Goal: Task Accomplishment & Management: Manage account settings

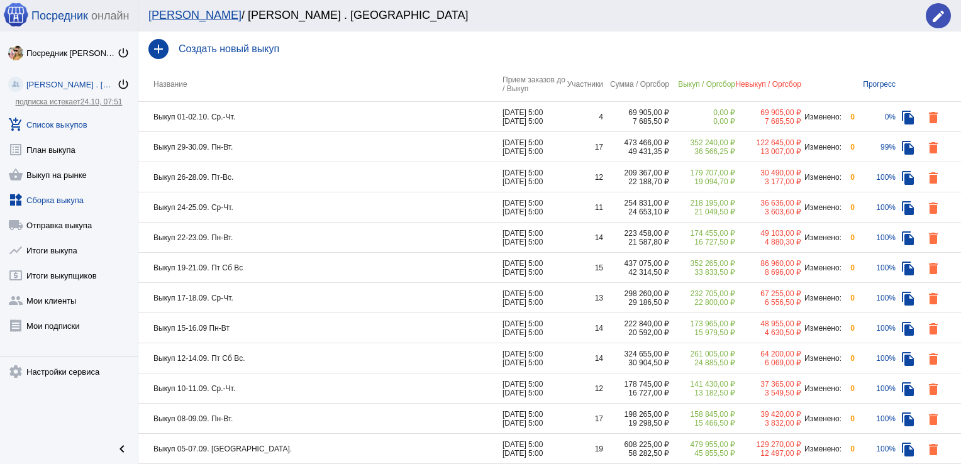
click at [70, 200] on link "widgets Сборка выкупа" at bounding box center [69, 197] width 138 height 25
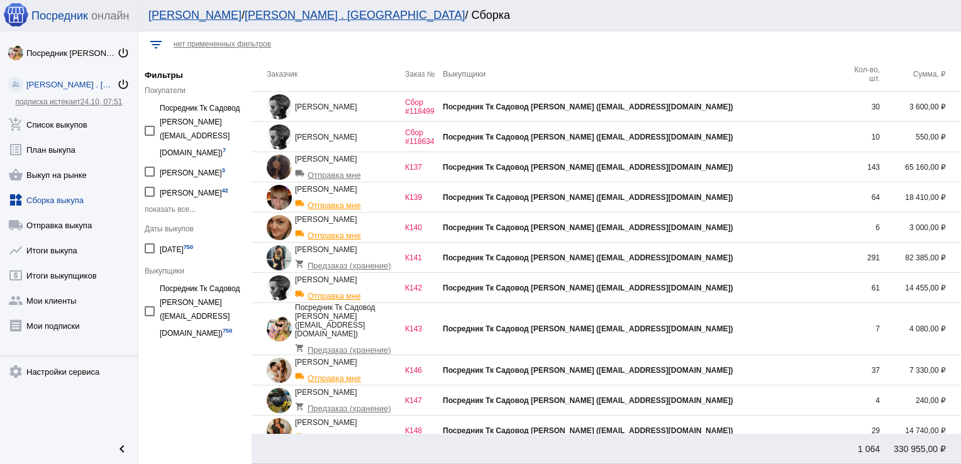
click at [760, 428] on td "Посредник Тк Садовод [PERSON_NAME] ([EMAIL_ADDRESS][DOMAIN_NAME])" at bounding box center [642, 431] width 399 height 30
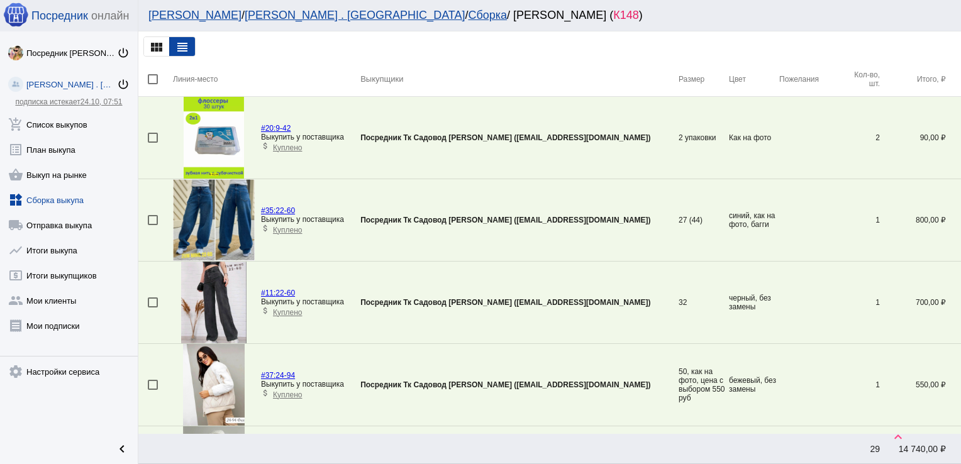
scroll to position [1936, 0]
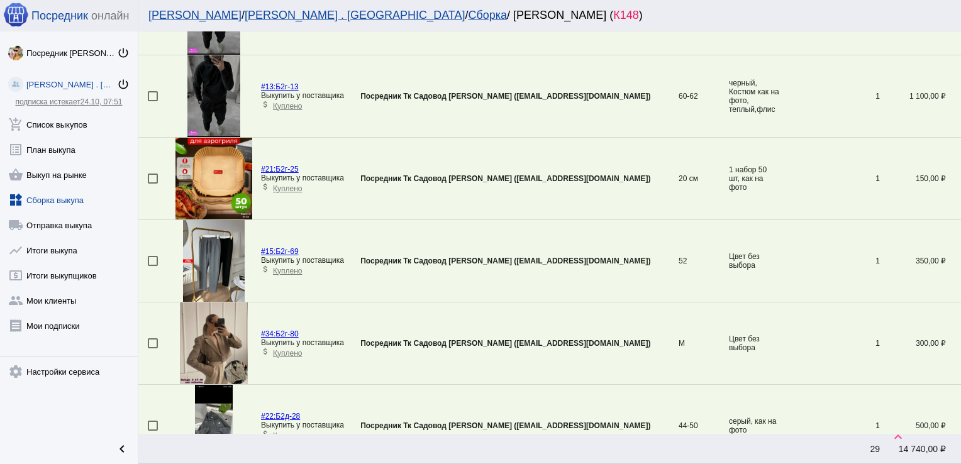
click at [146, 253] on td at bounding box center [155, 261] width 35 height 82
click at [155, 259] on div at bounding box center [153, 261] width 10 height 10
click at [153, 266] on input "checkbox" at bounding box center [152, 266] width 1 height 1
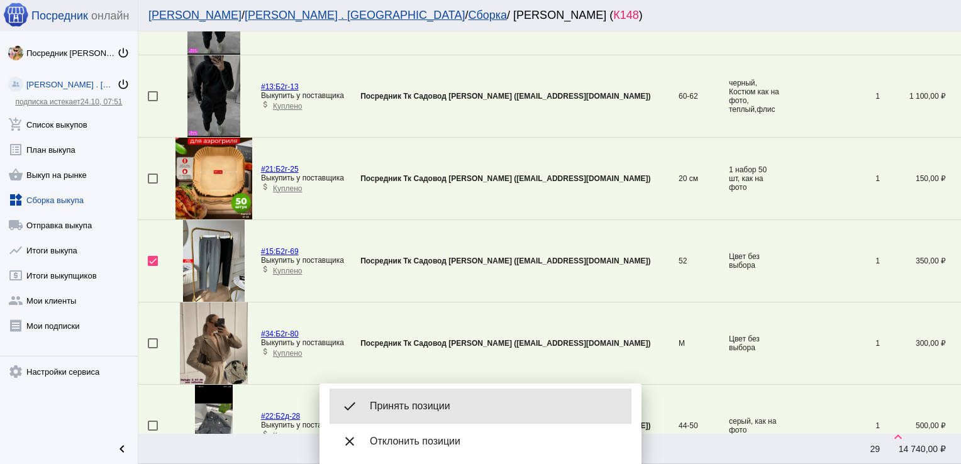
click at [404, 406] on span "Принять позиции" at bounding box center [496, 406] width 252 height 13
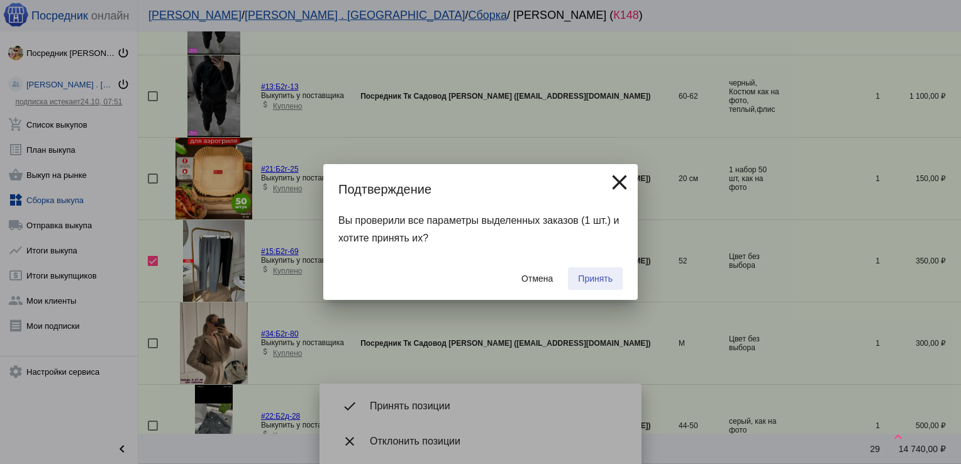
click at [614, 273] on button "Принять" at bounding box center [595, 278] width 55 height 23
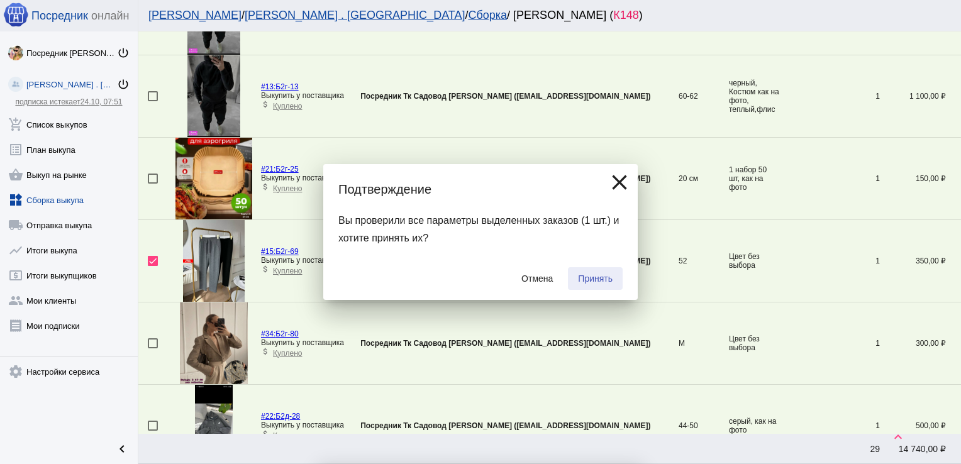
checkbox input "false"
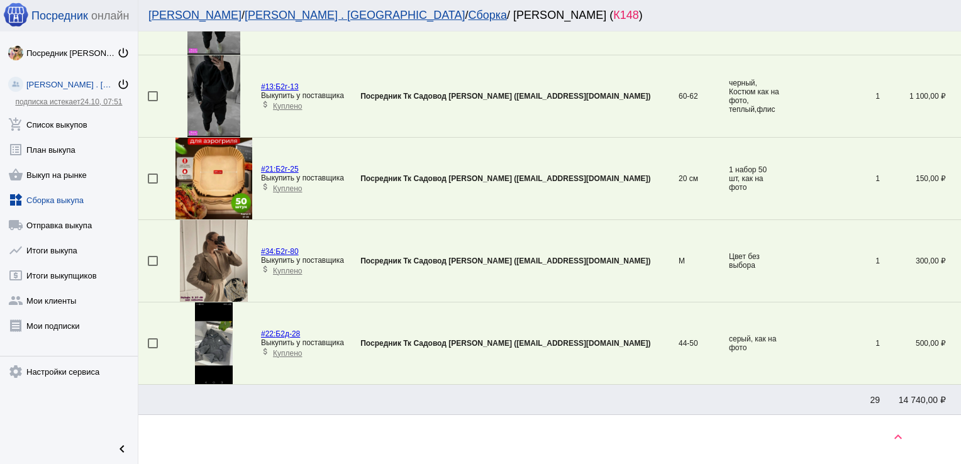
scroll to position [1689, 0]
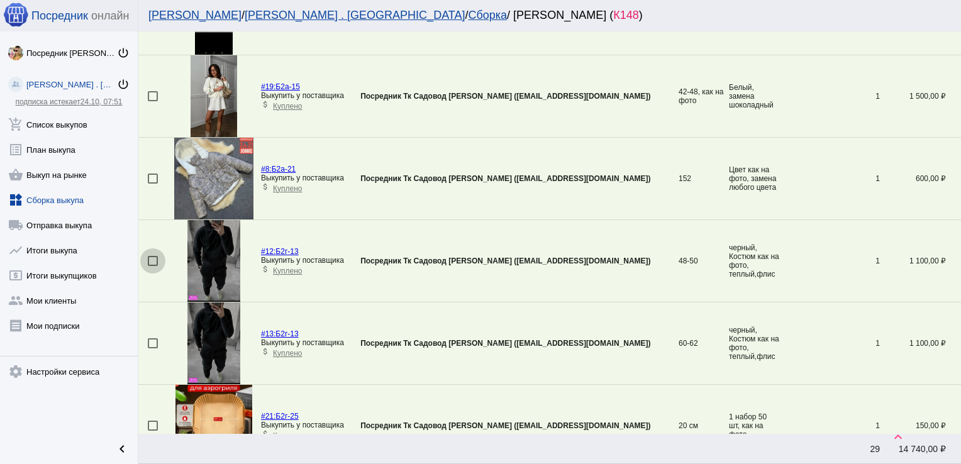
click at [150, 258] on div at bounding box center [153, 261] width 10 height 10
click at [152, 266] on input "checkbox" at bounding box center [152, 266] width 1 height 1
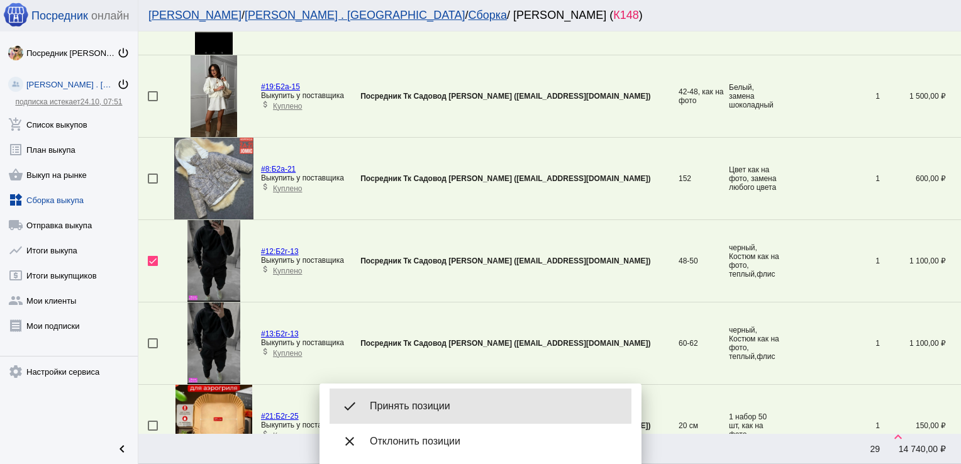
click at [425, 406] on span "Принять позиции" at bounding box center [496, 406] width 252 height 13
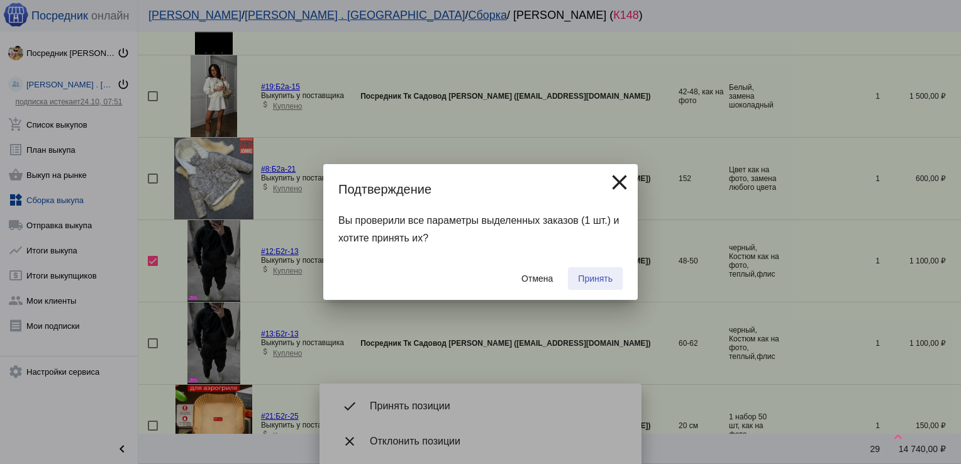
click at [582, 279] on span "Принять" at bounding box center [595, 279] width 35 height 10
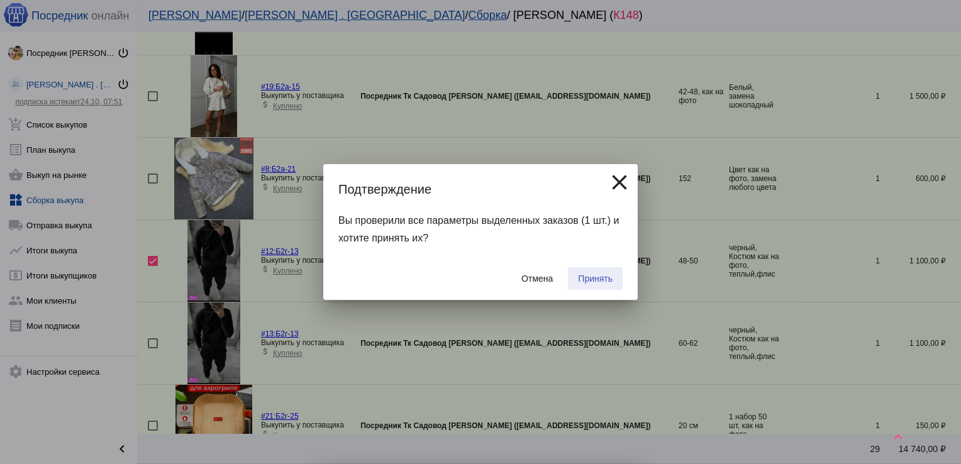
checkbox input "false"
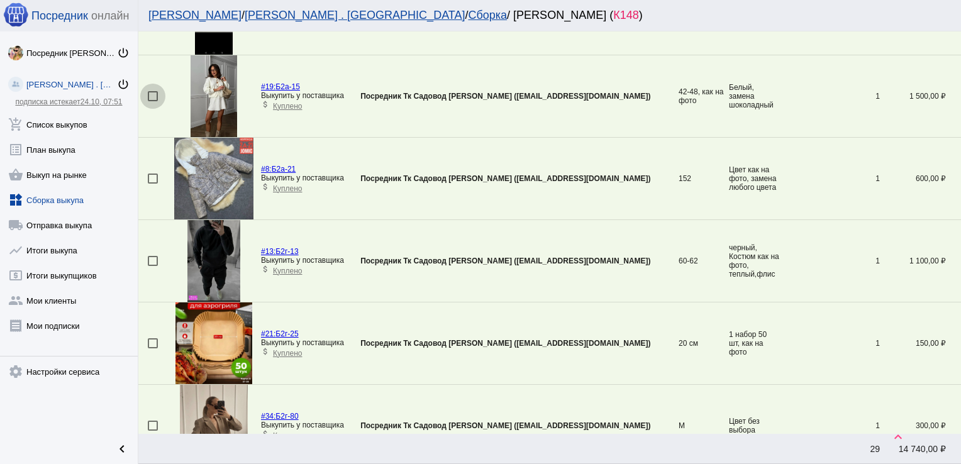
click at [149, 95] on div at bounding box center [153, 96] width 10 height 10
click at [152, 101] on input "checkbox" at bounding box center [152, 101] width 1 height 1
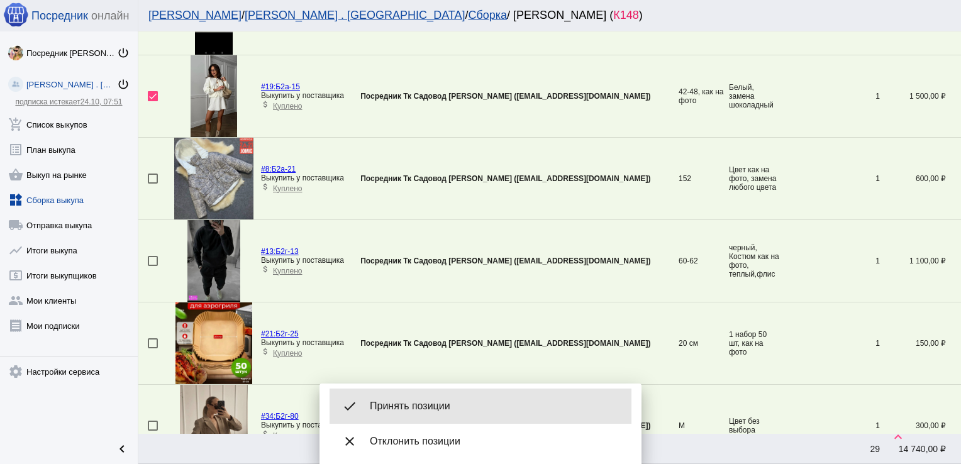
click at [436, 404] on span "Принять позиции" at bounding box center [496, 406] width 252 height 13
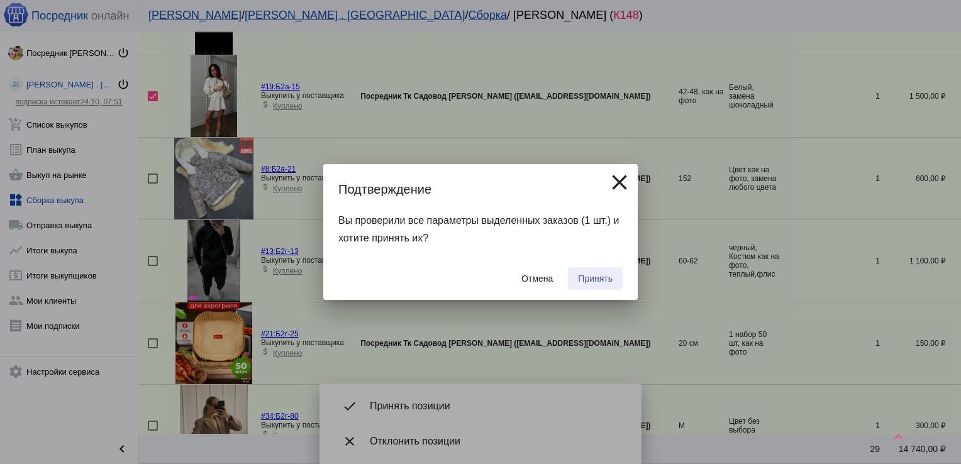
click at [606, 272] on button "Принять" at bounding box center [595, 278] width 55 height 23
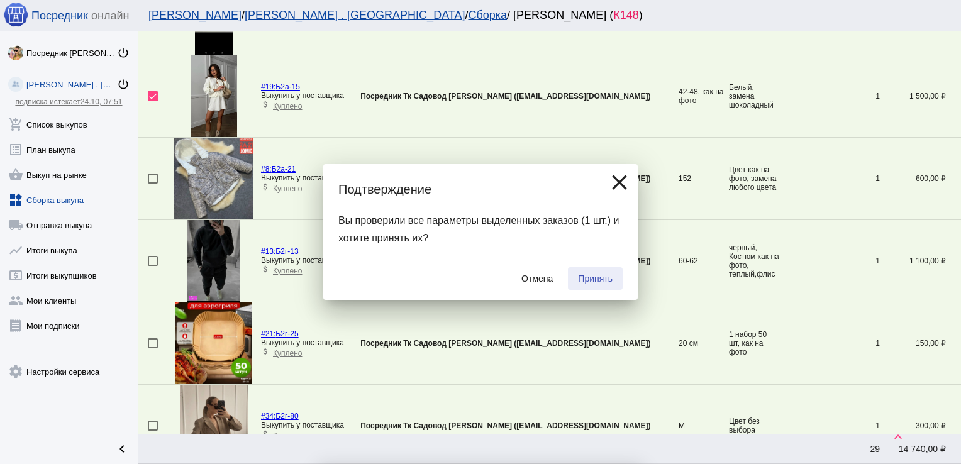
checkbox input "false"
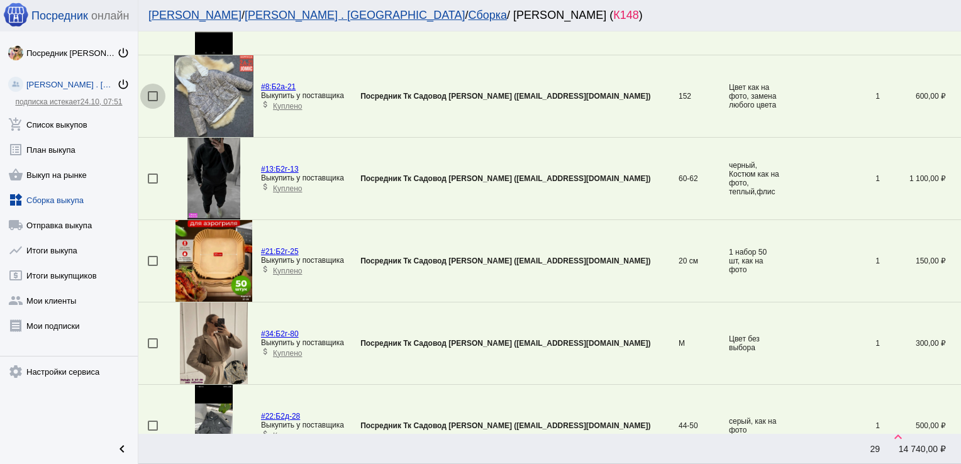
click at [152, 91] on div at bounding box center [153, 96] width 10 height 10
click at [152, 101] on input "checkbox" at bounding box center [152, 101] width 1 height 1
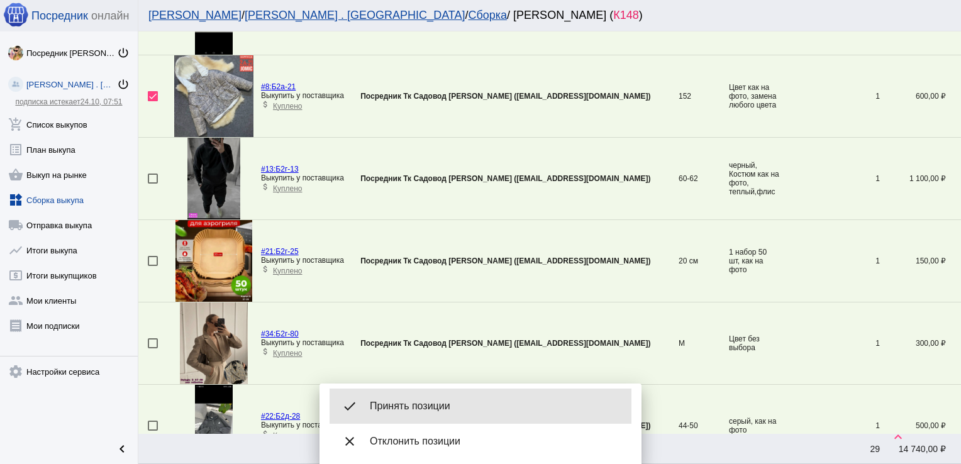
click at [440, 415] on div "done Принять позиции" at bounding box center [481, 406] width 302 height 35
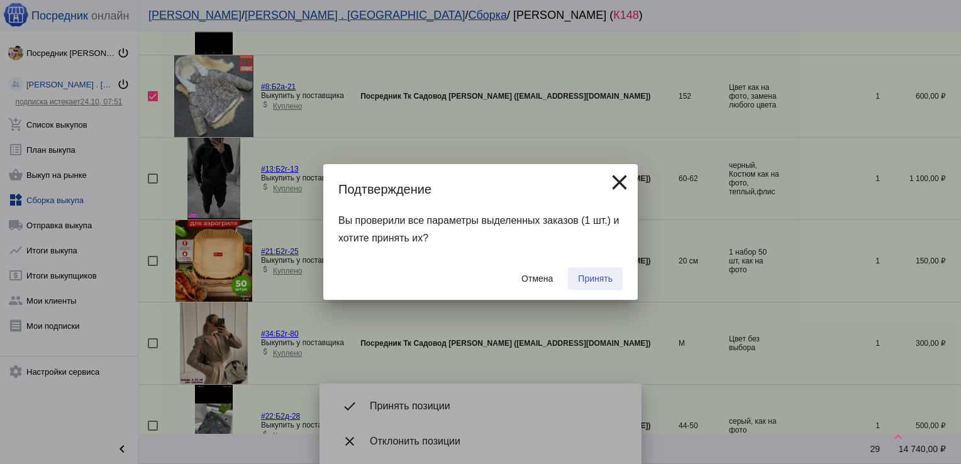
click at [604, 277] on span "Принять" at bounding box center [595, 279] width 35 height 10
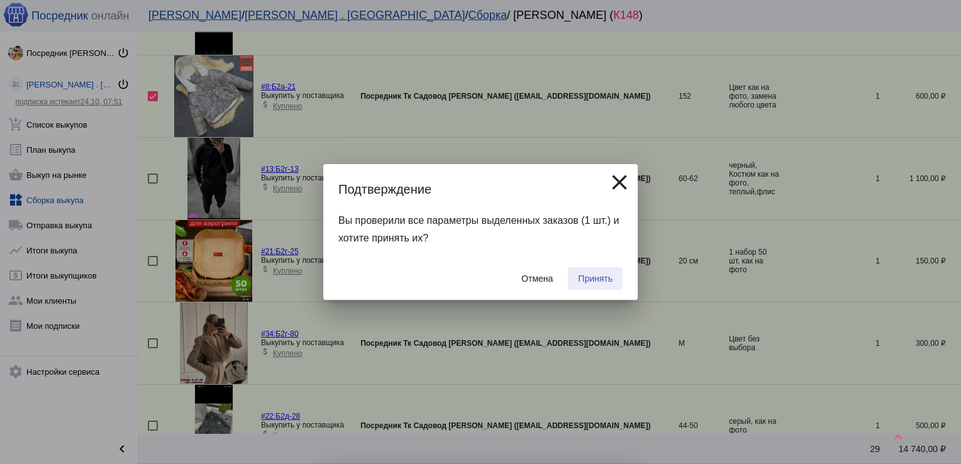
checkbox input "false"
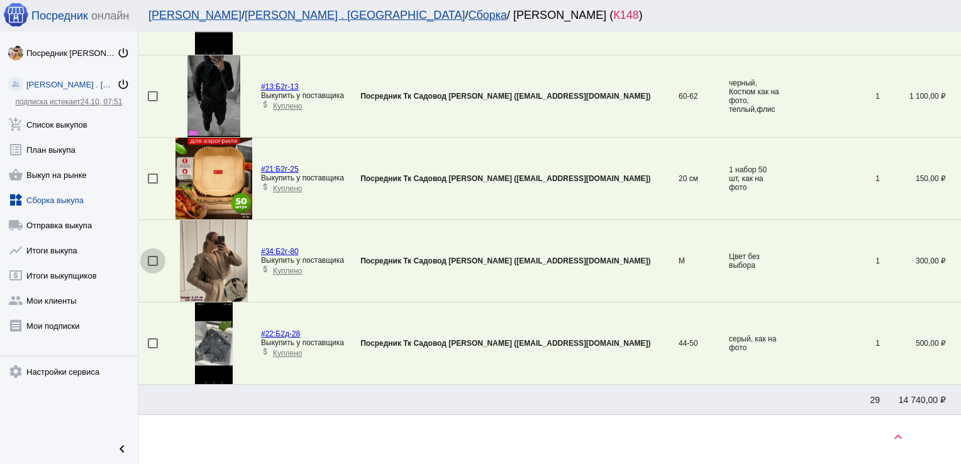
click at [152, 256] on div at bounding box center [153, 261] width 10 height 10
click at [152, 266] on input "checkbox" at bounding box center [152, 266] width 1 height 1
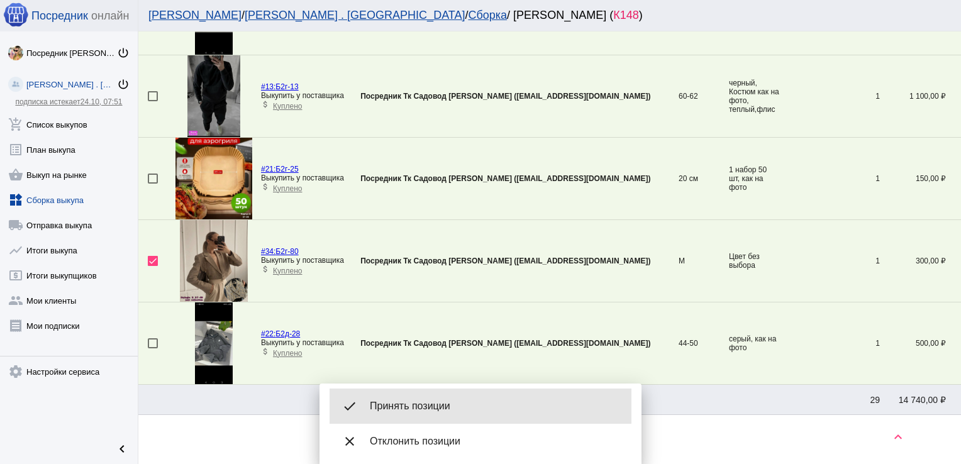
click at [416, 400] on span "Принять позиции" at bounding box center [496, 406] width 252 height 13
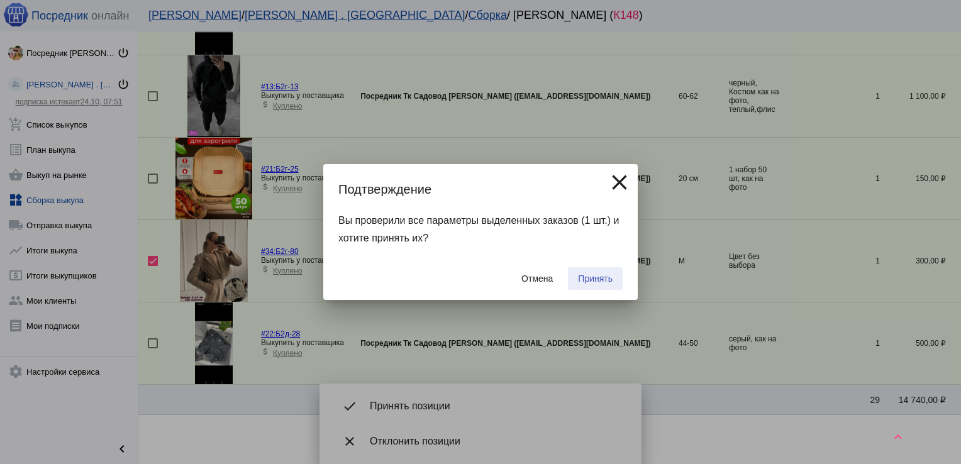
click at [589, 278] on span "Принять" at bounding box center [595, 279] width 35 height 10
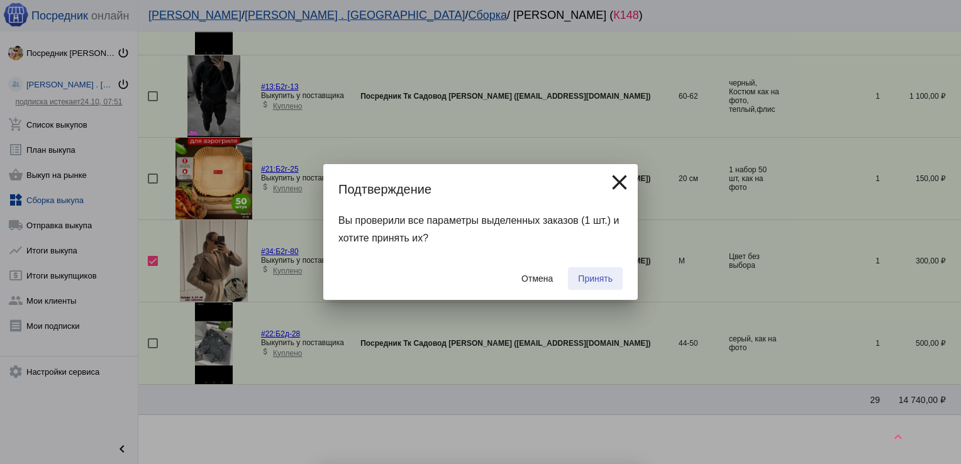
checkbox input "false"
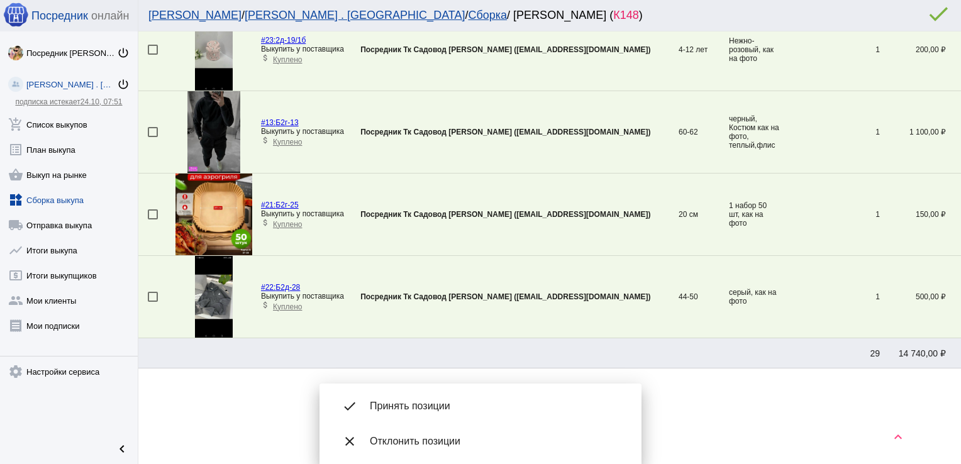
scroll to position [1650, 0]
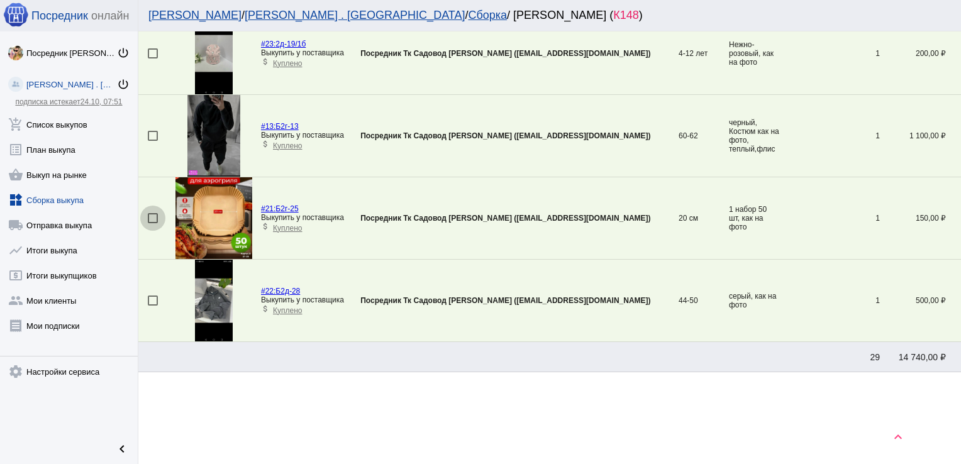
click at [152, 213] on div at bounding box center [153, 218] width 10 height 10
click at [152, 223] on input "checkbox" at bounding box center [152, 223] width 1 height 1
checkbox input "true"
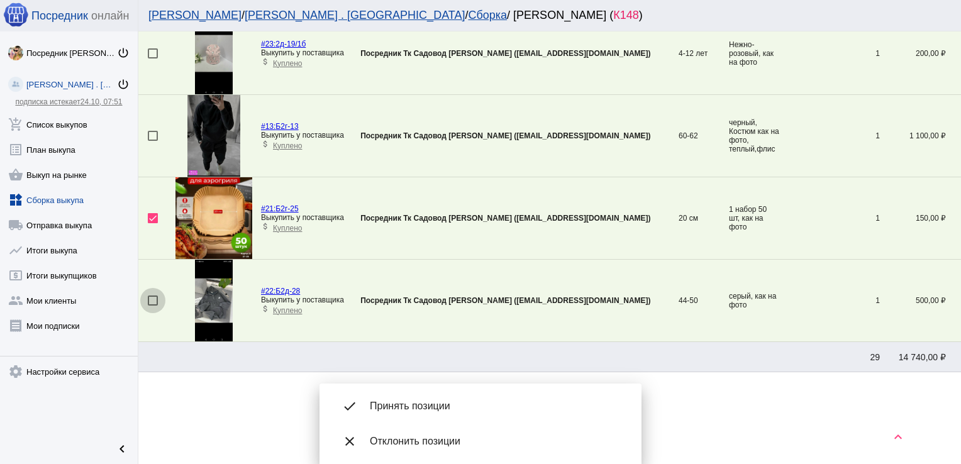
click at [151, 296] on div at bounding box center [153, 301] width 10 height 10
click at [152, 306] on input "checkbox" at bounding box center [152, 306] width 1 height 1
checkbox input "true"
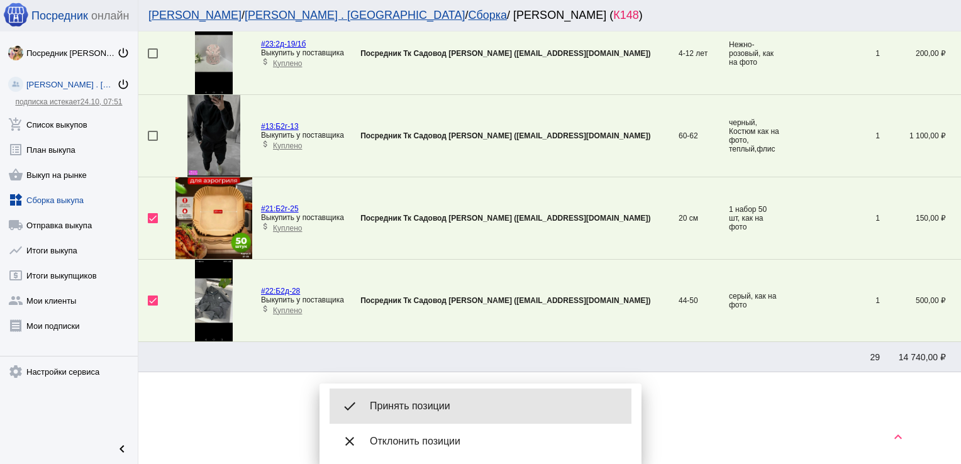
click at [437, 411] on span "Принять позиции" at bounding box center [496, 406] width 252 height 13
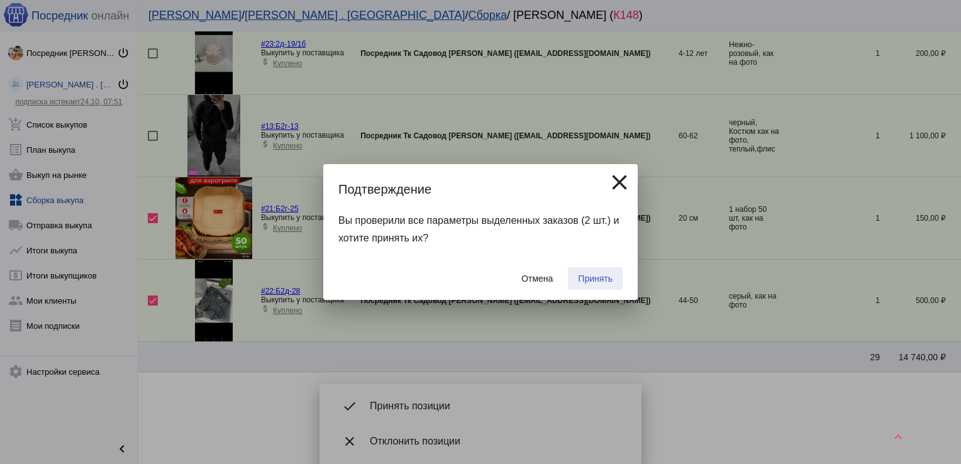
click at [586, 281] on span "Принять" at bounding box center [595, 279] width 35 height 10
checkbox input "false"
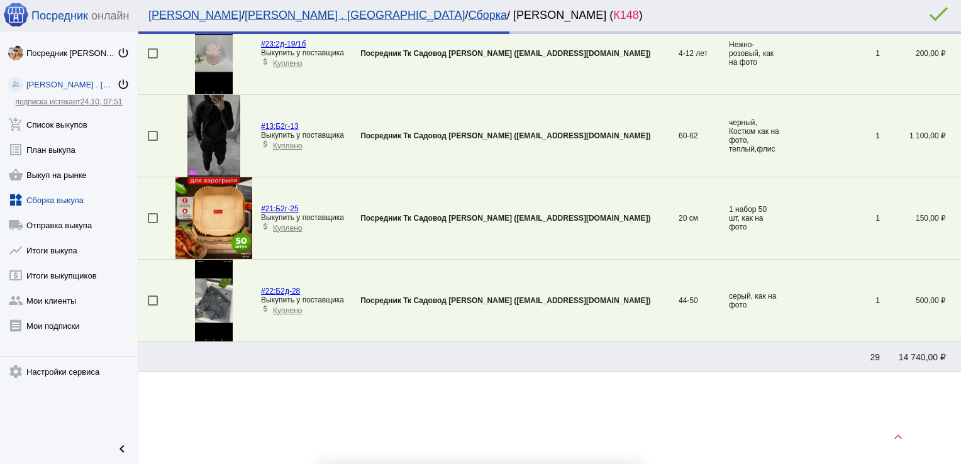
scroll to position [1485, 0]
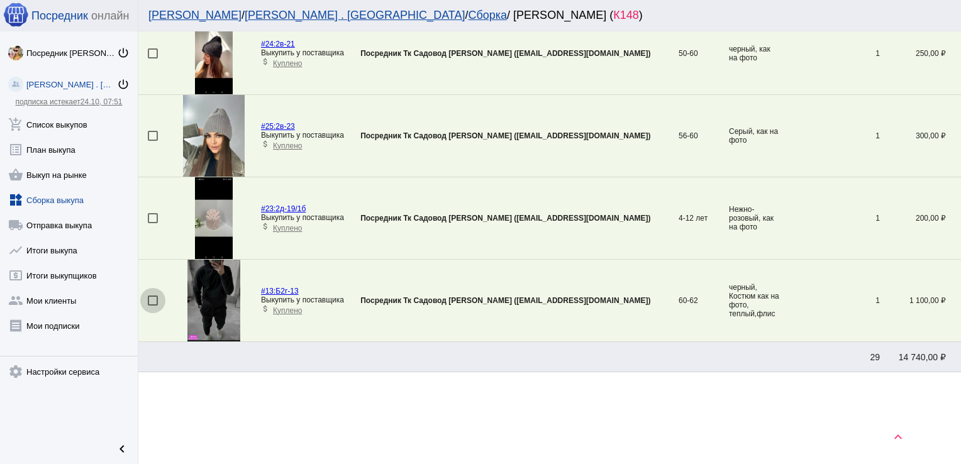
click at [150, 296] on div at bounding box center [153, 301] width 10 height 10
click at [152, 306] on input "checkbox" at bounding box center [152, 306] width 1 height 1
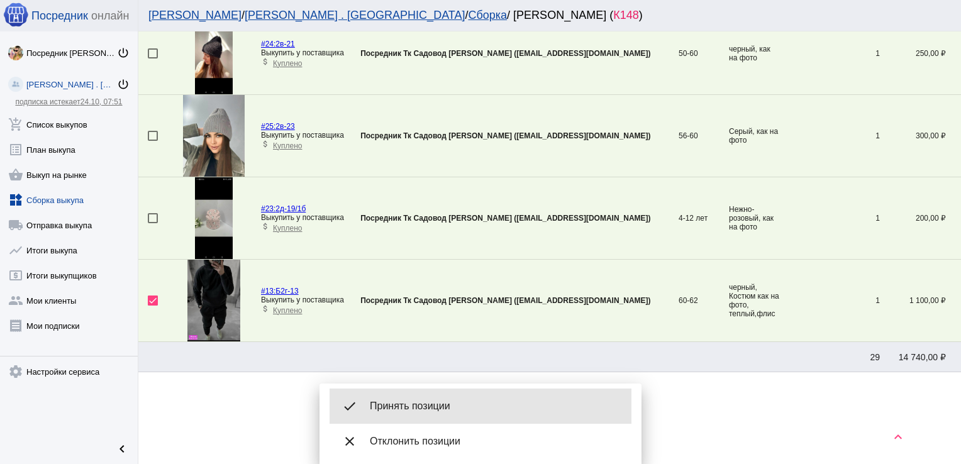
click at [440, 415] on div "done Принять позиции" at bounding box center [481, 406] width 302 height 35
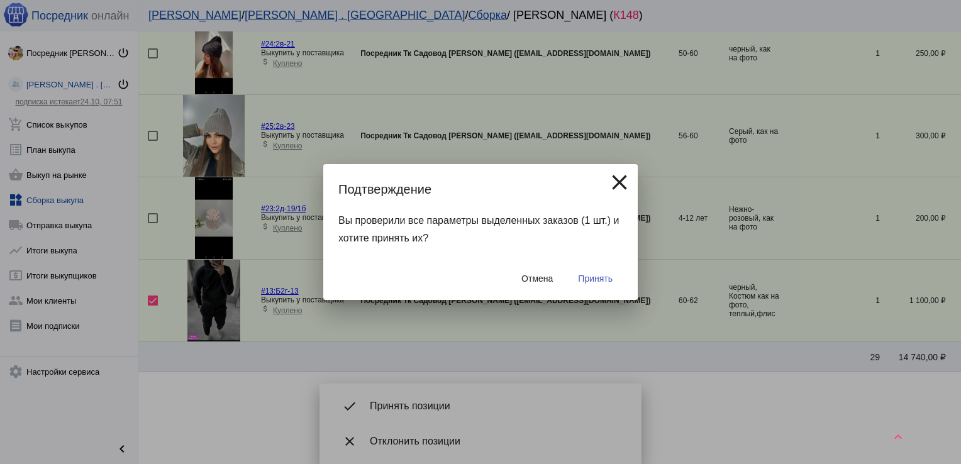
click at [592, 281] on span "Принять" at bounding box center [595, 279] width 35 height 10
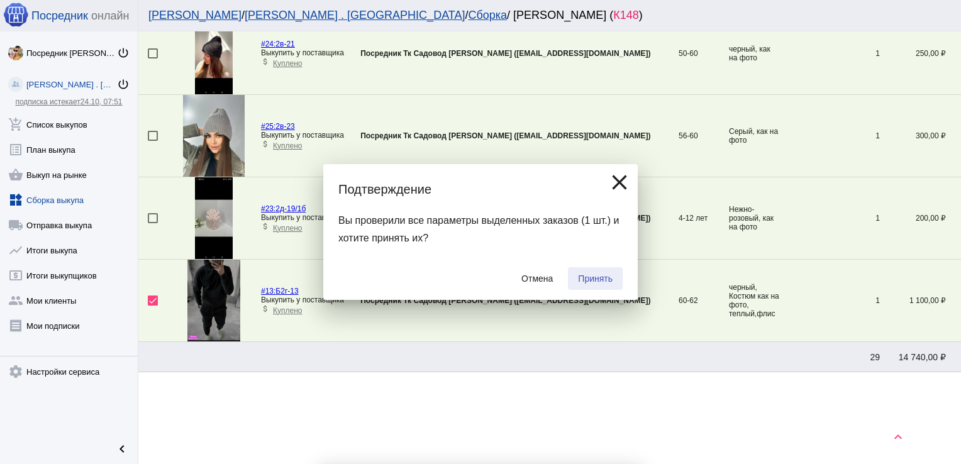
checkbox input "false"
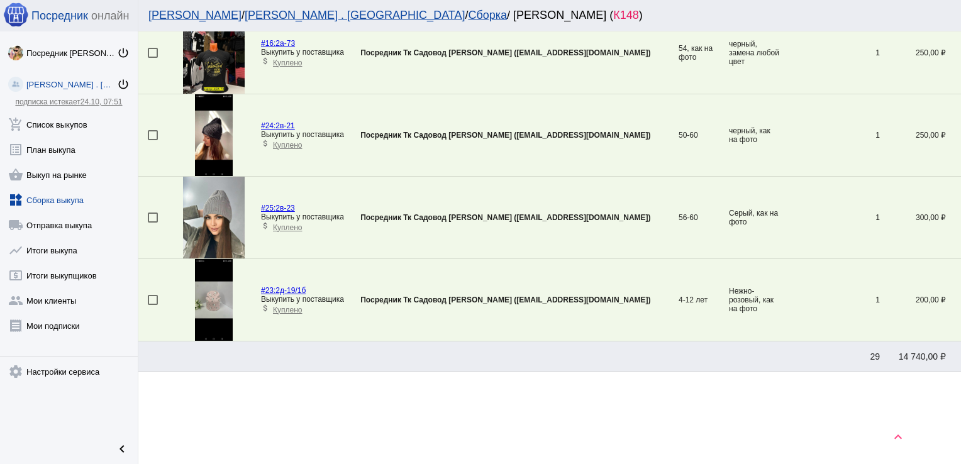
scroll to position [209, 0]
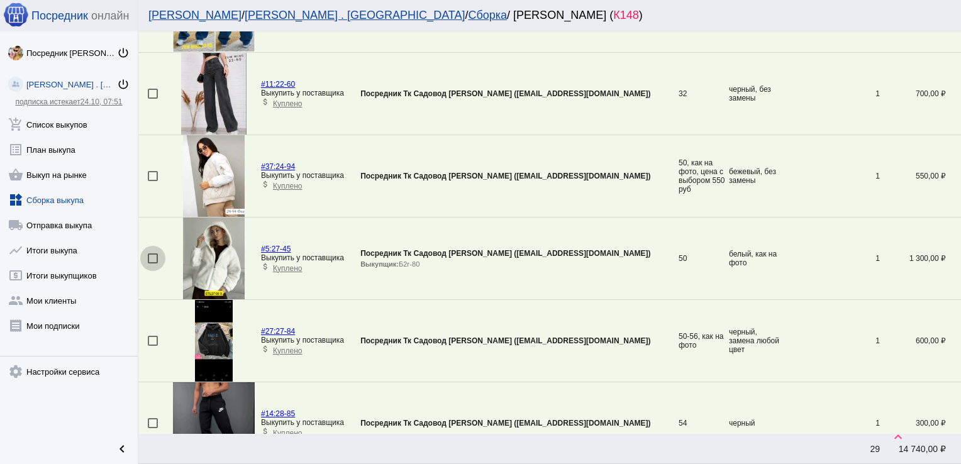
click at [155, 257] on div at bounding box center [153, 258] width 10 height 10
click at [153, 264] on input "checkbox" at bounding box center [152, 264] width 1 height 1
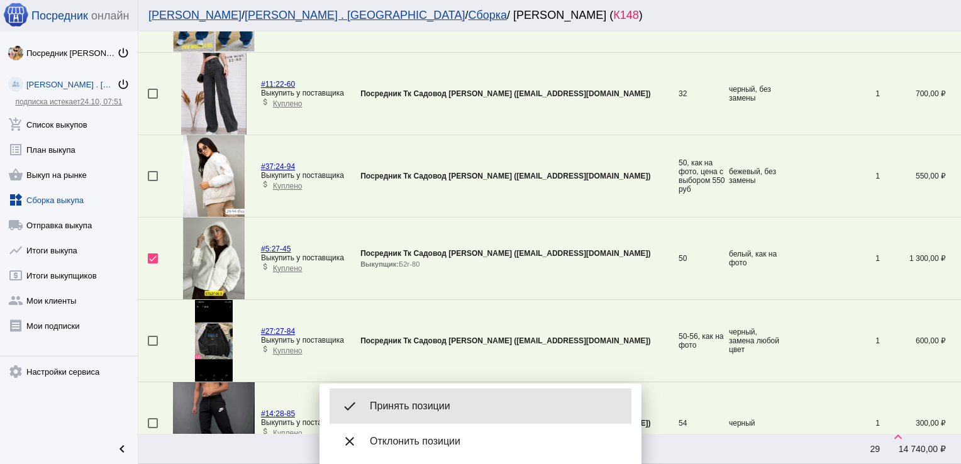
click at [414, 396] on div "done Принять позиции" at bounding box center [481, 406] width 302 height 35
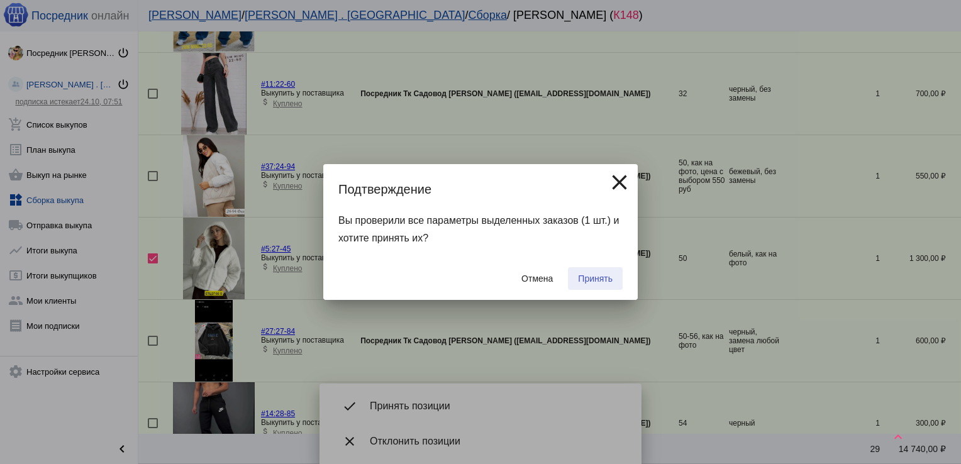
click at [604, 280] on span "Принять" at bounding box center [595, 279] width 35 height 10
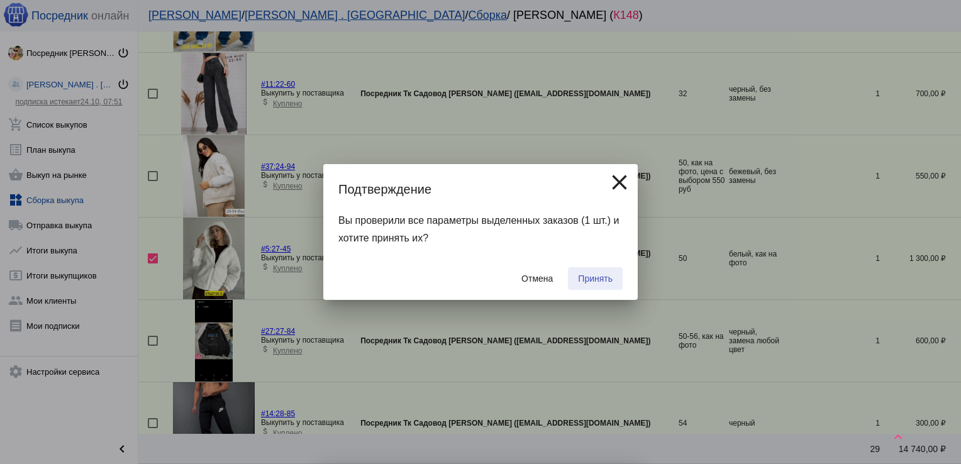
checkbox input "false"
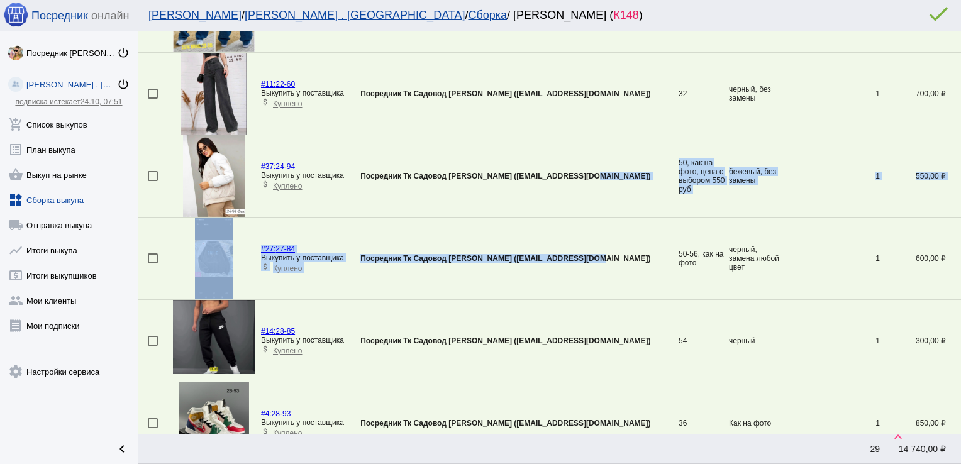
drag, startPoint x: 604, startPoint y: 280, endPoint x: 631, endPoint y: 59, distance: 222.3
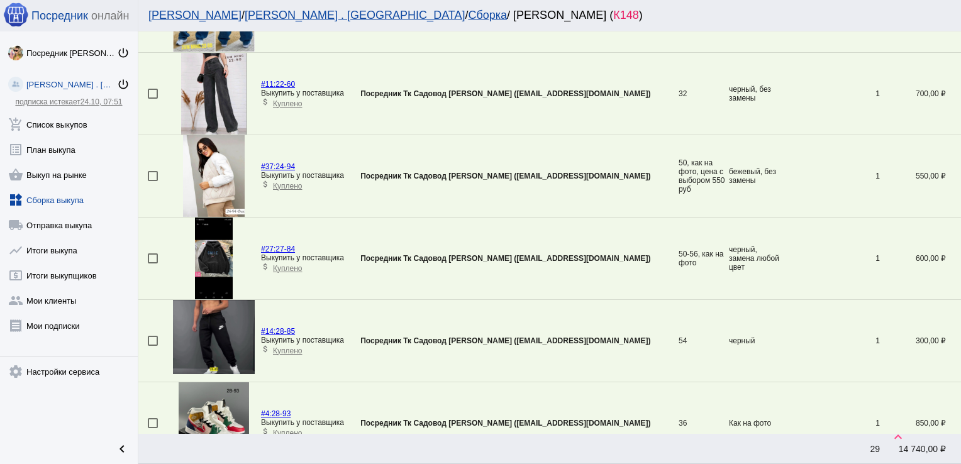
scroll to position [455, 0]
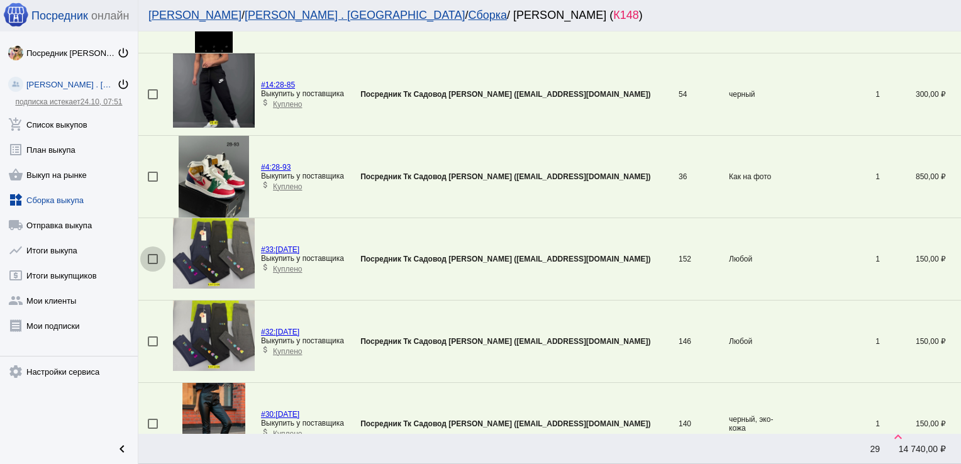
click at [155, 260] on div at bounding box center [153, 259] width 10 height 10
click at [153, 264] on input "checkbox" at bounding box center [152, 264] width 1 height 1
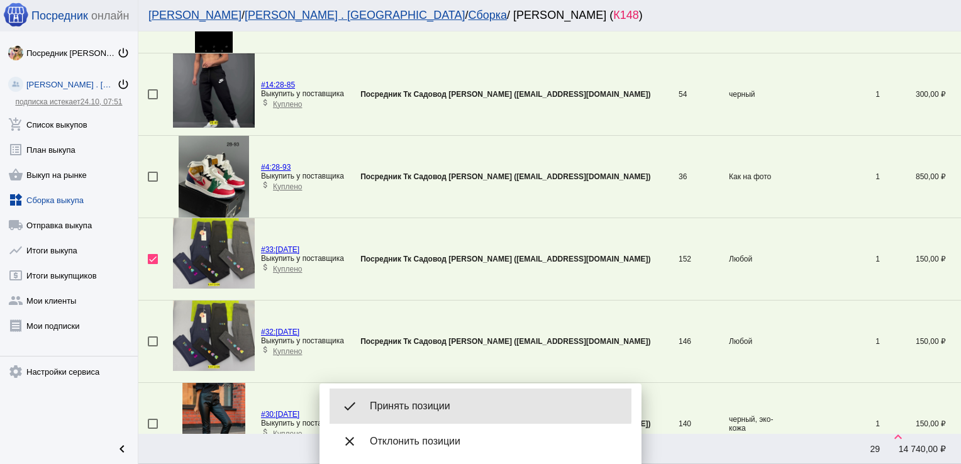
click at [425, 399] on div "done Принять позиции" at bounding box center [481, 406] width 302 height 35
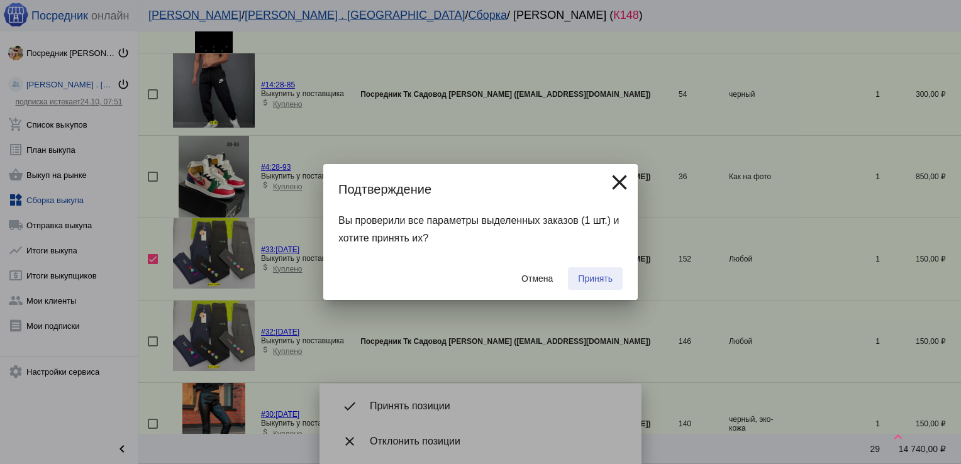
click at [594, 282] on span "Принять" at bounding box center [595, 279] width 35 height 10
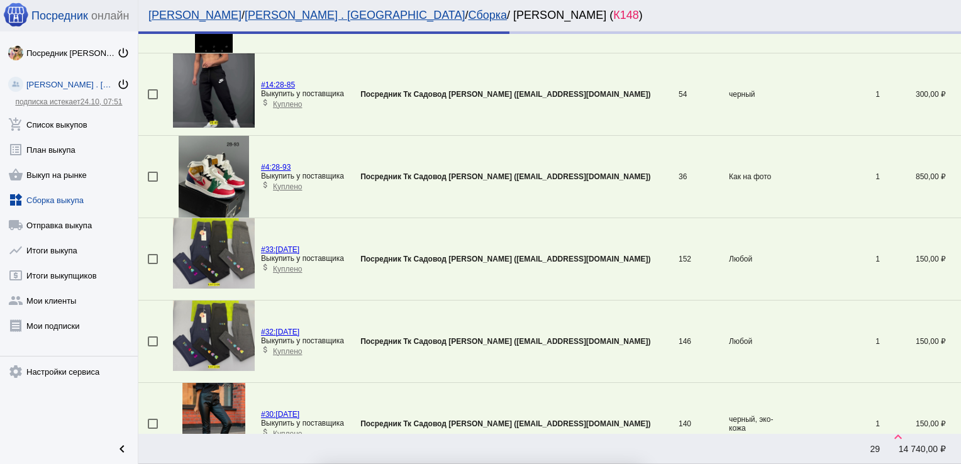
checkbox input "false"
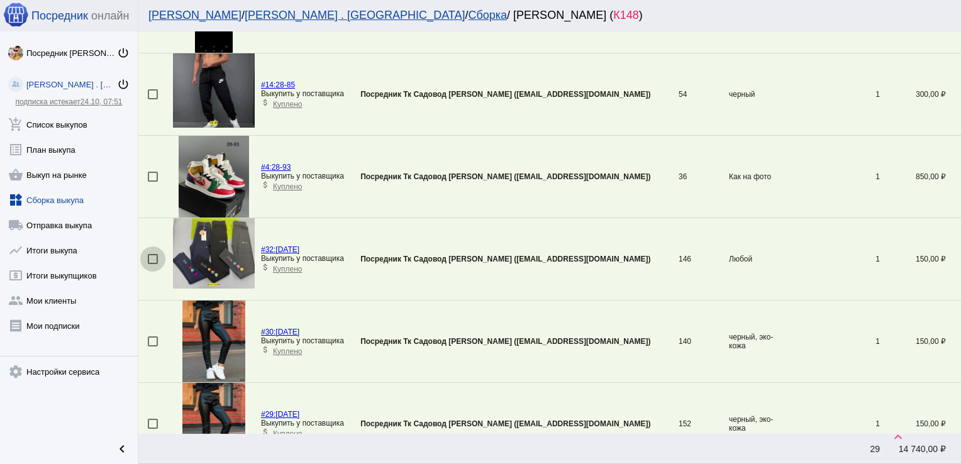
click at [150, 255] on div at bounding box center [153, 259] width 10 height 10
click at [152, 264] on input "checkbox" at bounding box center [152, 264] width 1 height 1
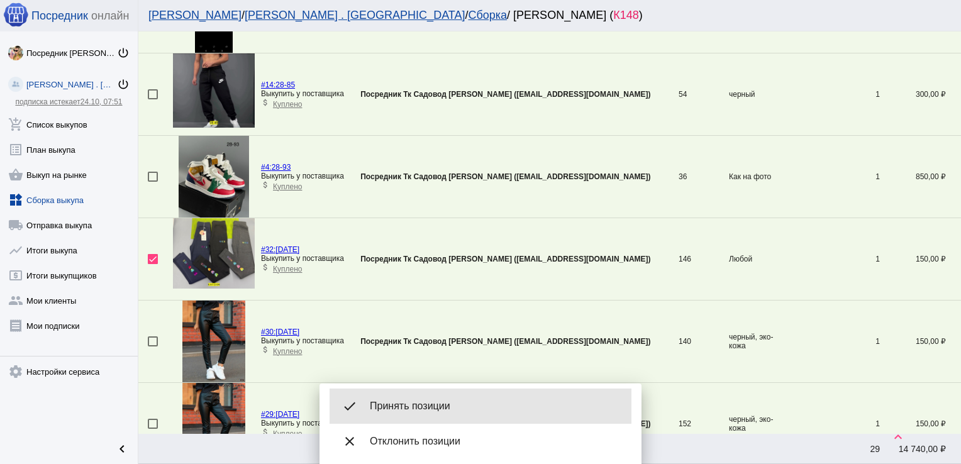
click at [435, 396] on div "done Принять позиции" at bounding box center [481, 406] width 302 height 35
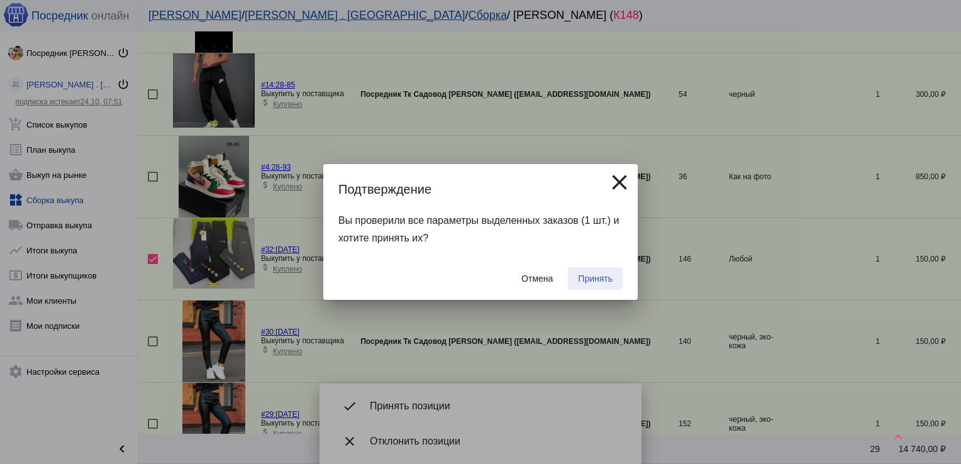
click at [588, 279] on span "Принять" at bounding box center [595, 279] width 35 height 10
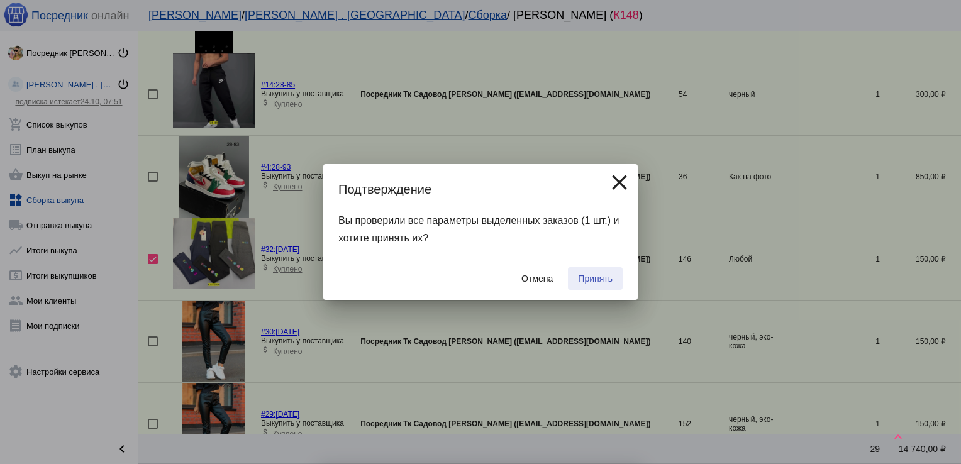
checkbox input "false"
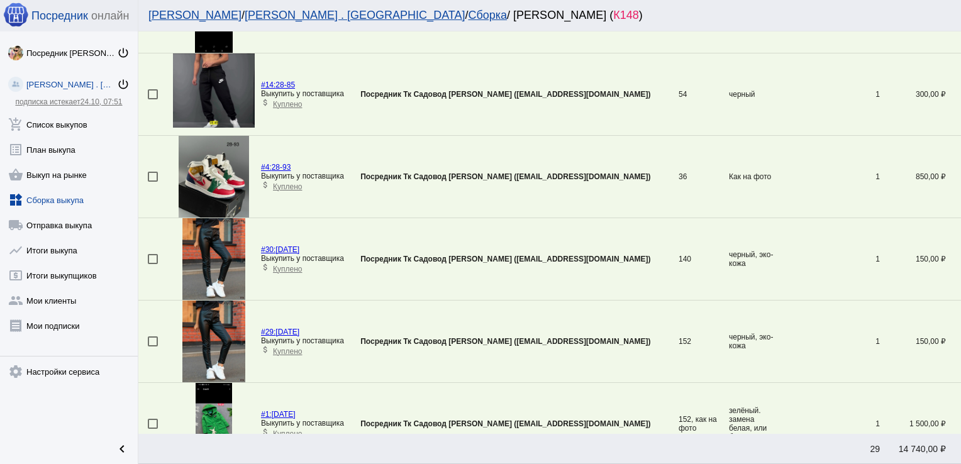
scroll to position [0, 0]
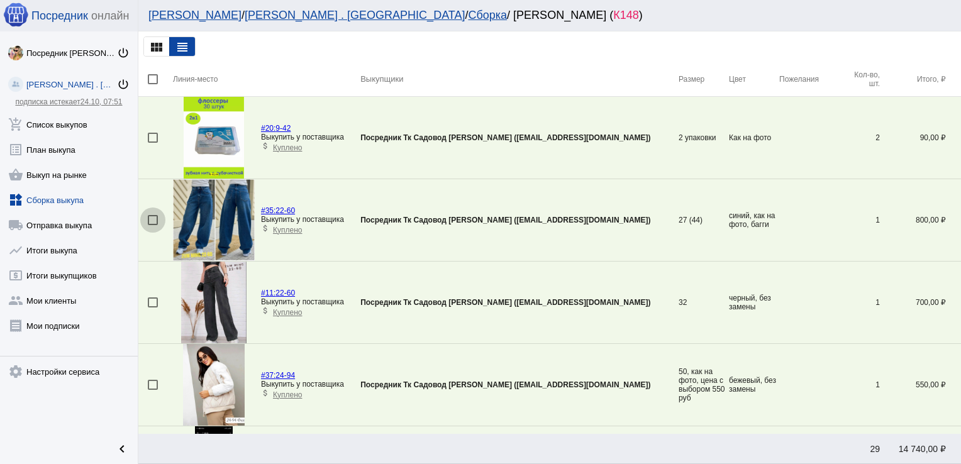
click at [152, 220] on div at bounding box center [153, 220] width 10 height 10
click at [152, 225] on input "checkbox" at bounding box center [152, 225] width 1 height 1
checkbox input "true"
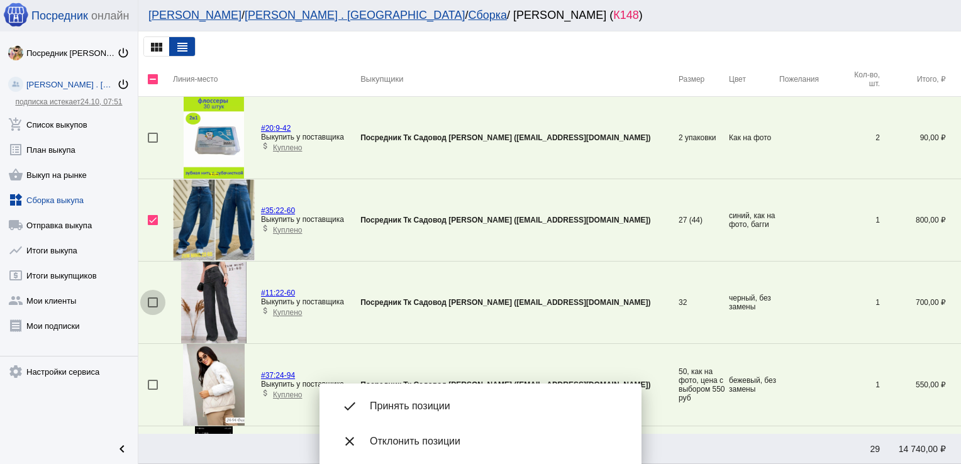
click at [152, 302] on div at bounding box center [153, 302] width 10 height 10
click at [152, 308] on input "checkbox" at bounding box center [152, 308] width 1 height 1
checkbox input "true"
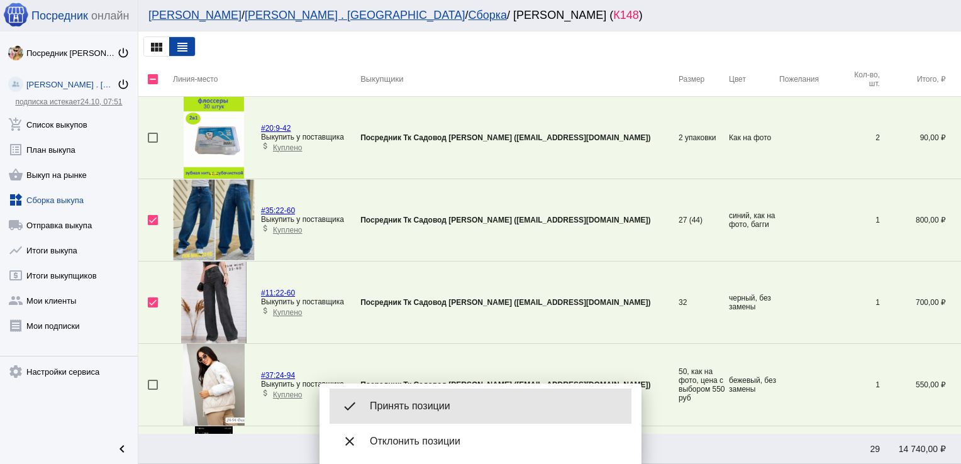
click at [414, 397] on div "done Принять позиции" at bounding box center [481, 406] width 302 height 35
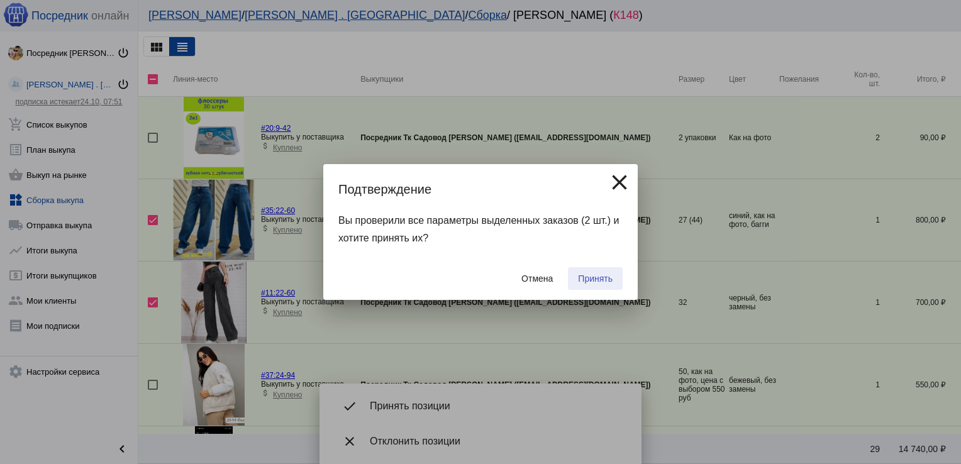
click at [587, 275] on span "Принять" at bounding box center [595, 279] width 35 height 10
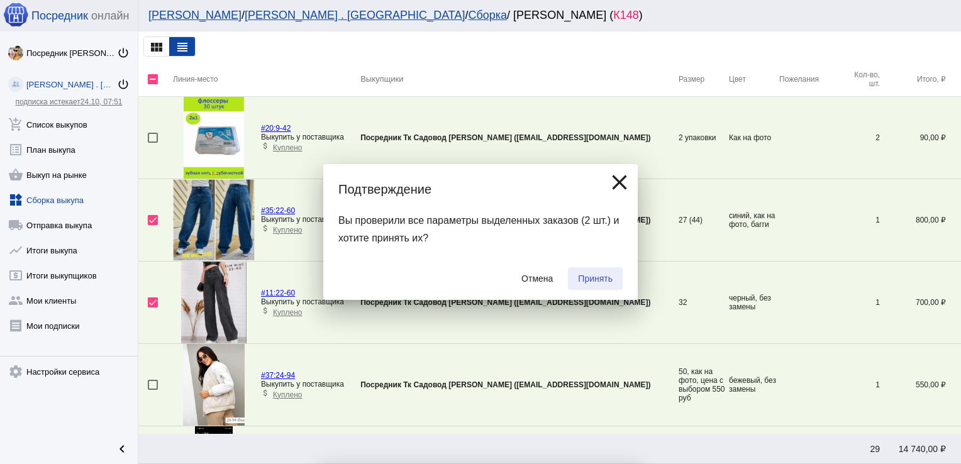
checkbox input "false"
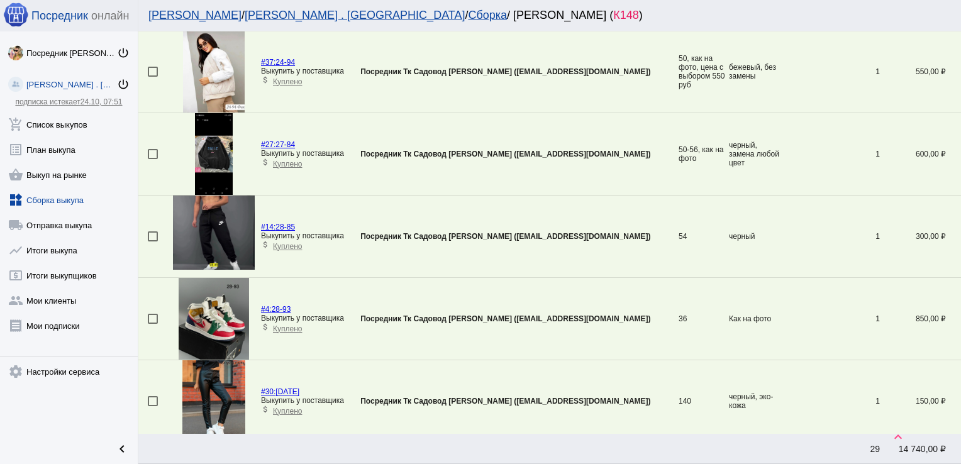
scroll to position [147, 0]
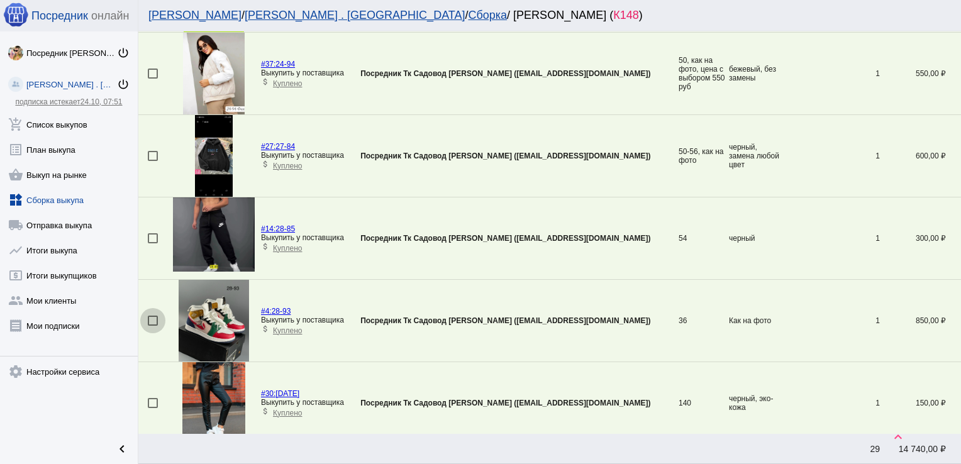
click at [152, 316] on div at bounding box center [153, 321] width 10 height 10
click at [152, 326] on input "checkbox" at bounding box center [152, 326] width 1 height 1
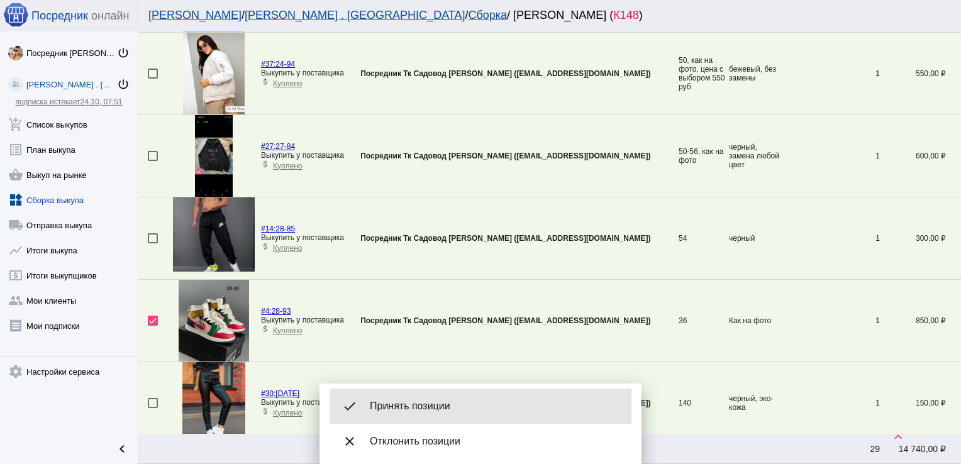
click at [462, 399] on div "done Принять позиции" at bounding box center [481, 406] width 302 height 35
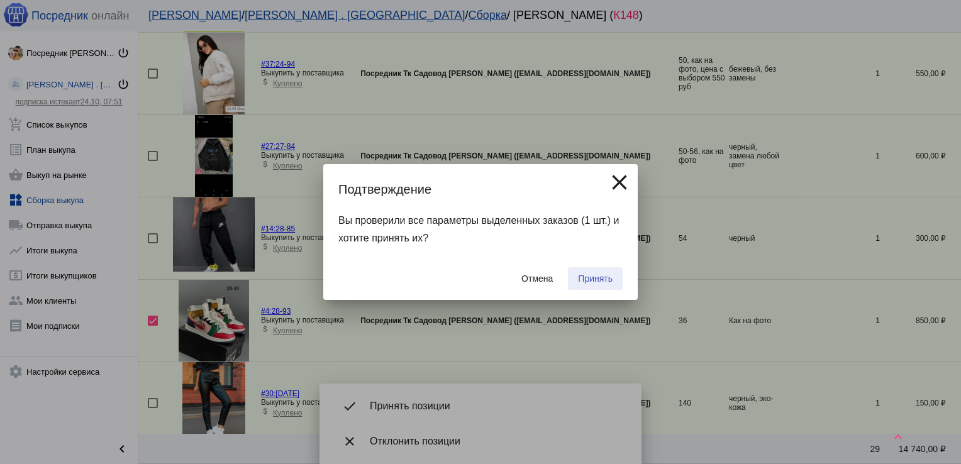
click at [606, 271] on button "Принять" at bounding box center [595, 278] width 55 height 23
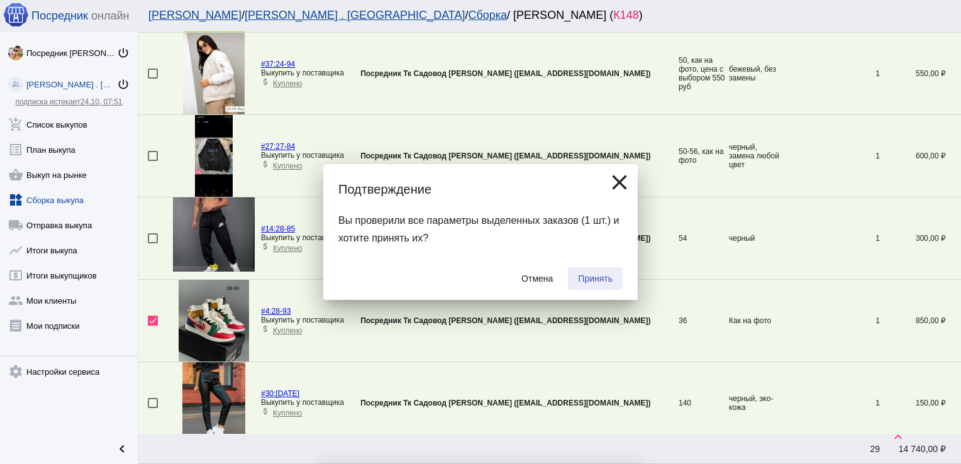
checkbox input "false"
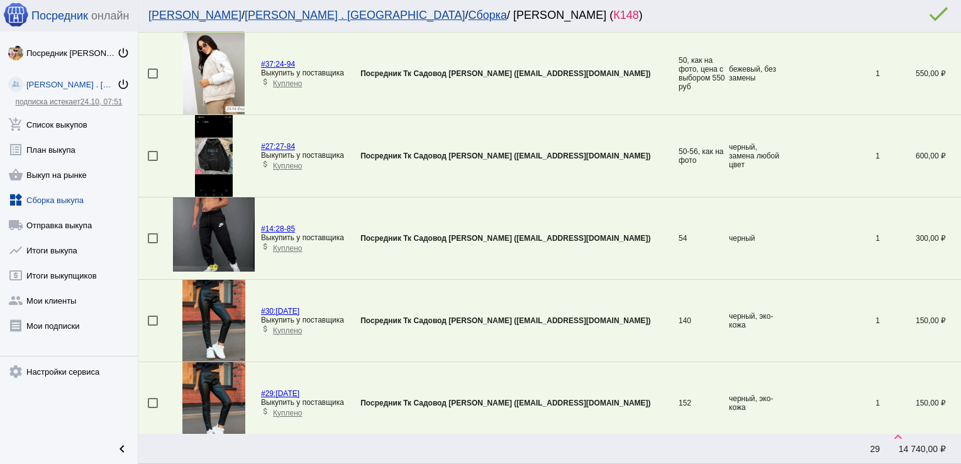
drag, startPoint x: 606, startPoint y: 271, endPoint x: 629, endPoint y: 105, distance: 167.6
click at [151, 237] on div at bounding box center [153, 238] width 10 height 10
click at [152, 243] on input "checkbox" at bounding box center [152, 243] width 1 height 1
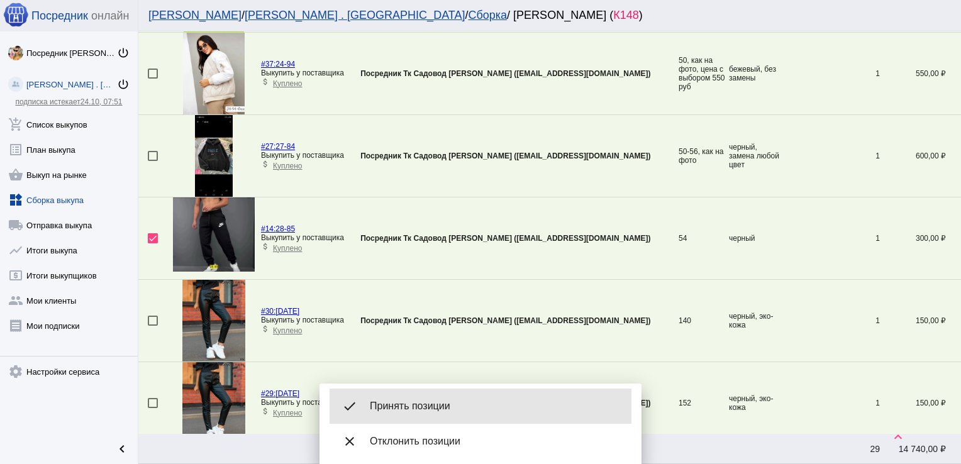
click at [457, 405] on span "Принять позиции" at bounding box center [496, 406] width 252 height 13
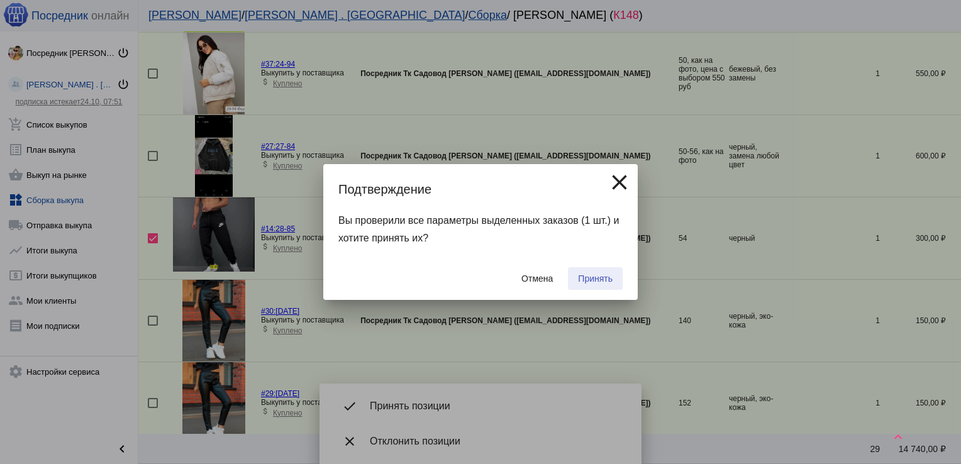
click at [586, 274] on span "Принять" at bounding box center [595, 279] width 35 height 10
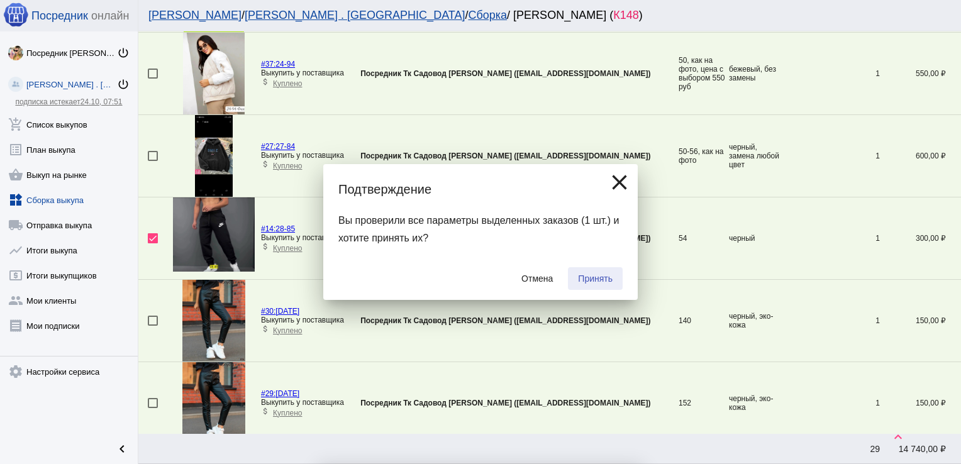
checkbox input "false"
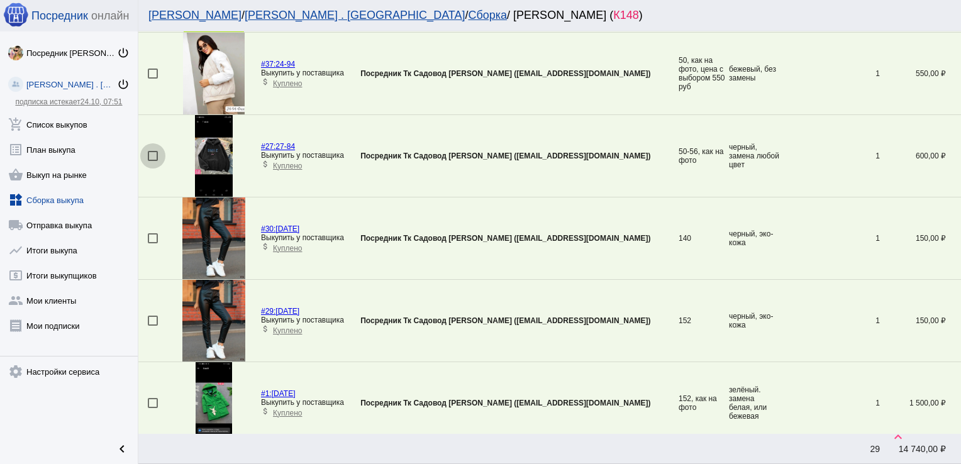
click at [152, 152] on div at bounding box center [153, 156] width 10 height 10
click at [152, 161] on input "checkbox" at bounding box center [152, 161] width 1 height 1
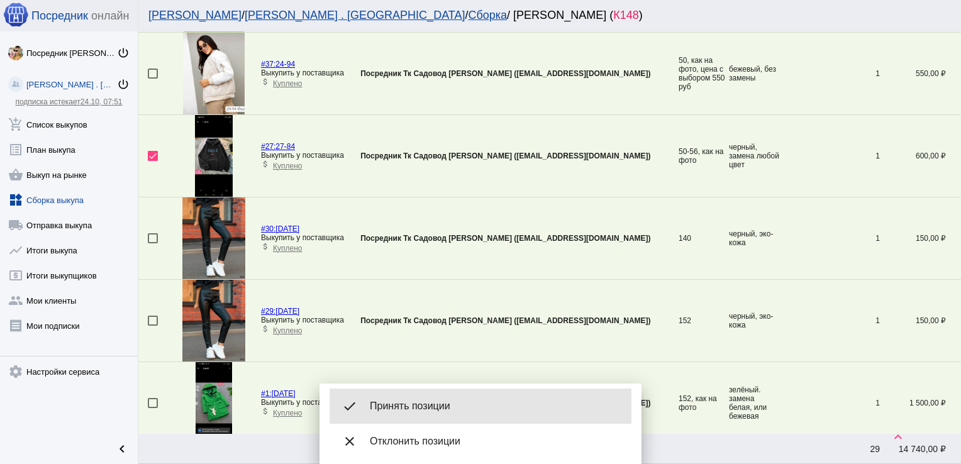
click at [438, 396] on div "done Принять позиции" at bounding box center [481, 406] width 302 height 35
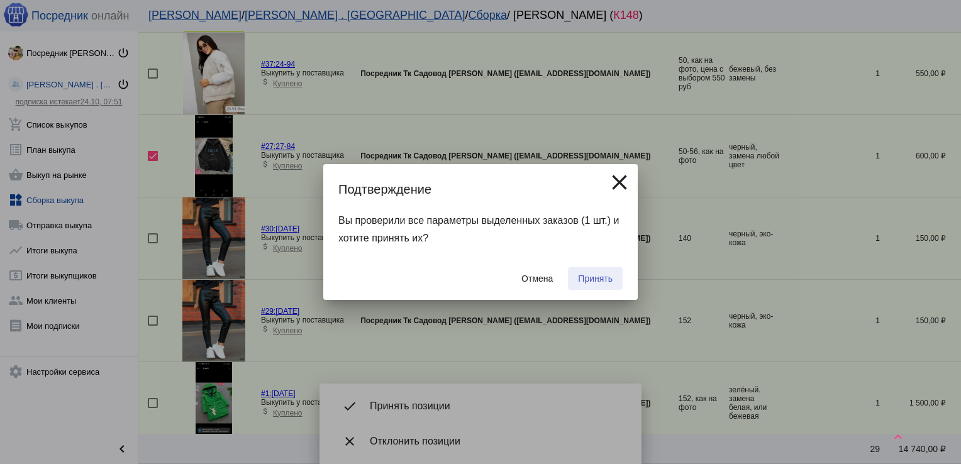
click at [587, 275] on span "Принять" at bounding box center [595, 279] width 35 height 10
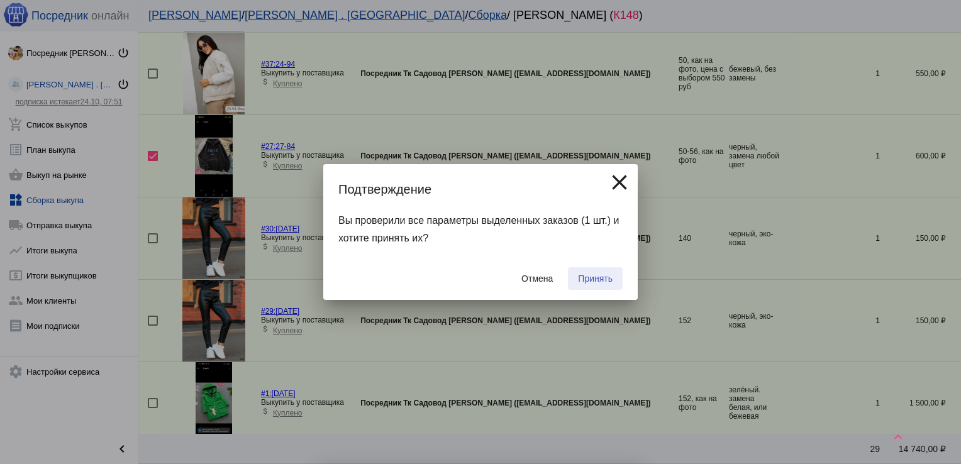
checkbox input "false"
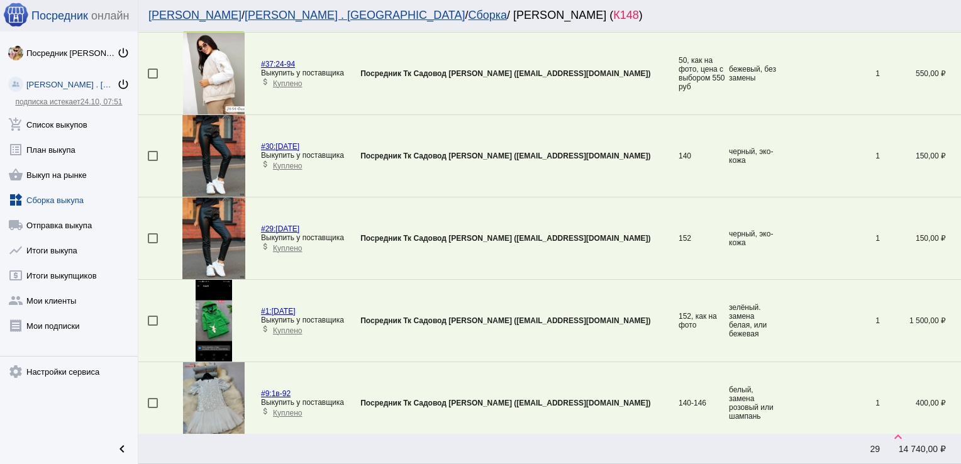
scroll to position [745, 0]
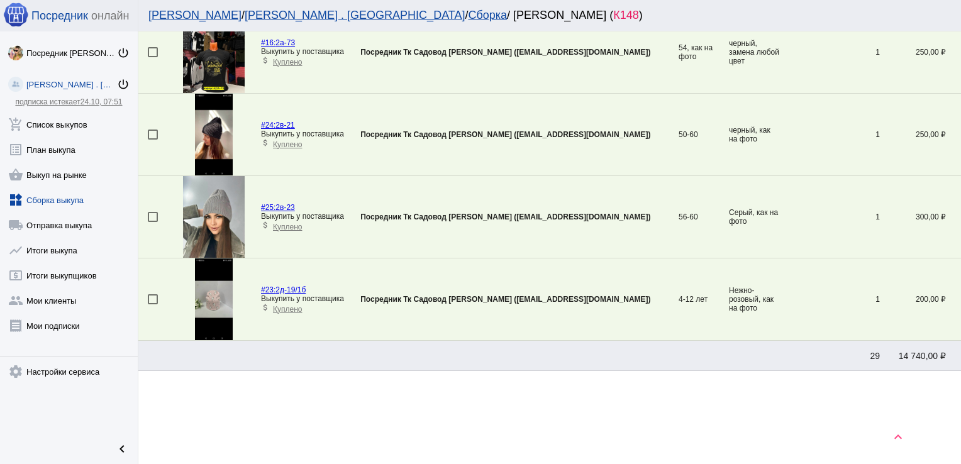
click at [154, 297] on div at bounding box center [153, 299] width 10 height 10
click at [153, 304] on input "checkbox" at bounding box center [152, 304] width 1 height 1
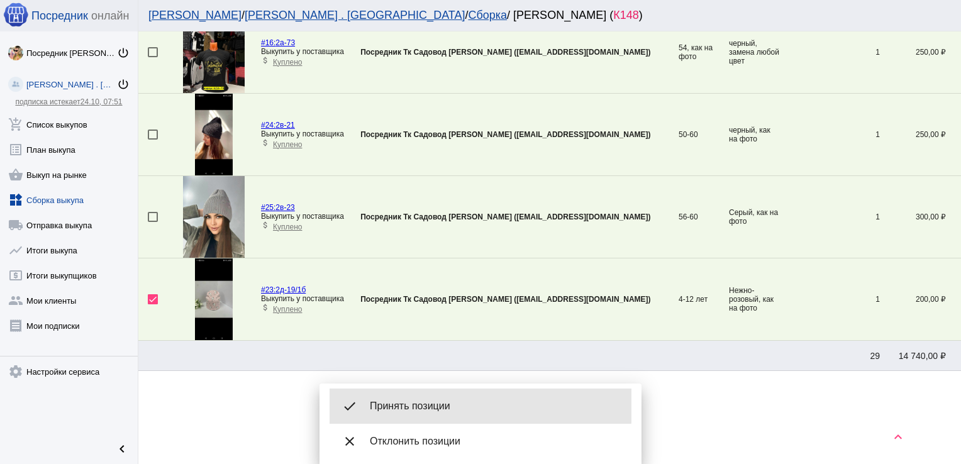
click at [419, 406] on span "Принять позиции" at bounding box center [496, 406] width 252 height 13
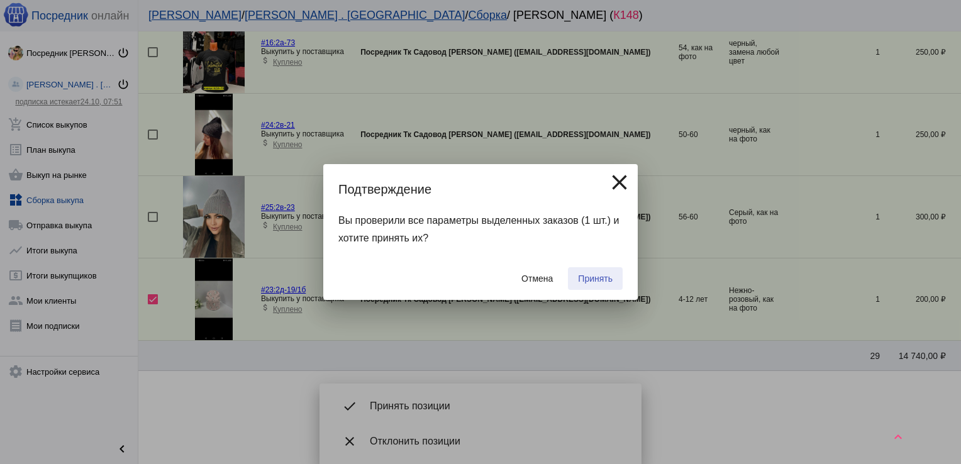
click at [597, 278] on span "Принять" at bounding box center [595, 279] width 35 height 10
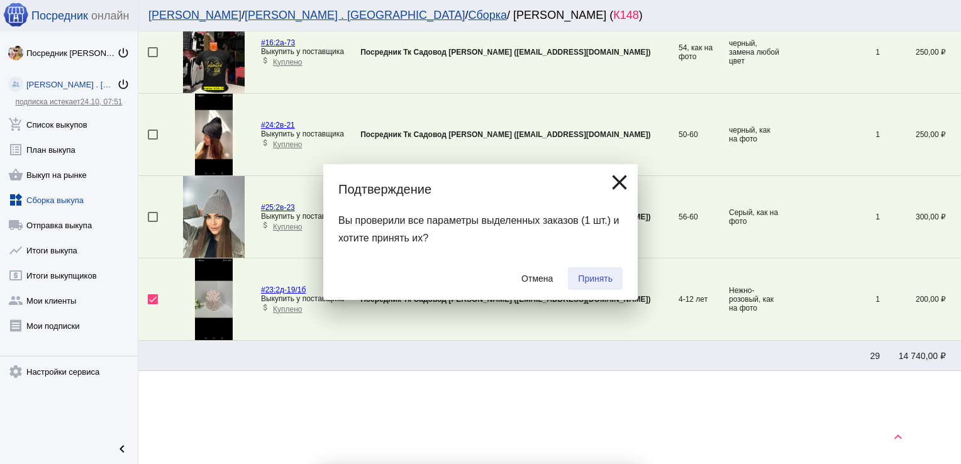
checkbox input "false"
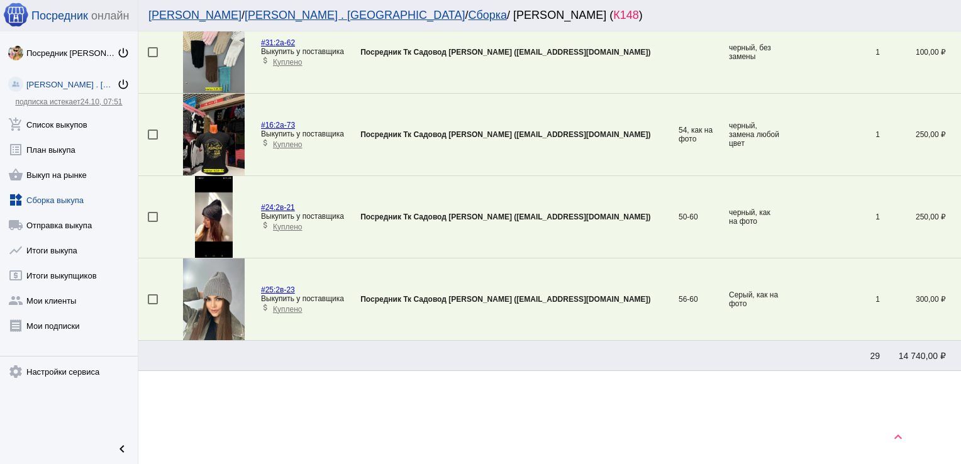
scroll to position [209, 0]
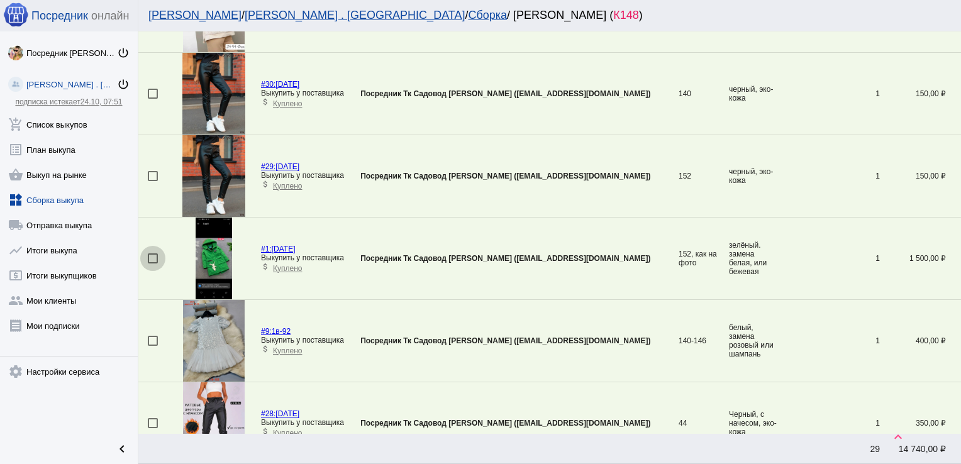
click at [152, 257] on div at bounding box center [153, 258] width 10 height 10
click at [152, 264] on input "checkbox" at bounding box center [152, 264] width 1 height 1
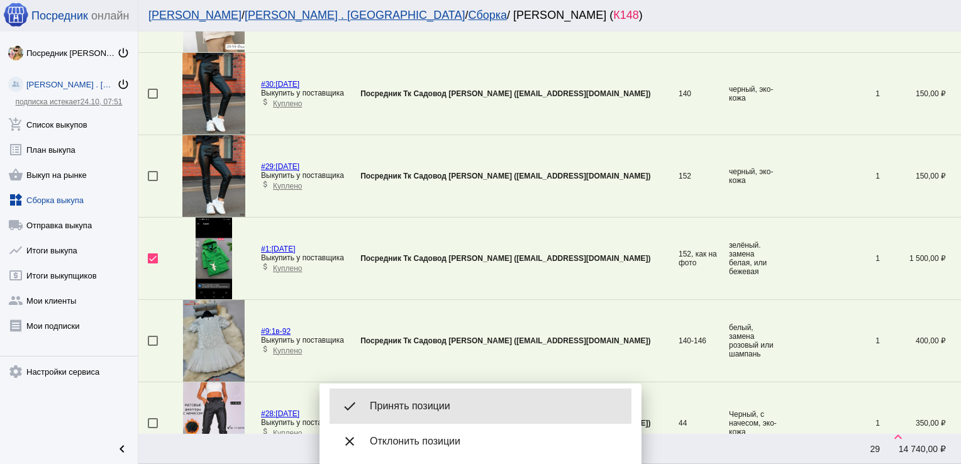
click at [410, 414] on div "done Принять позиции" at bounding box center [481, 406] width 302 height 35
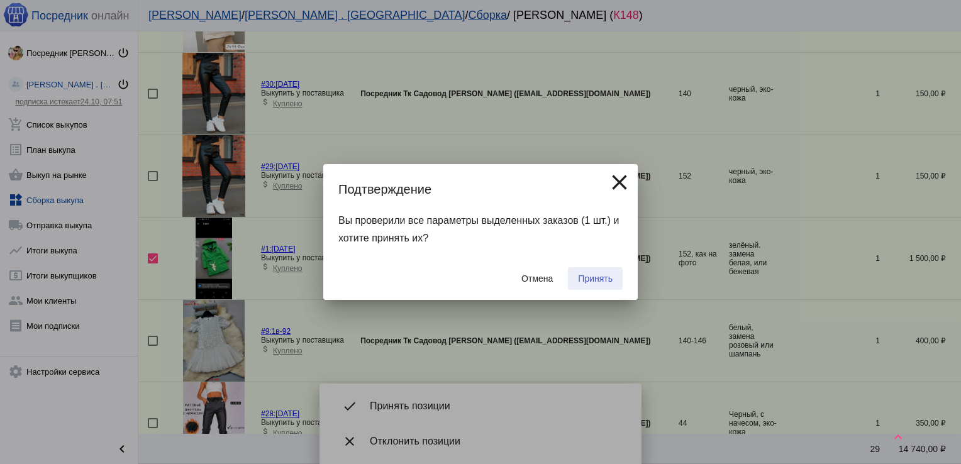
click at [603, 278] on span "Принять" at bounding box center [595, 279] width 35 height 10
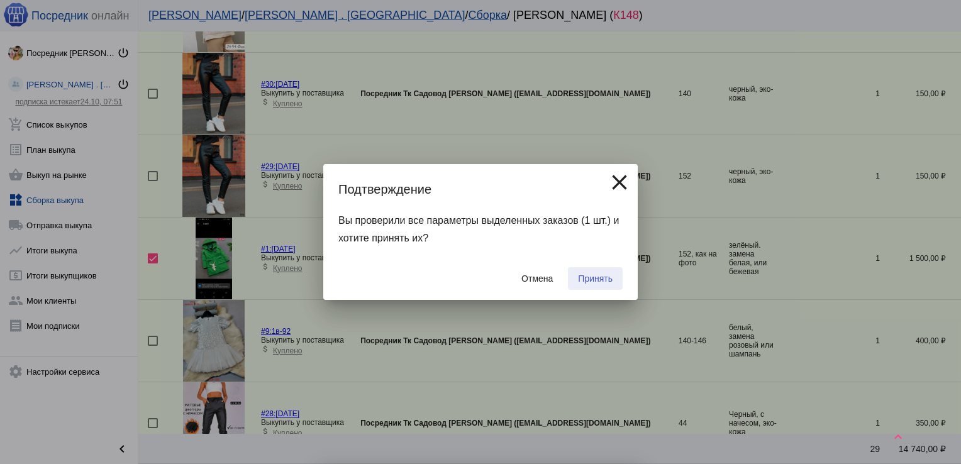
checkbox input "false"
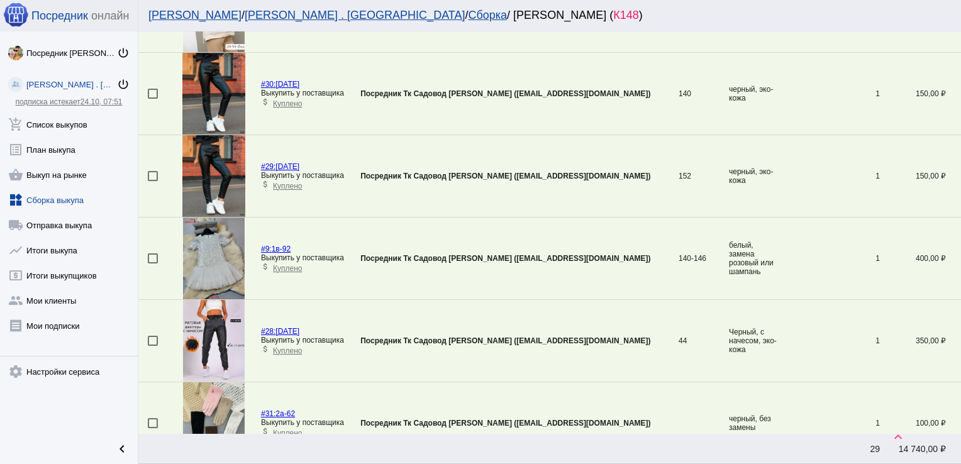
scroll to position [455, 0]
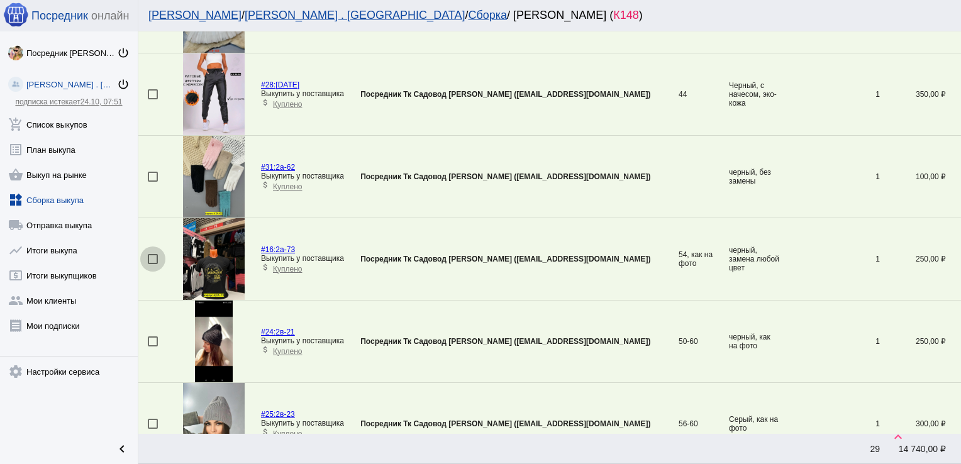
click at [154, 254] on div at bounding box center [153, 259] width 10 height 10
click at [153, 264] on input "checkbox" at bounding box center [152, 264] width 1 height 1
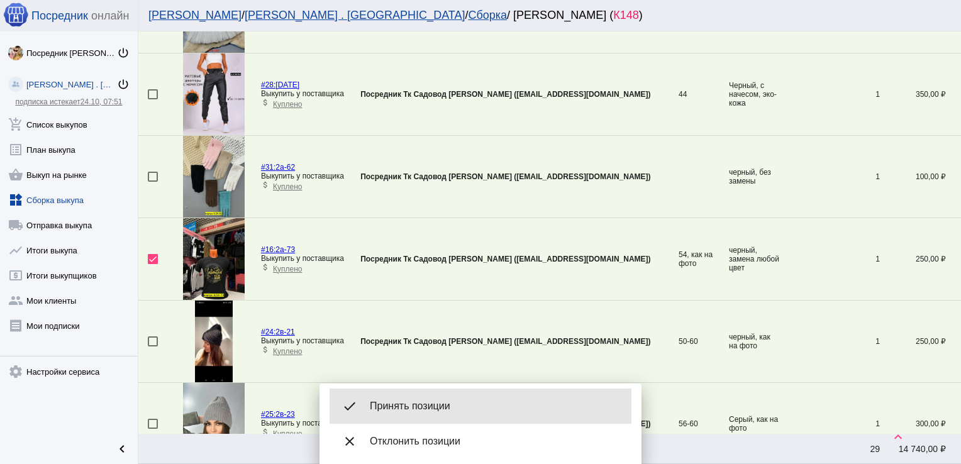
click at [448, 394] on div "done Принять позиции" at bounding box center [481, 406] width 302 height 35
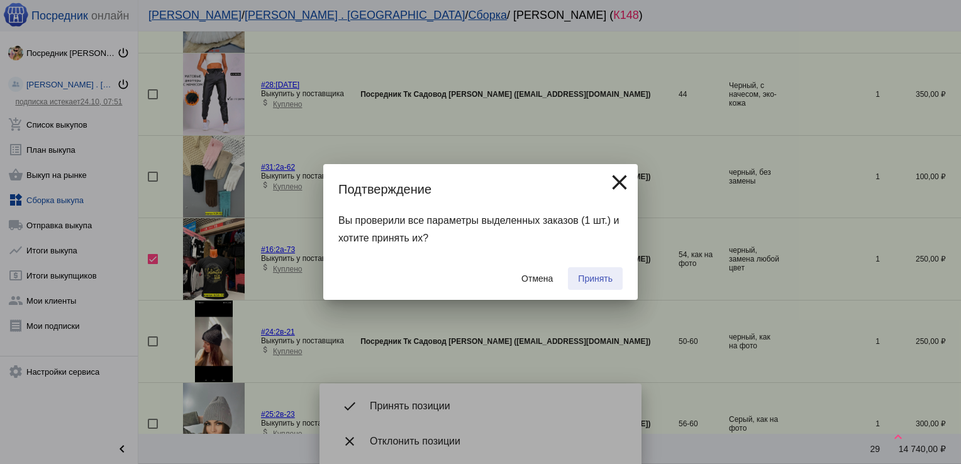
click at [619, 272] on button "Принять" at bounding box center [595, 278] width 55 height 23
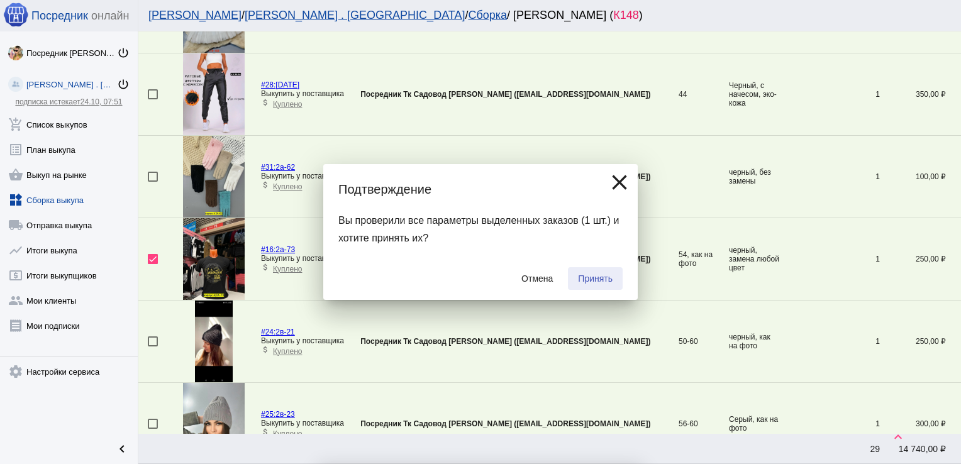
checkbox input "false"
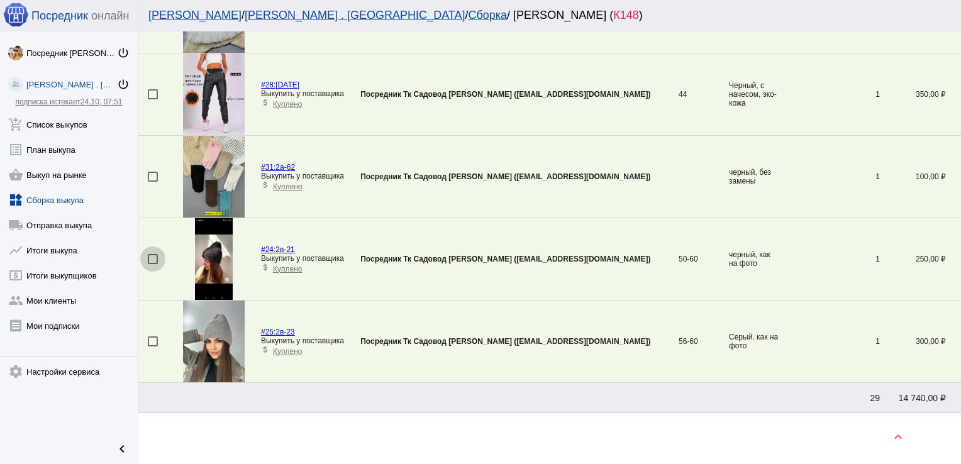
click at [148, 256] on div at bounding box center [153, 259] width 10 height 10
click at [152, 264] on input "checkbox" at bounding box center [152, 264] width 1 height 1
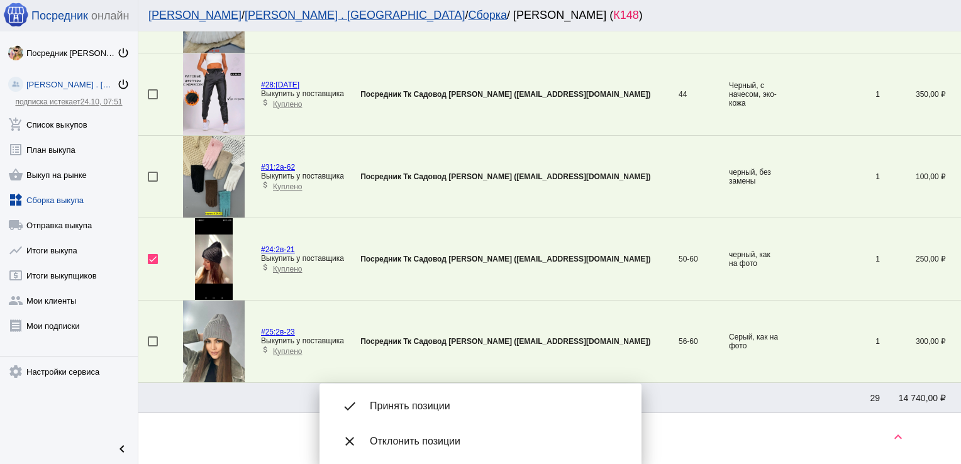
click at [445, 407] on span "Принять позиции" at bounding box center [496, 406] width 252 height 13
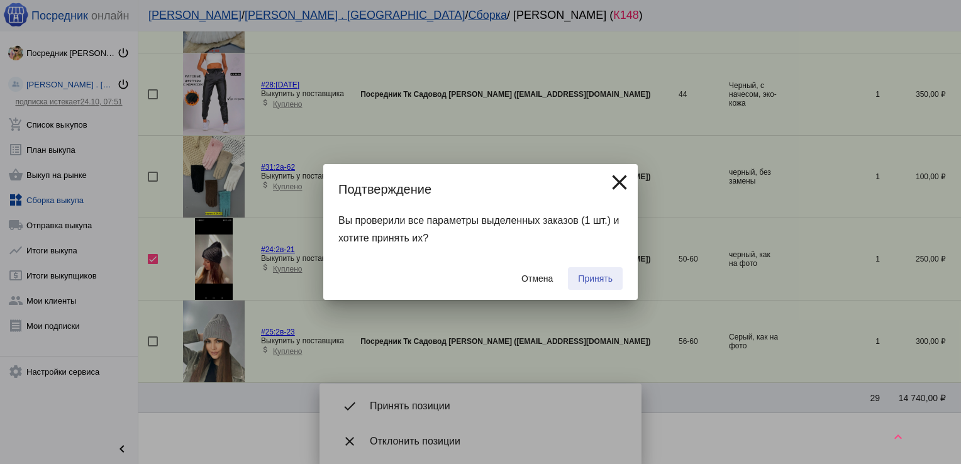
click at [604, 281] on span "Принять" at bounding box center [595, 279] width 35 height 10
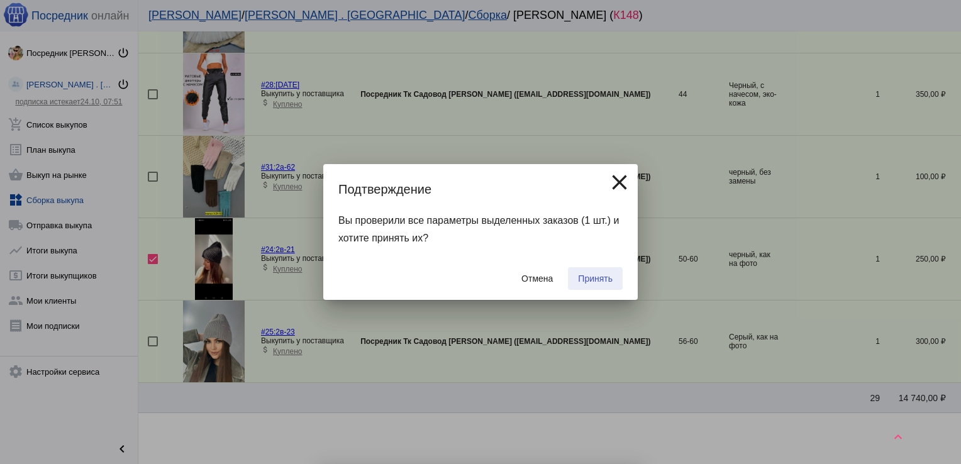
checkbox input "false"
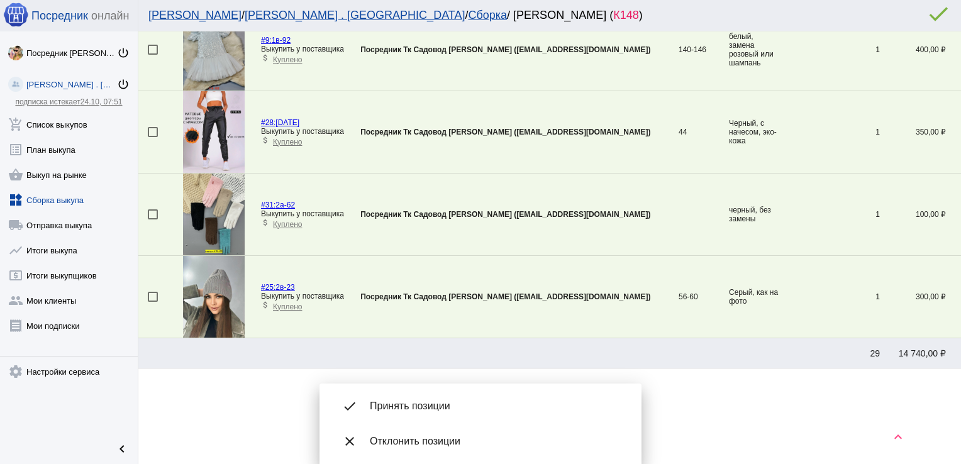
scroll to position [416, 0]
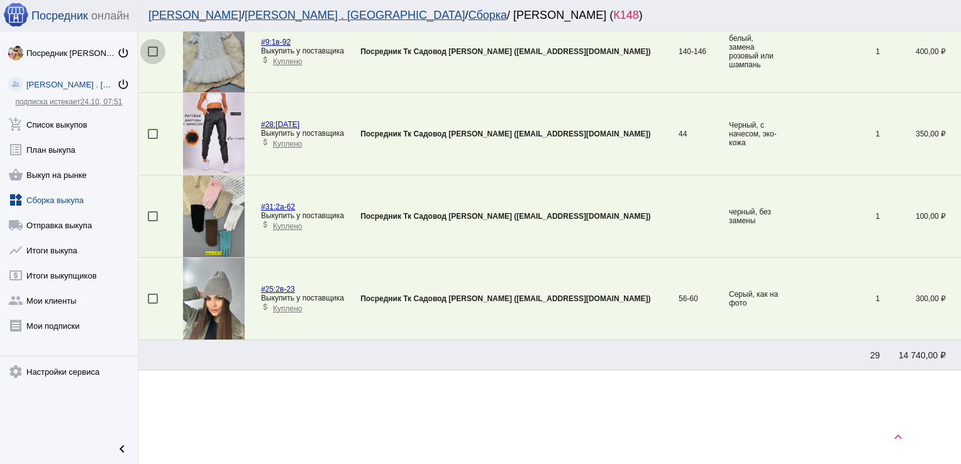
click at [156, 47] on div at bounding box center [153, 52] width 10 height 10
click at [153, 57] on input "checkbox" at bounding box center [152, 57] width 1 height 1
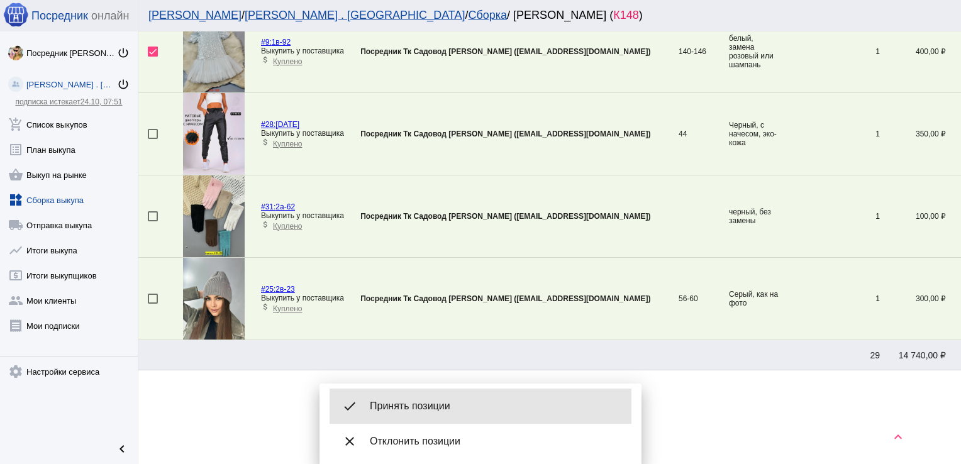
click at [430, 399] on div "done Принять позиции" at bounding box center [481, 406] width 302 height 35
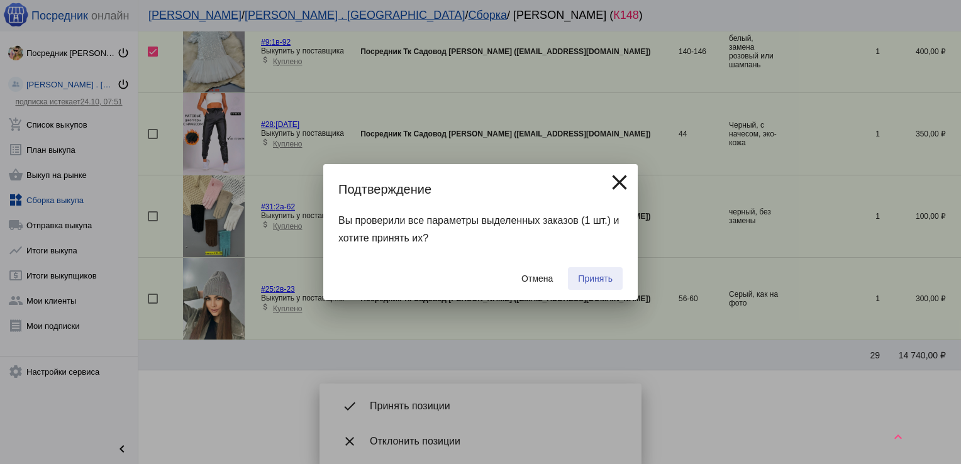
click at [603, 274] on span "Принять" at bounding box center [595, 279] width 35 height 10
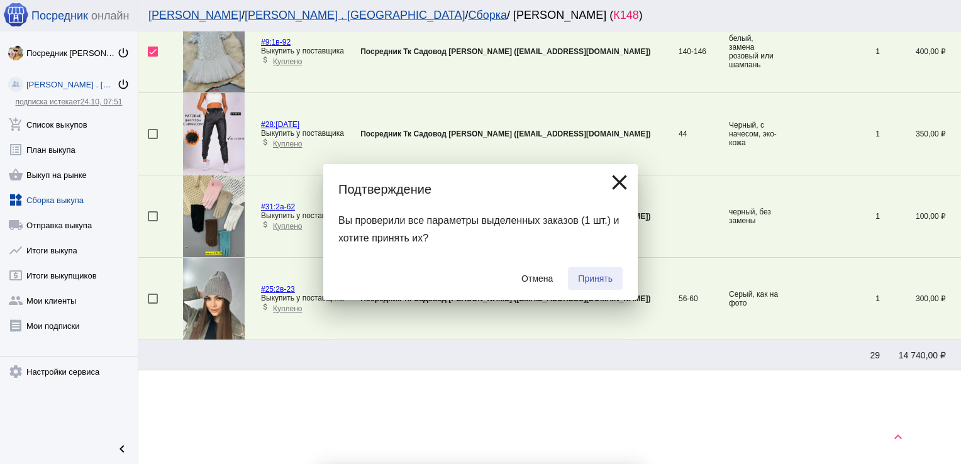
checkbox input "false"
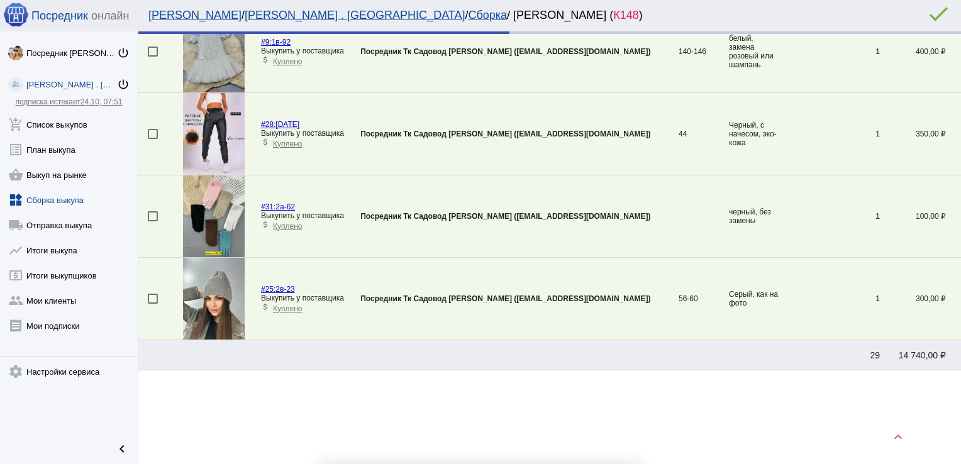
scroll to position [333, 0]
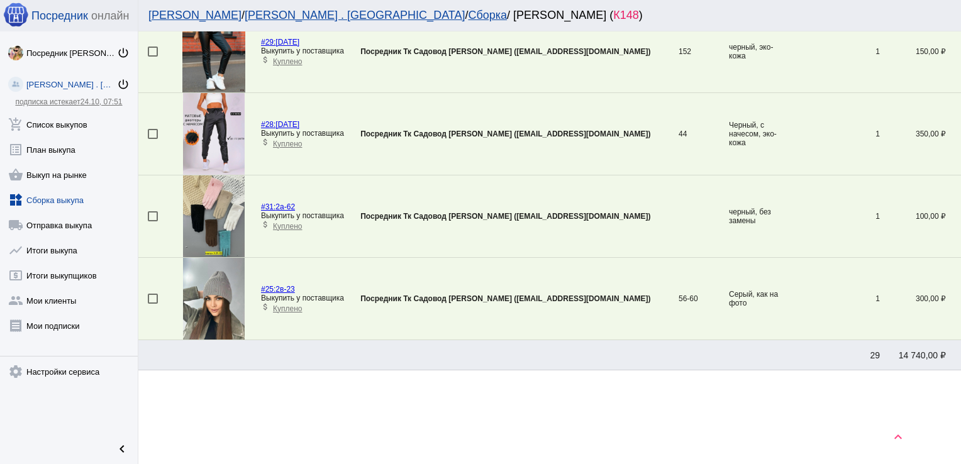
click at [152, 299] on div at bounding box center [153, 299] width 10 height 10
click at [152, 304] on input "checkbox" at bounding box center [152, 304] width 1 height 1
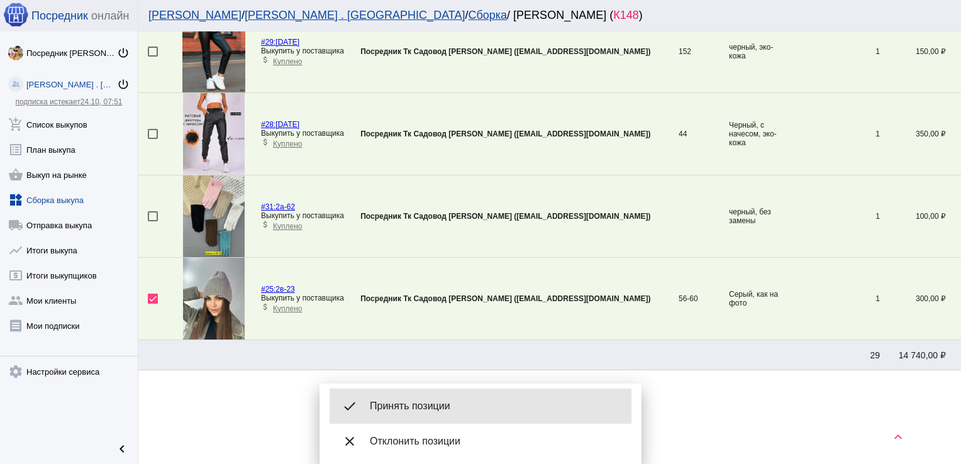
click at [458, 400] on span "Принять позиции" at bounding box center [496, 406] width 252 height 13
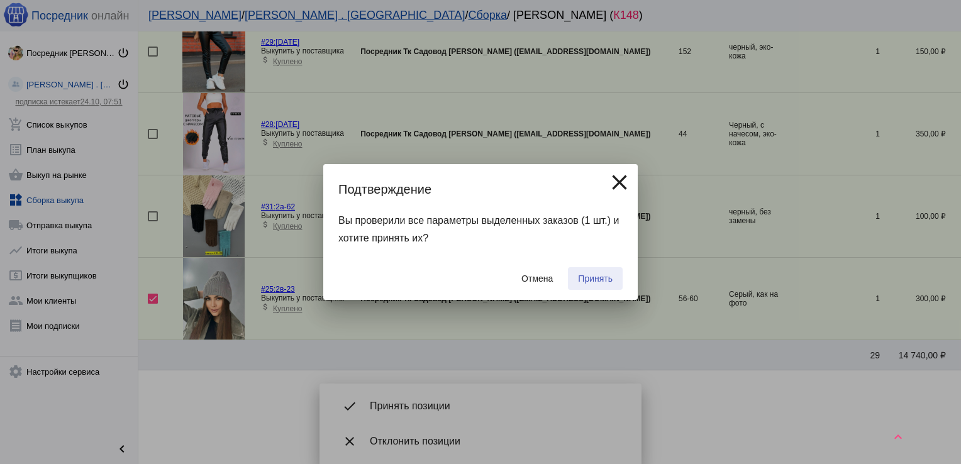
click at [587, 279] on span "Принять" at bounding box center [595, 279] width 35 height 10
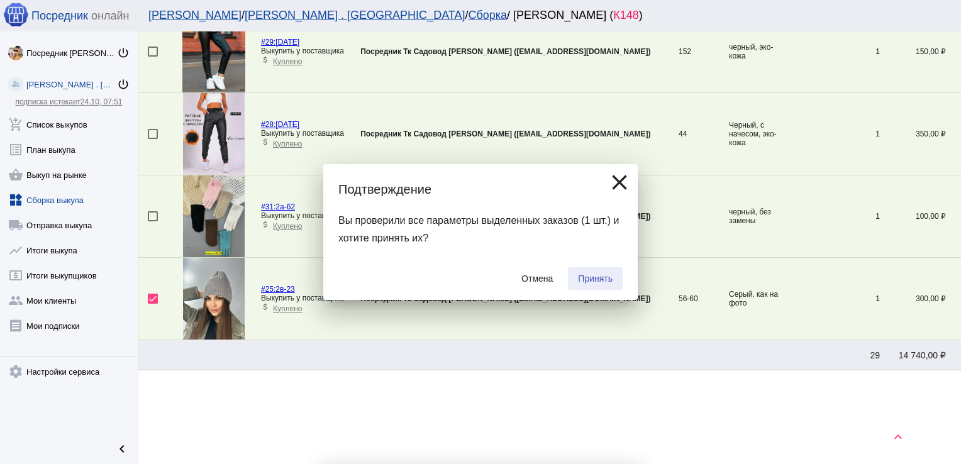
checkbox input "false"
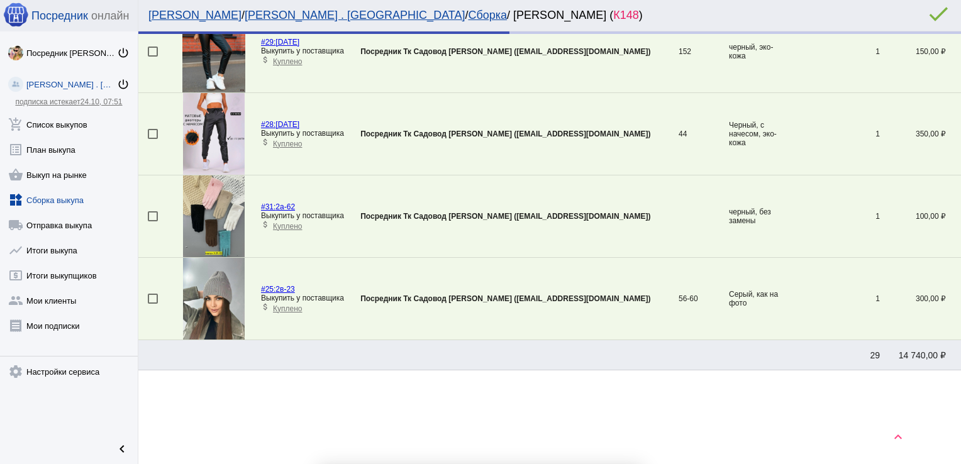
scroll to position [252, 0]
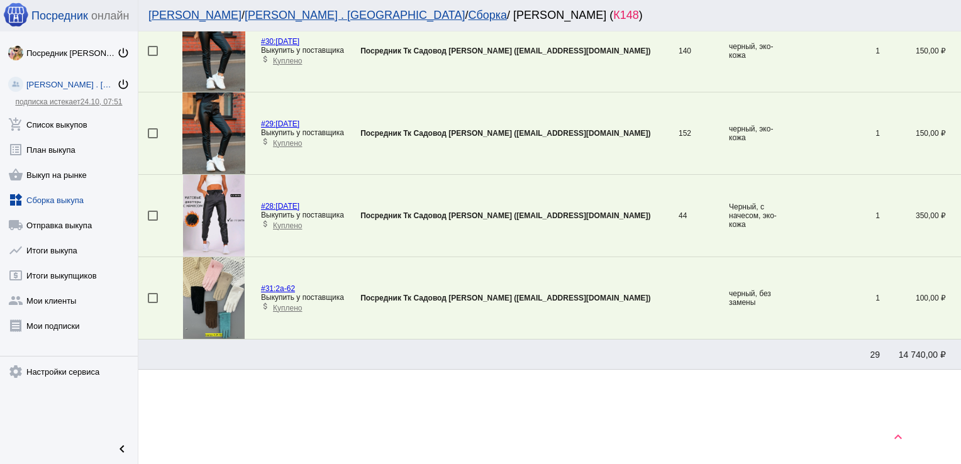
click at [156, 49] on div at bounding box center [153, 51] width 10 height 10
click at [153, 56] on input "checkbox" at bounding box center [152, 56] width 1 height 1
checkbox input "true"
click at [153, 131] on div at bounding box center [153, 133] width 10 height 10
click at [153, 138] on input "checkbox" at bounding box center [152, 138] width 1 height 1
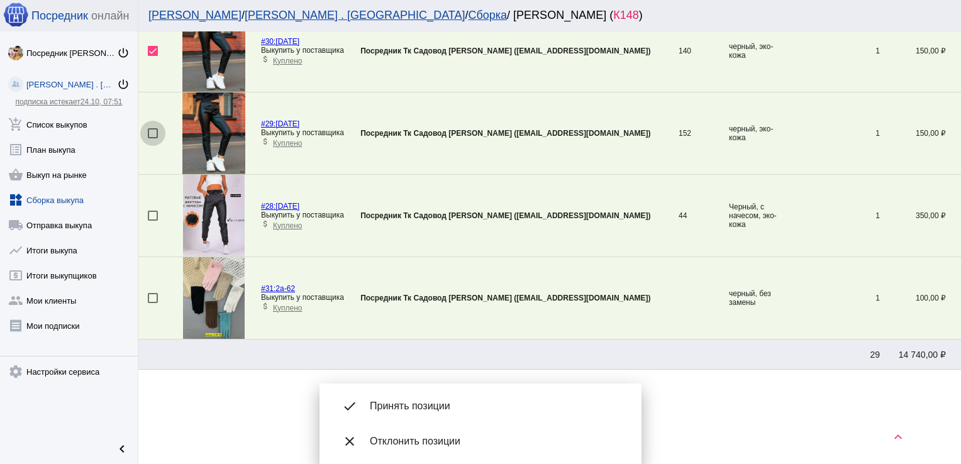
checkbox input "true"
click at [151, 216] on div at bounding box center [153, 216] width 10 height 10
click at [152, 221] on input "checkbox" at bounding box center [152, 221] width 1 height 1
checkbox input "true"
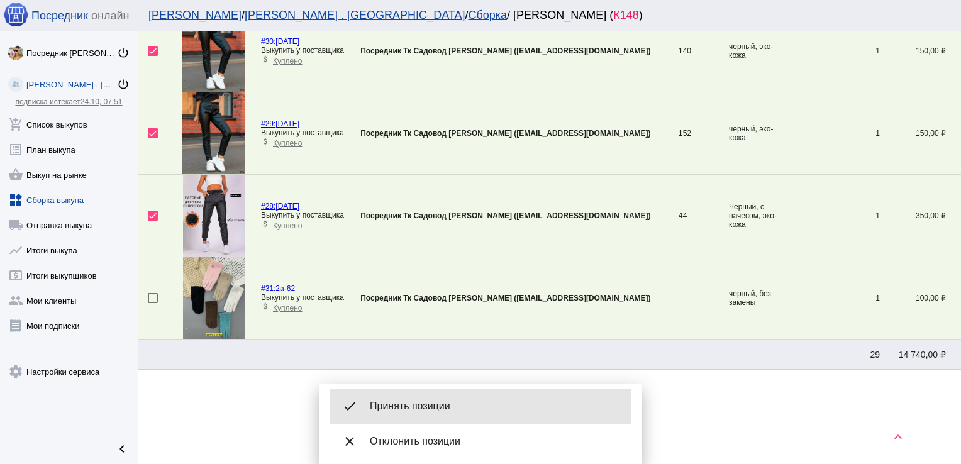
click at [400, 406] on span "Принять позиции" at bounding box center [496, 406] width 252 height 13
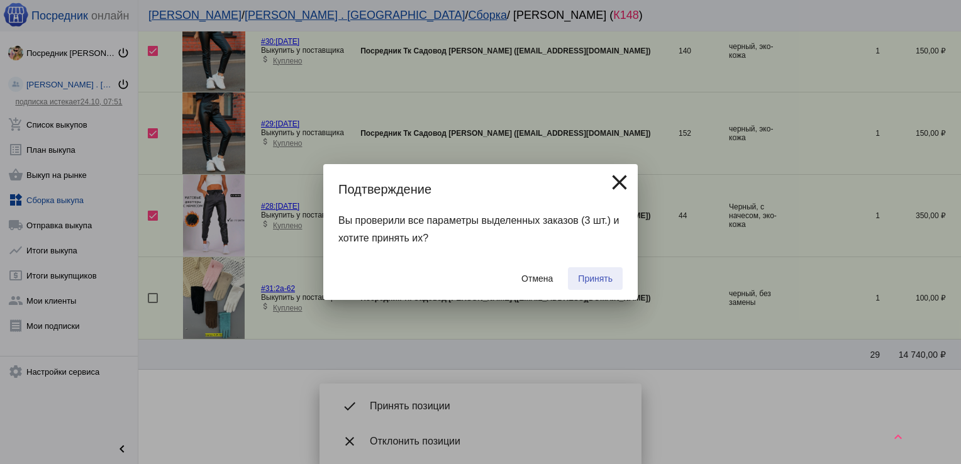
click at [605, 268] on button "Принять" at bounding box center [595, 278] width 55 height 23
checkbox input "false"
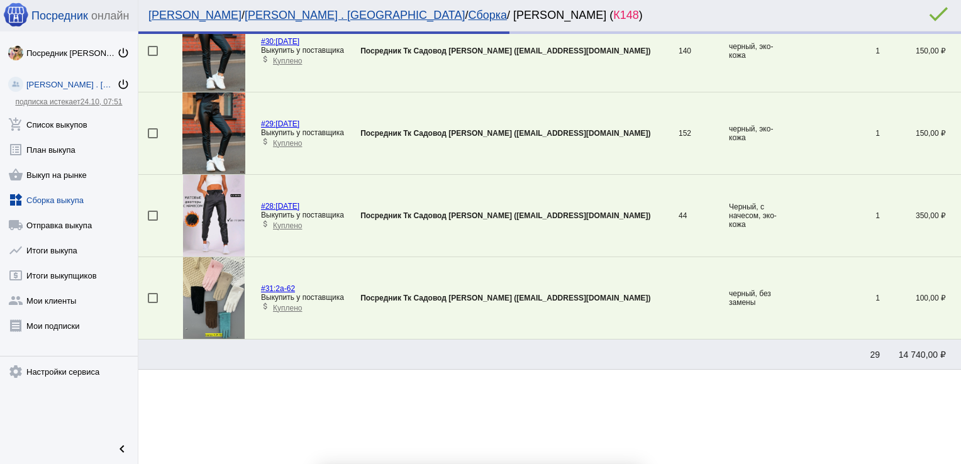
scroll to position [4, 0]
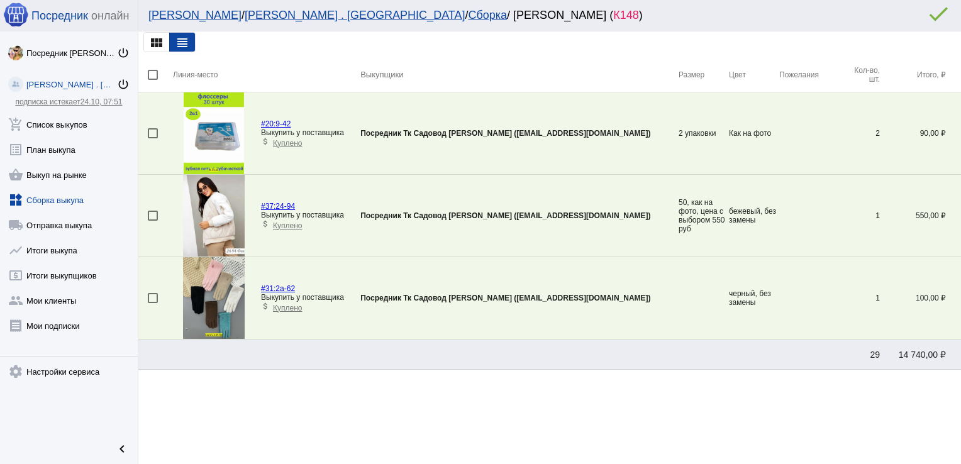
click at [212, 299] on img at bounding box center [214, 298] width 62 height 82
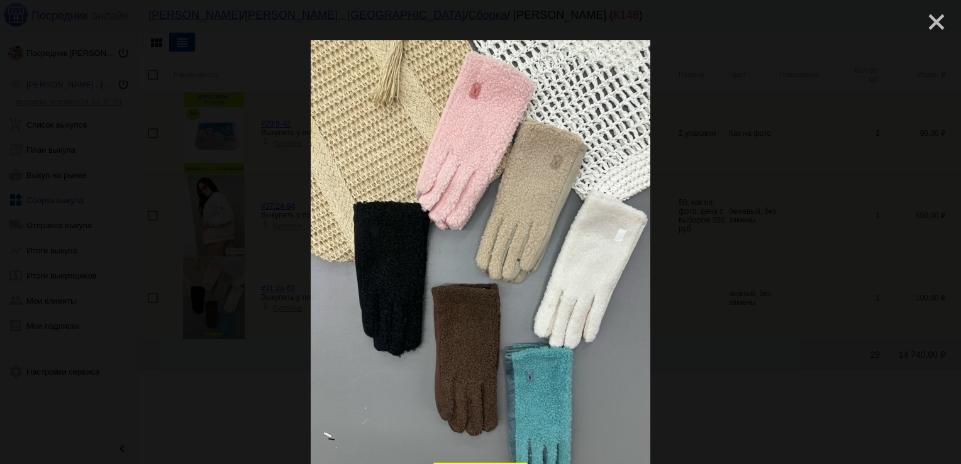
click at [938, 14] on mat-icon "close" at bounding box center [931, 16] width 15 height 15
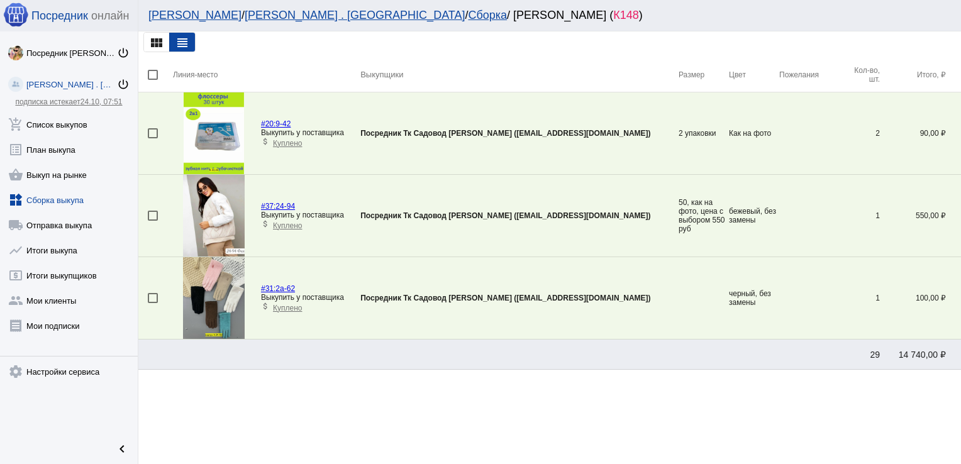
click at [282, 142] on span "Куплено" at bounding box center [287, 143] width 29 height 9
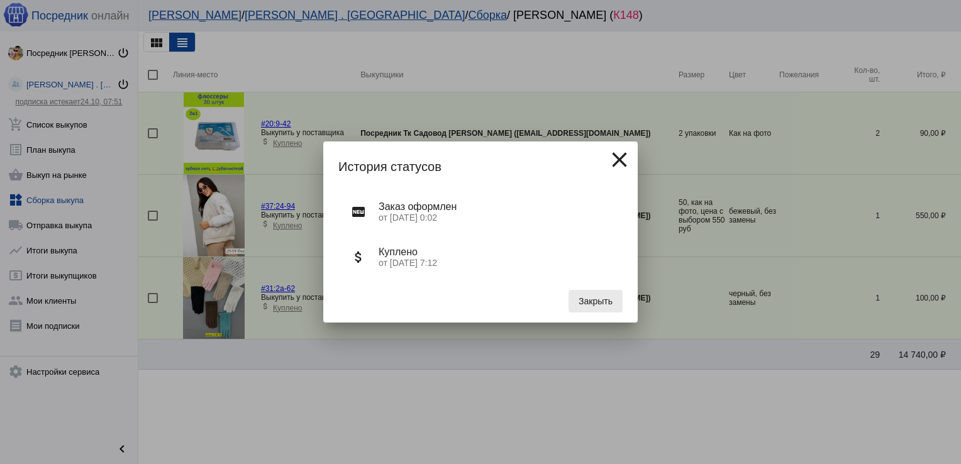
click at [595, 303] on span "Закрыть" at bounding box center [596, 301] width 34 height 10
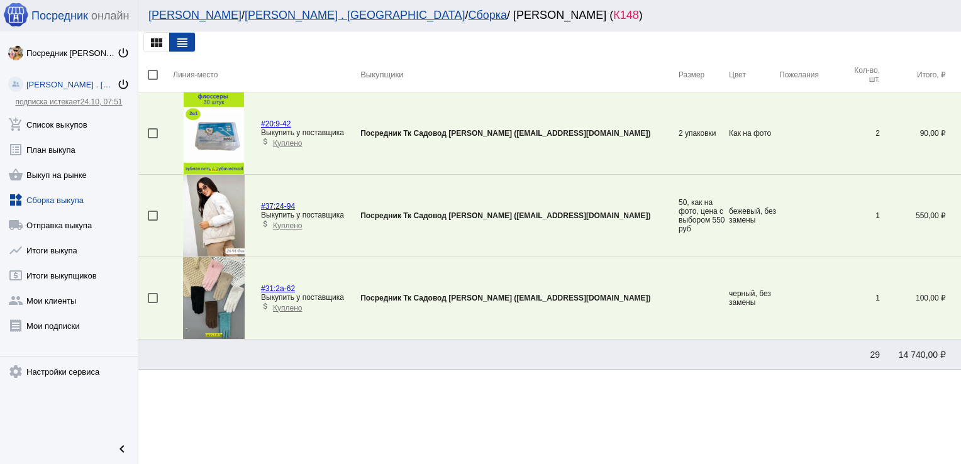
click at [287, 225] on span "Куплено" at bounding box center [287, 225] width 29 height 9
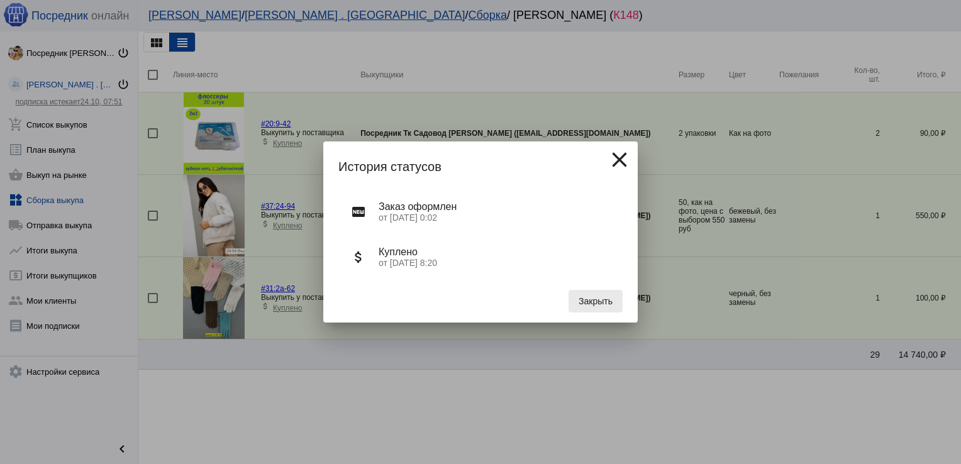
click at [596, 303] on span "Закрыть" at bounding box center [596, 301] width 34 height 10
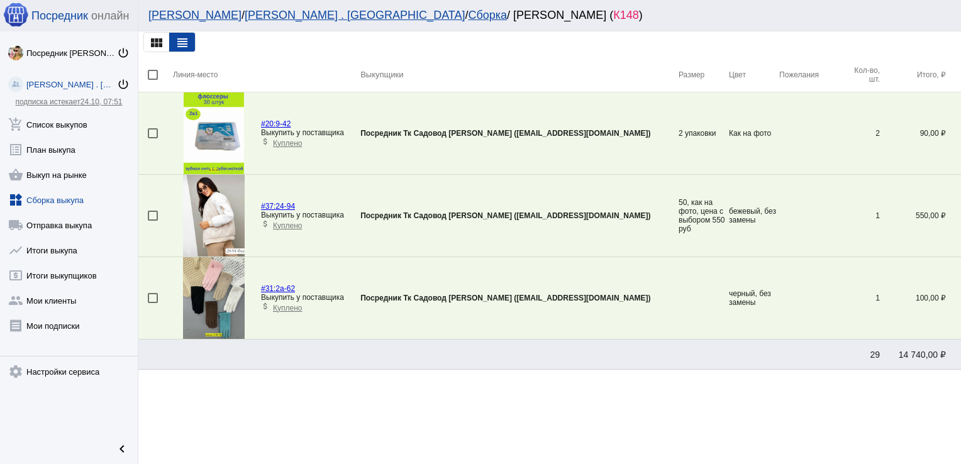
click at [297, 306] on span "Куплено" at bounding box center [287, 308] width 29 height 9
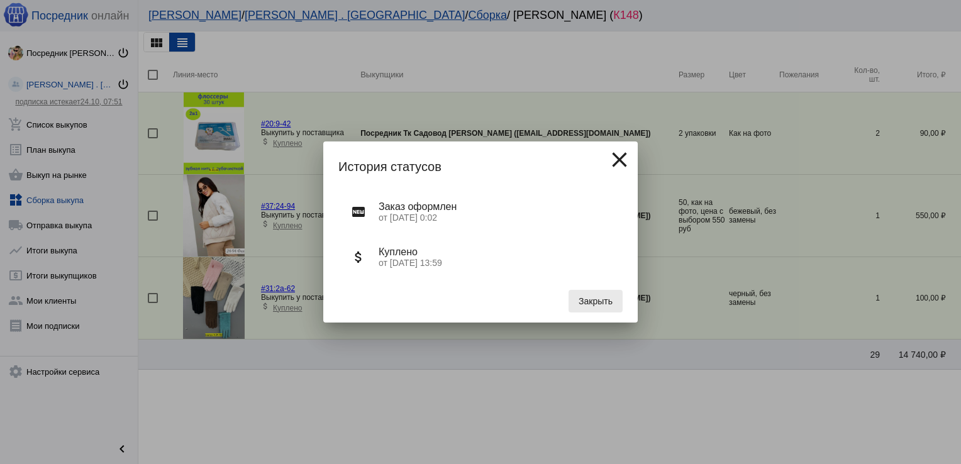
click at [601, 298] on span "Закрыть" at bounding box center [596, 301] width 34 height 10
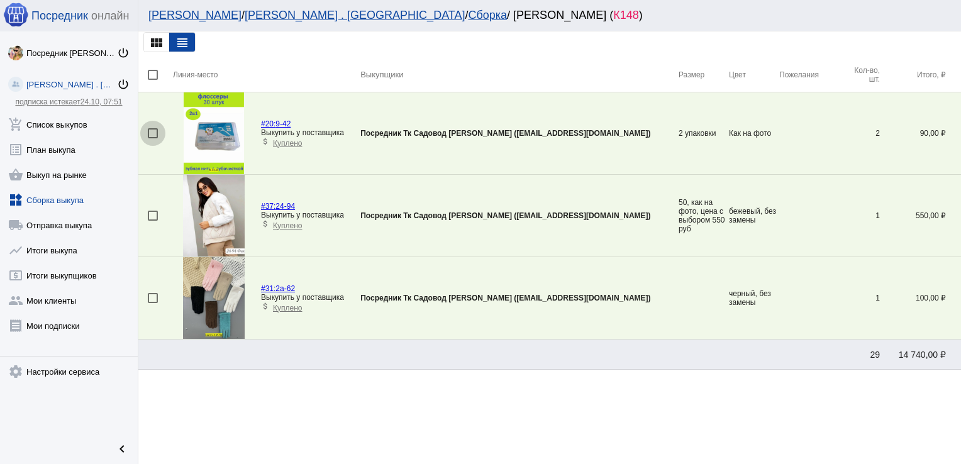
click at [152, 130] on div at bounding box center [153, 133] width 10 height 10
click at [152, 138] on input "checkbox" at bounding box center [152, 138] width 1 height 1
click at [445, 412] on span "Принять позиции" at bounding box center [496, 406] width 252 height 13
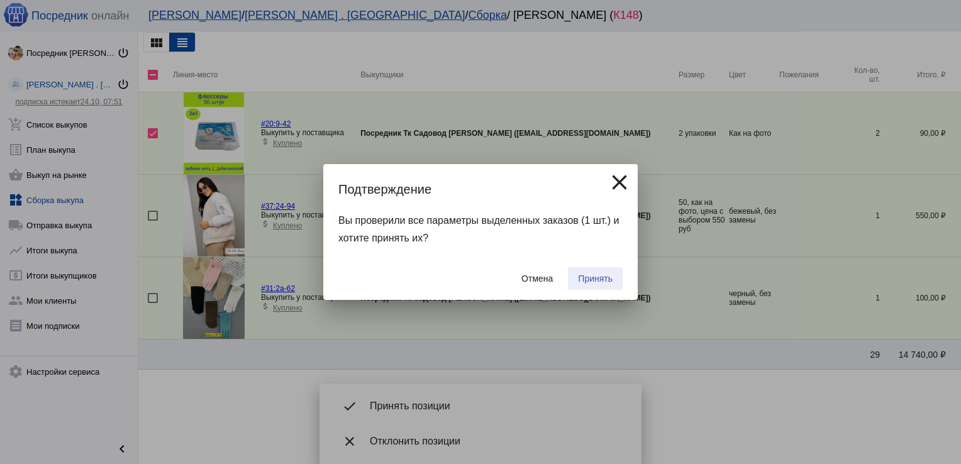
click at [594, 282] on span "Принять" at bounding box center [595, 279] width 35 height 10
checkbox input "false"
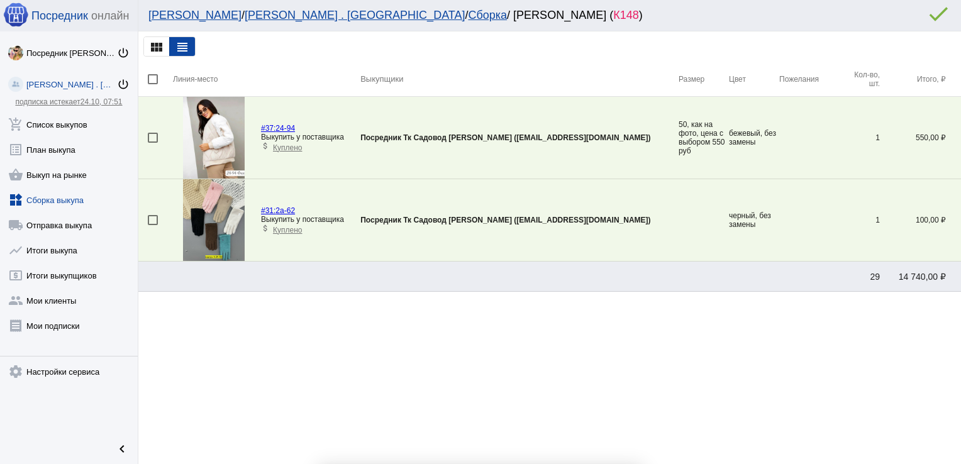
scroll to position [0, 0]
click at [47, 197] on link "widgets Сборка выкупа" at bounding box center [69, 197] width 138 height 25
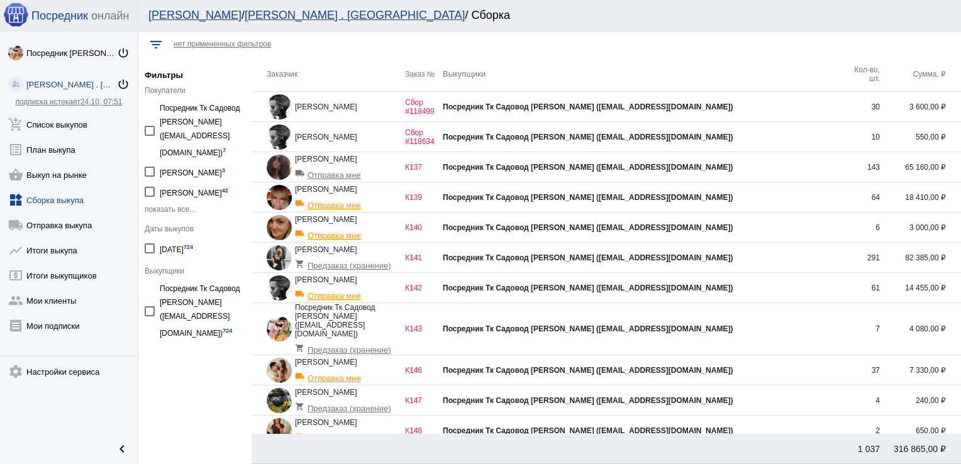
click at [796, 172] on td "Посредник Тк Садовод [PERSON_NAME] ([EMAIL_ADDRESS][DOMAIN_NAME])" at bounding box center [642, 167] width 399 height 30
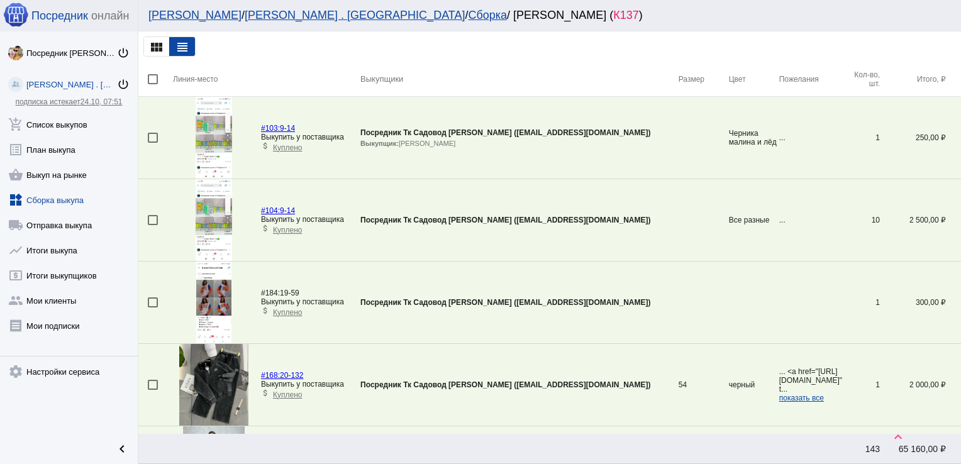
scroll to position [3871, 0]
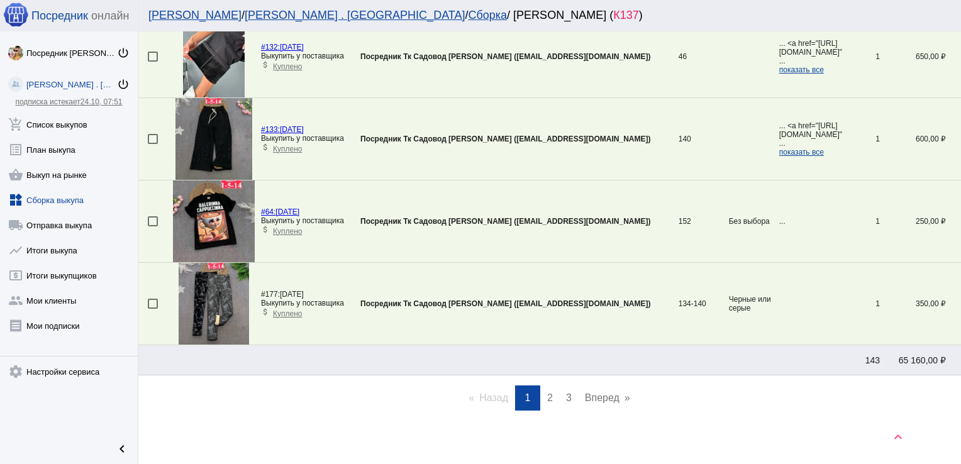
click at [547, 394] on span "2" at bounding box center [550, 397] width 6 height 11
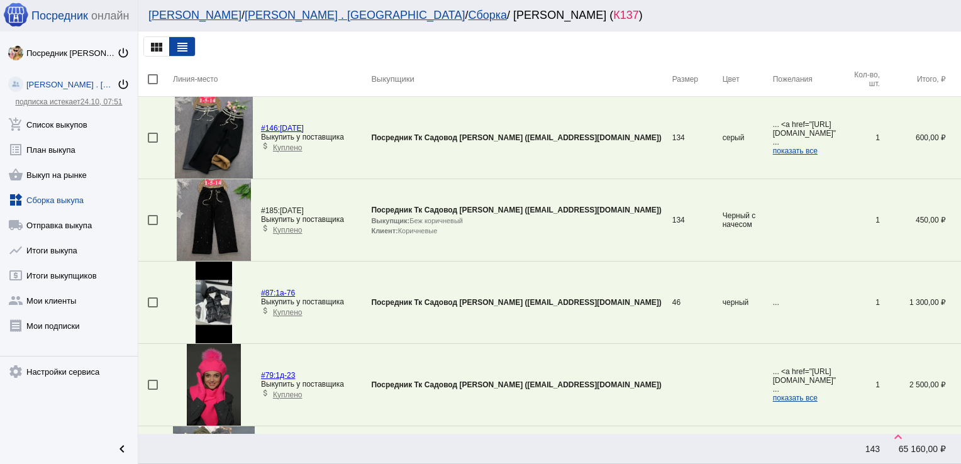
scroll to position [3417, 0]
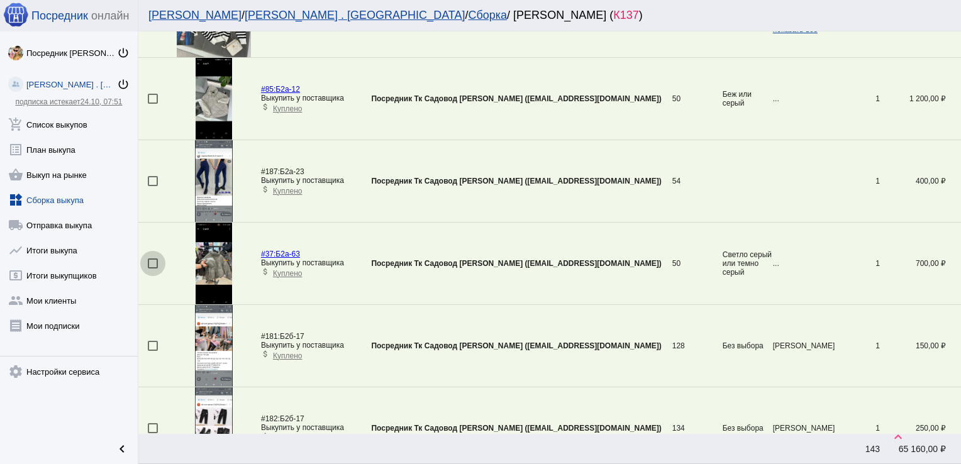
click at [152, 258] on div at bounding box center [153, 263] width 10 height 10
click at [152, 269] on input "checkbox" at bounding box center [152, 269] width 1 height 1
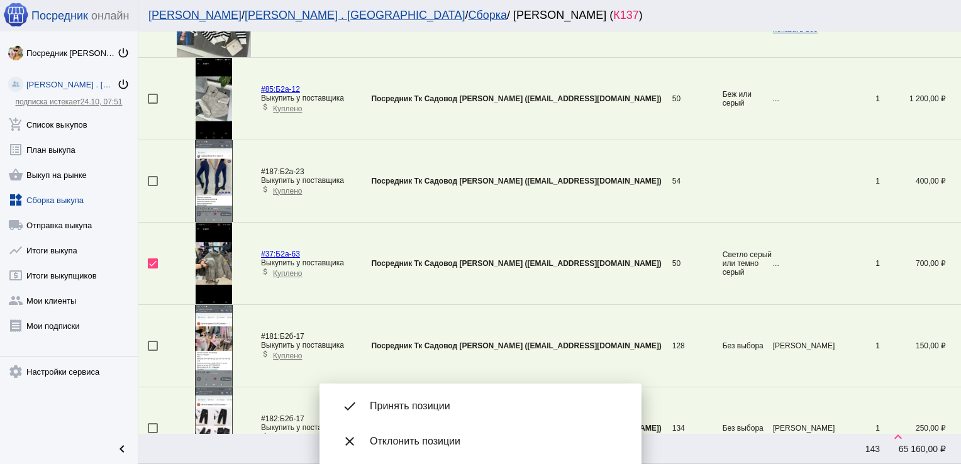
click at [413, 408] on span "Принять позиции" at bounding box center [496, 406] width 252 height 13
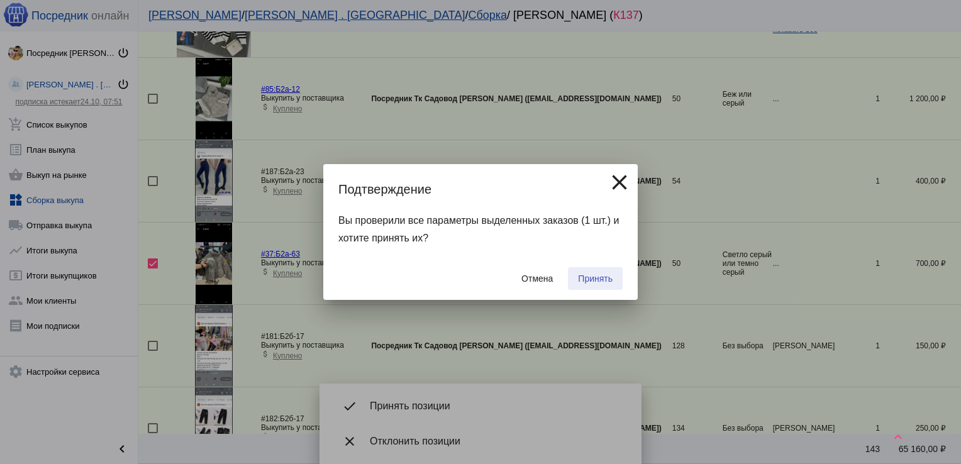
click at [595, 277] on span "Принять" at bounding box center [595, 279] width 35 height 10
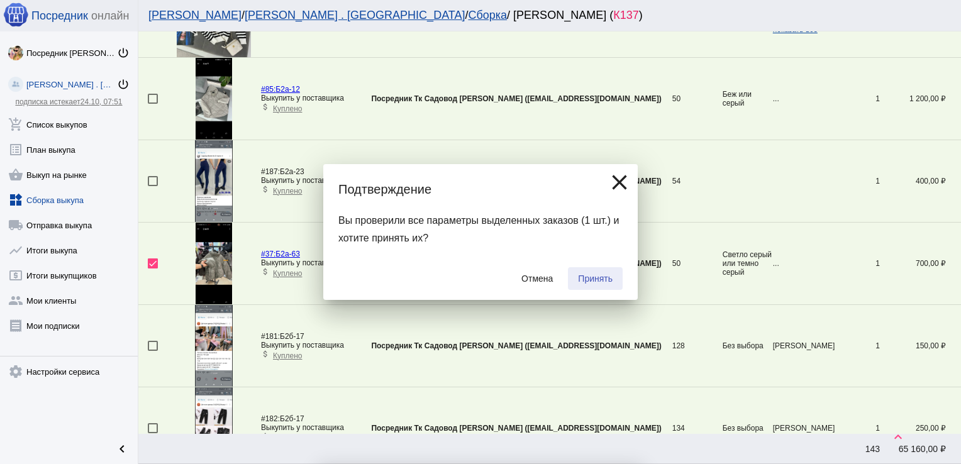
checkbox input "false"
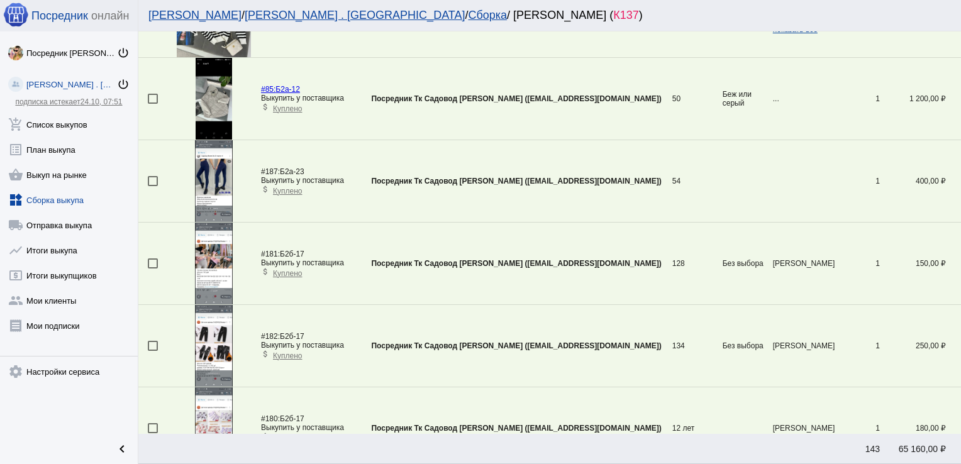
scroll to position [44, 0]
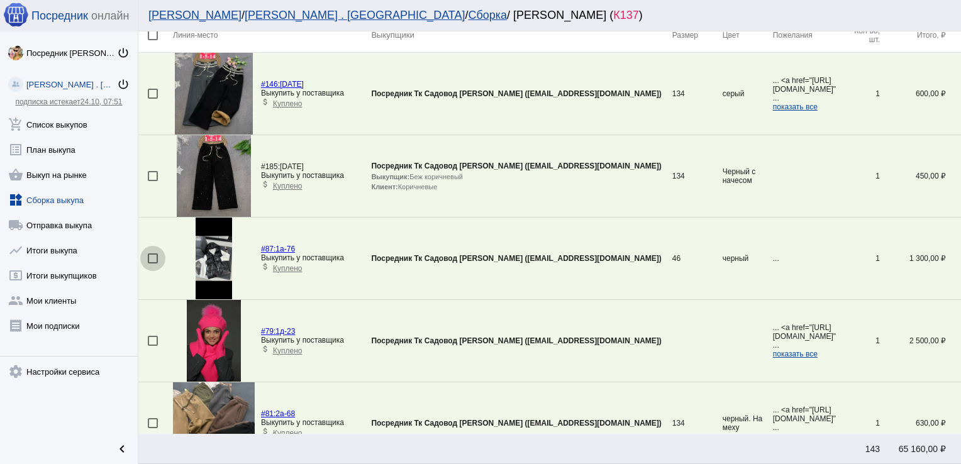
click at [148, 258] on div at bounding box center [153, 258] width 10 height 10
click at [152, 264] on input "checkbox" at bounding box center [152, 264] width 1 height 1
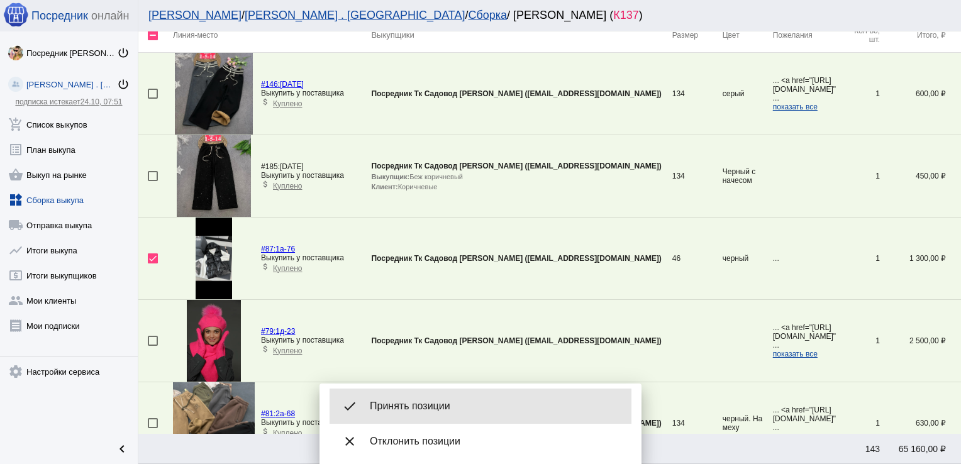
click at [426, 396] on div "done Принять позиции" at bounding box center [481, 406] width 302 height 35
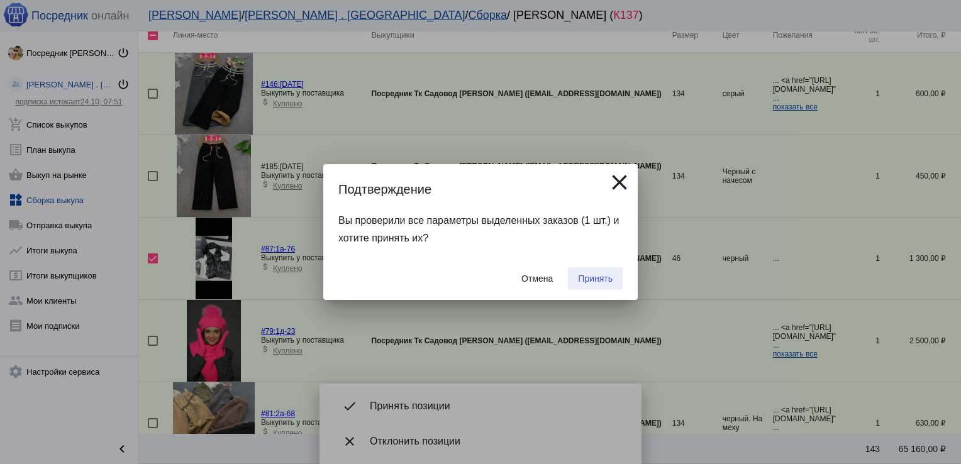
click at [580, 272] on button "Принять" at bounding box center [595, 278] width 55 height 23
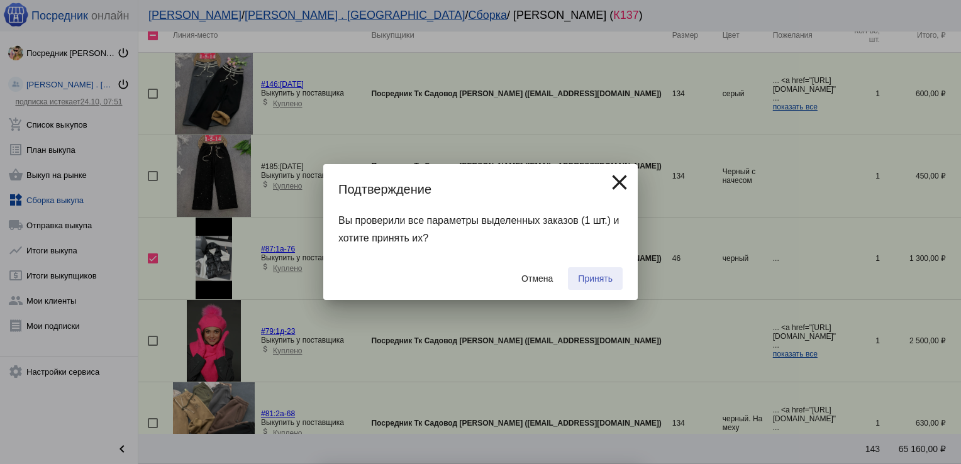
checkbox input "false"
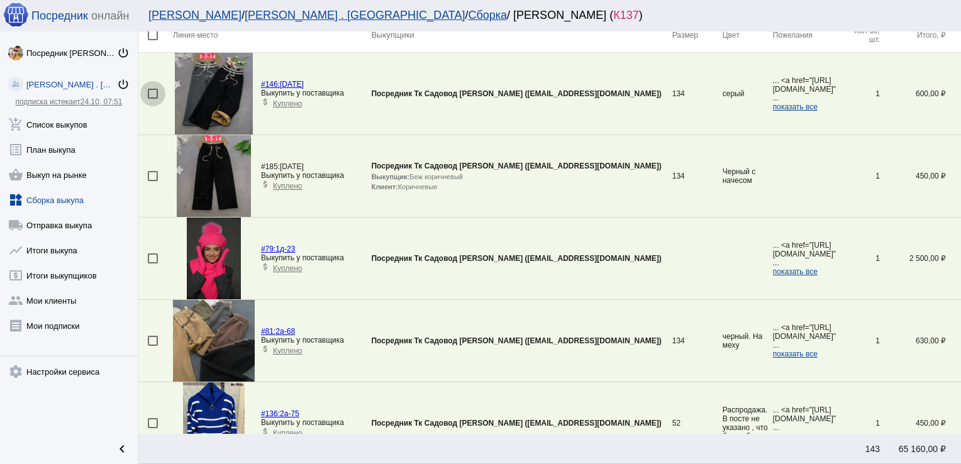
click at [151, 90] on div at bounding box center [153, 94] width 10 height 10
click at [152, 99] on input "checkbox" at bounding box center [152, 99] width 1 height 1
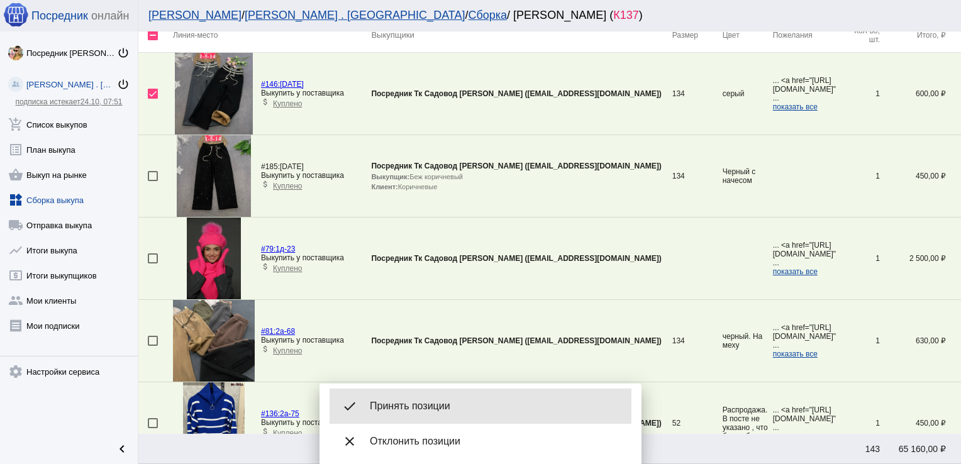
click at [458, 397] on div "done Принять позиции" at bounding box center [481, 406] width 302 height 35
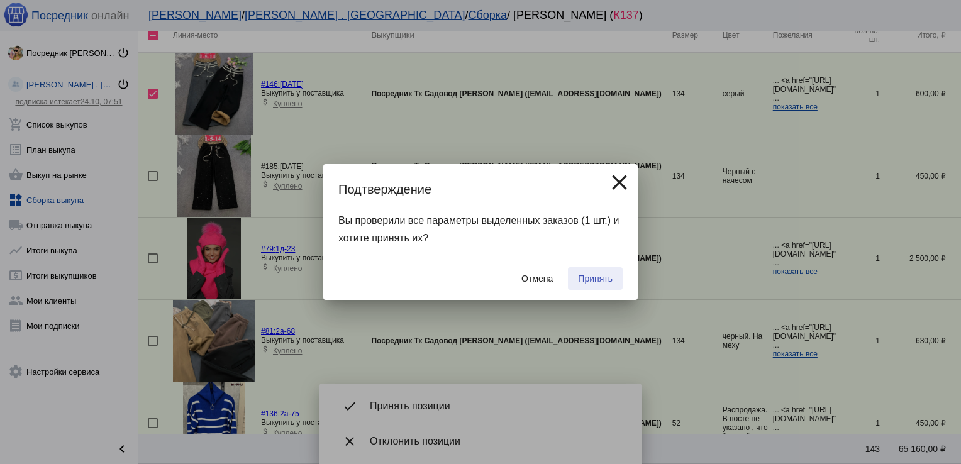
click at [597, 280] on span "Принять" at bounding box center [595, 279] width 35 height 10
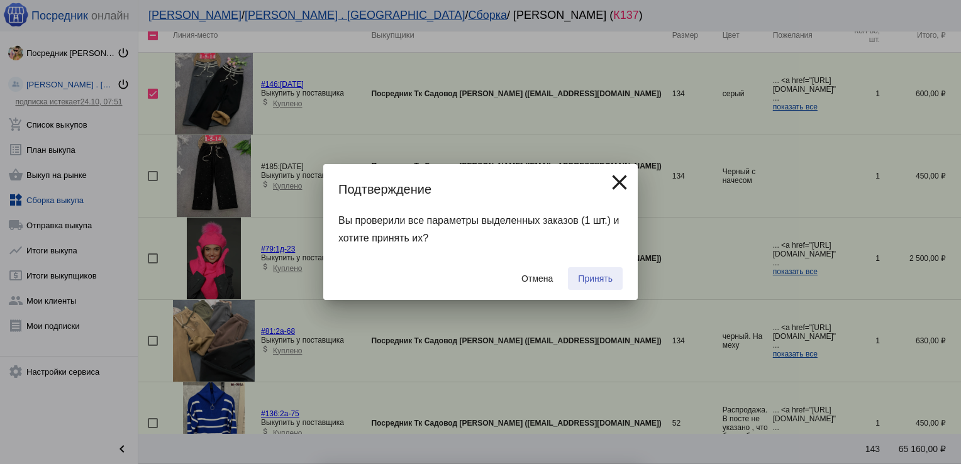
checkbox input "false"
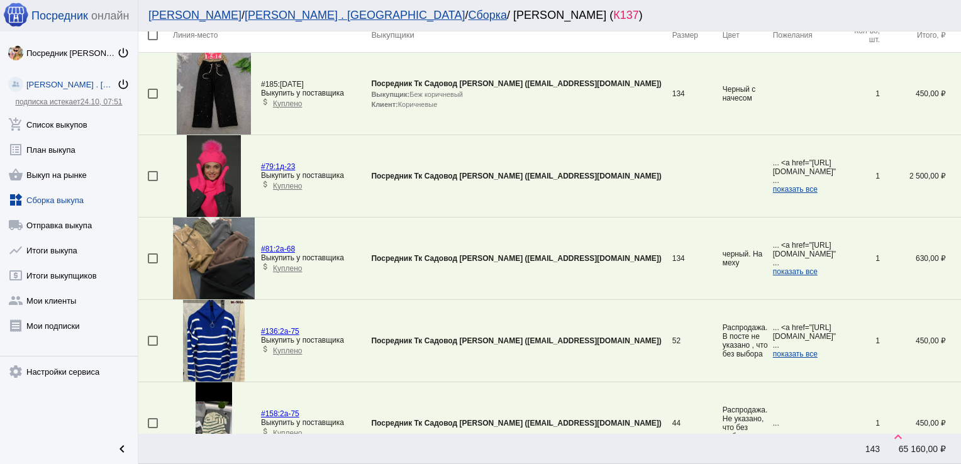
scroll to position [2841, 0]
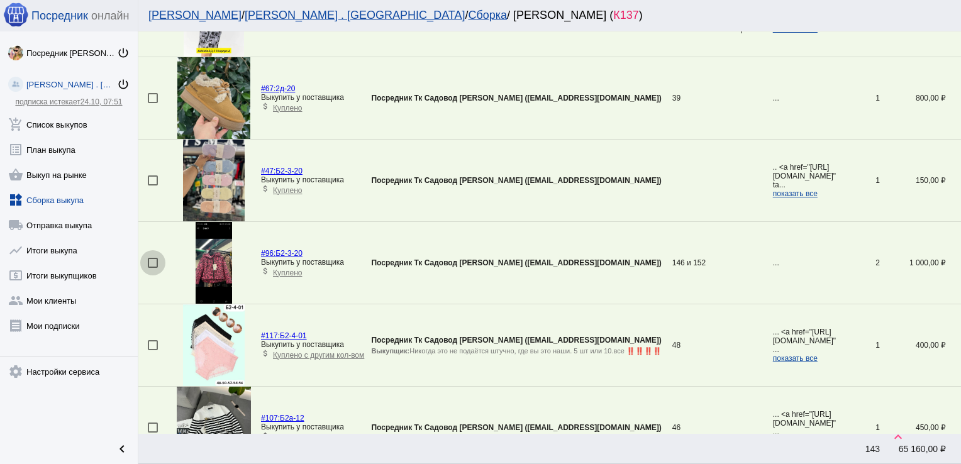
click at [152, 258] on div at bounding box center [153, 263] width 10 height 10
click at [152, 268] on input "checkbox" at bounding box center [152, 268] width 1 height 1
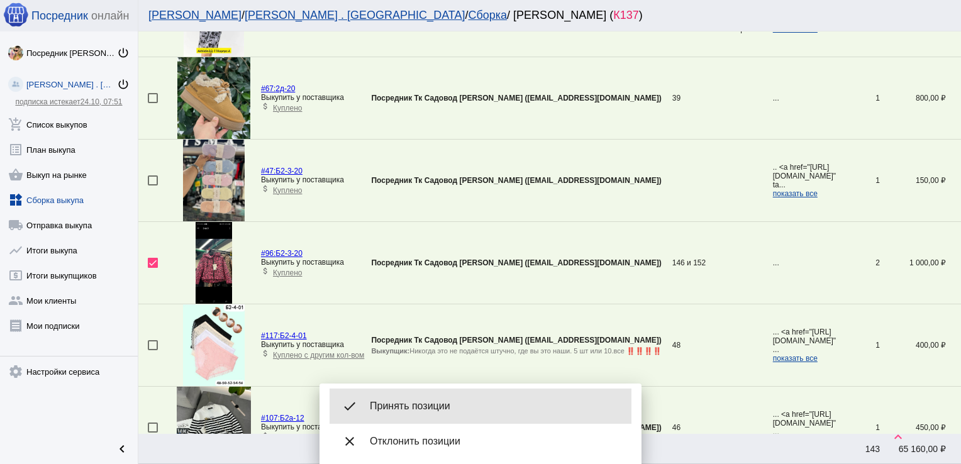
click at [470, 397] on div "done Принять позиции" at bounding box center [481, 406] width 302 height 35
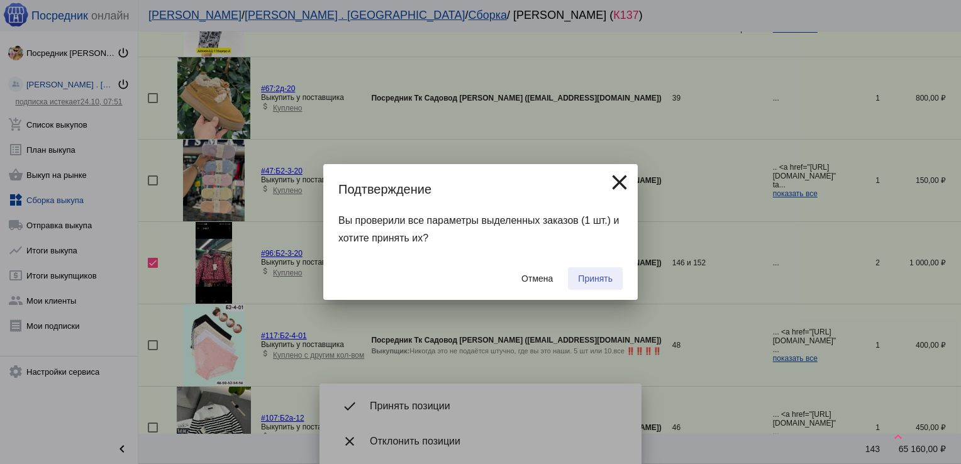
click at [600, 282] on span "Принять" at bounding box center [595, 279] width 35 height 10
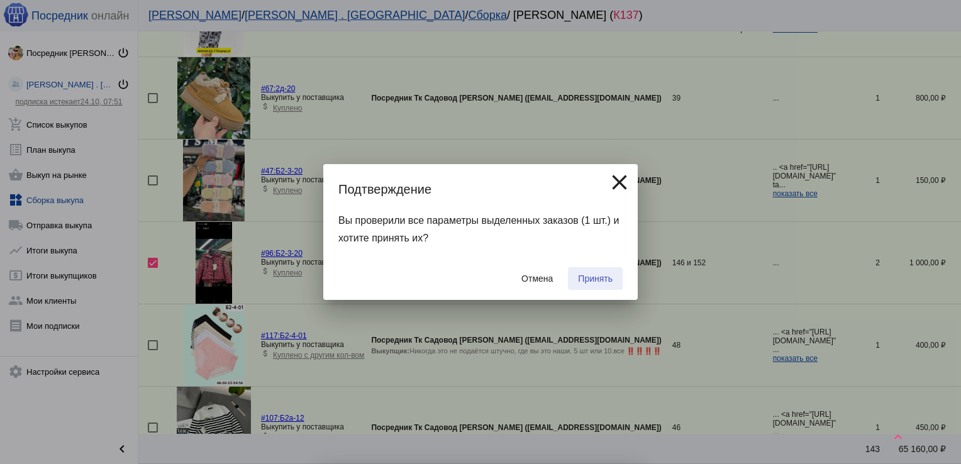
checkbox input "false"
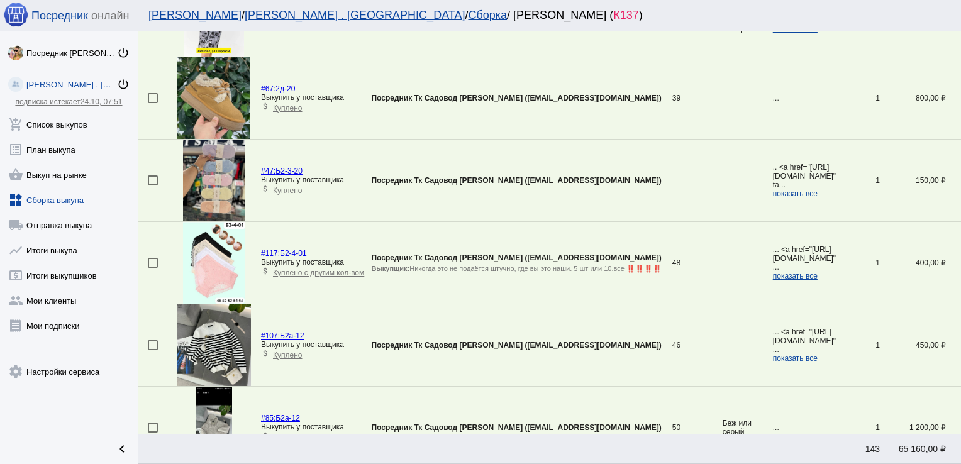
scroll to position [0, 0]
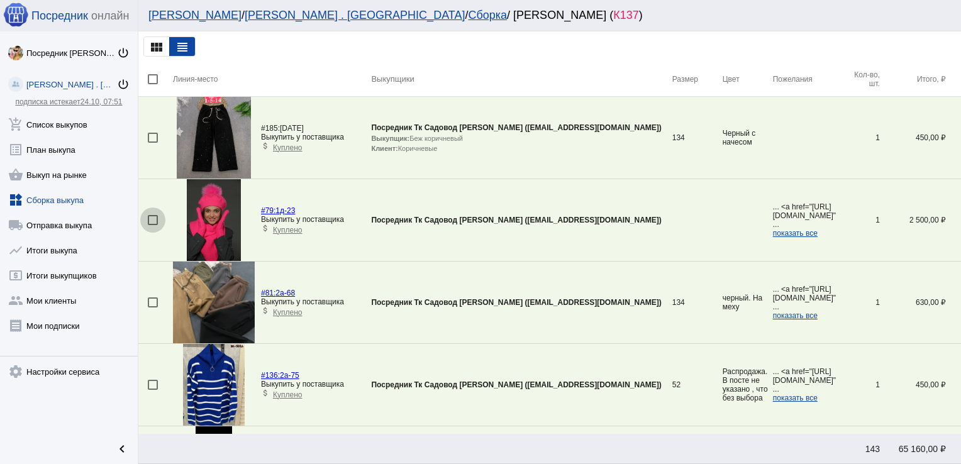
click at [152, 221] on div at bounding box center [153, 220] width 10 height 10
click at [152, 225] on input "checkbox" at bounding box center [152, 225] width 1 height 1
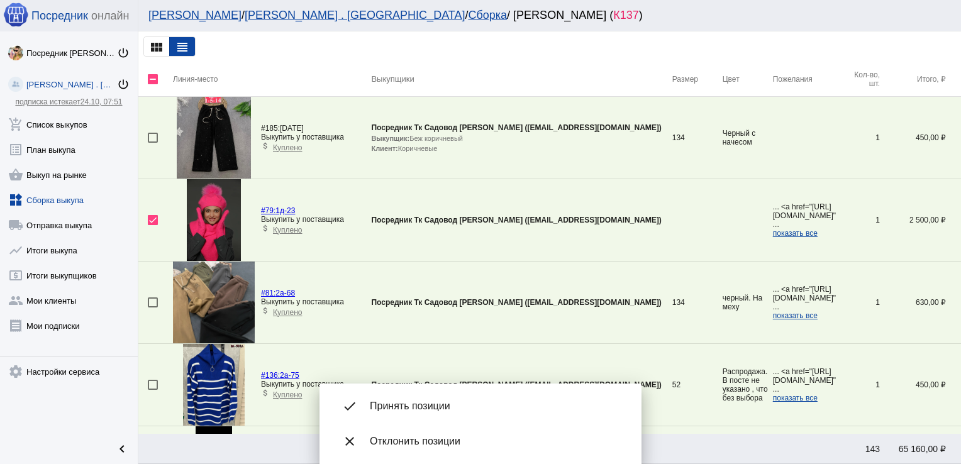
click at [429, 409] on span "Принять позиции" at bounding box center [496, 406] width 252 height 13
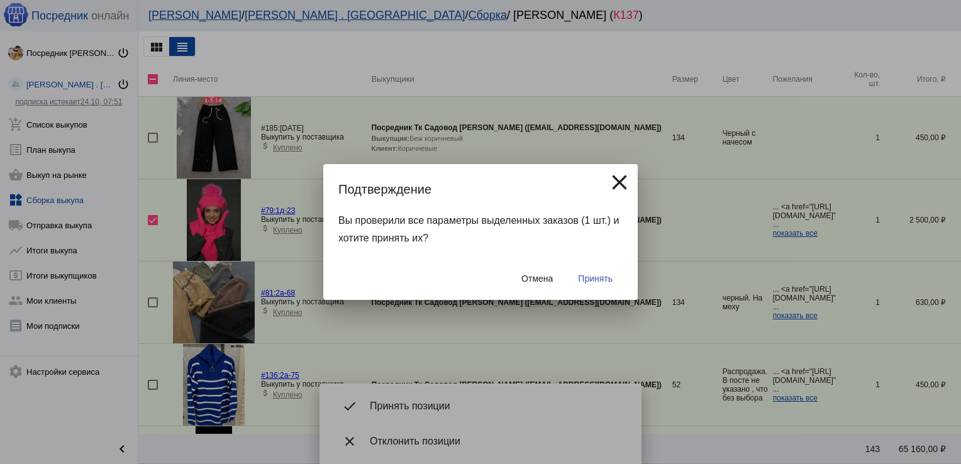
click at [601, 274] on span "Принять" at bounding box center [595, 279] width 35 height 10
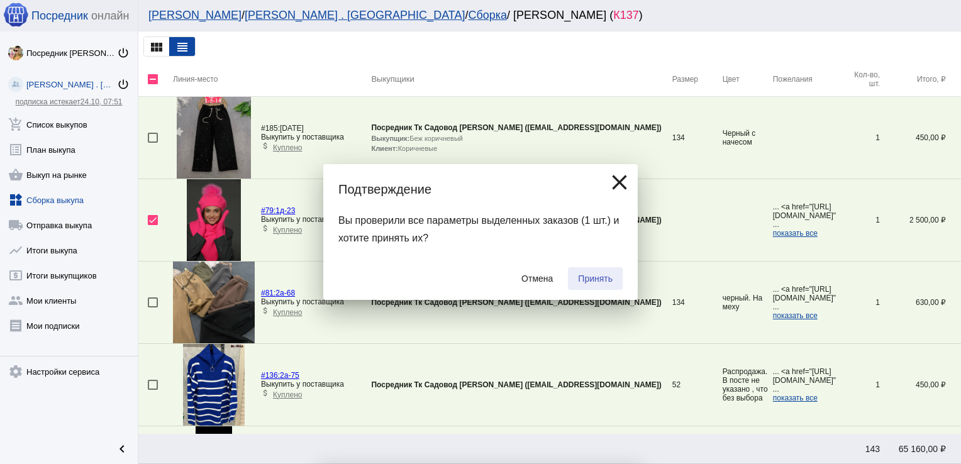
checkbox input "false"
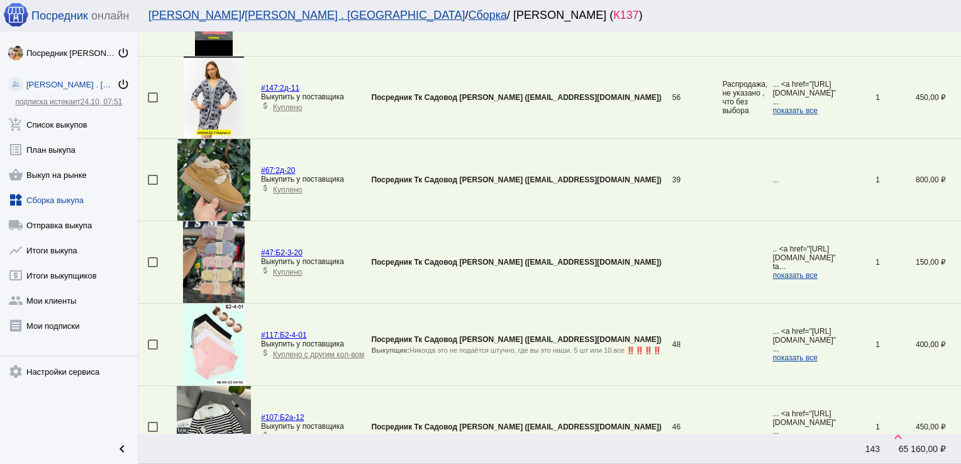
scroll to position [1854, 0]
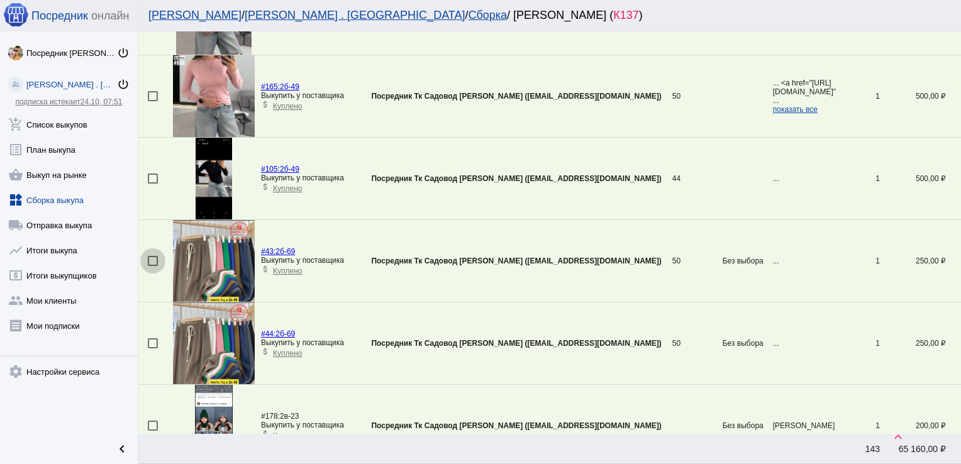
click at [152, 256] on div at bounding box center [153, 261] width 10 height 10
click at [152, 266] on input "checkbox" at bounding box center [152, 266] width 1 height 1
checkbox input "true"
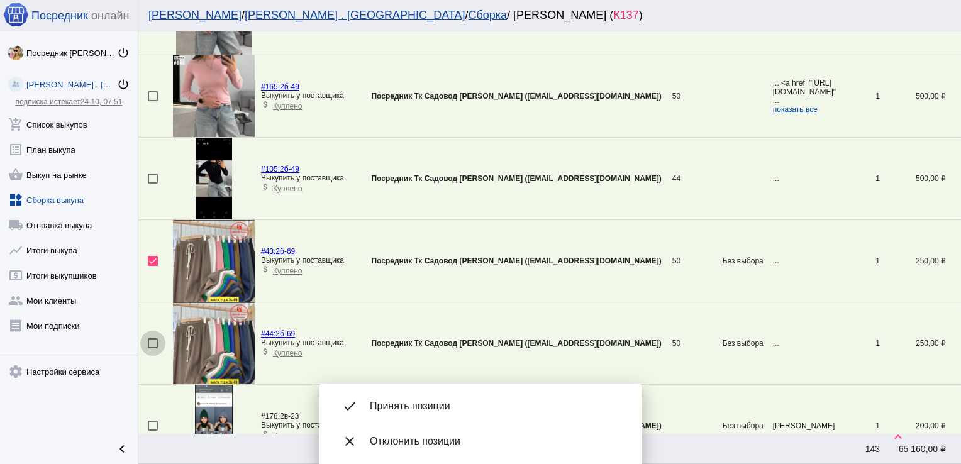
click at [151, 340] on div at bounding box center [153, 343] width 10 height 10
click at [152, 348] on input "checkbox" at bounding box center [152, 348] width 1 height 1
checkbox input "true"
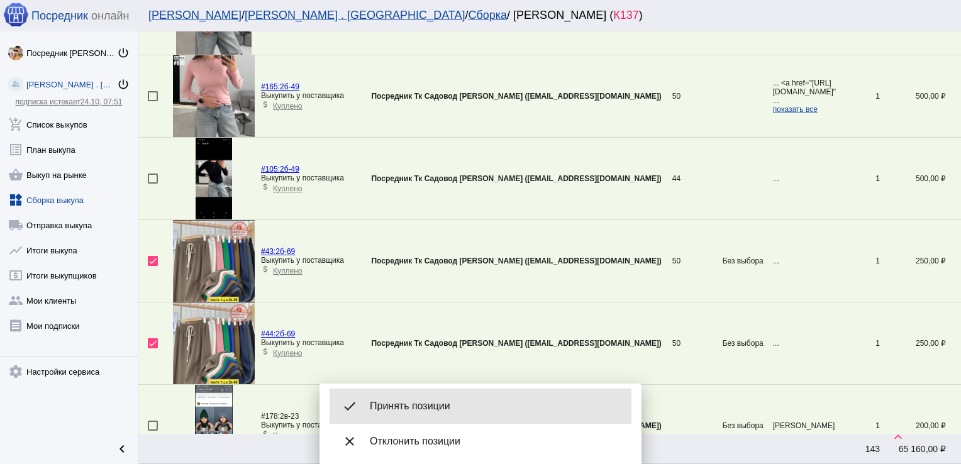
click at [466, 395] on div "done Принять позиции" at bounding box center [481, 406] width 302 height 35
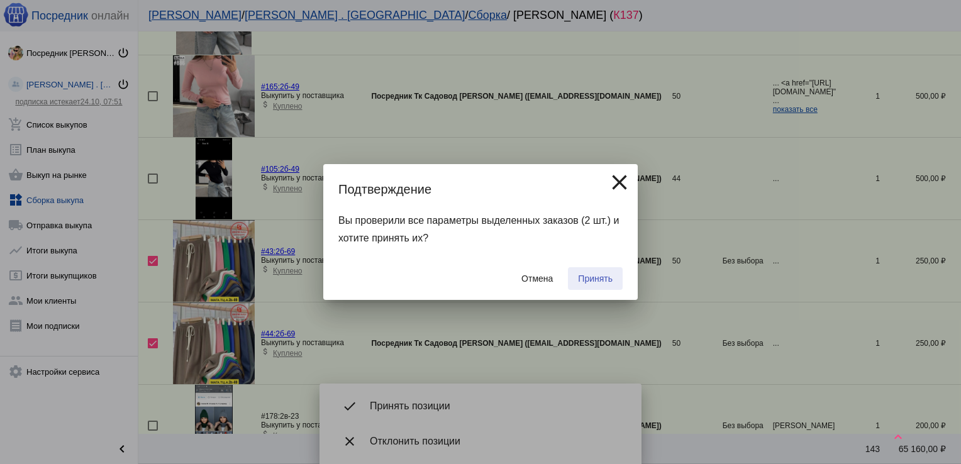
click at [602, 279] on span "Принять" at bounding box center [595, 279] width 35 height 10
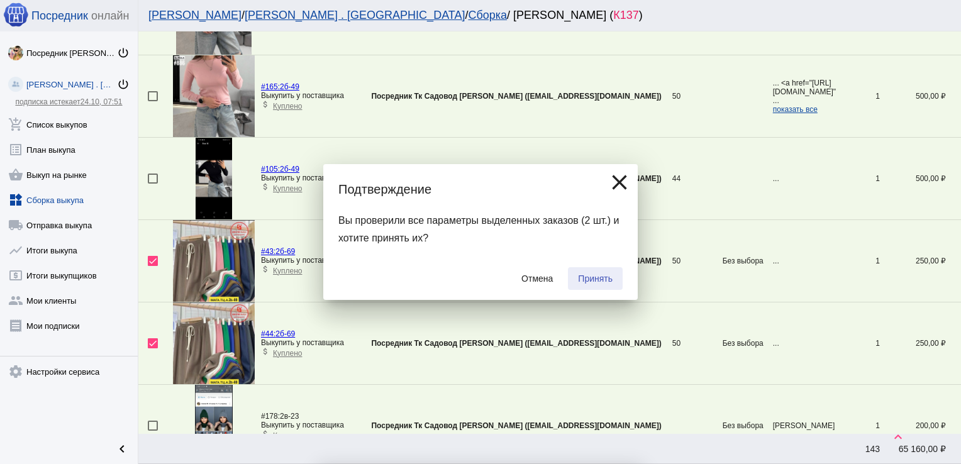
checkbox input "false"
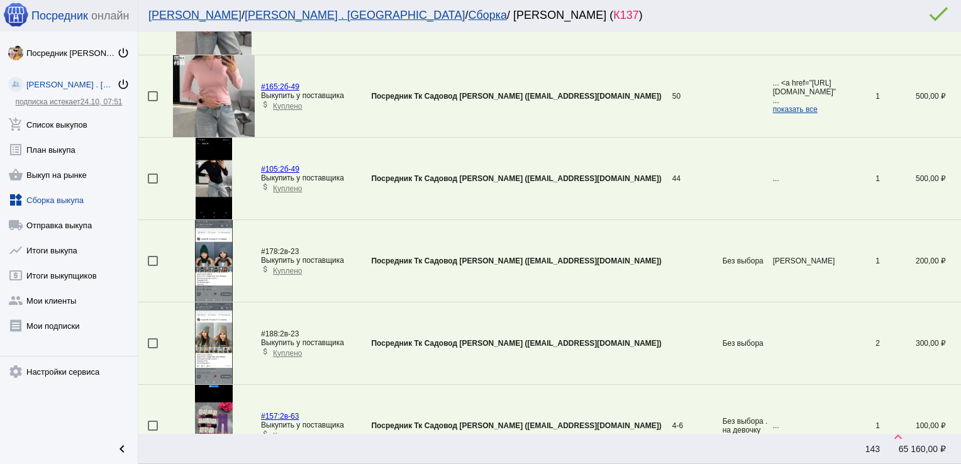
scroll to position [209, 0]
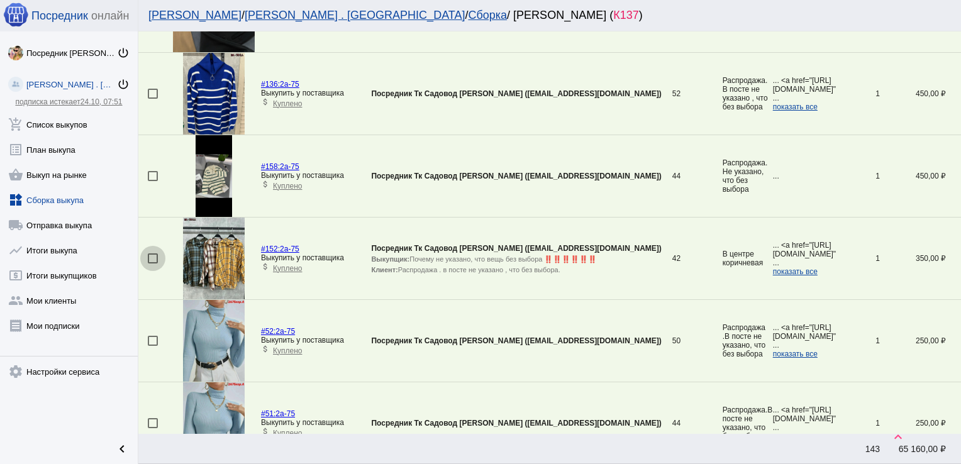
click at [153, 259] on div at bounding box center [153, 258] width 10 height 10
click at [153, 264] on input "checkbox" at bounding box center [152, 264] width 1 height 1
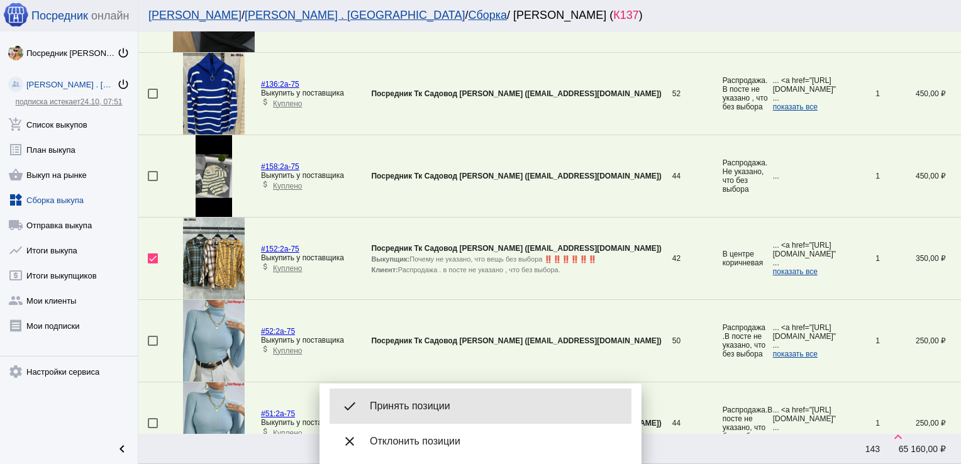
click at [437, 399] on div "done Принять позиции" at bounding box center [481, 406] width 302 height 35
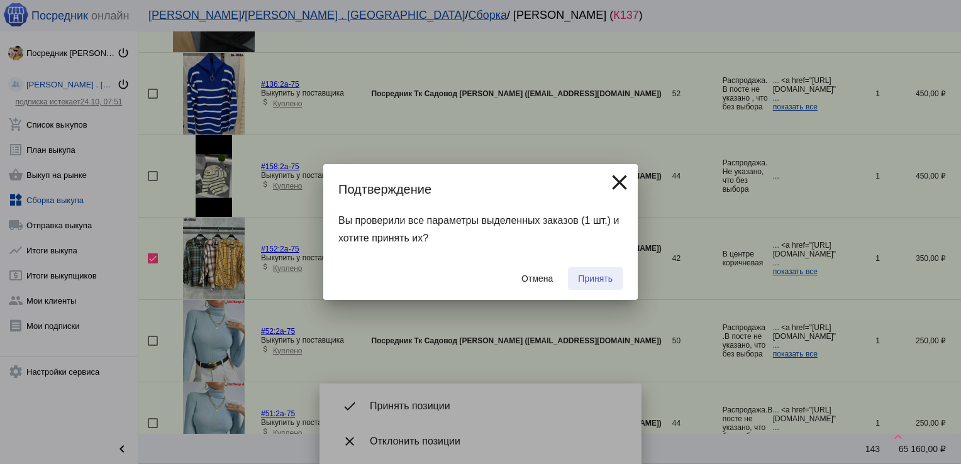
click at [592, 278] on span "Принять" at bounding box center [595, 279] width 35 height 10
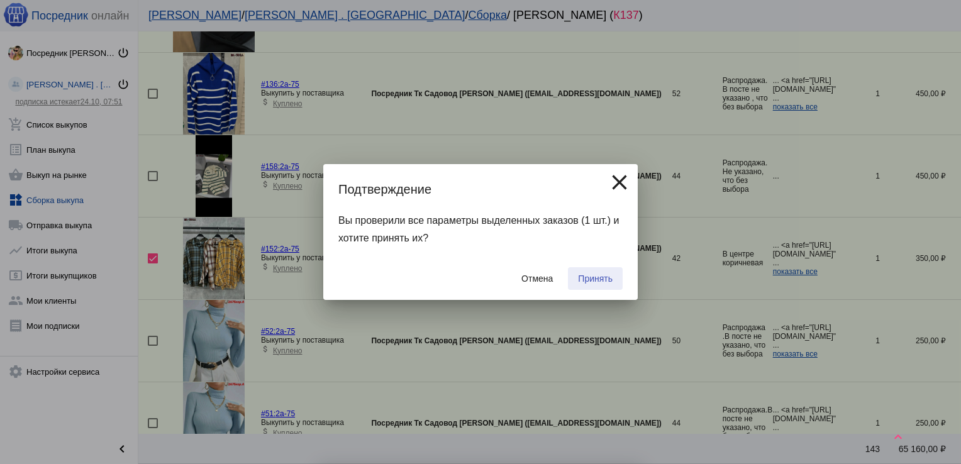
checkbox input "false"
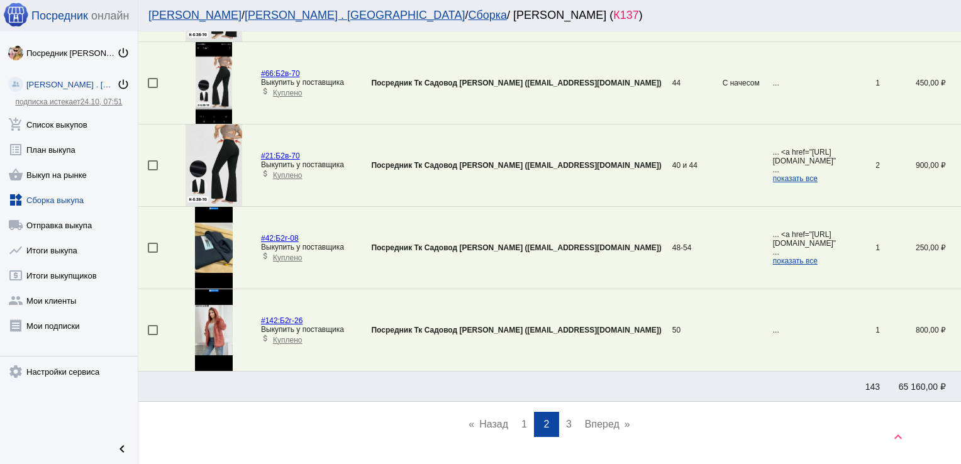
scroll to position [3871, 0]
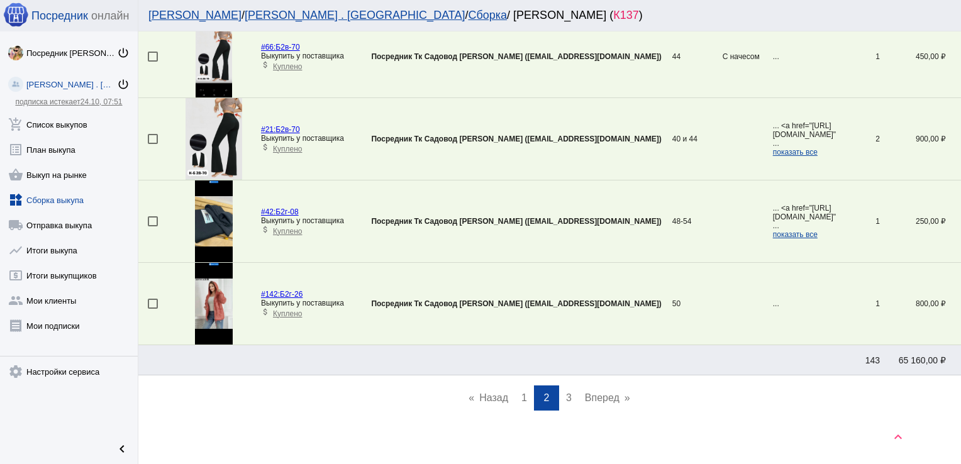
click at [521, 392] on span "1" at bounding box center [524, 397] width 6 height 11
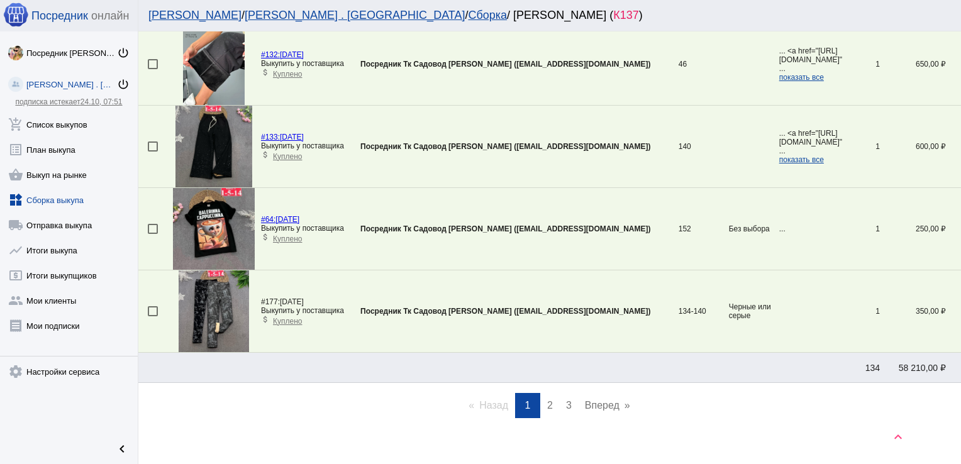
scroll to position [3869, 0]
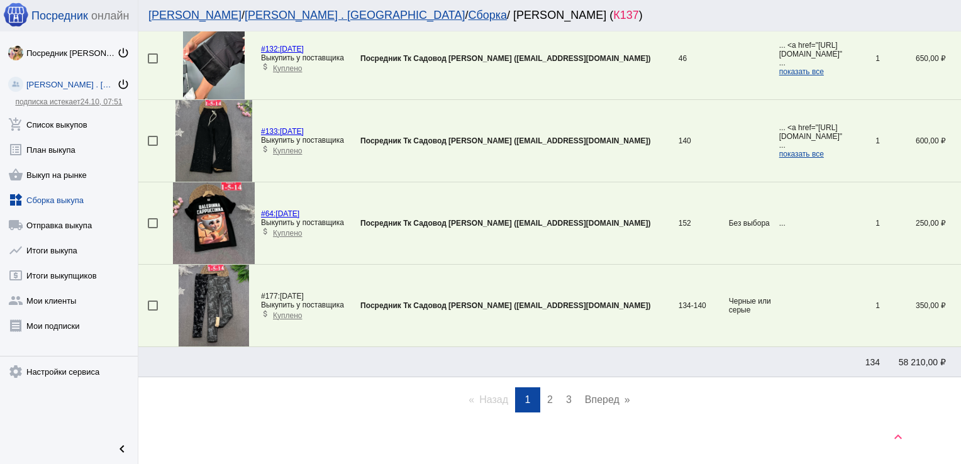
click at [547, 394] on span "2" at bounding box center [550, 399] width 6 height 11
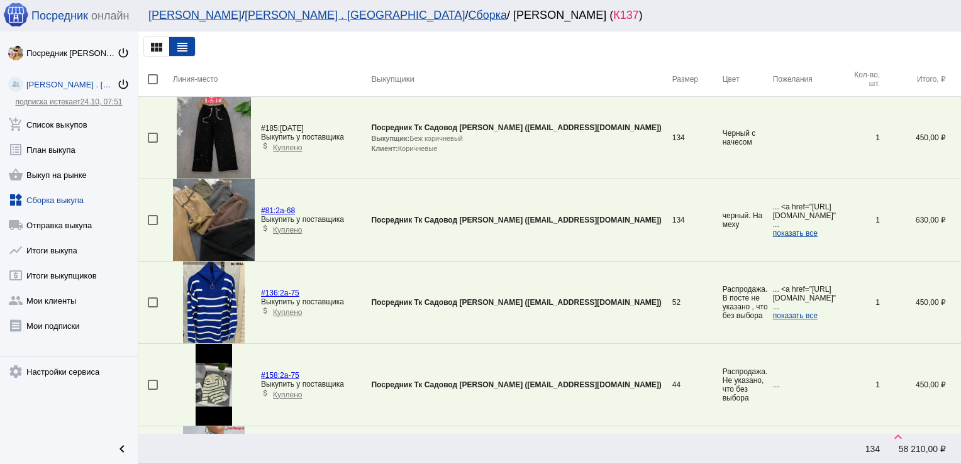
scroll to position [291, 0]
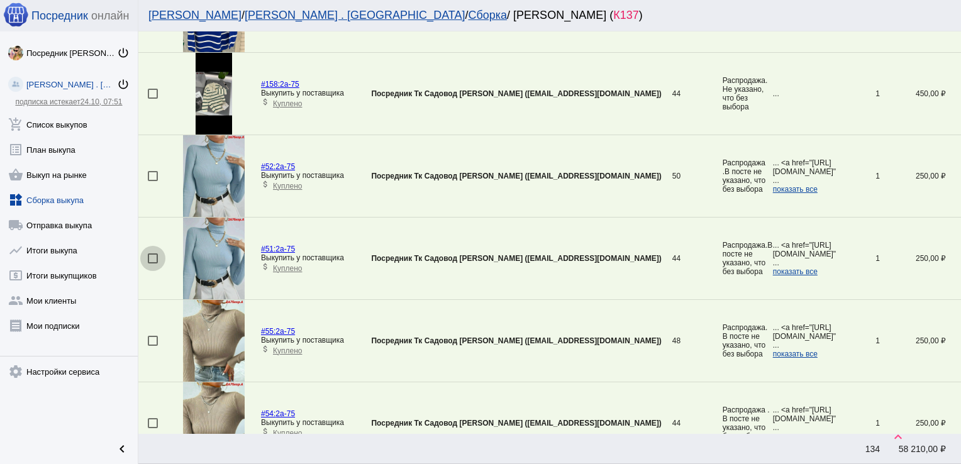
click at [150, 256] on div at bounding box center [153, 258] width 10 height 10
click at [152, 264] on input "checkbox" at bounding box center [152, 264] width 1 height 1
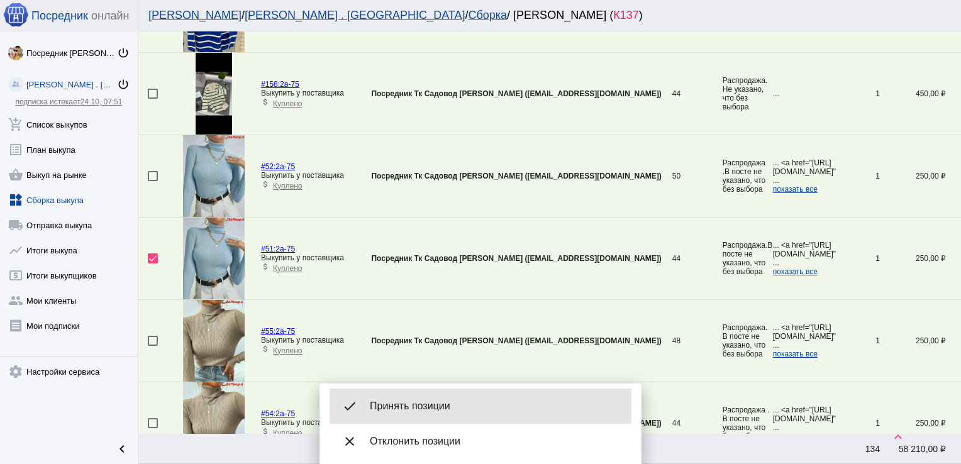
click at [423, 405] on span "Принять позиции" at bounding box center [496, 406] width 252 height 13
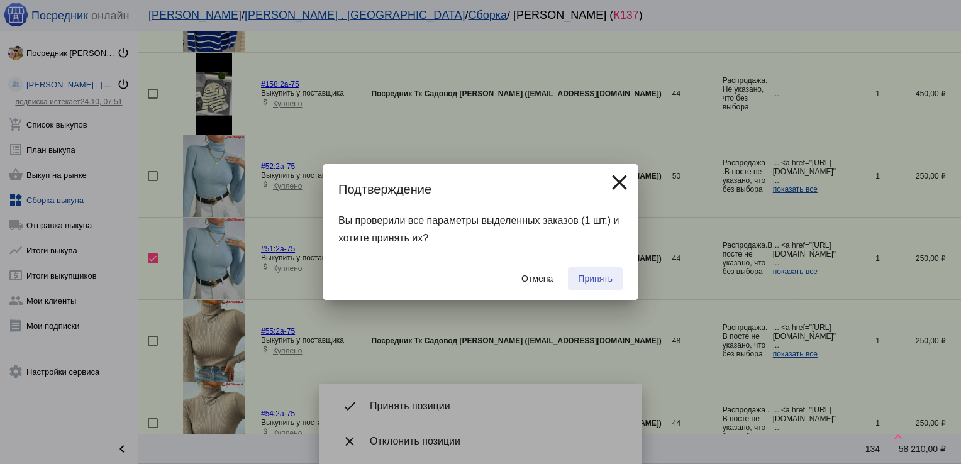
click at [592, 275] on span "Принять" at bounding box center [595, 279] width 35 height 10
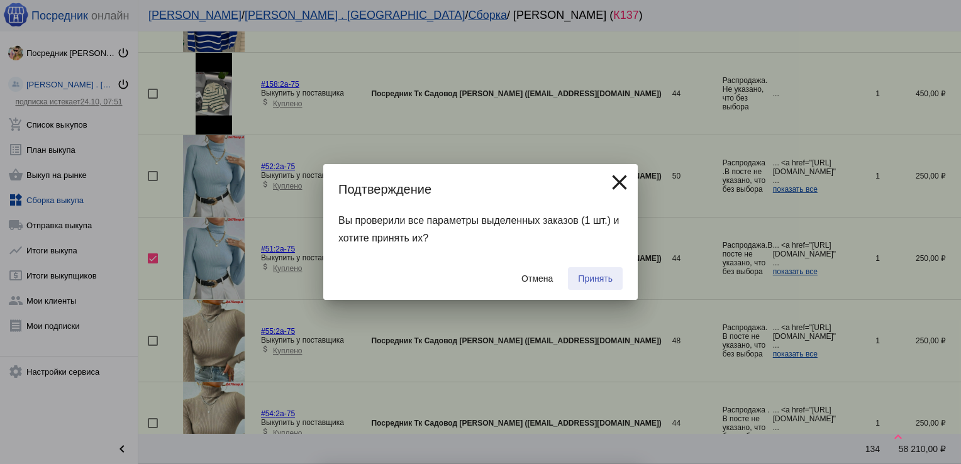
checkbox input "false"
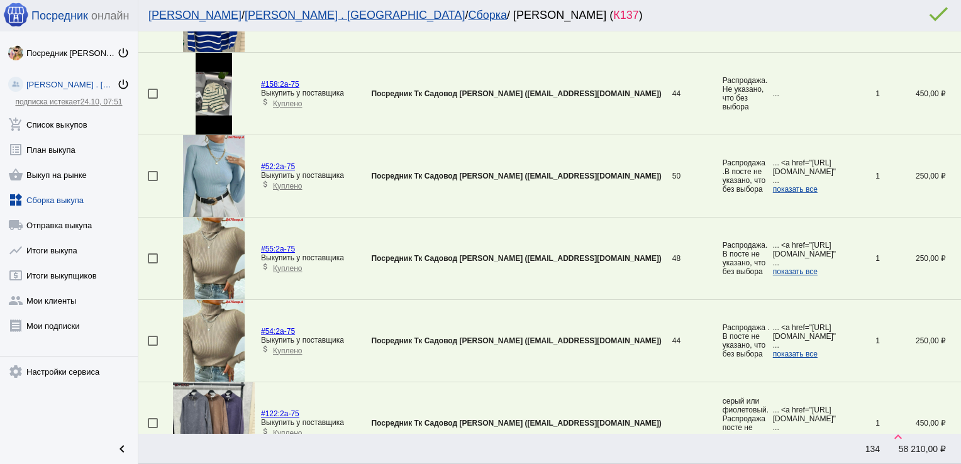
scroll to position [538, 0]
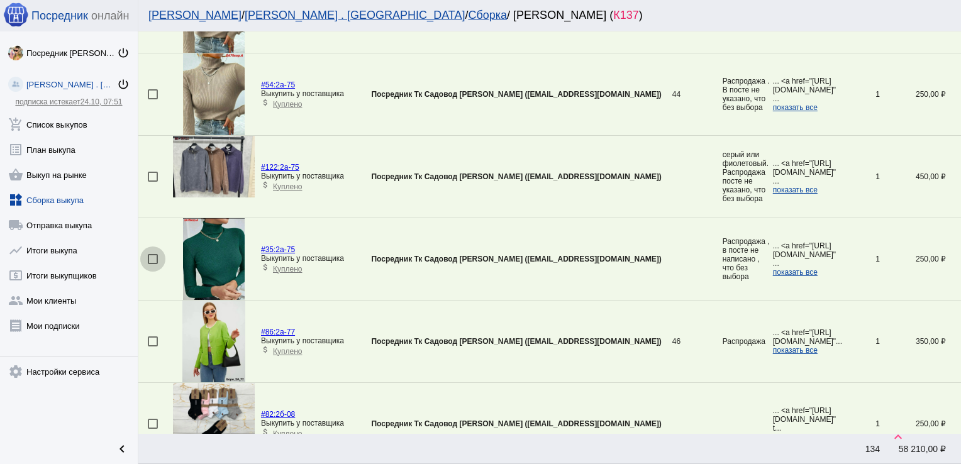
click at [152, 258] on div at bounding box center [153, 259] width 10 height 10
click at [152, 264] on input "checkbox" at bounding box center [152, 264] width 1 height 1
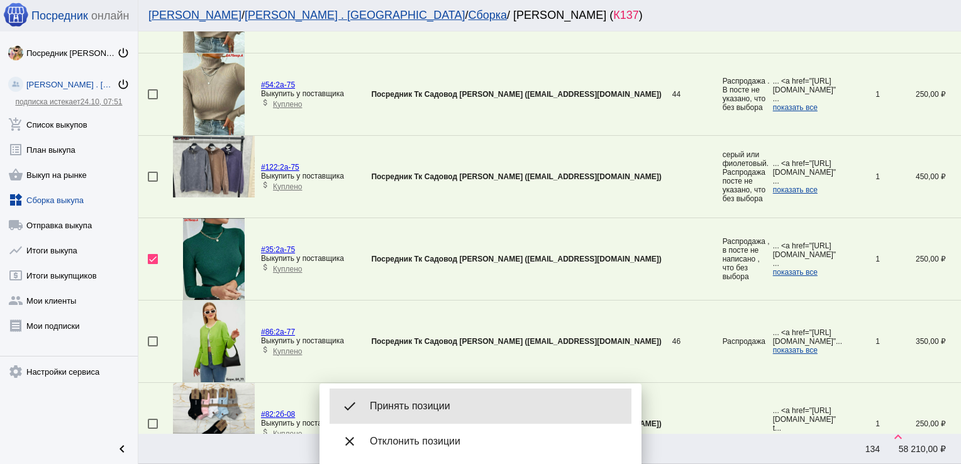
click at [436, 401] on span "Принять позиции" at bounding box center [496, 406] width 252 height 13
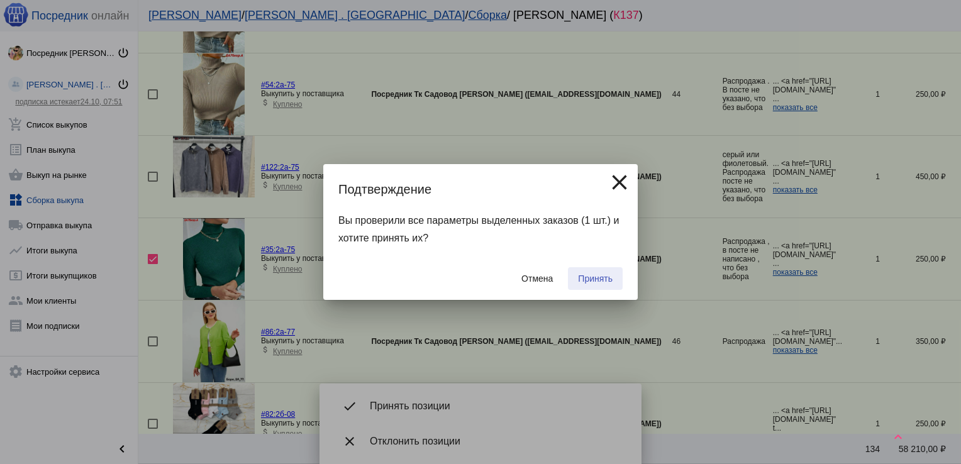
click at [597, 277] on span "Принять" at bounding box center [595, 279] width 35 height 10
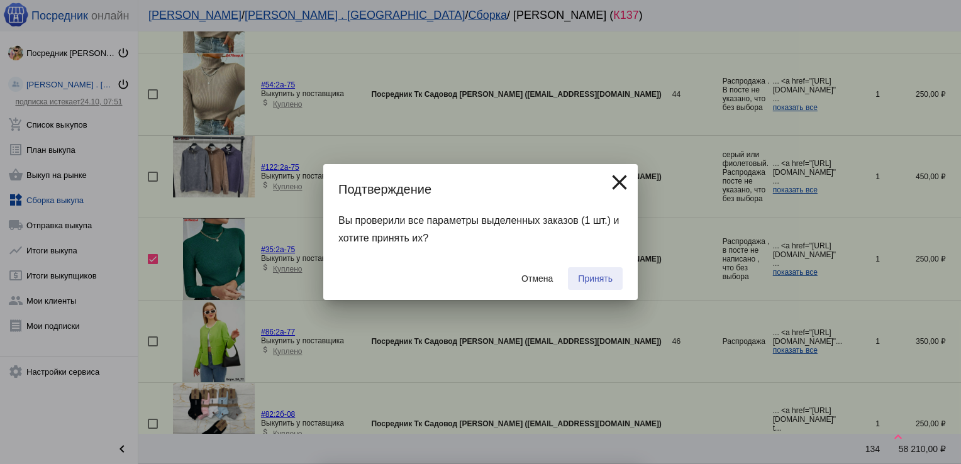
checkbox input "false"
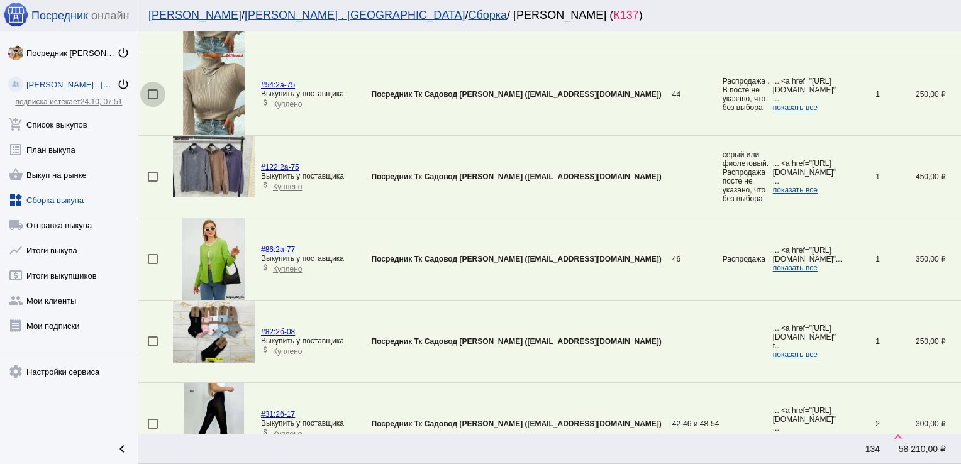
click at [148, 92] on div at bounding box center [153, 94] width 10 height 10
click at [152, 99] on input "checkbox" at bounding box center [152, 99] width 1 height 1
checkbox input "true"
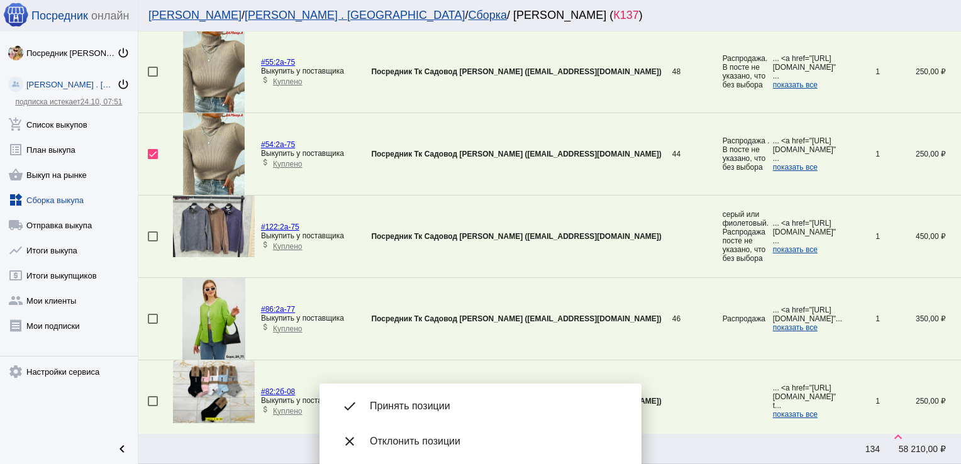
scroll to position [451, 0]
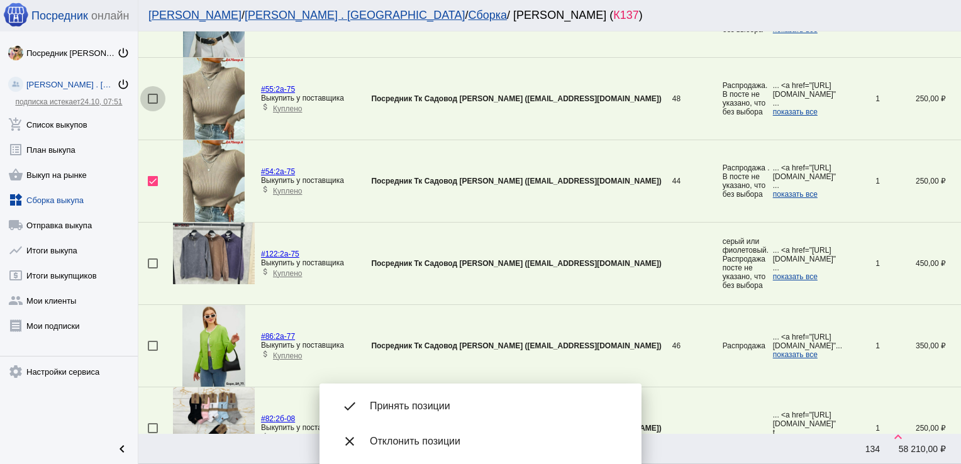
click at [155, 96] on div at bounding box center [153, 99] width 10 height 10
click at [153, 104] on input "checkbox" at bounding box center [152, 104] width 1 height 1
checkbox input "true"
click at [152, 260] on div at bounding box center [153, 263] width 10 height 10
click at [152, 269] on input "checkbox" at bounding box center [152, 269] width 1 height 1
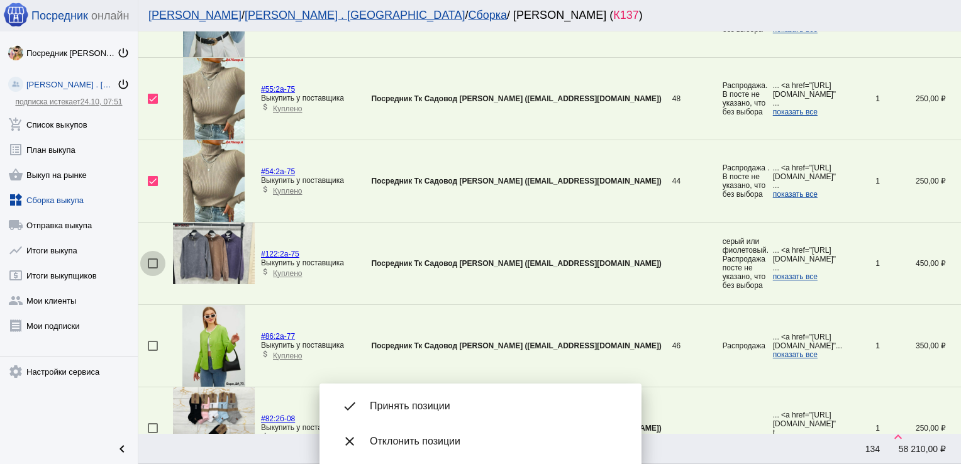
checkbox input "true"
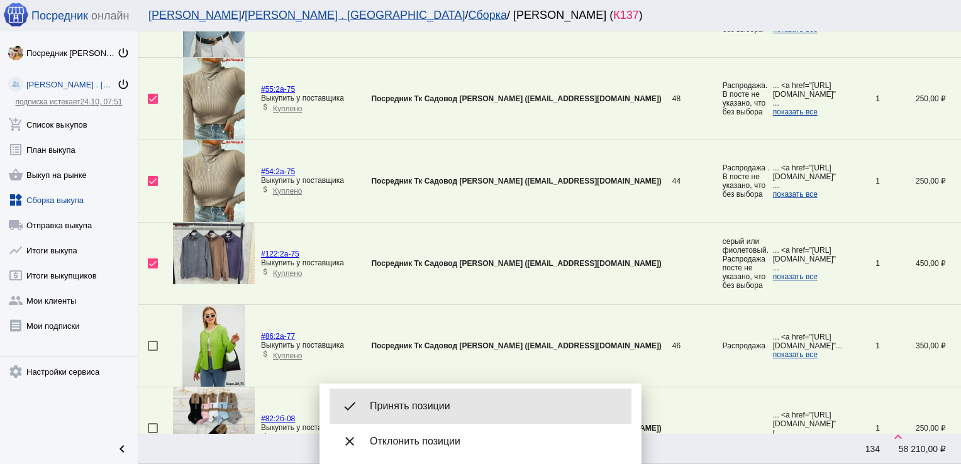
click at [426, 411] on span "Принять позиции" at bounding box center [496, 406] width 252 height 13
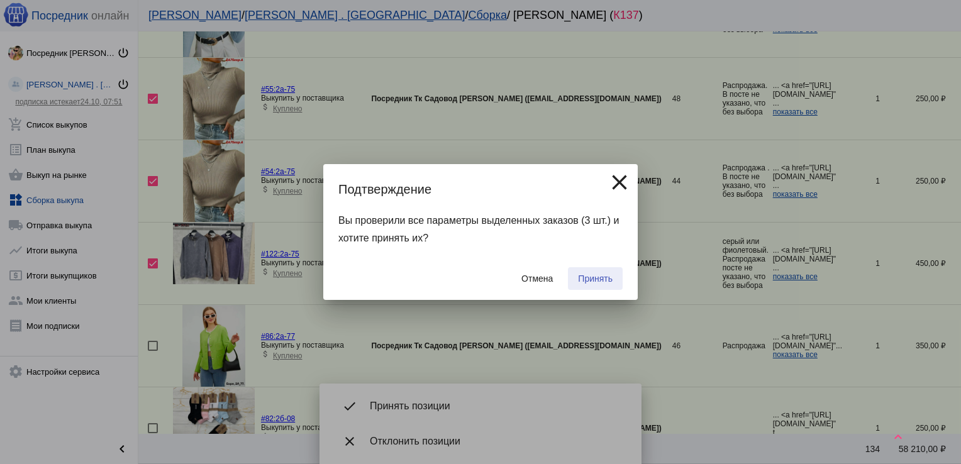
click at [586, 268] on button "Принять" at bounding box center [595, 278] width 55 height 23
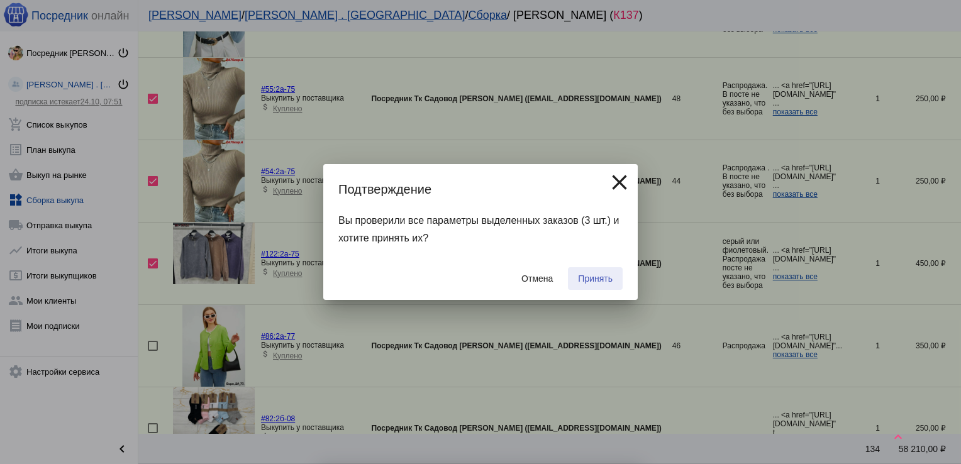
checkbox input "false"
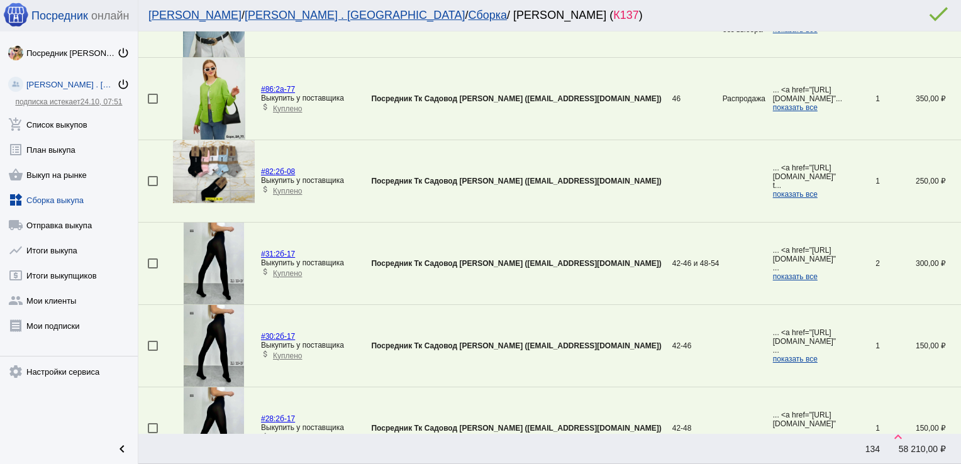
scroll to position [126, 0]
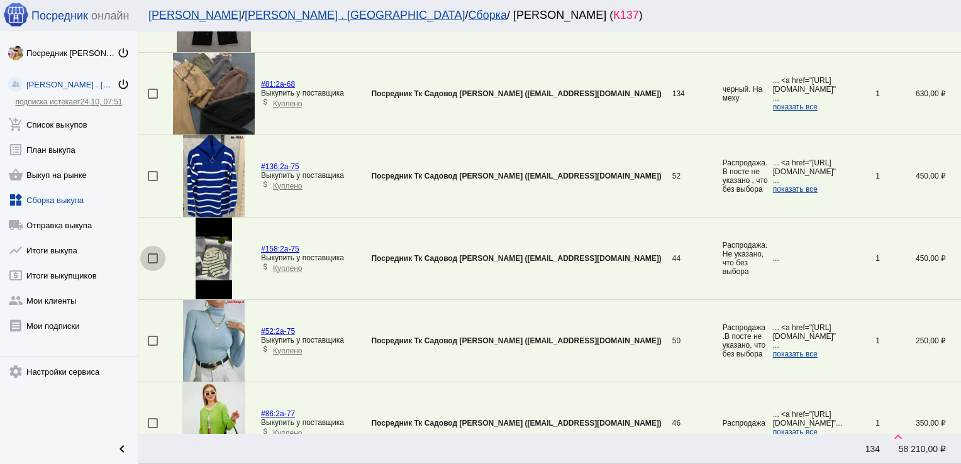
click at [156, 253] on div at bounding box center [153, 258] width 10 height 10
click at [153, 264] on input "checkbox" at bounding box center [152, 264] width 1 height 1
checkbox input "true"
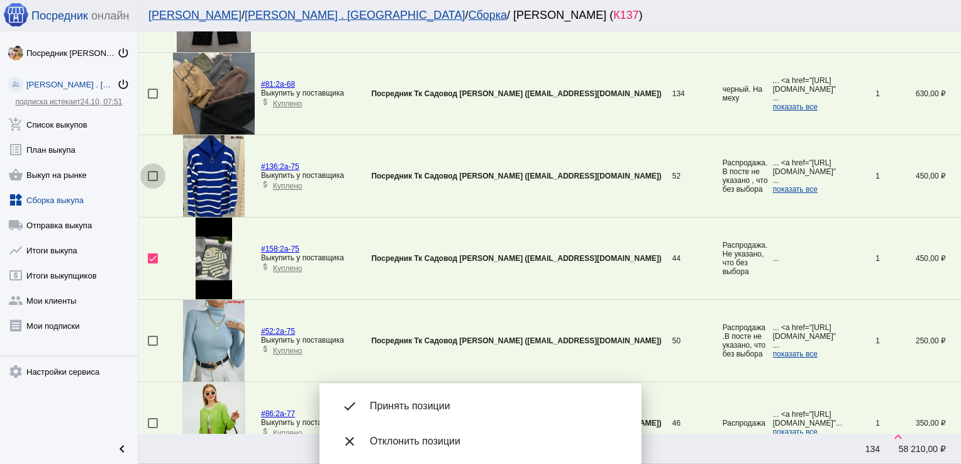
click at [151, 174] on div at bounding box center [153, 176] width 10 height 10
click at [152, 181] on input "checkbox" at bounding box center [152, 181] width 1 height 1
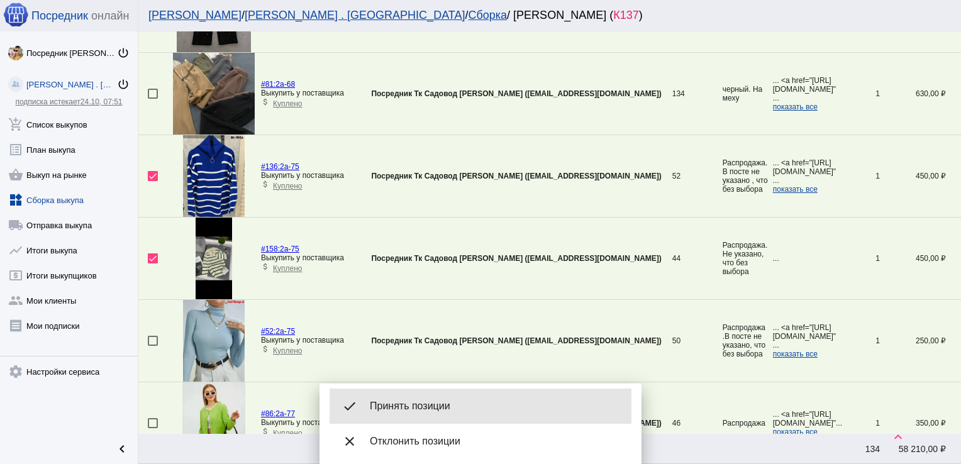
click at [475, 409] on span "Принять позиции" at bounding box center [496, 406] width 252 height 13
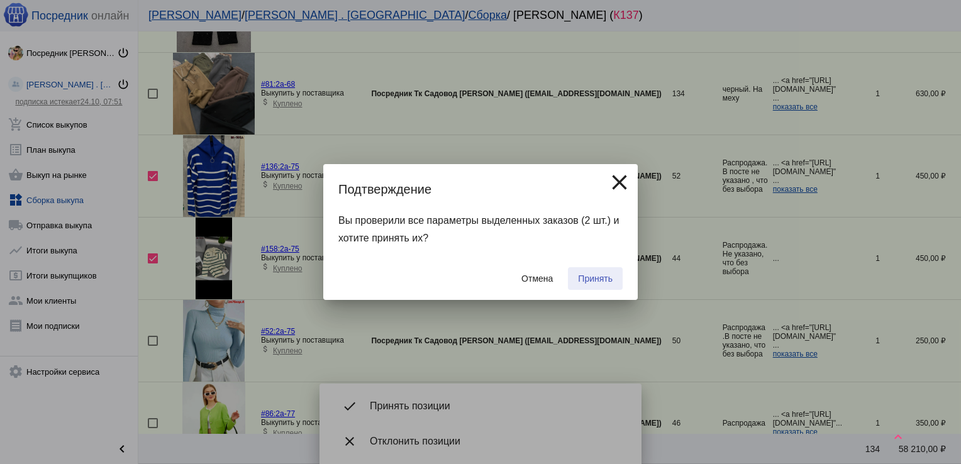
click at [596, 269] on button "Принять" at bounding box center [595, 278] width 55 height 23
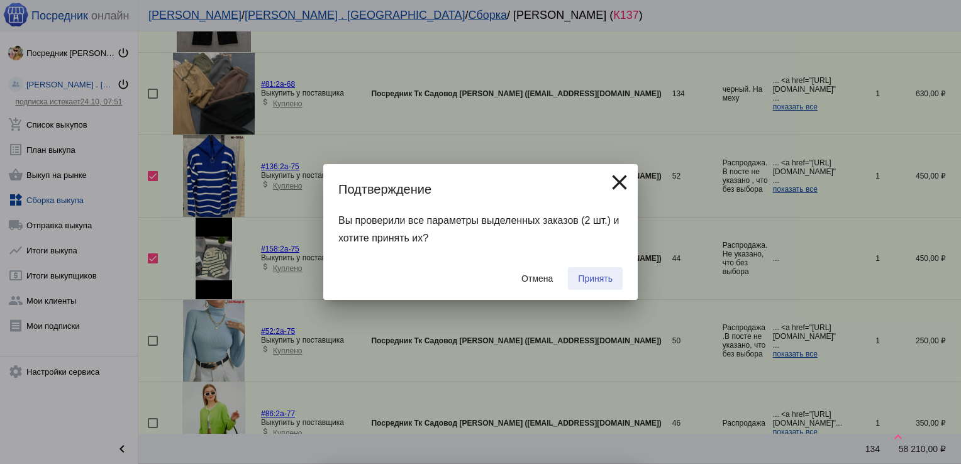
checkbox input "false"
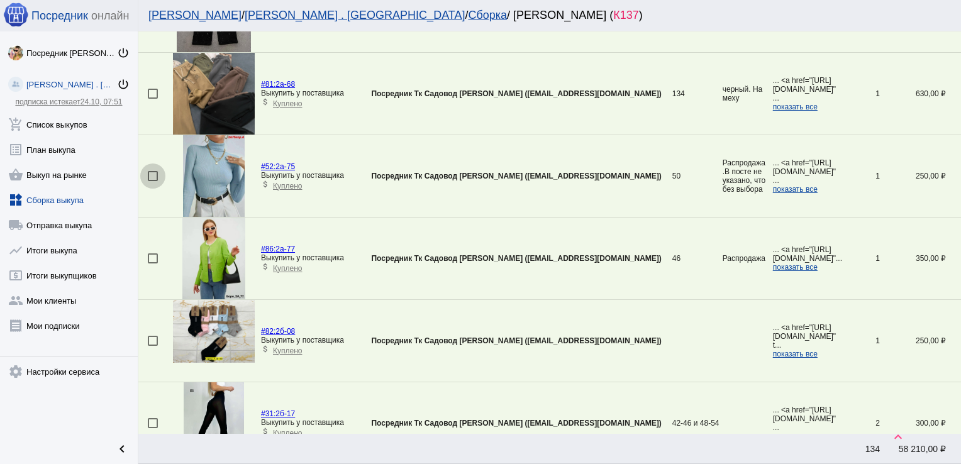
click at [153, 175] on div at bounding box center [153, 176] width 10 height 10
click at [153, 181] on input "checkbox" at bounding box center [152, 181] width 1 height 1
checkbox input "true"
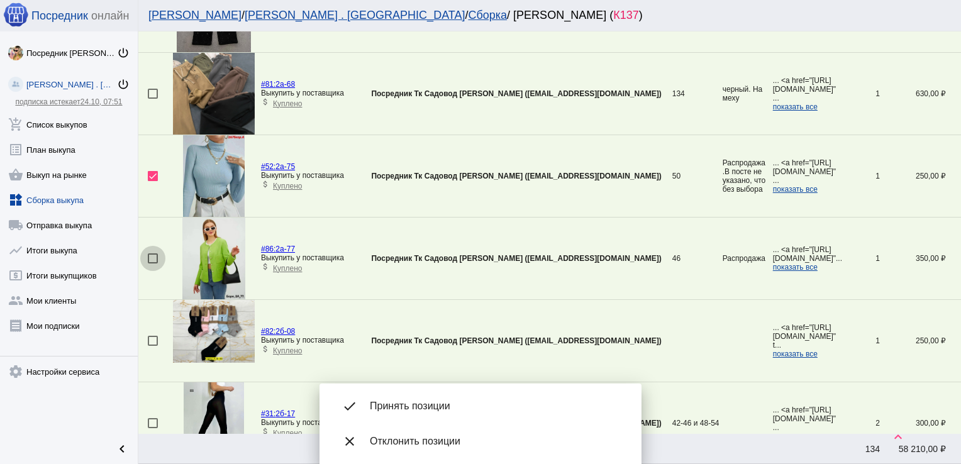
click at [152, 257] on div at bounding box center [153, 258] width 10 height 10
click at [152, 264] on input "checkbox" at bounding box center [152, 264] width 1 height 1
checkbox input "true"
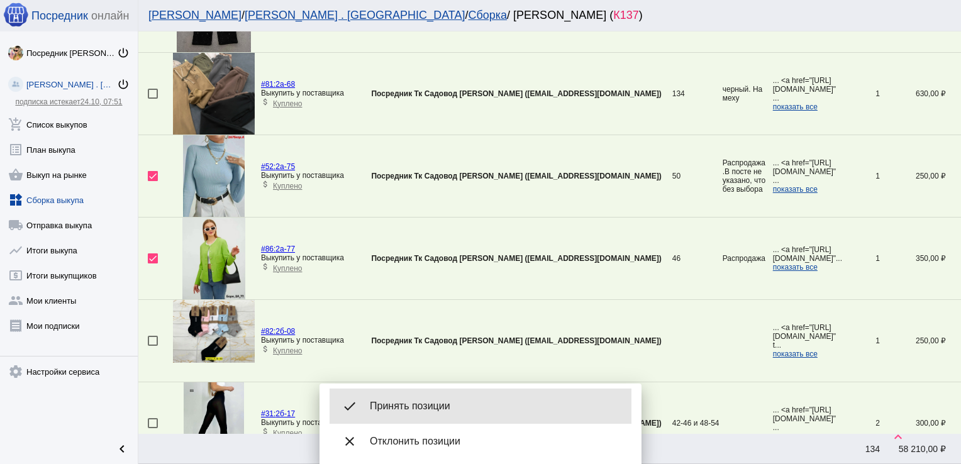
click at [444, 399] on div "done Принять позиции" at bounding box center [481, 406] width 302 height 35
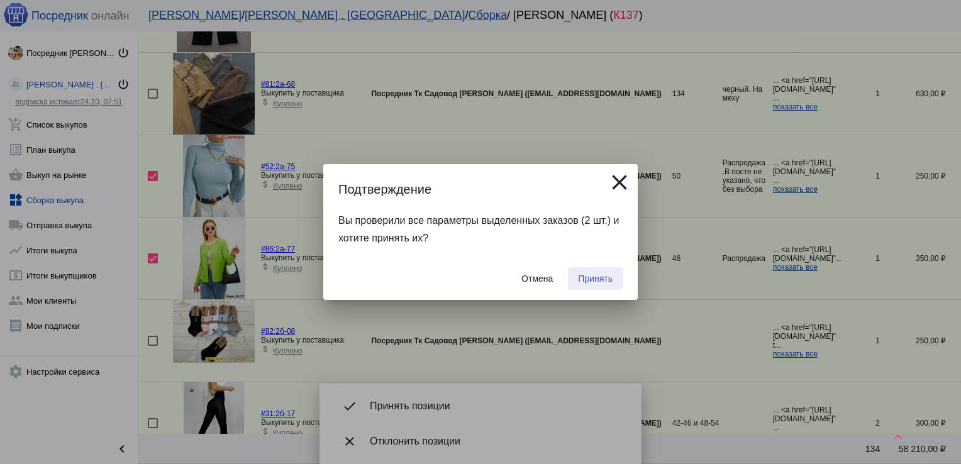
click at [596, 282] on span "Принять" at bounding box center [595, 279] width 35 height 10
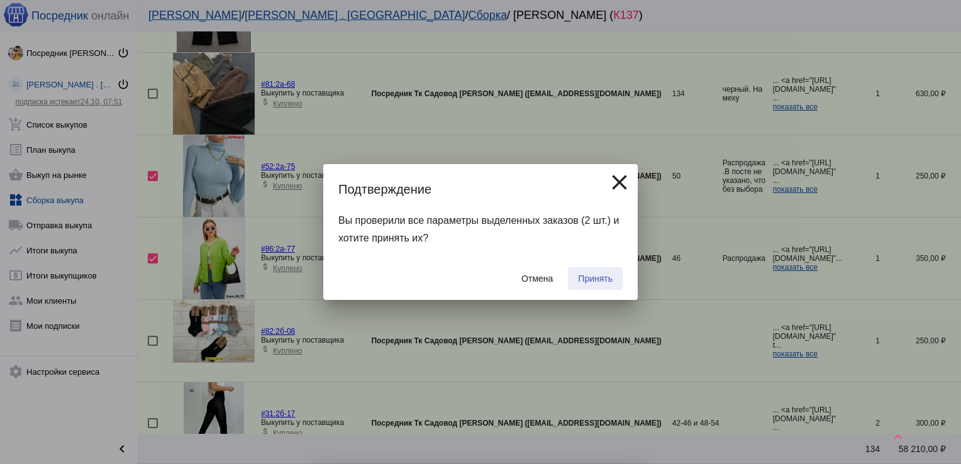
checkbox input "false"
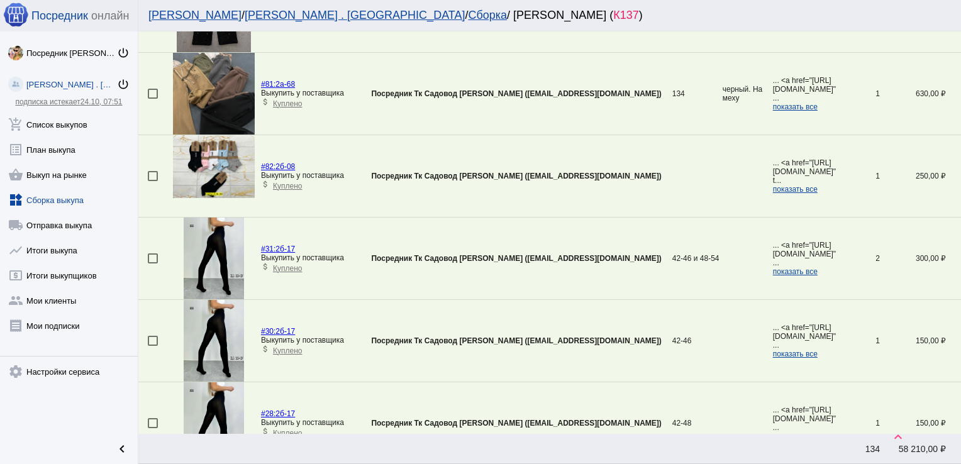
scroll to position [1525, 0]
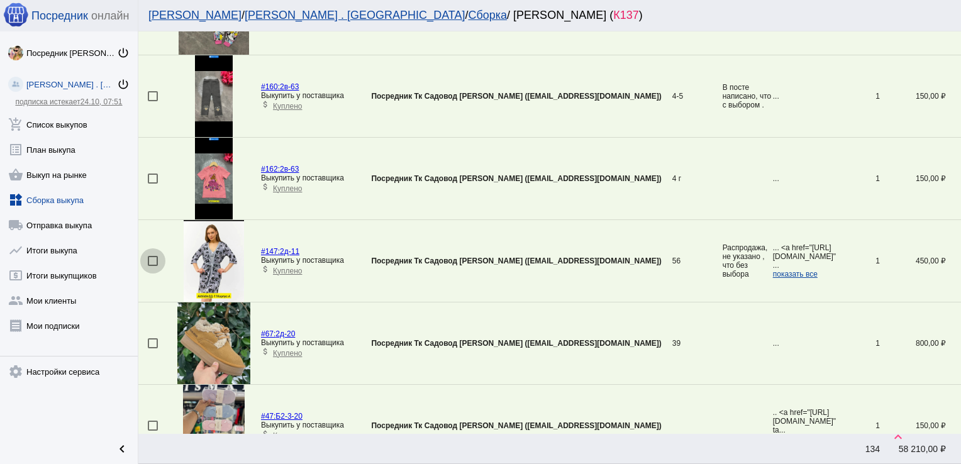
click at [154, 256] on div at bounding box center [153, 261] width 10 height 10
click at [153, 266] on input "checkbox" at bounding box center [152, 266] width 1 height 1
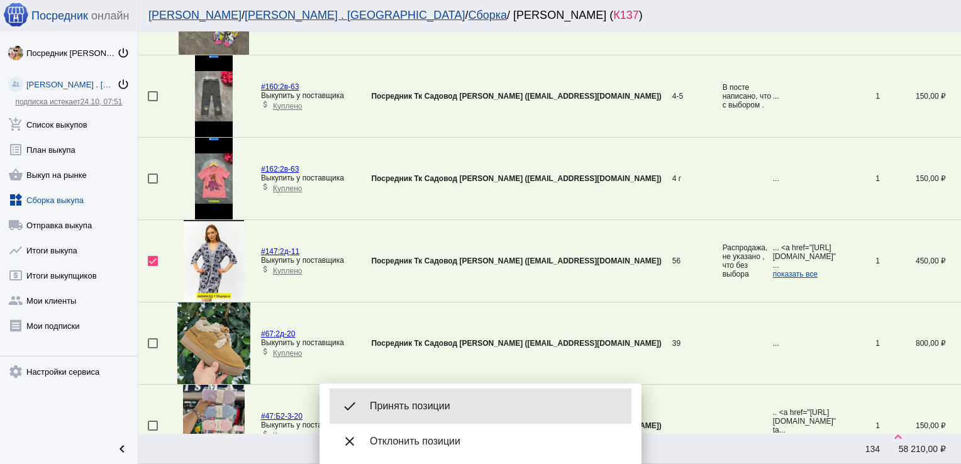
click at [459, 397] on div "done Принять позиции" at bounding box center [481, 406] width 302 height 35
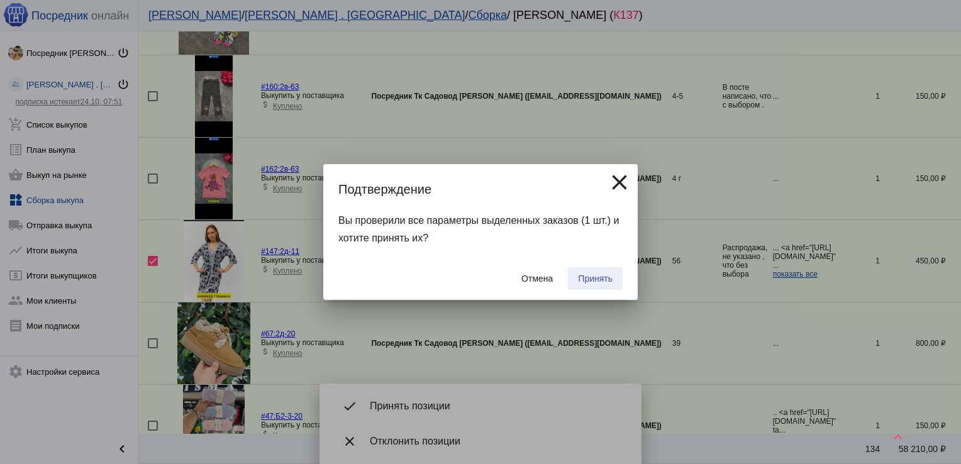
click at [596, 277] on span "Принять" at bounding box center [595, 279] width 35 height 10
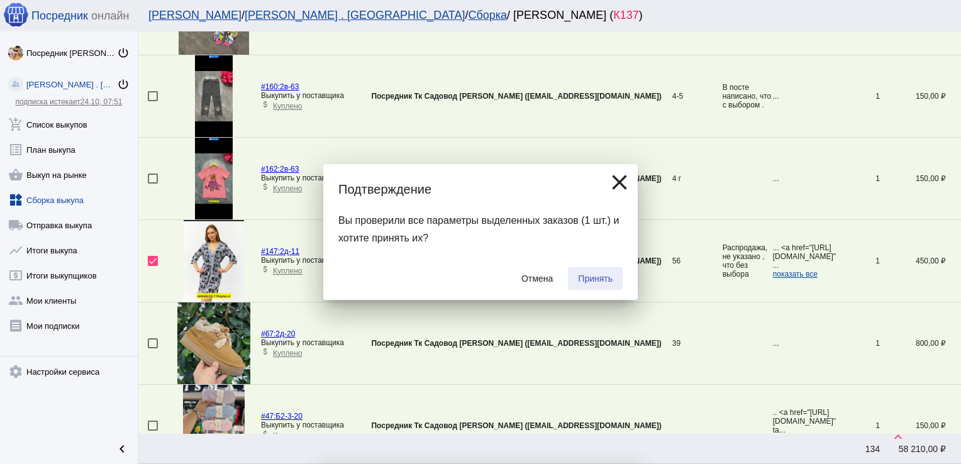
checkbox input "false"
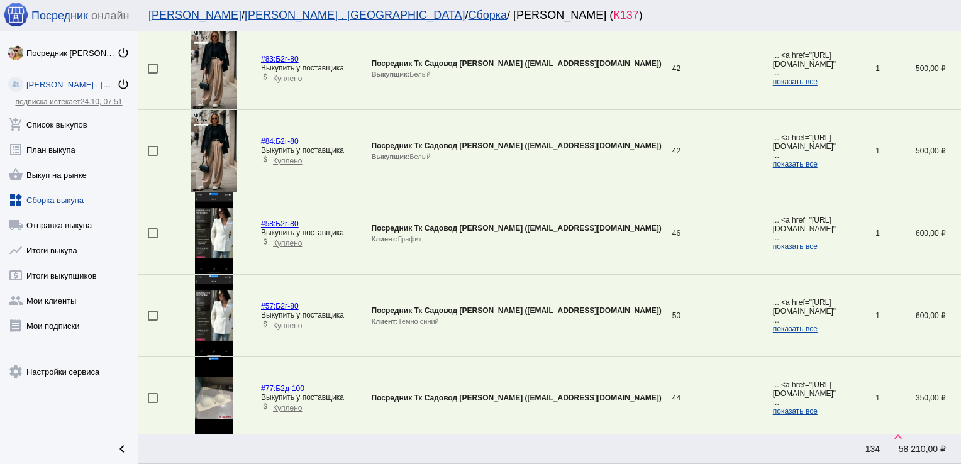
scroll to position [3871, 0]
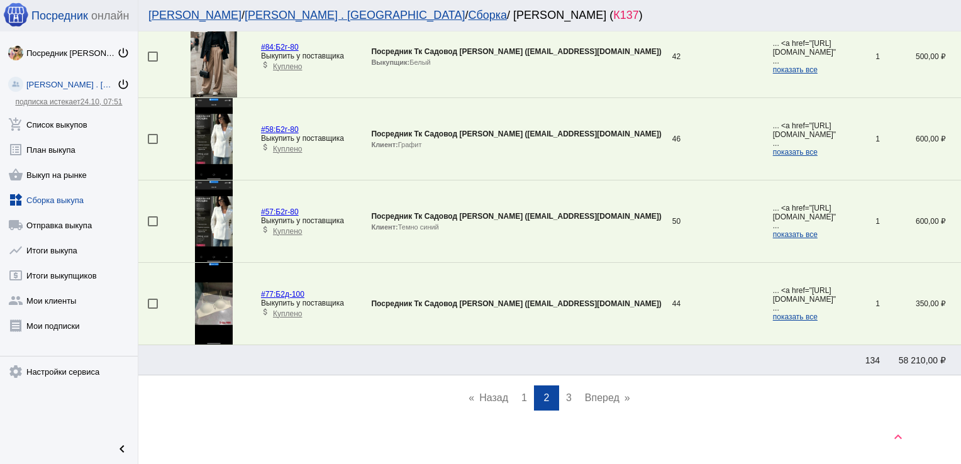
click at [521, 392] on span "1" at bounding box center [524, 397] width 6 height 11
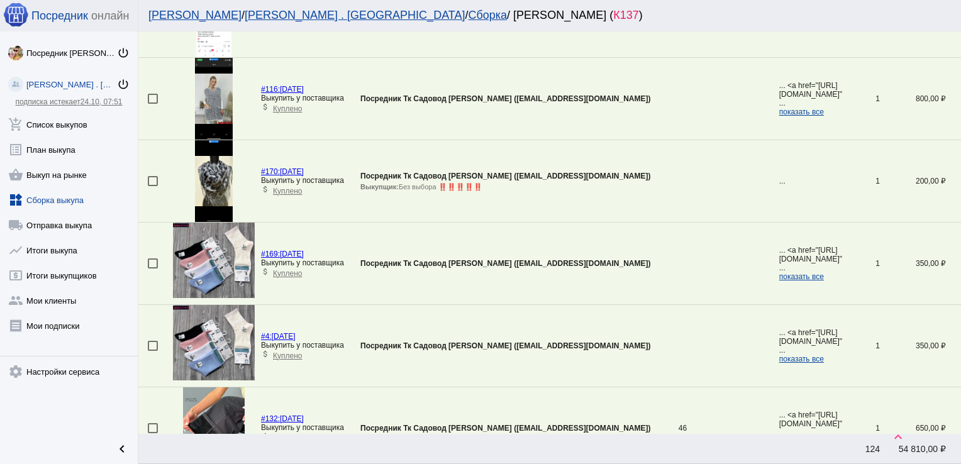
scroll to position [3499, 0]
click at [153, 258] on div at bounding box center [153, 263] width 10 height 10
click at [153, 269] on input "checkbox" at bounding box center [152, 269] width 1 height 1
checkbox input "true"
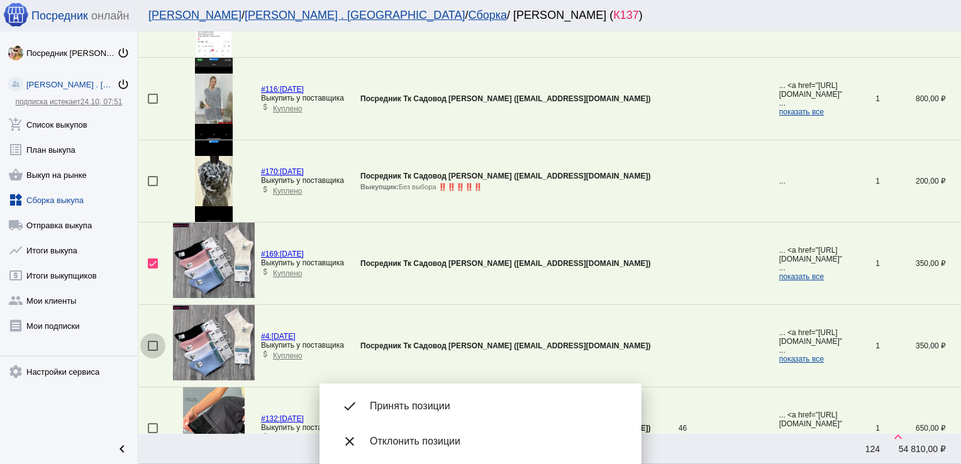
click at [151, 341] on div at bounding box center [153, 346] width 10 height 10
click at [152, 351] on input "checkbox" at bounding box center [152, 351] width 1 height 1
checkbox input "true"
click at [152, 178] on div at bounding box center [153, 181] width 10 height 10
click at [152, 186] on input "checkbox" at bounding box center [152, 186] width 1 height 1
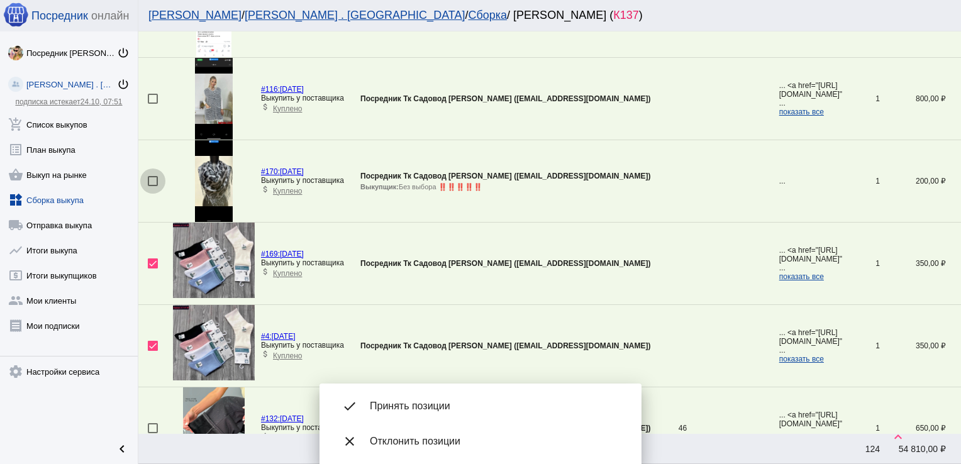
checkbox input "true"
click at [152, 94] on div at bounding box center [153, 99] width 10 height 10
click at [152, 104] on input "checkbox" at bounding box center [152, 104] width 1 height 1
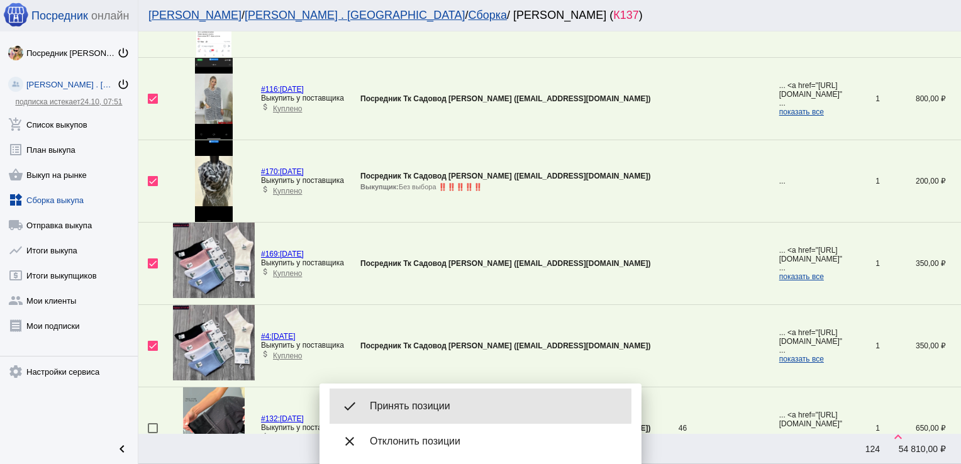
click at [442, 406] on span "Принять позиции" at bounding box center [496, 406] width 252 height 13
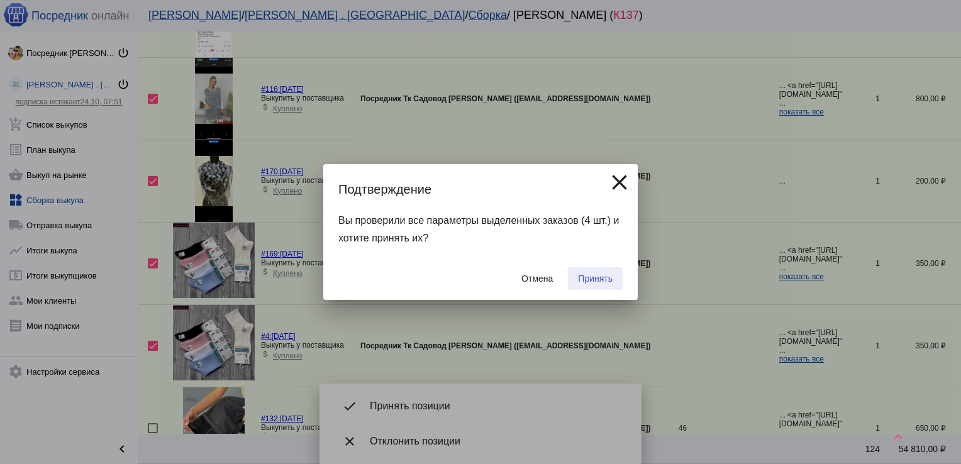
click at [594, 275] on span "Принять" at bounding box center [595, 279] width 35 height 10
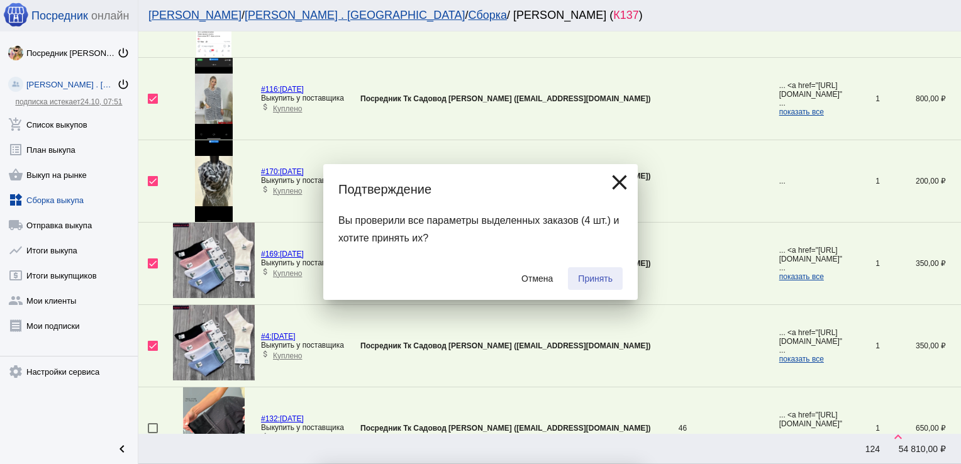
checkbox input "false"
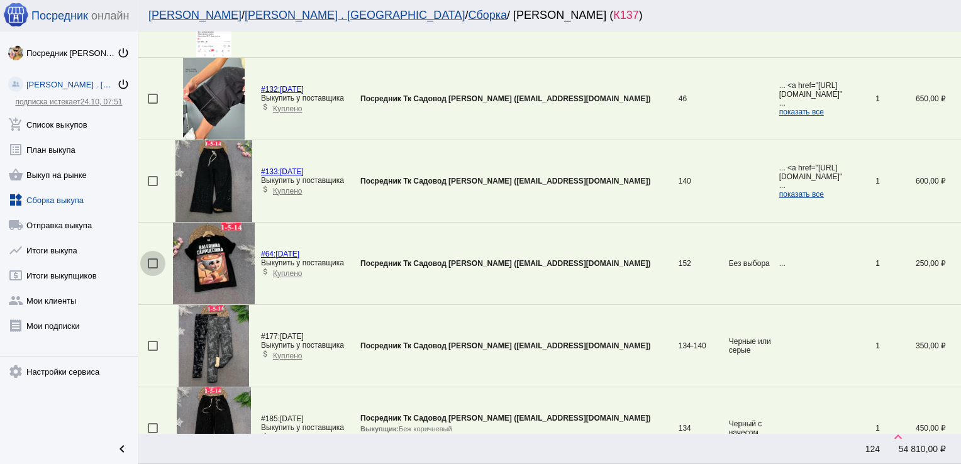
click at [150, 258] on div at bounding box center [153, 263] width 10 height 10
click at [152, 269] on input "checkbox" at bounding box center [152, 269] width 1 height 1
checkbox input "true"
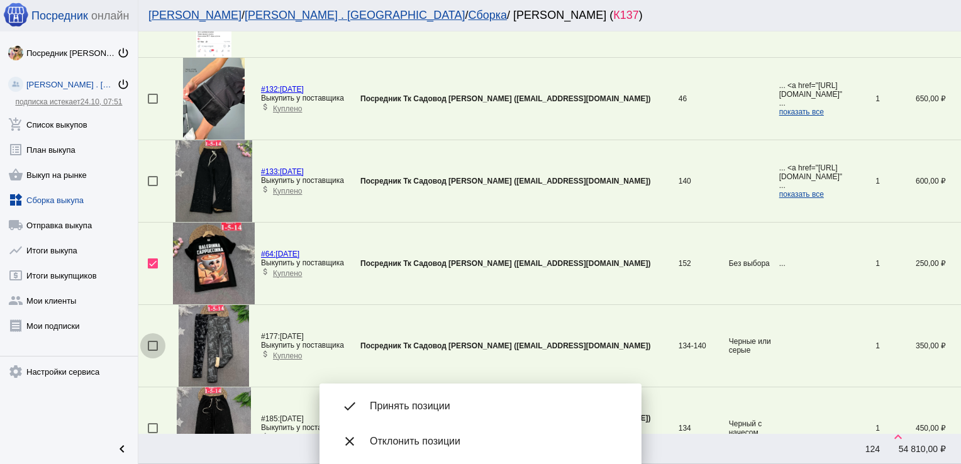
click at [153, 341] on div at bounding box center [153, 346] width 10 height 10
click at [153, 351] on input "checkbox" at bounding box center [152, 351] width 1 height 1
checkbox input "true"
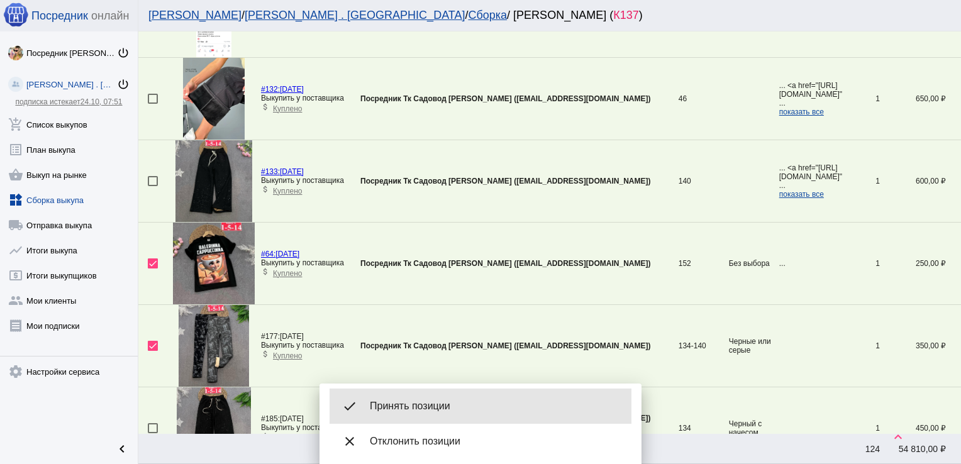
click at [429, 397] on div "done Принять позиции" at bounding box center [481, 406] width 302 height 35
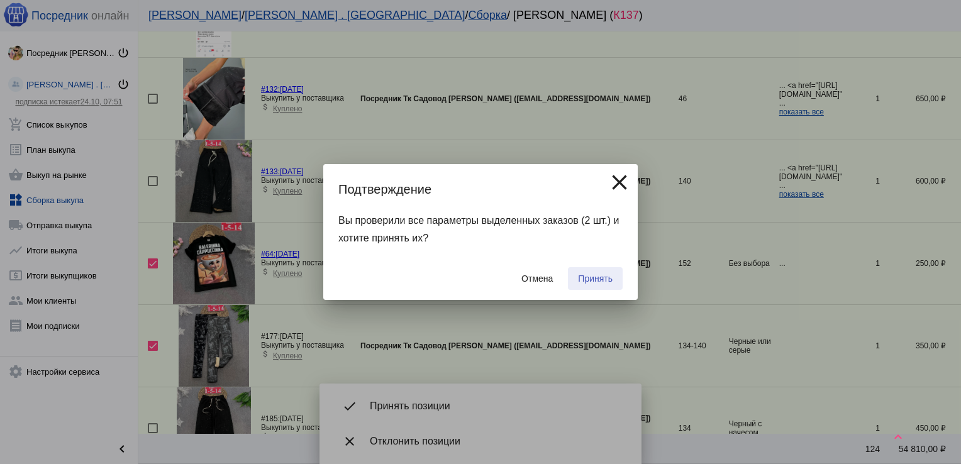
click at [591, 275] on span "Принять" at bounding box center [595, 279] width 35 height 10
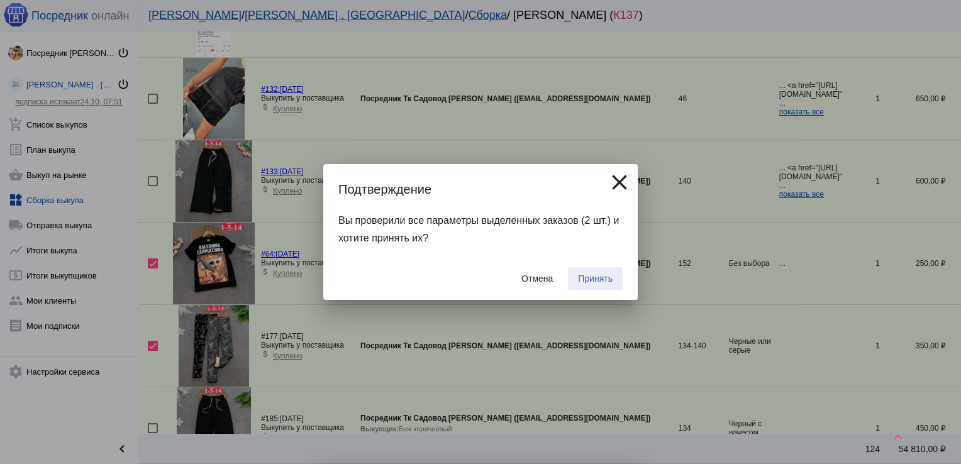
checkbox input "false"
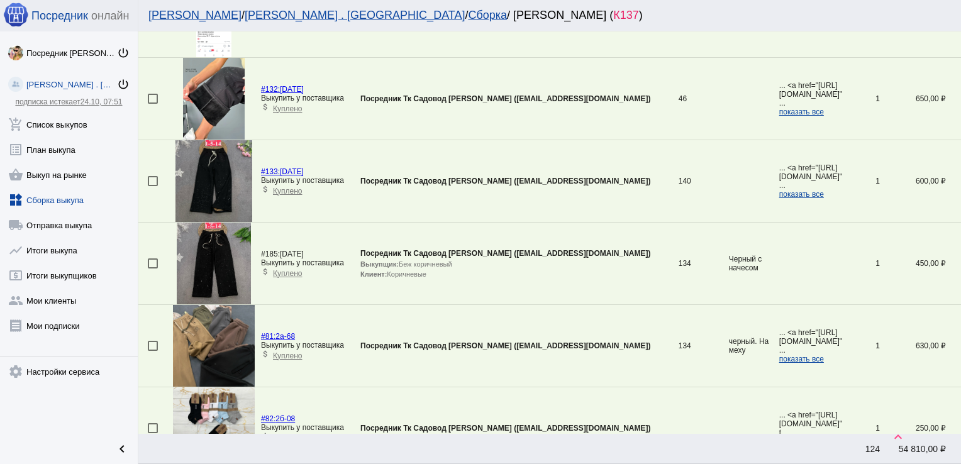
click at [153, 176] on div at bounding box center [153, 181] width 10 height 10
click at [153, 186] on input "checkbox" at bounding box center [152, 186] width 1 height 1
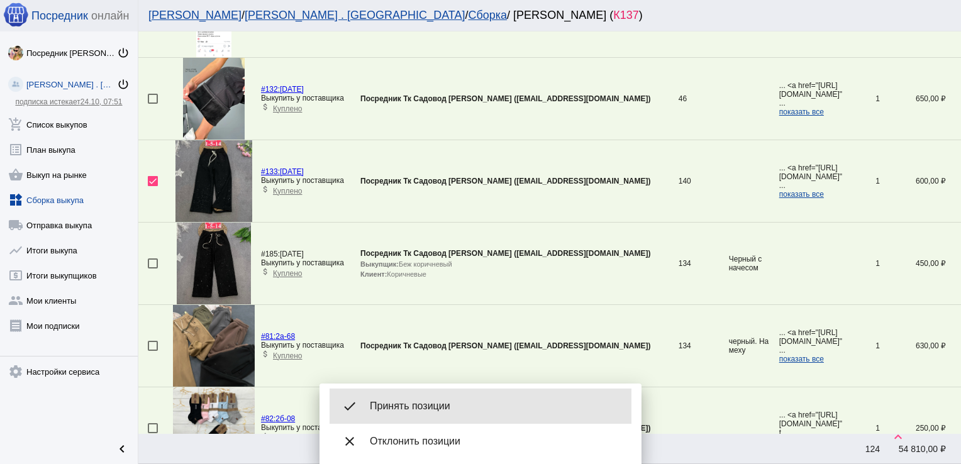
click at [466, 410] on span "Принять позиции" at bounding box center [496, 406] width 252 height 13
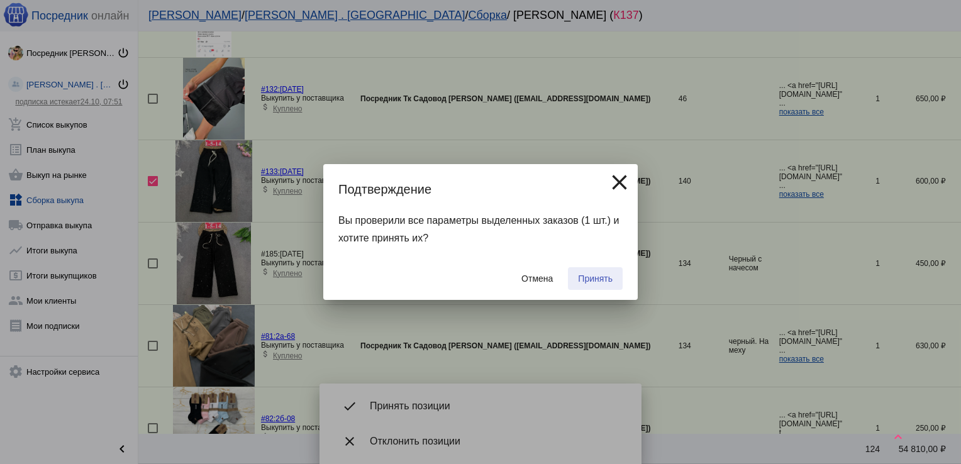
click at [601, 274] on span "Принять" at bounding box center [595, 279] width 35 height 10
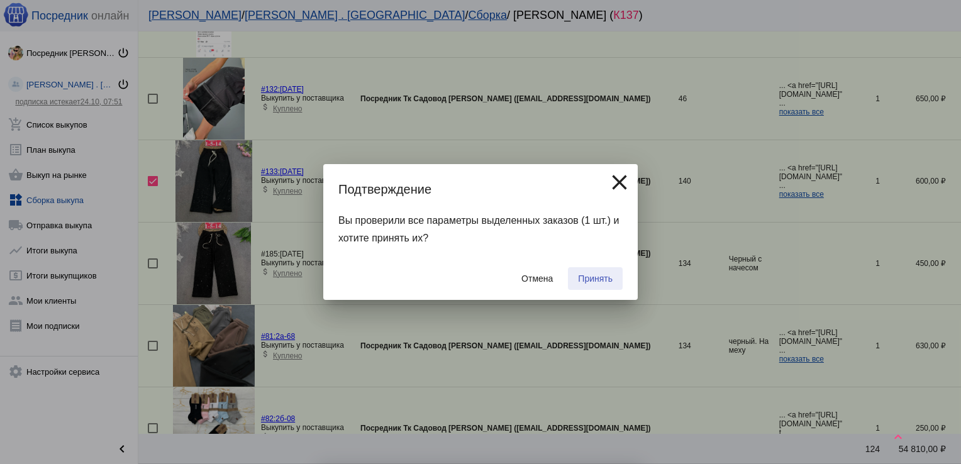
checkbox input "false"
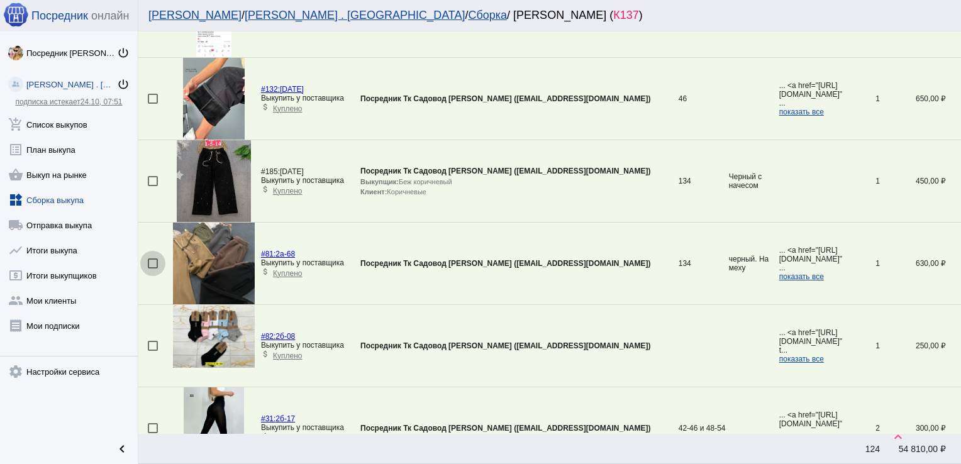
click at [150, 258] on div at bounding box center [153, 263] width 10 height 10
click at [152, 269] on input "checkbox" at bounding box center [152, 269] width 1 height 1
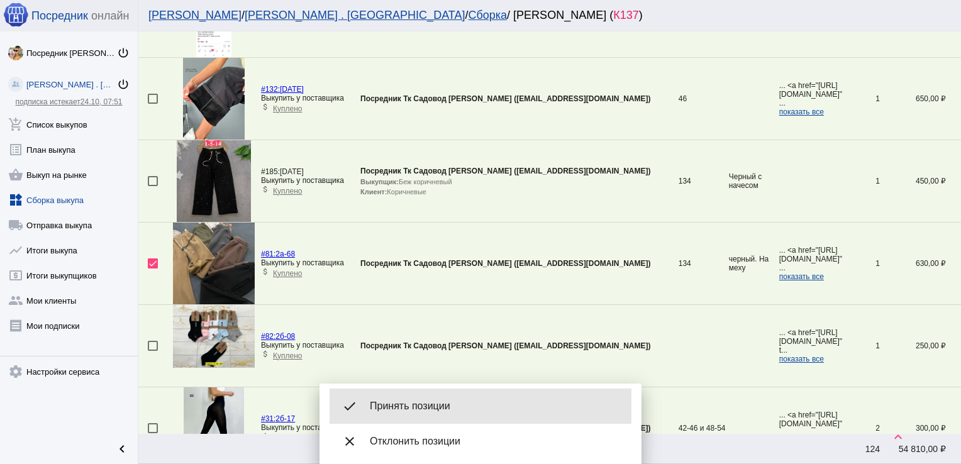
click at [437, 404] on span "Принять позиции" at bounding box center [496, 406] width 252 height 13
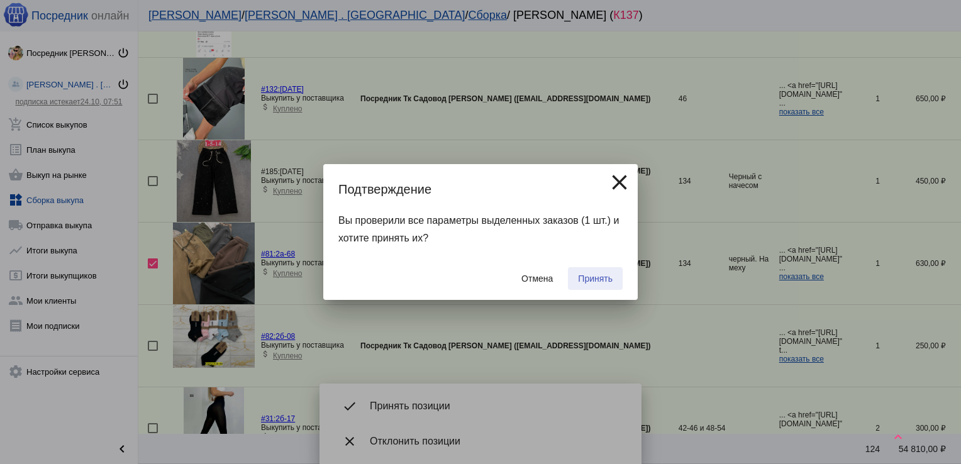
click at [590, 270] on button "Принять" at bounding box center [595, 278] width 55 height 23
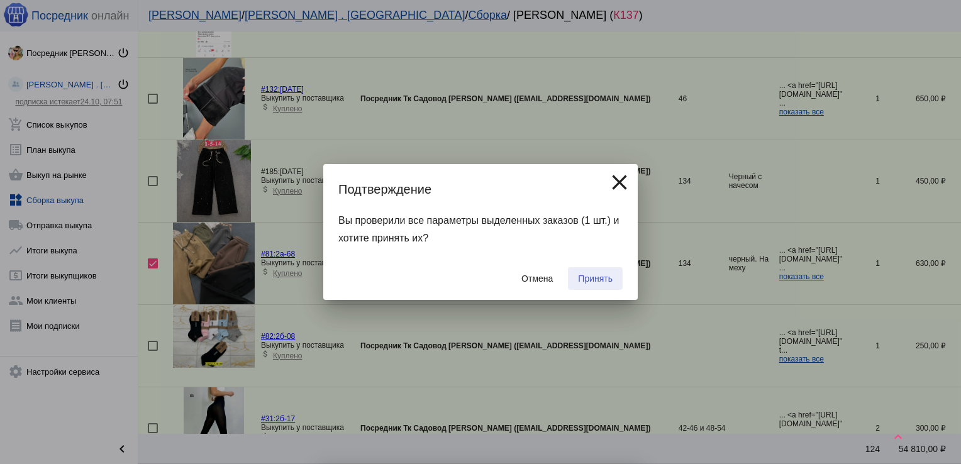
checkbox input "false"
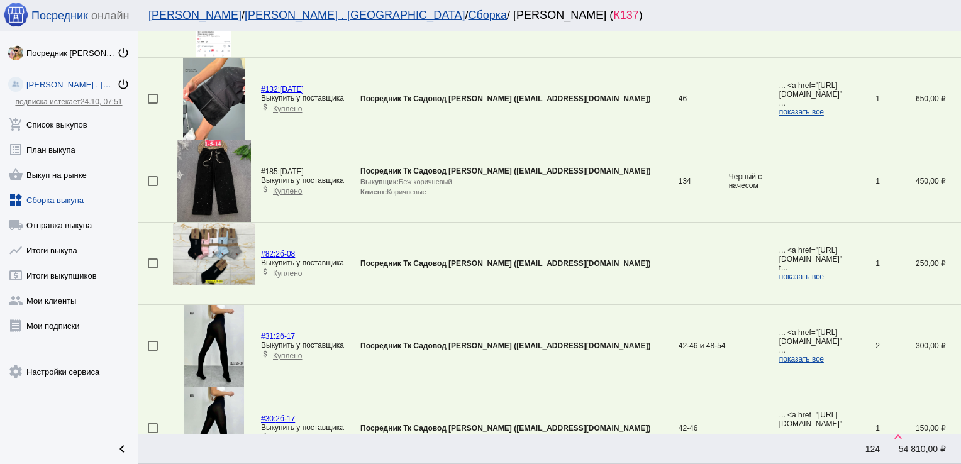
scroll to position [3871, 0]
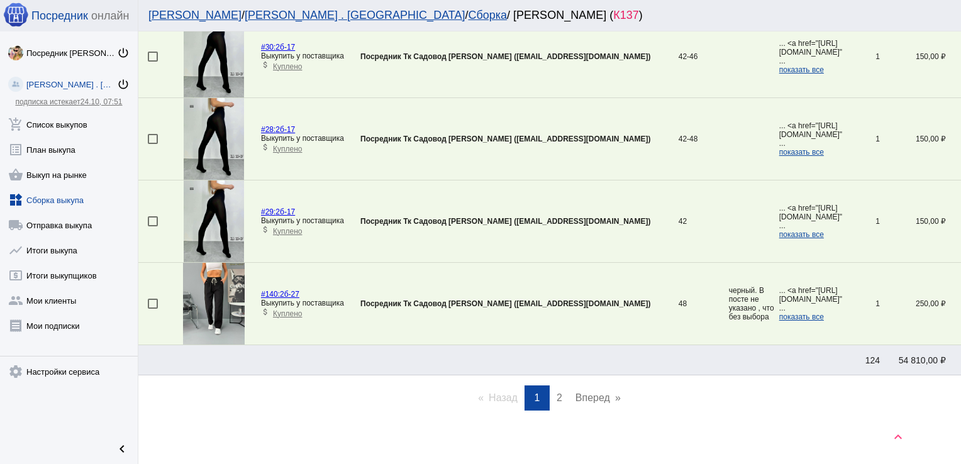
click at [561, 392] on link "page 2" at bounding box center [559, 398] width 18 height 25
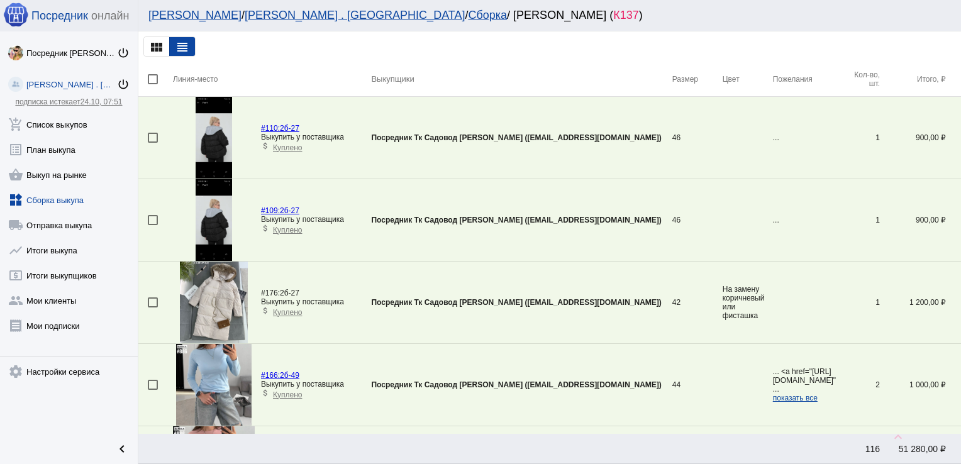
scroll to position [949, 0]
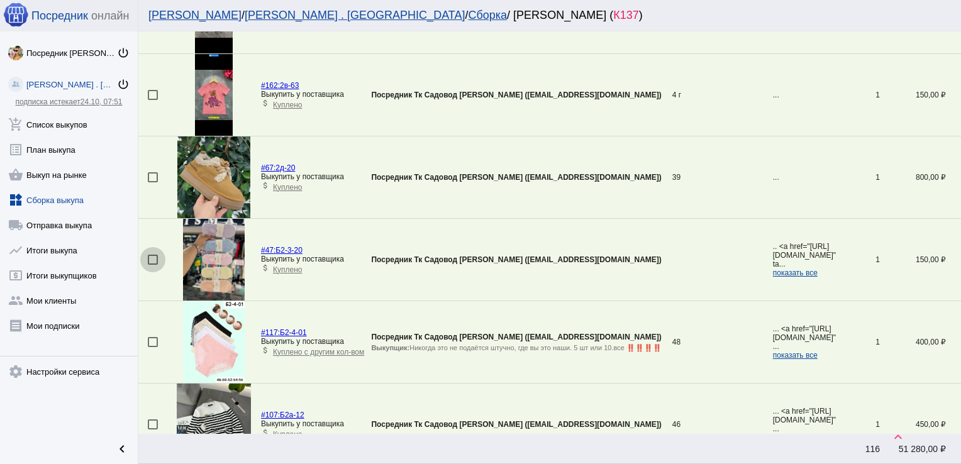
click at [152, 259] on div at bounding box center [153, 260] width 10 height 10
click at [152, 265] on input "checkbox" at bounding box center [152, 265] width 1 height 1
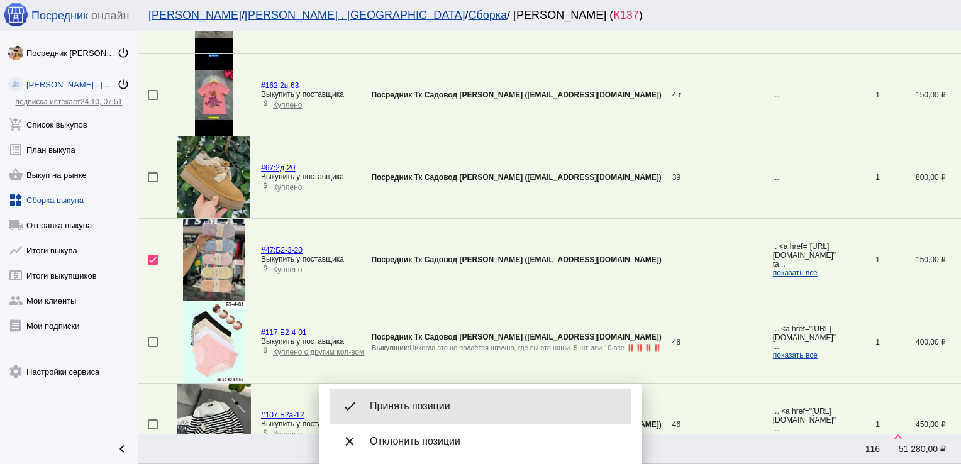
click at [432, 415] on div "done Принять позиции" at bounding box center [481, 406] width 302 height 35
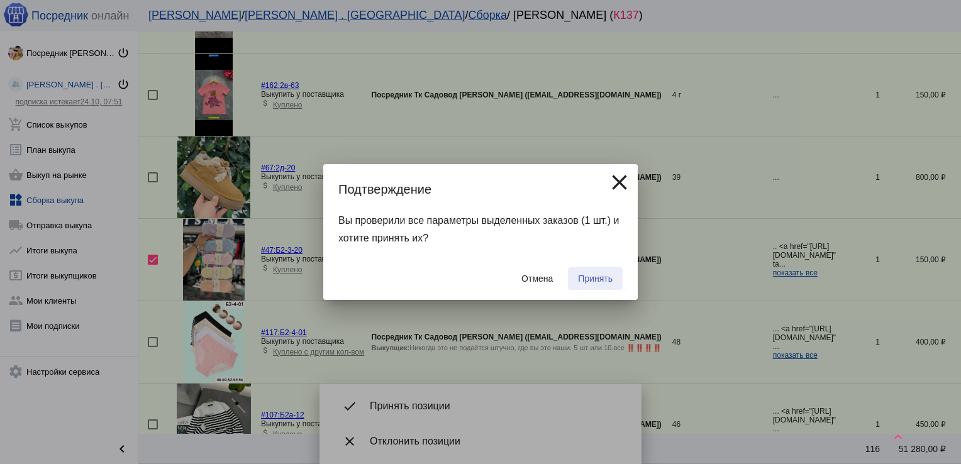
click at [604, 270] on button "Принять" at bounding box center [595, 278] width 55 height 23
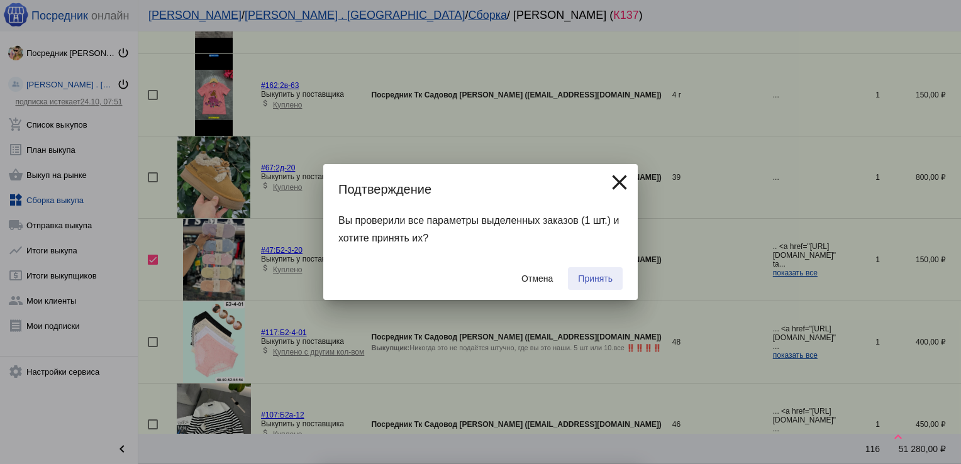
checkbox input "false"
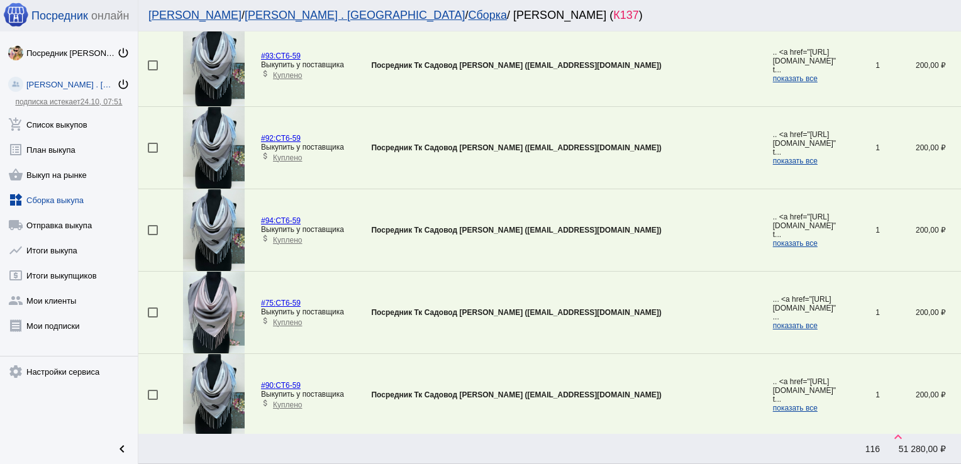
scroll to position [3789, 0]
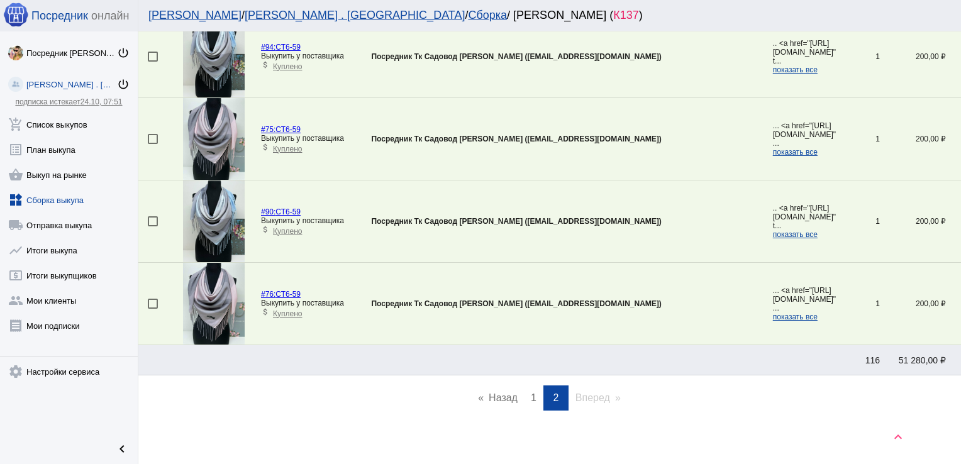
click at [531, 396] on span "1" at bounding box center [534, 397] width 6 height 11
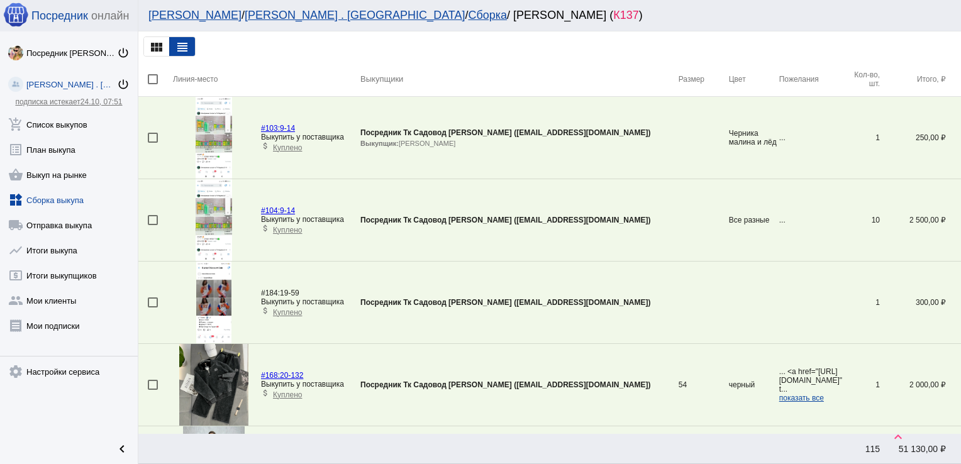
scroll to position [3335, 0]
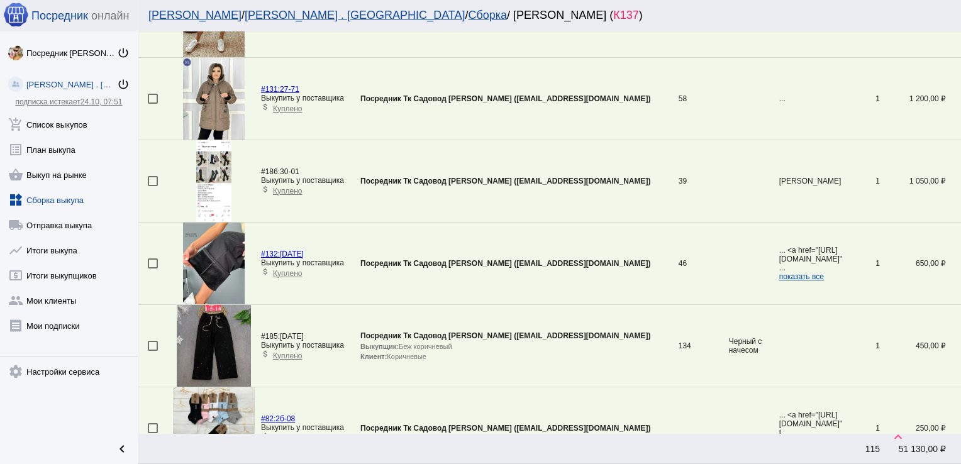
click at [152, 260] on div at bounding box center [153, 263] width 10 height 10
click at [152, 269] on input "checkbox" at bounding box center [152, 269] width 1 height 1
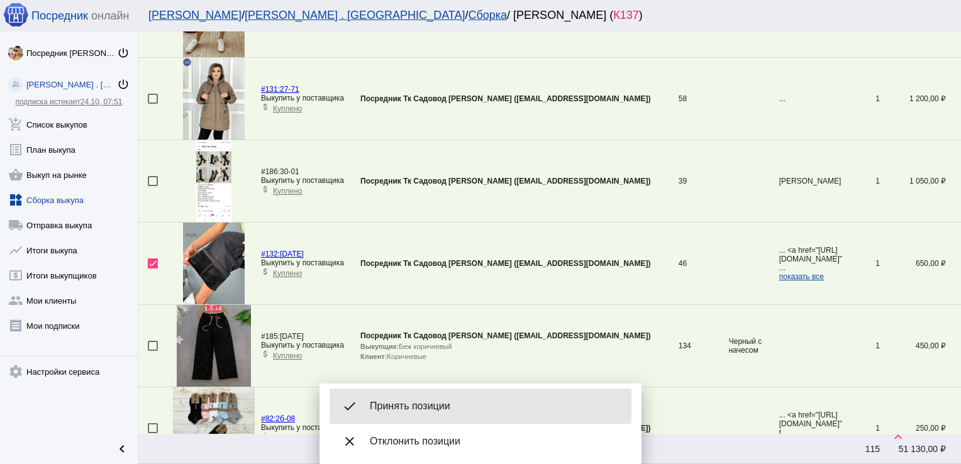
click at [416, 404] on span "Принять позиции" at bounding box center [496, 406] width 252 height 13
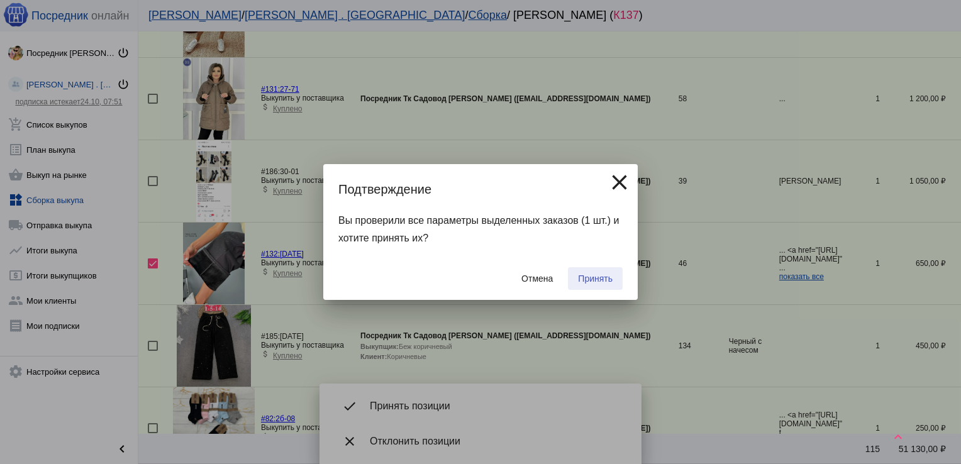
click at [591, 277] on span "Принять" at bounding box center [595, 279] width 35 height 10
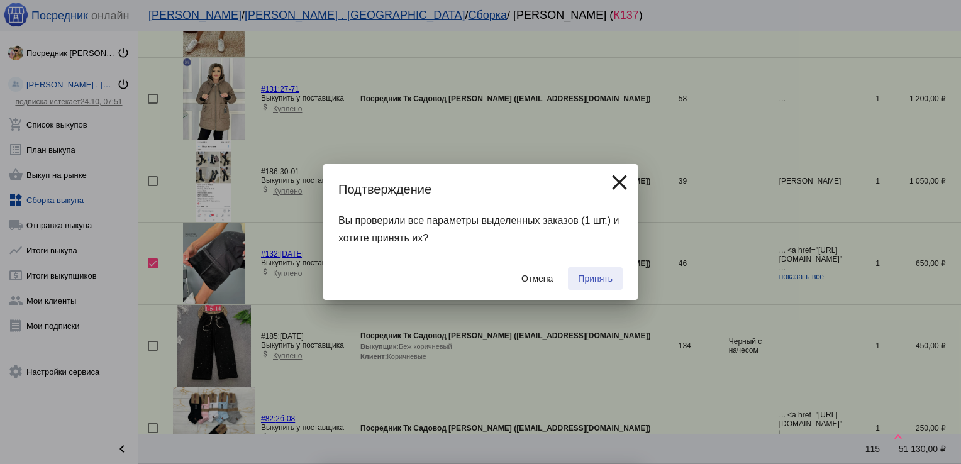
checkbox input "false"
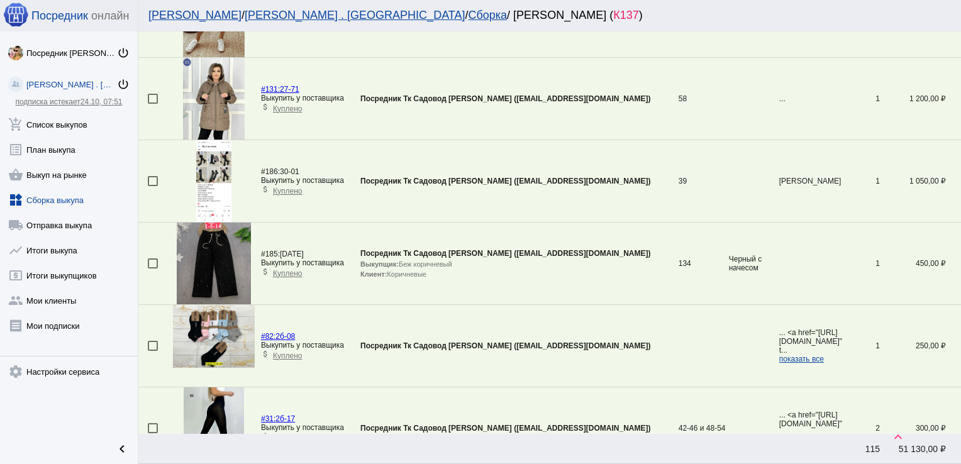
scroll to position [3871, 0]
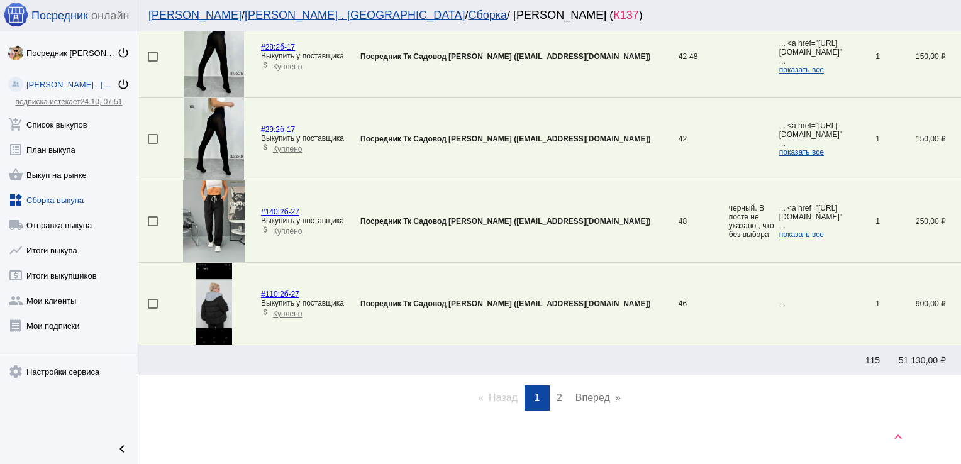
click at [552, 386] on link "page 2" at bounding box center [559, 398] width 18 height 25
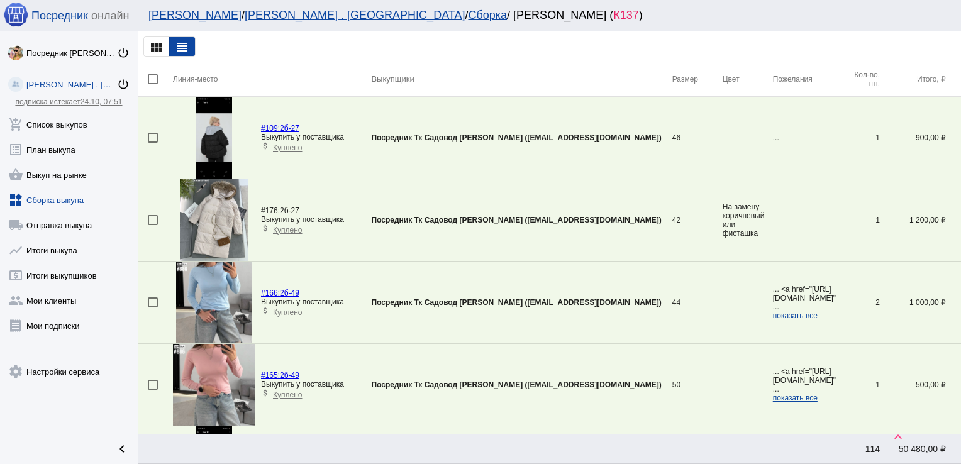
scroll to position [2594, 0]
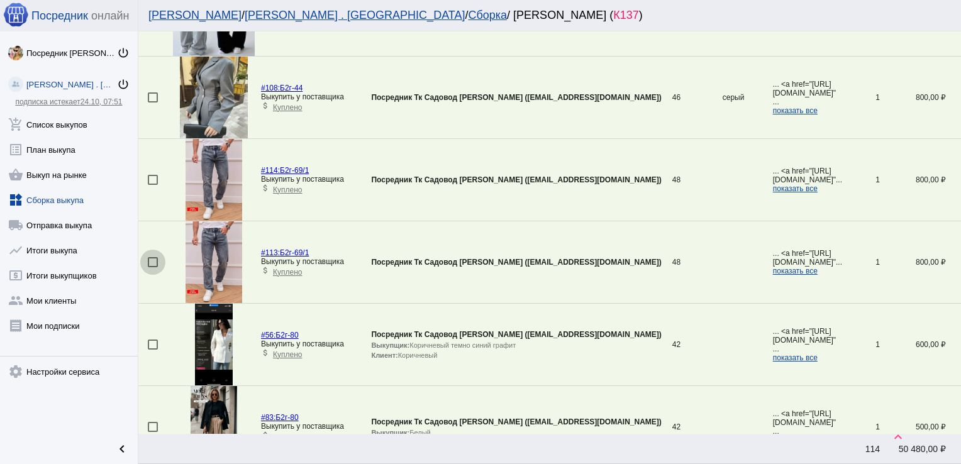
click at [153, 257] on div at bounding box center [153, 262] width 10 height 10
click at [153, 267] on input "checkbox" at bounding box center [152, 267] width 1 height 1
checkbox input "true"
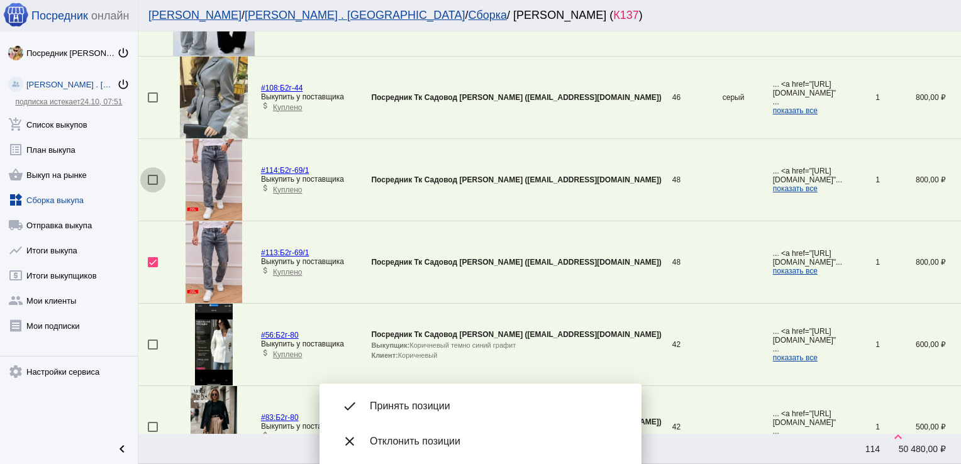
click at [153, 175] on div at bounding box center [153, 180] width 10 height 10
click at [153, 185] on input "checkbox" at bounding box center [152, 185] width 1 height 1
click at [415, 405] on span "Принять позиции" at bounding box center [496, 406] width 252 height 13
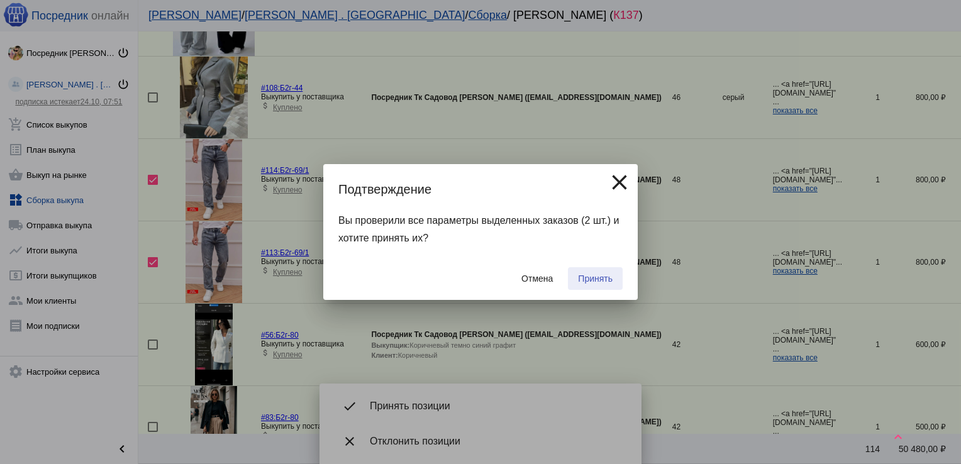
click at [593, 279] on span "Принять" at bounding box center [595, 279] width 35 height 10
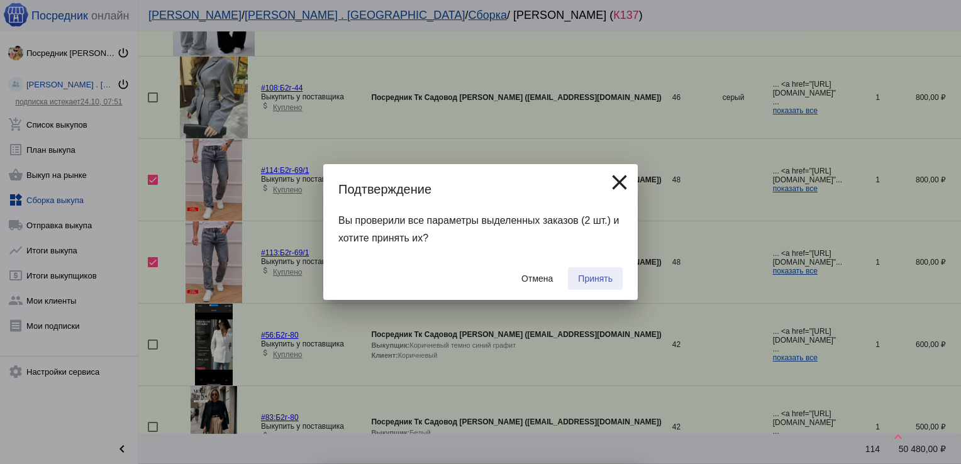
checkbox input "false"
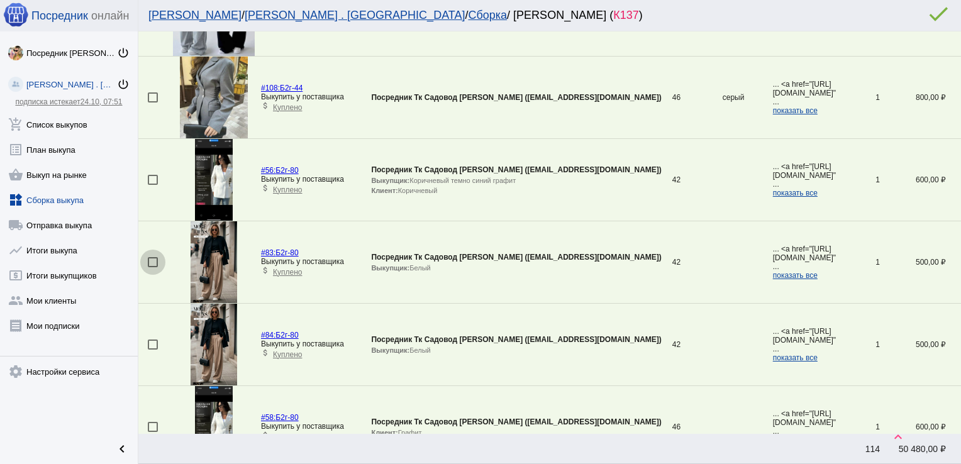
click at [153, 257] on div at bounding box center [153, 262] width 10 height 10
click at [153, 267] on input "checkbox" at bounding box center [152, 267] width 1 height 1
checkbox input "true"
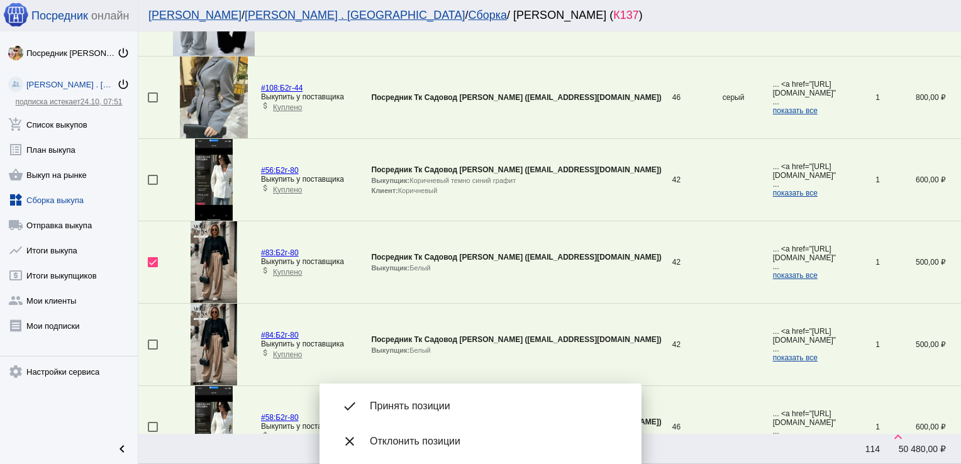
click at [153, 341] on div at bounding box center [153, 345] width 10 height 10
click at [153, 350] on input "checkbox" at bounding box center [152, 350] width 1 height 1
checkbox input "true"
click at [150, 177] on div at bounding box center [153, 180] width 10 height 10
click at [152, 185] on input "checkbox" at bounding box center [152, 185] width 1 height 1
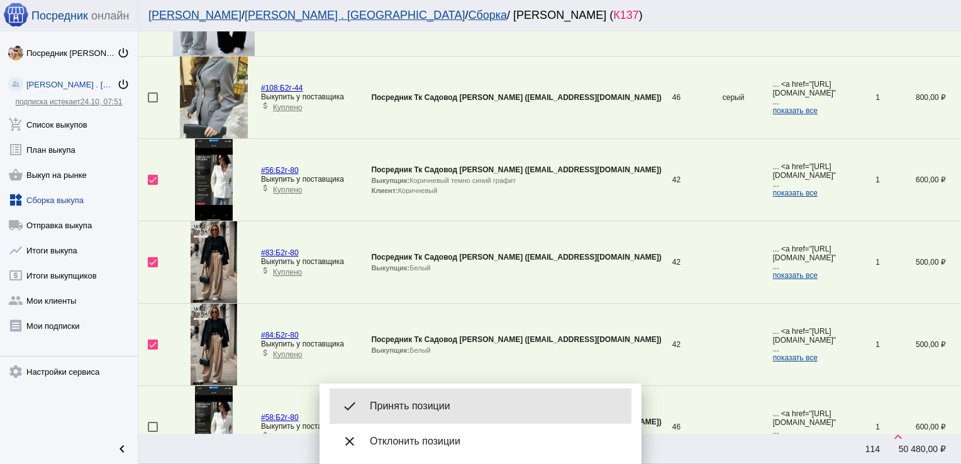
click at [426, 399] on div "done Принять позиции" at bounding box center [481, 406] width 302 height 35
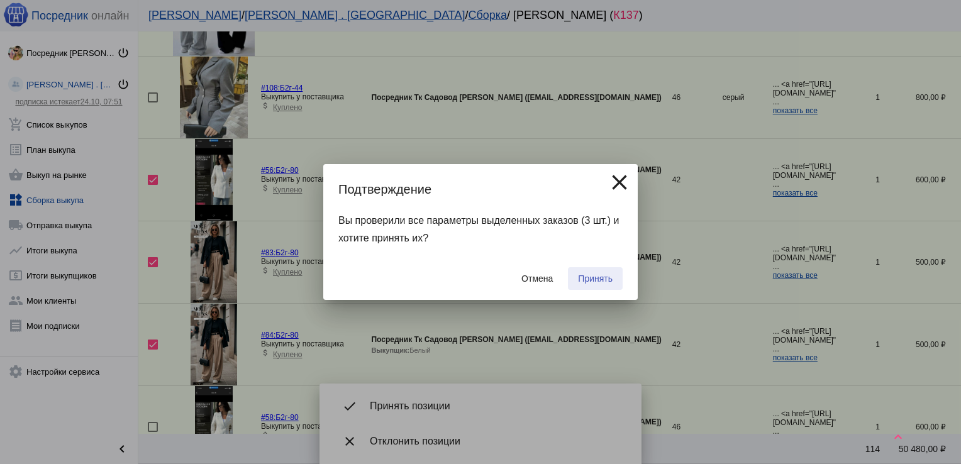
click at [596, 272] on button "Принять" at bounding box center [595, 278] width 55 height 23
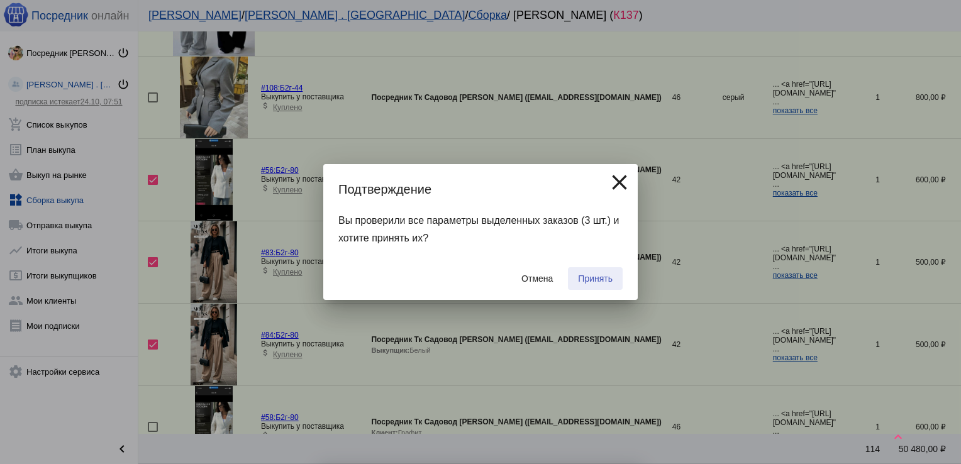
checkbox input "false"
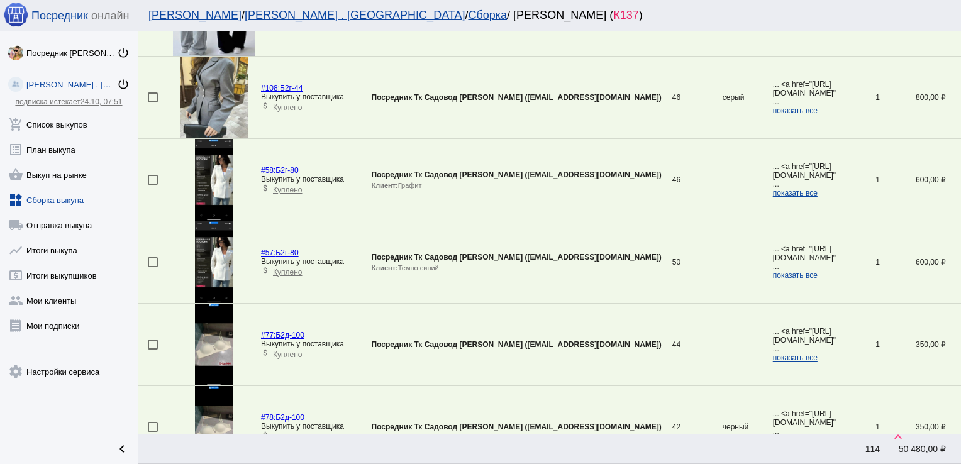
scroll to position [3295, 0]
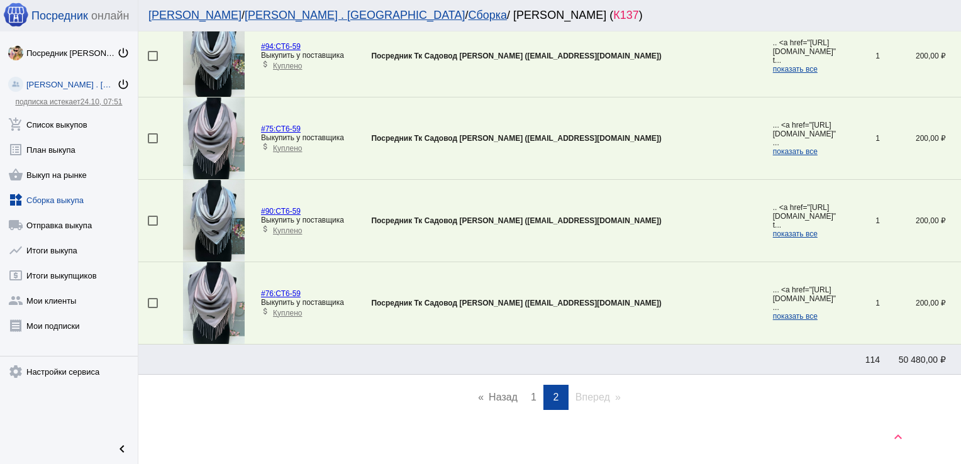
click at [531, 392] on span "1" at bounding box center [534, 397] width 6 height 11
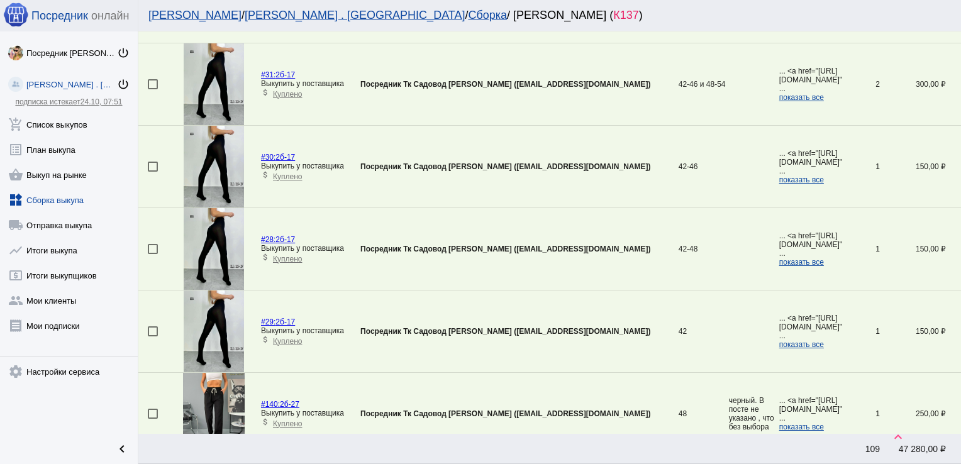
scroll to position [3690, 0]
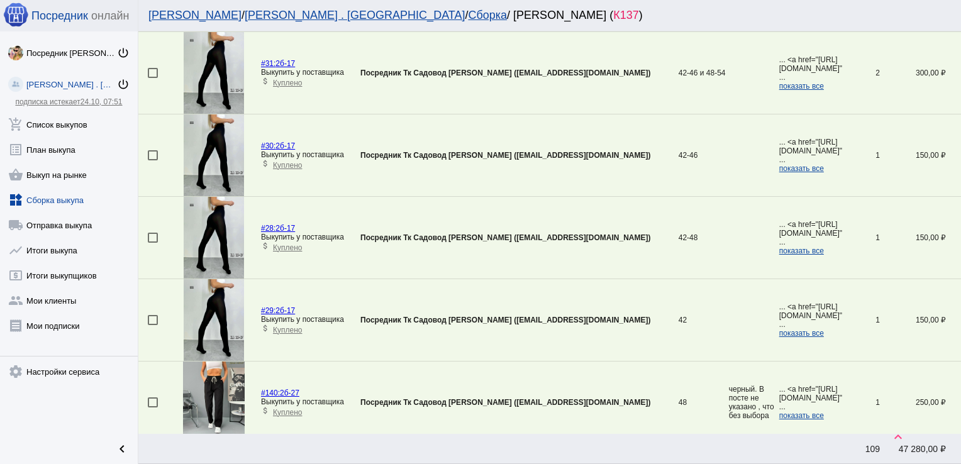
drag, startPoint x: 151, startPoint y: 64, endPoint x: 151, endPoint y: 148, distance: 84.3
click at [151, 150] on div at bounding box center [153, 155] width 10 height 10
click at [152, 160] on input "checkbox" at bounding box center [152, 160] width 1 height 1
checkbox input "true"
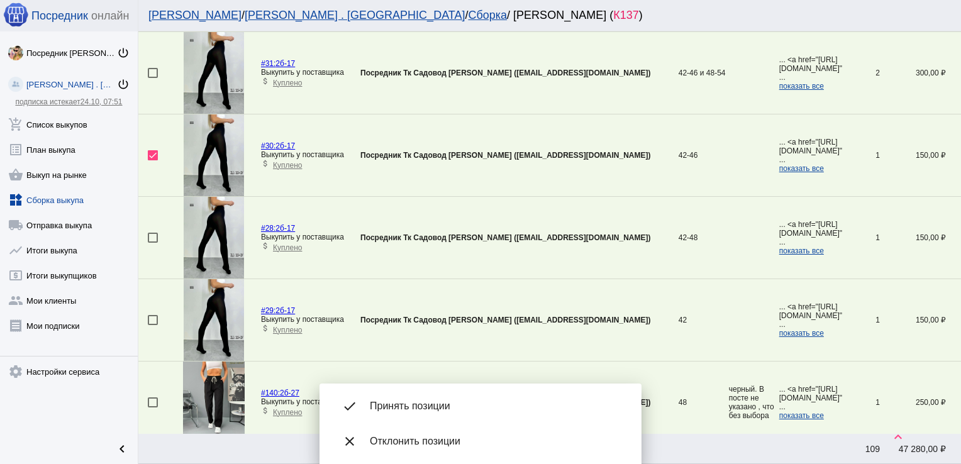
click at [156, 68] on div at bounding box center [153, 73] width 10 height 10
click at [153, 78] on input "checkbox" at bounding box center [152, 78] width 1 height 1
checkbox input "true"
click at [156, 225] on td at bounding box center [155, 238] width 35 height 82
click at [153, 235] on div at bounding box center [153, 238] width 10 height 10
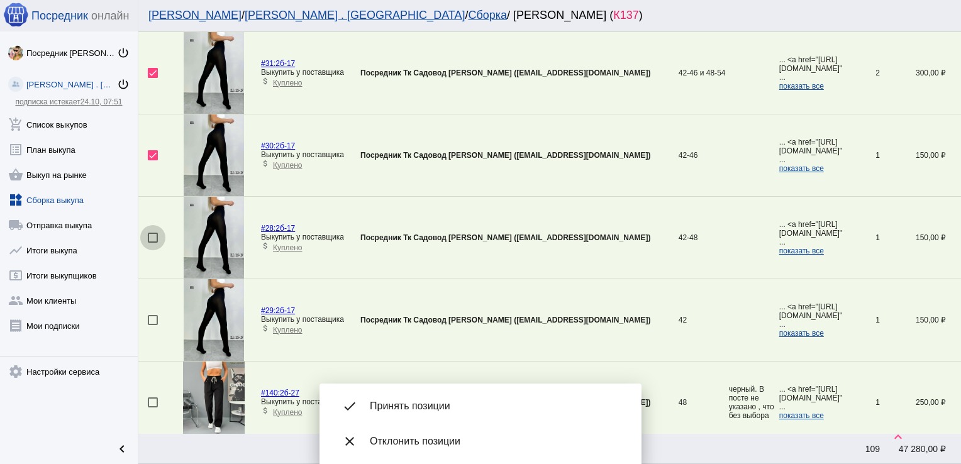
click at [153, 243] on input "checkbox" at bounding box center [152, 243] width 1 height 1
checkbox input "true"
click at [152, 315] on div at bounding box center [153, 320] width 10 height 10
click at [152, 325] on input "checkbox" at bounding box center [152, 325] width 1 height 1
checkbox input "true"
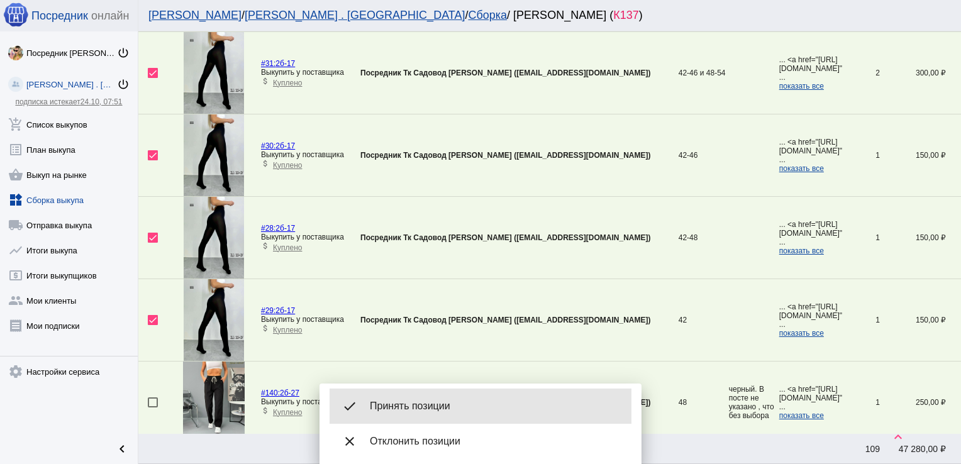
click at [442, 399] on div "done Принять позиции" at bounding box center [481, 406] width 302 height 35
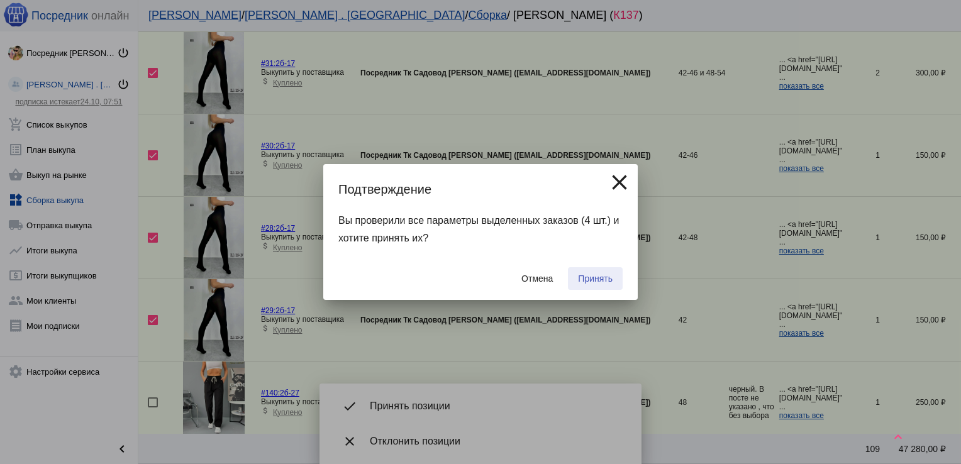
click at [582, 283] on span "Принять" at bounding box center [595, 279] width 35 height 10
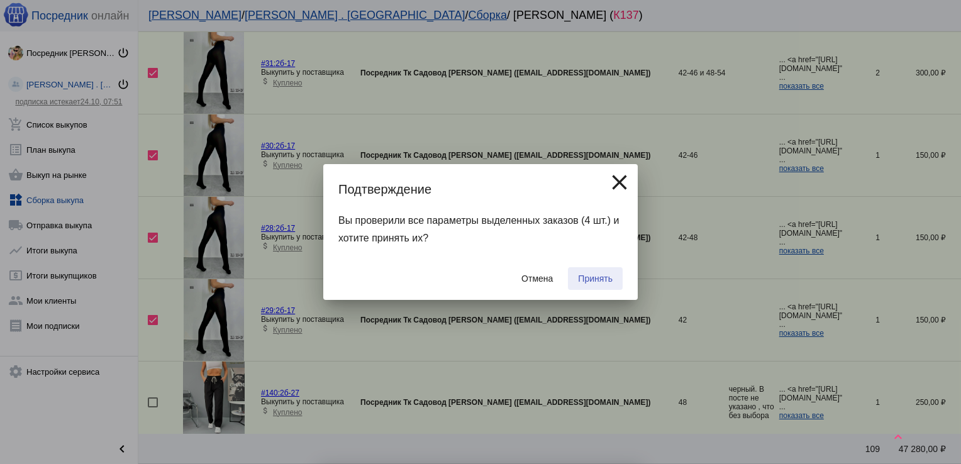
checkbox input "false"
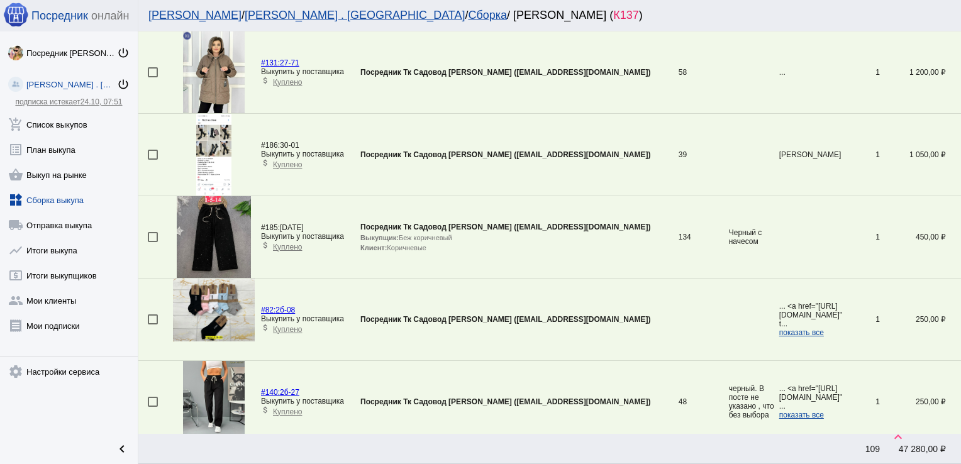
scroll to position [2512, 0]
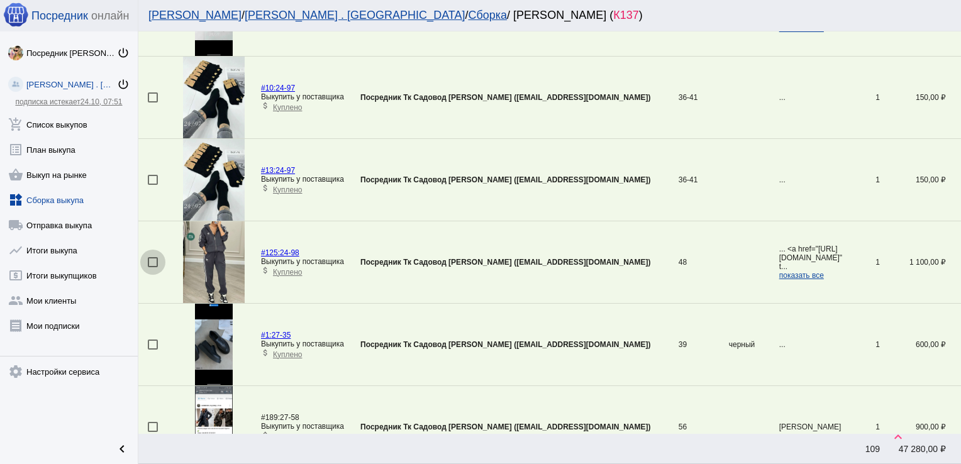
click at [148, 257] on div at bounding box center [153, 262] width 10 height 10
click at [152, 267] on input "checkbox" at bounding box center [152, 267] width 1 height 1
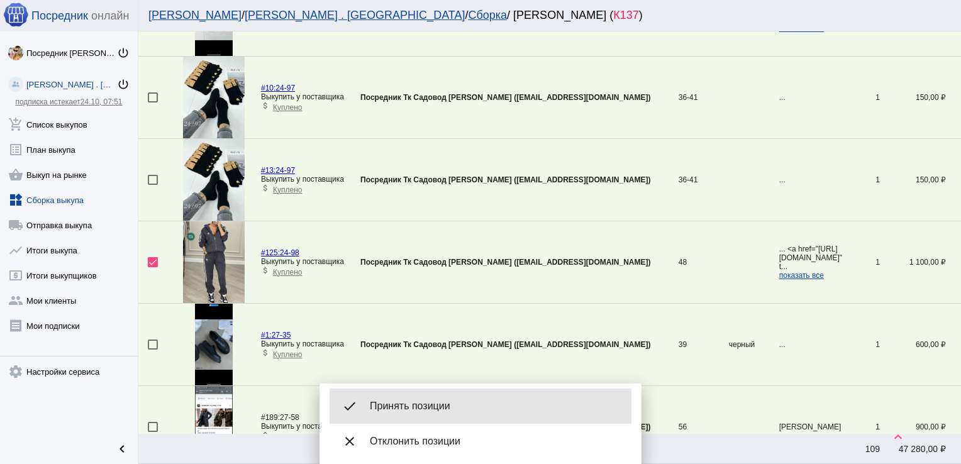
click at [463, 409] on span "Принять позиции" at bounding box center [496, 406] width 252 height 13
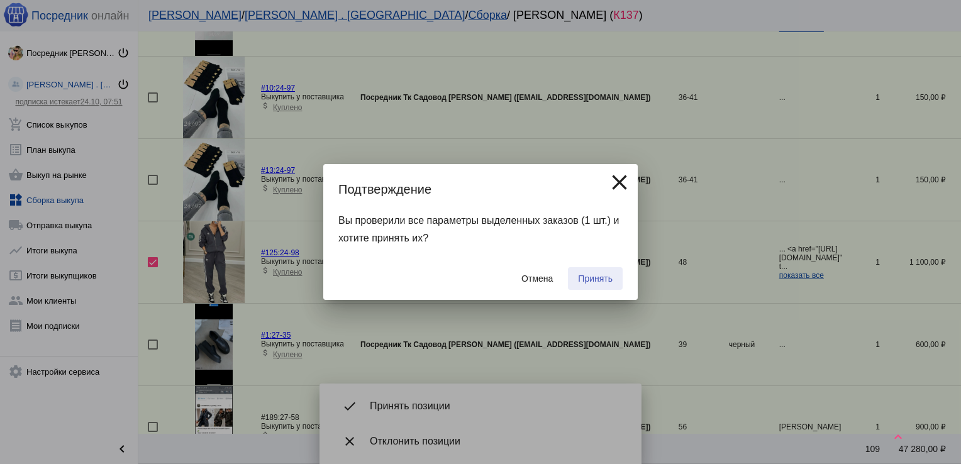
click at [599, 271] on button "Принять" at bounding box center [595, 278] width 55 height 23
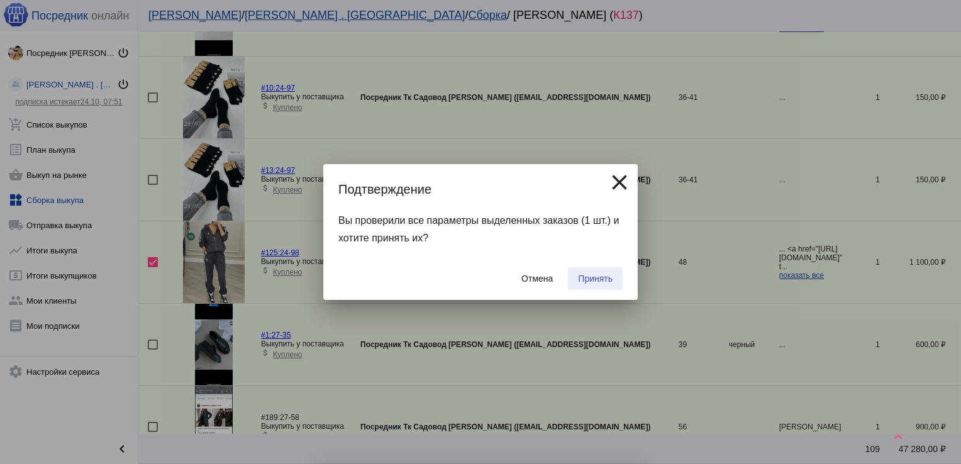
checkbox input "false"
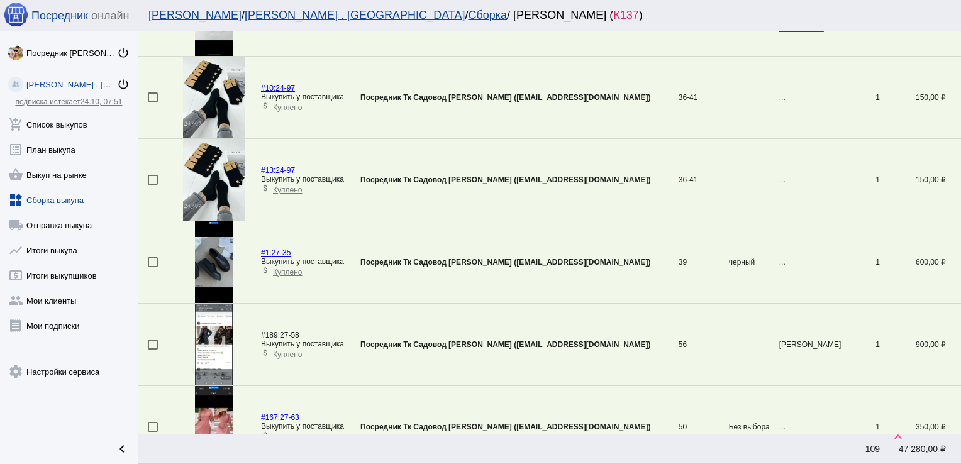
scroll to position [126, 0]
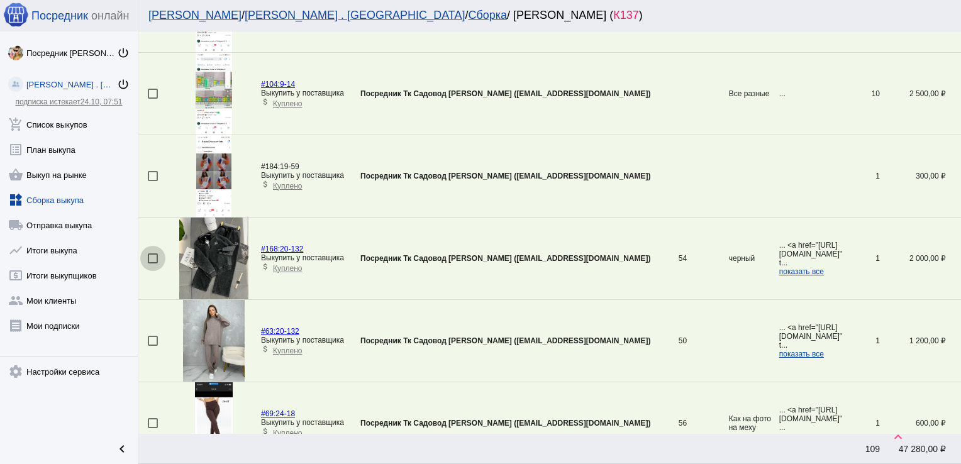
click at [148, 260] on div at bounding box center [153, 258] width 10 height 10
click at [152, 264] on input "checkbox" at bounding box center [152, 264] width 1 height 1
checkbox input "true"
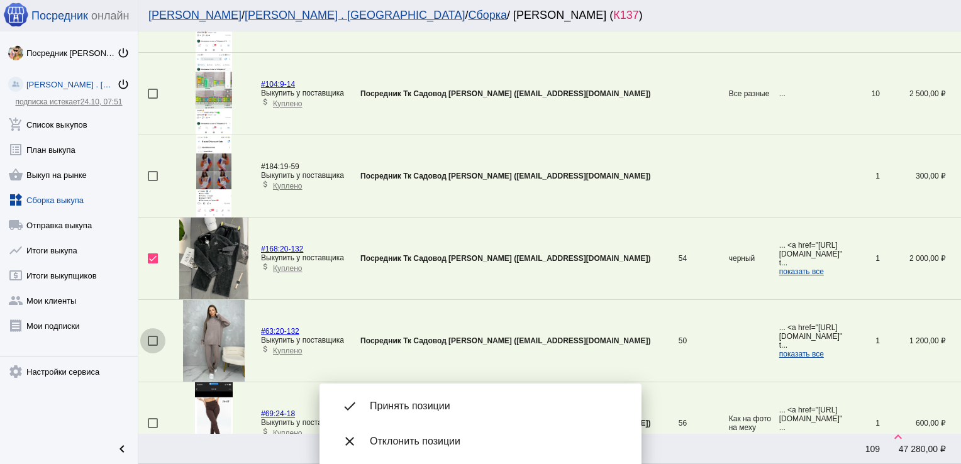
click at [155, 338] on div at bounding box center [153, 341] width 10 height 10
click at [153, 346] on input "checkbox" at bounding box center [152, 346] width 1 height 1
checkbox input "true"
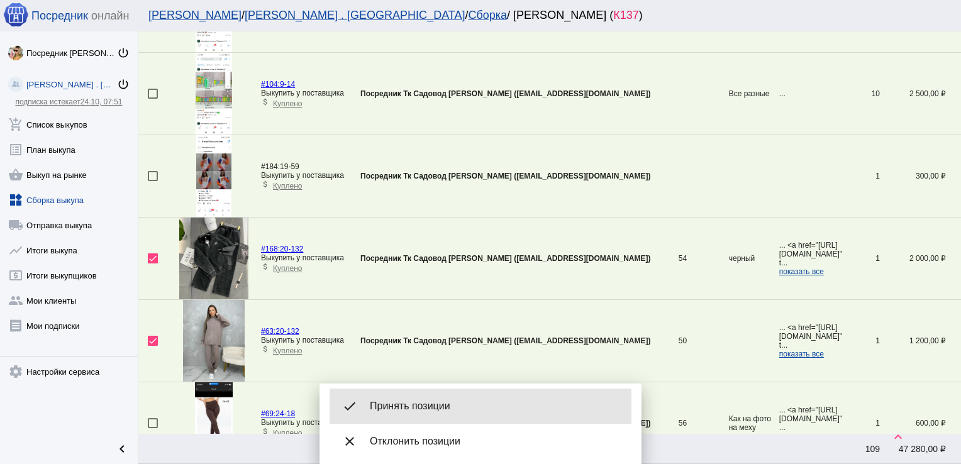
click at [428, 399] on div "done Принять позиции" at bounding box center [481, 406] width 302 height 35
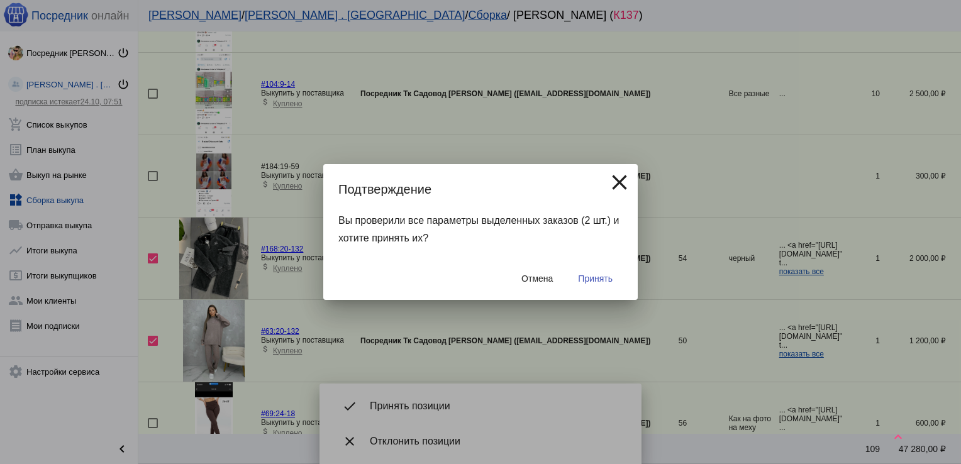
click at [604, 274] on span "Принять" at bounding box center [595, 279] width 35 height 10
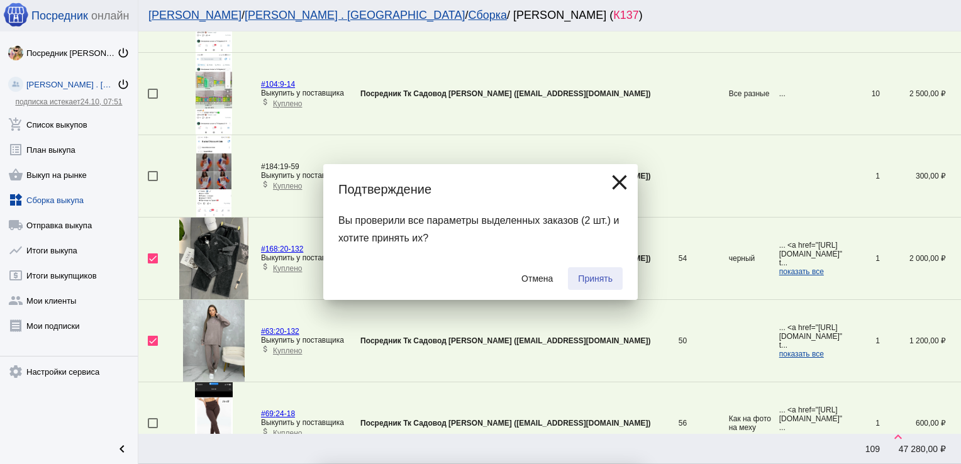
checkbox input "false"
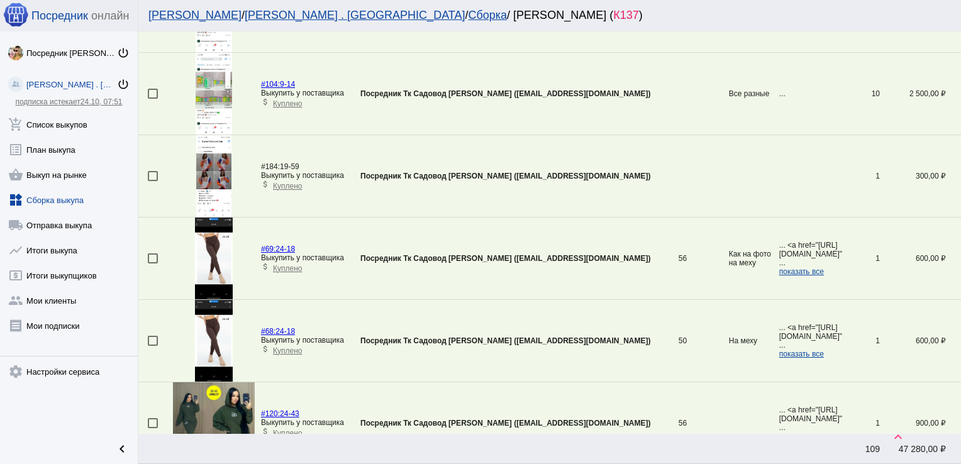
scroll to position [3746, 0]
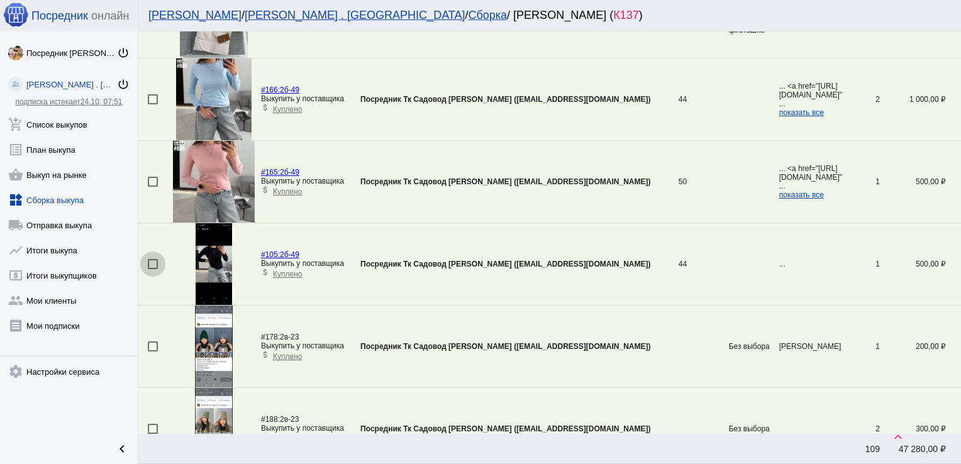
click at [152, 259] on div at bounding box center [153, 264] width 10 height 10
click at [152, 269] on input "checkbox" at bounding box center [152, 269] width 1 height 1
checkbox input "true"
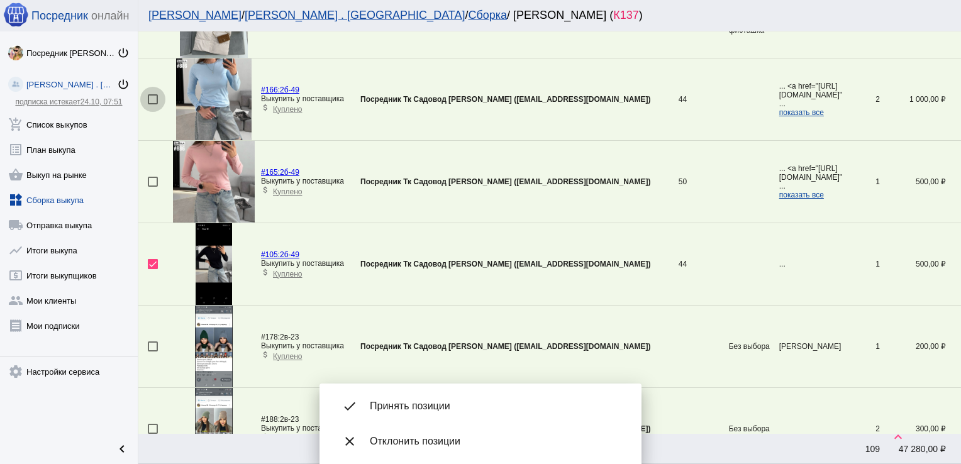
click at [151, 94] on div at bounding box center [153, 99] width 10 height 10
click at [152, 104] on input "checkbox" at bounding box center [152, 104] width 1 height 1
checkbox input "true"
click at [152, 177] on div at bounding box center [153, 182] width 10 height 10
click at [152, 187] on input "checkbox" at bounding box center [152, 187] width 1 height 1
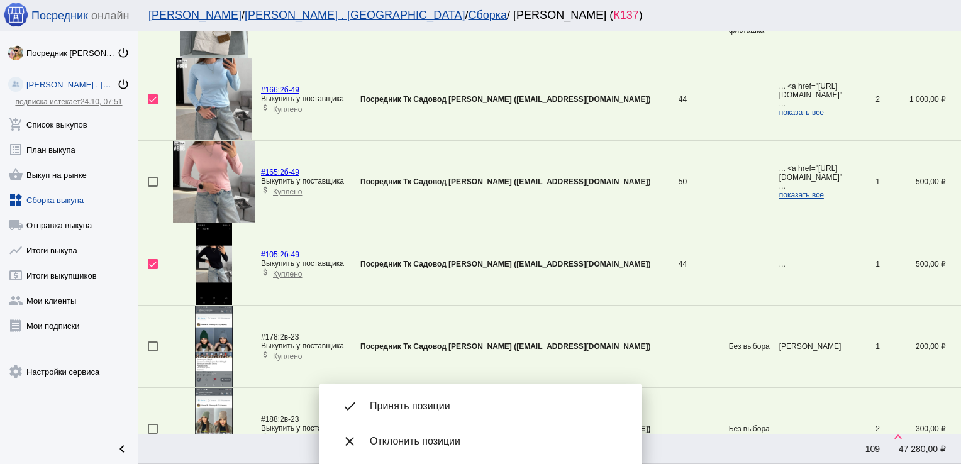
checkbox input "true"
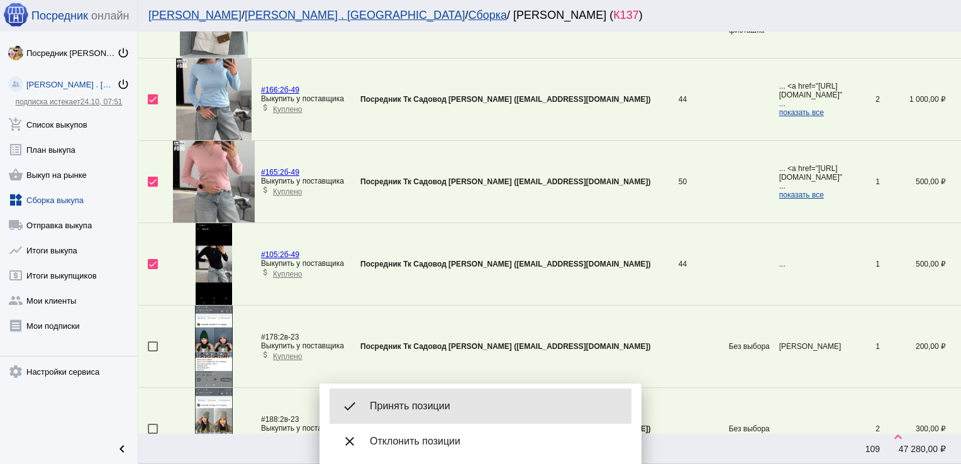
click at [448, 408] on span "Принять позиции" at bounding box center [496, 406] width 252 height 13
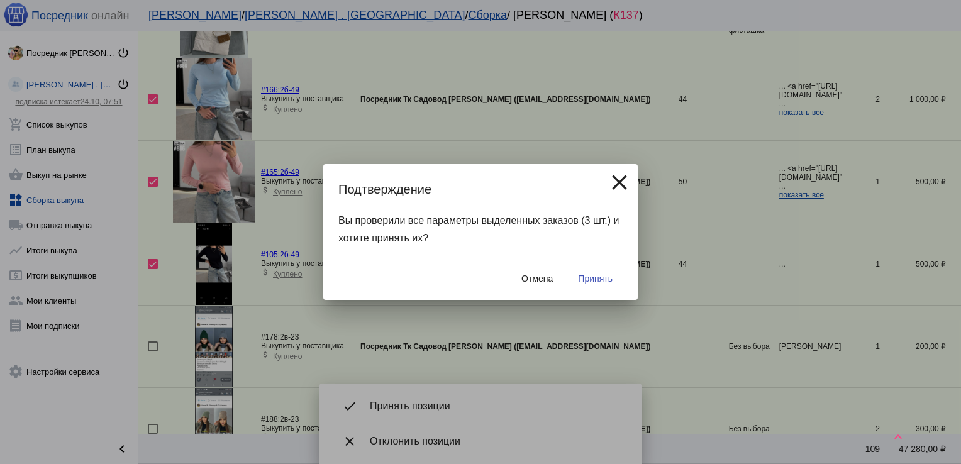
click at [592, 278] on span "Принять" at bounding box center [595, 279] width 35 height 10
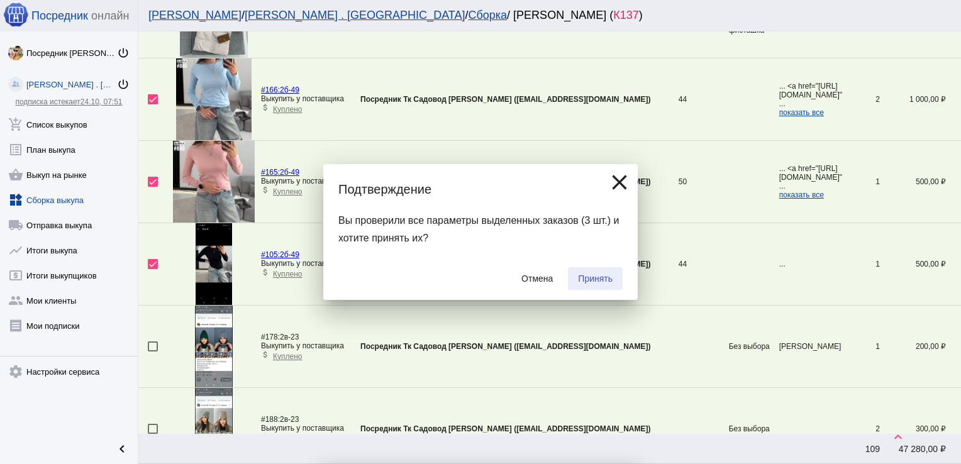
checkbox input "false"
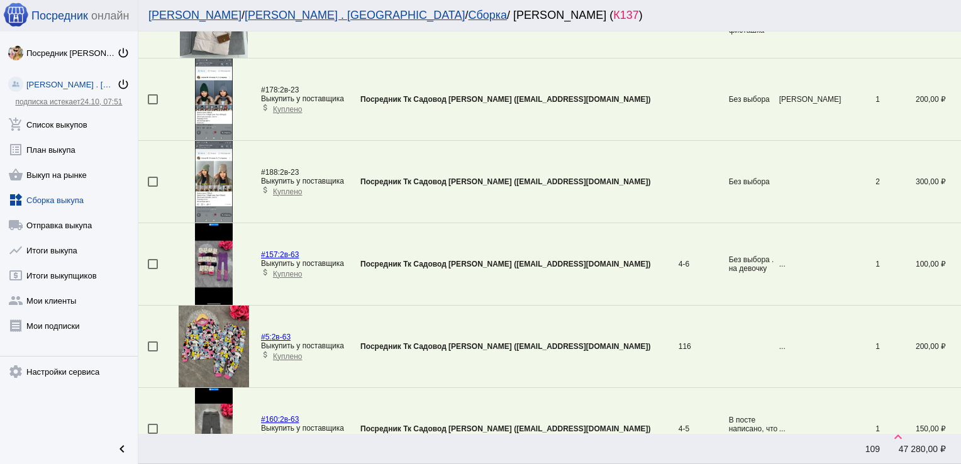
scroll to position [3417, 0]
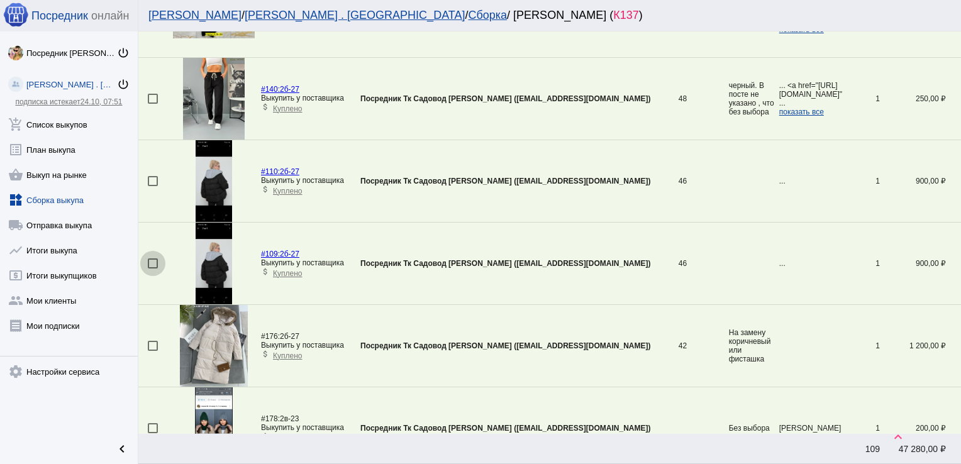
click at [155, 258] on div at bounding box center [153, 263] width 10 height 10
click at [153, 269] on input "checkbox" at bounding box center [152, 269] width 1 height 1
checkbox input "true"
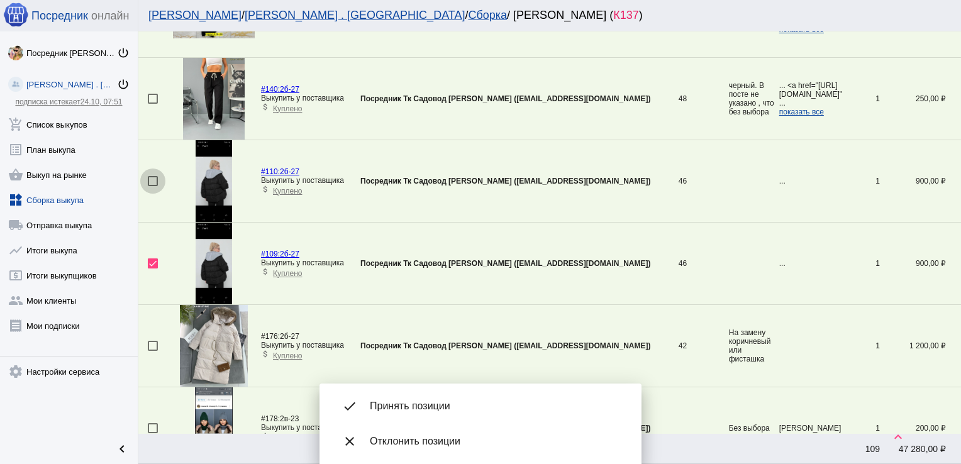
click at [148, 176] on div at bounding box center [153, 181] width 10 height 10
click at [152, 186] on input "checkbox" at bounding box center [152, 186] width 1 height 1
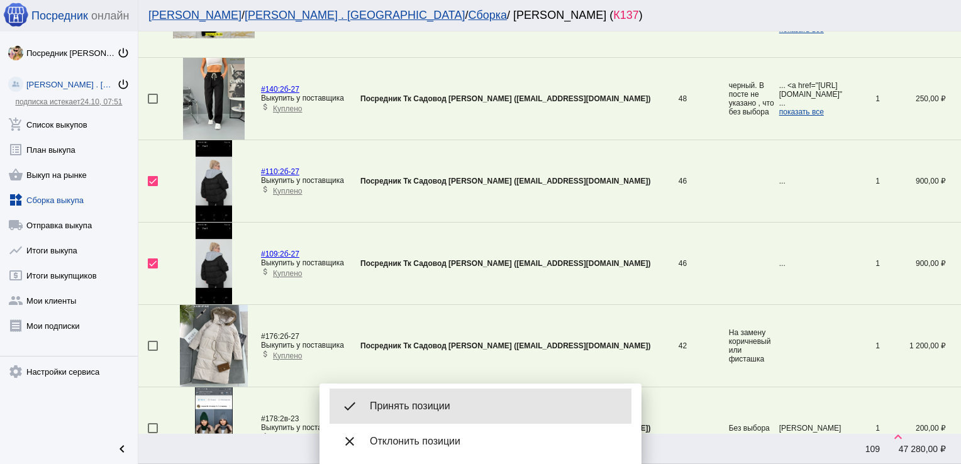
click at [452, 392] on div "done Принять позиции" at bounding box center [481, 406] width 302 height 35
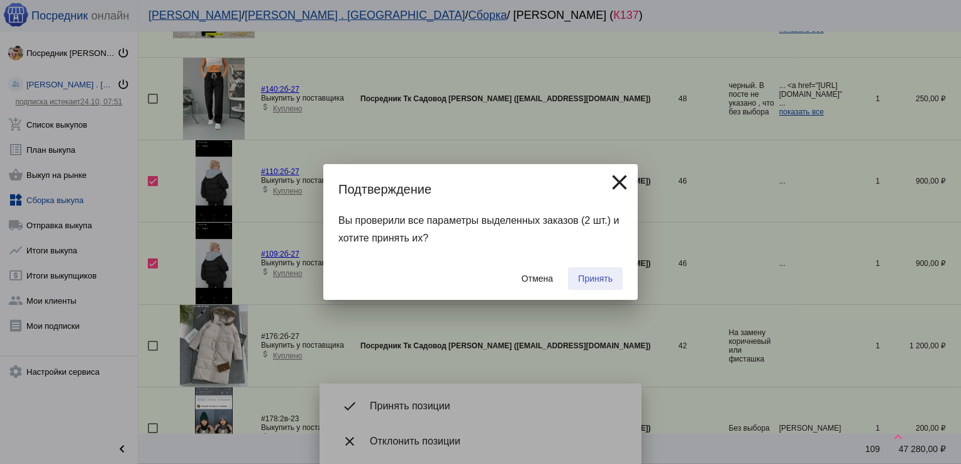
click at [589, 277] on span "Принять" at bounding box center [595, 279] width 35 height 10
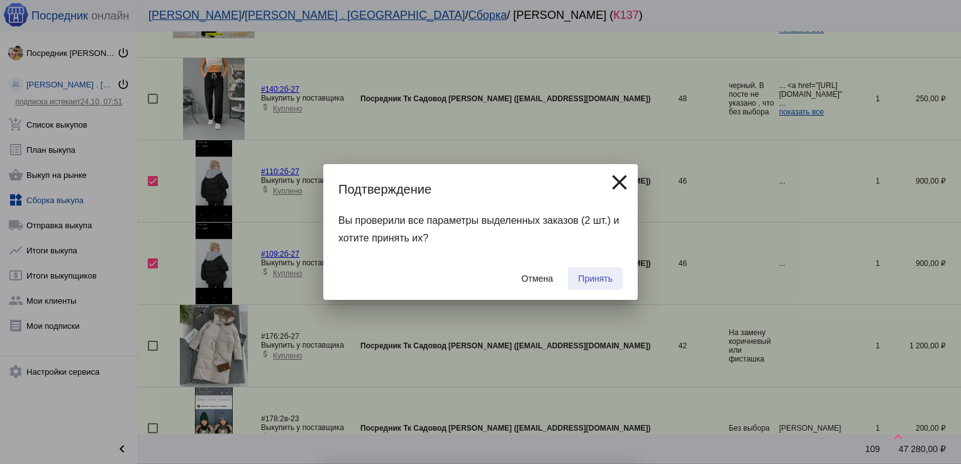
checkbox input "false"
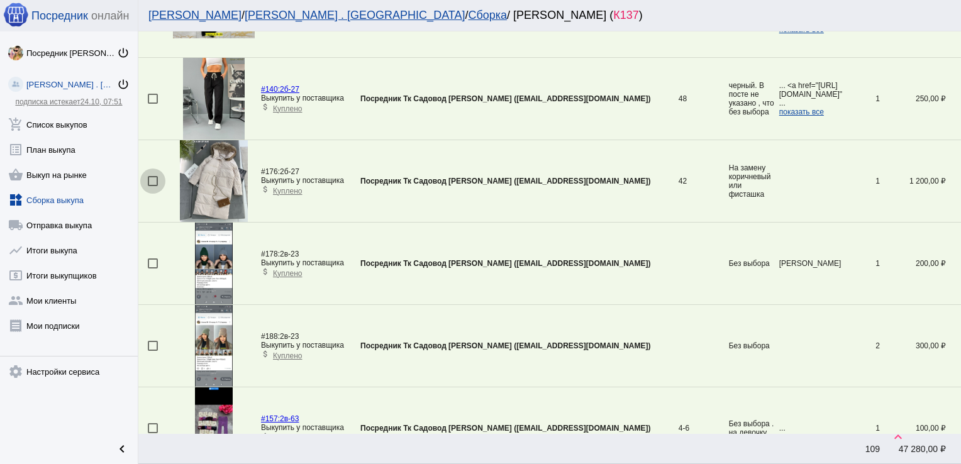
click at [153, 176] on div at bounding box center [153, 181] width 10 height 10
click at [153, 186] on input "checkbox" at bounding box center [152, 186] width 1 height 1
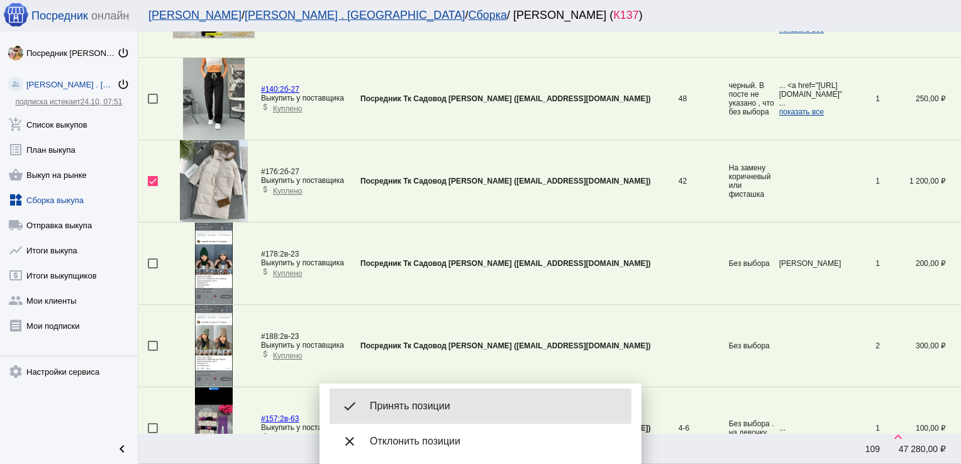
click at [446, 408] on span "Принять позиции" at bounding box center [496, 406] width 252 height 13
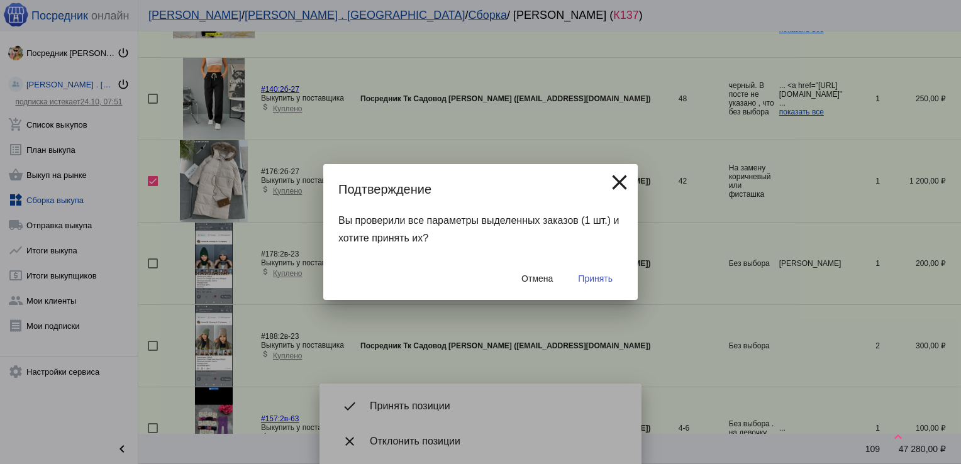
click at [604, 281] on span "Принять" at bounding box center [595, 279] width 35 height 10
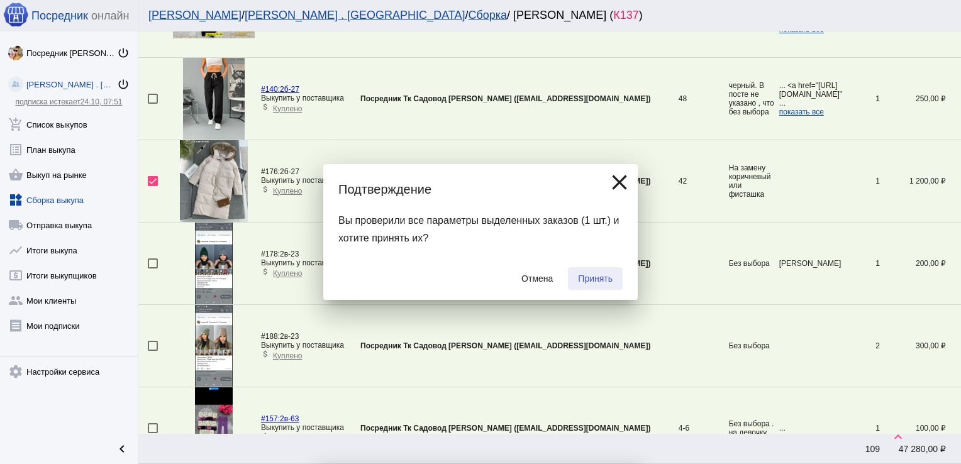
checkbox input "false"
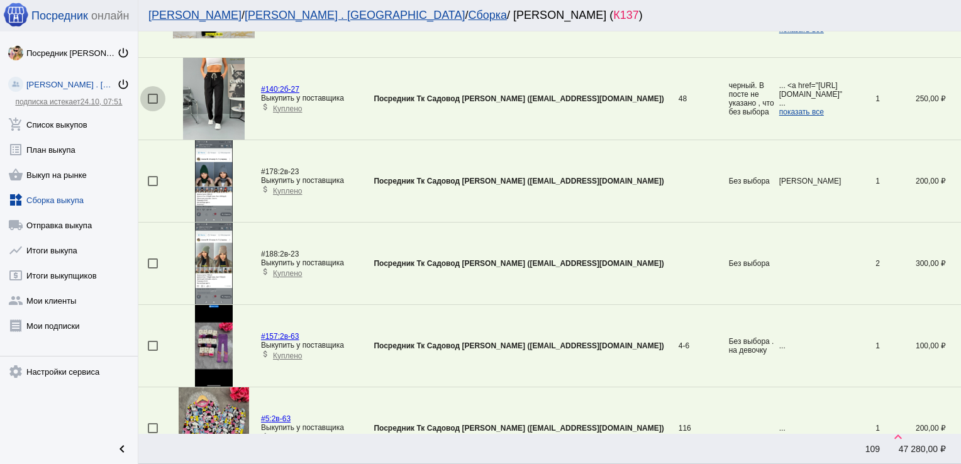
click at [153, 94] on div at bounding box center [153, 99] width 10 height 10
click at [153, 104] on input "checkbox" at bounding box center [152, 104] width 1 height 1
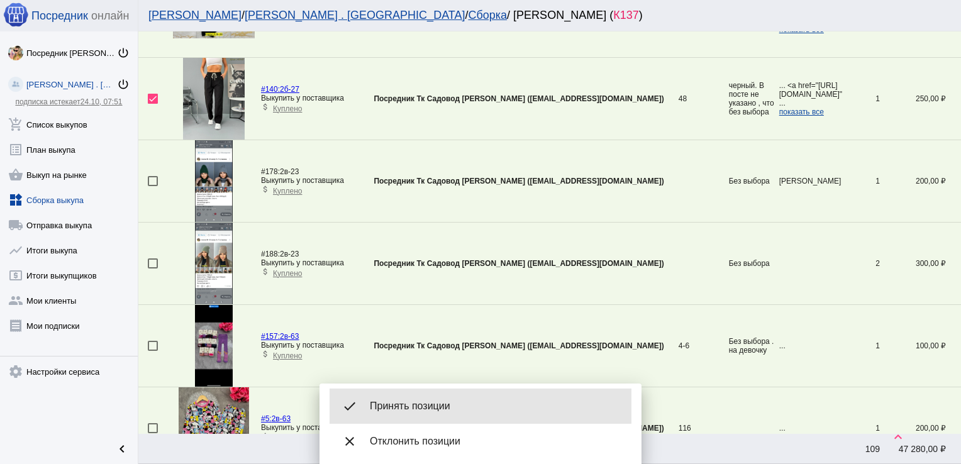
click at [412, 394] on div "done Принять позиции" at bounding box center [481, 406] width 302 height 35
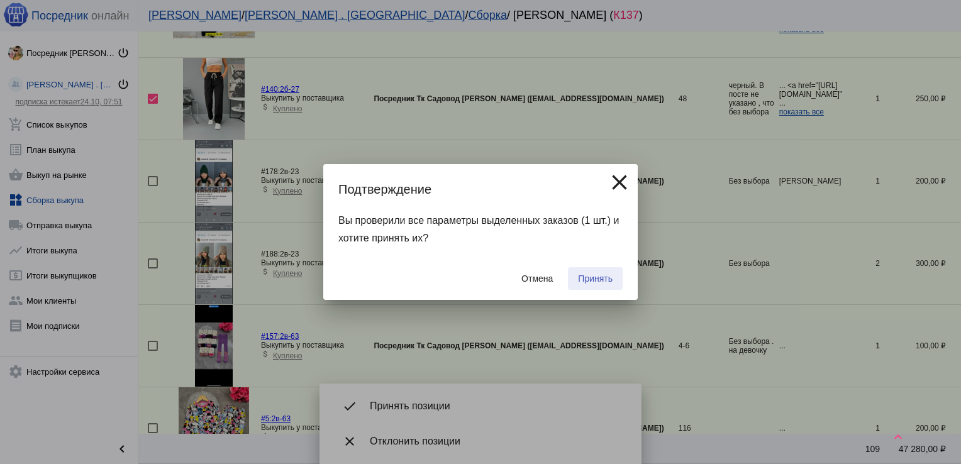
click at [587, 274] on span "Принять" at bounding box center [595, 279] width 35 height 10
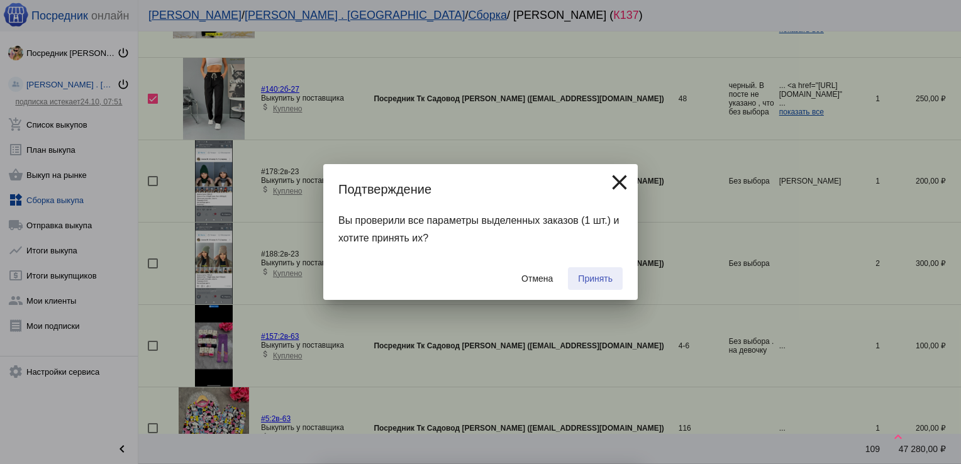
checkbox input "false"
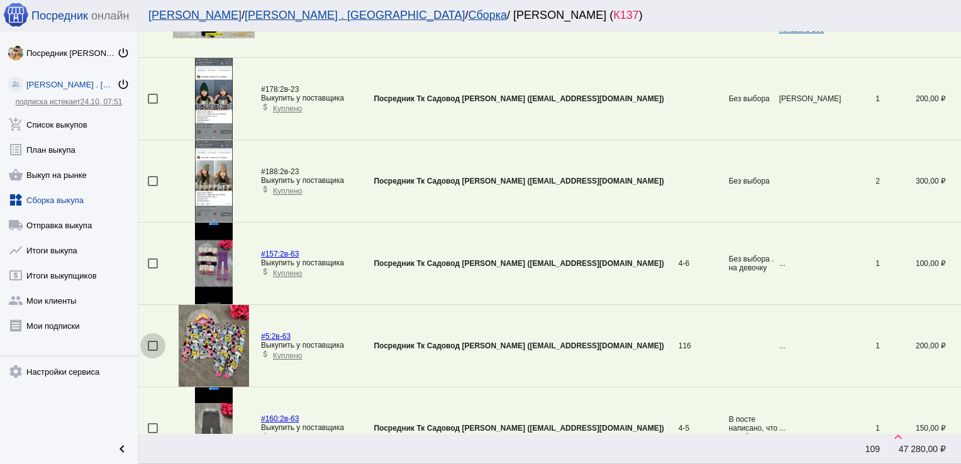
click at [150, 341] on div at bounding box center [153, 346] width 10 height 10
click at [152, 351] on input "checkbox" at bounding box center [152, 351] width 1 height 1
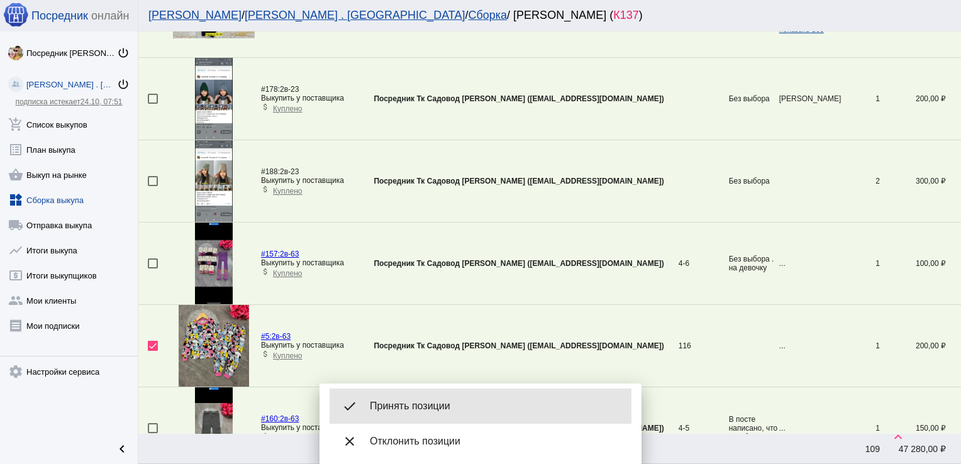
click at [472, 404] on span "Принять позиции" at bounding box center [496, 406] width 252 height 13
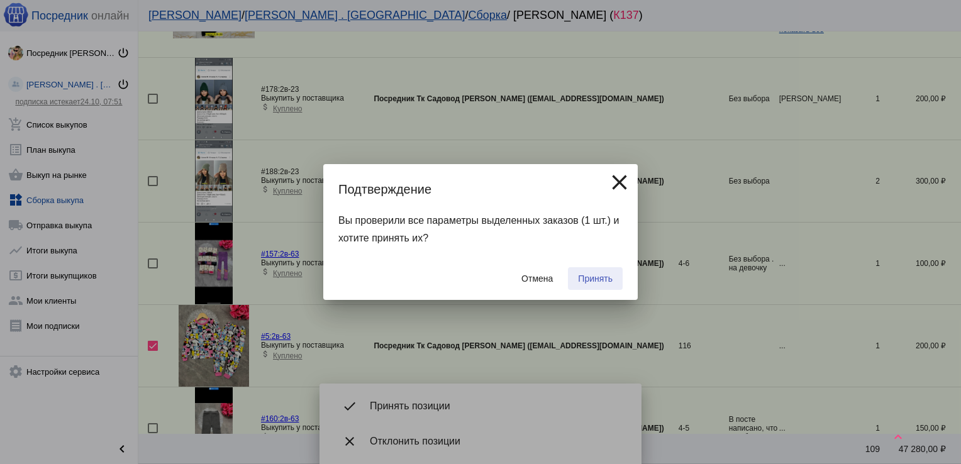
click at [601, 273] on button "Принять" at bounding box center [595, 278] width 55 height 23
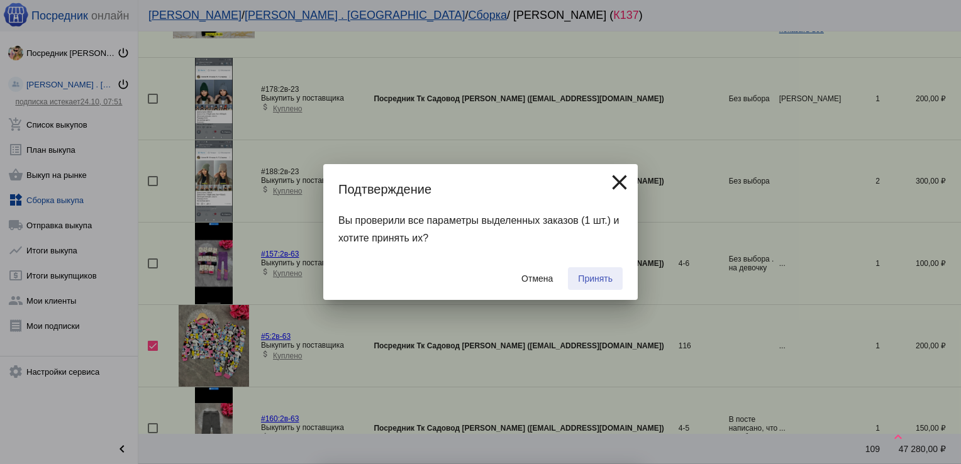
checkbox input "false"
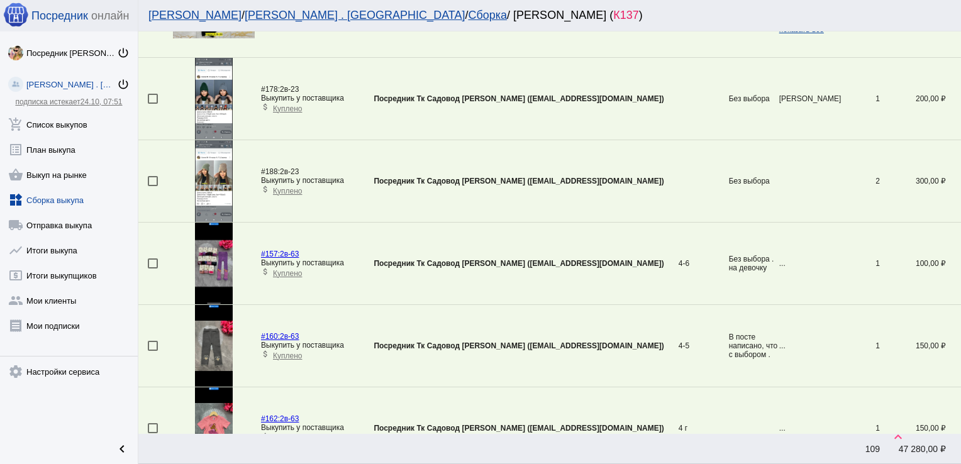
scroll to position [3499, 0]
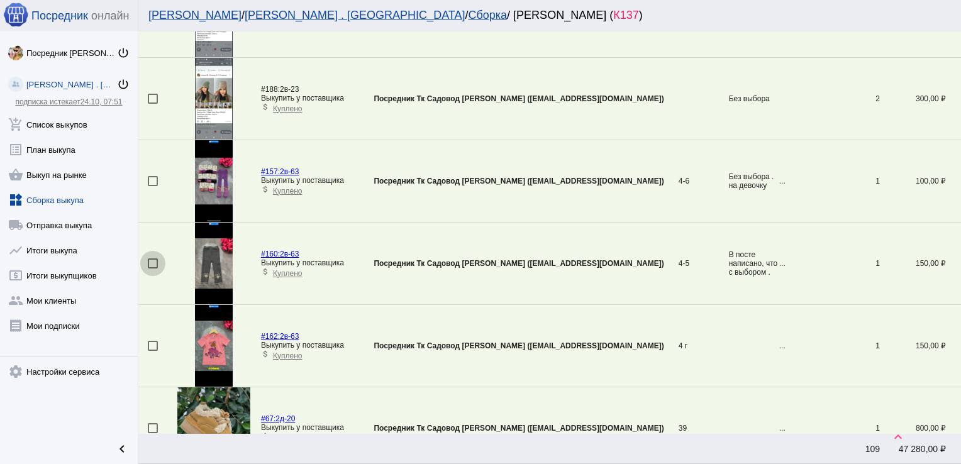
click at [151, 258] on div at bounding box center [153, 263] width 10 height 10
click at [152, 269] on input "checkbox" at bounding box center [152, 269] width 1 height 1
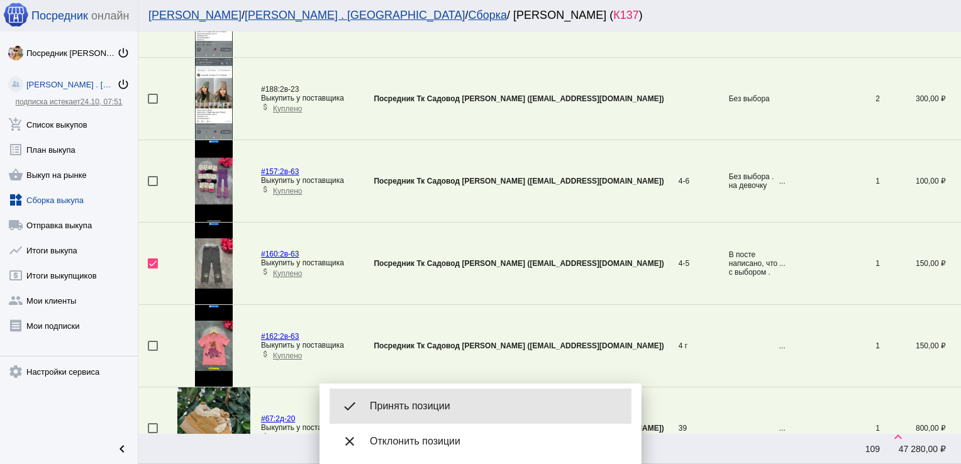
click at [433, 403] on span "Принять позиции" at bounding box center [496, 406] width 252 height 13
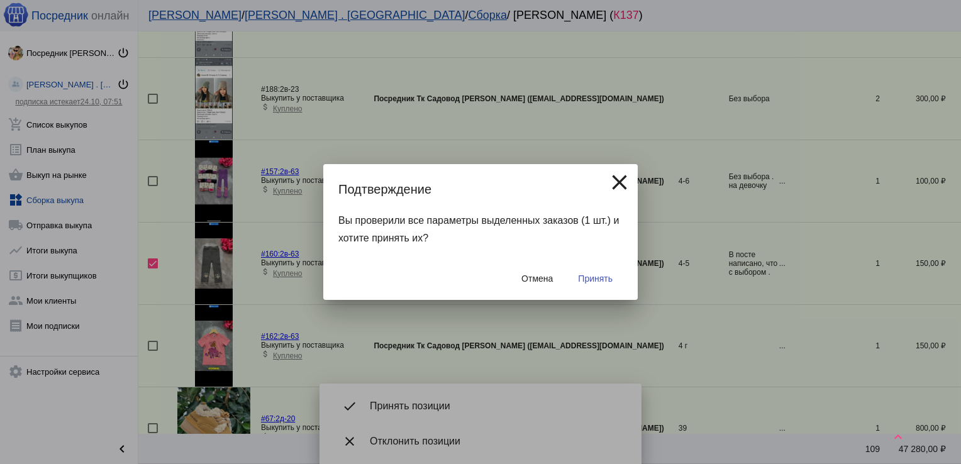
click at [601, 276] on span "Принять" at bounding box center [595, 279] width 35 height 10
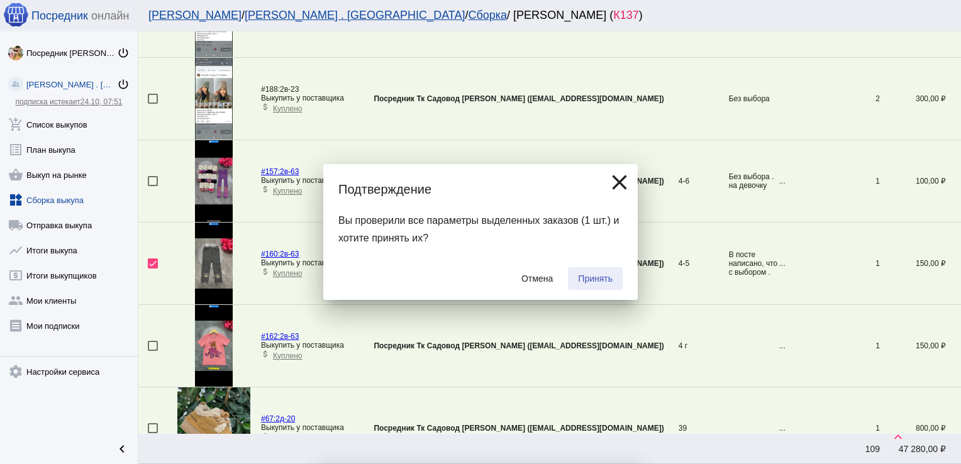
checkbox input "false"
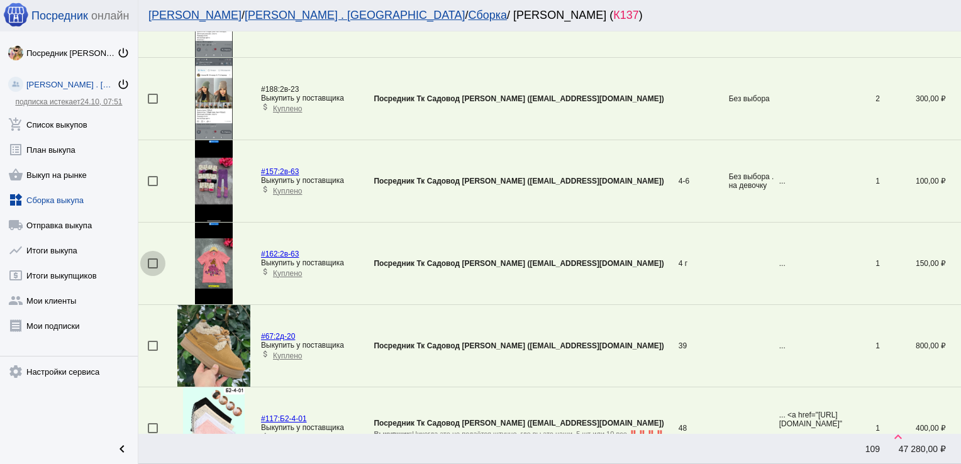
click at [152, 258] on div at bounding box center [153, 263] width 10 height 10
click at [152, 269] on input "checkbox" at bounding box center [152, 269] width 1 height 1
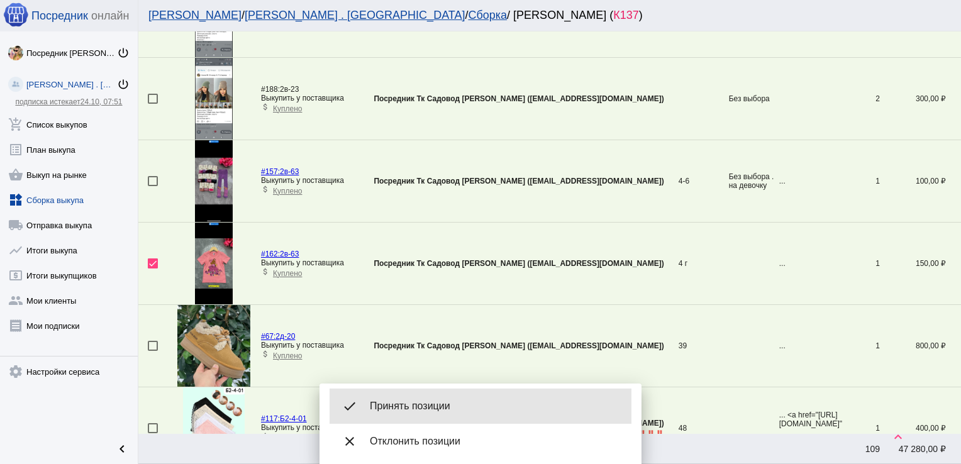
click at [428, 392] on div "done Принять позиции" at bounding box center [481, 406] width 302 height 35
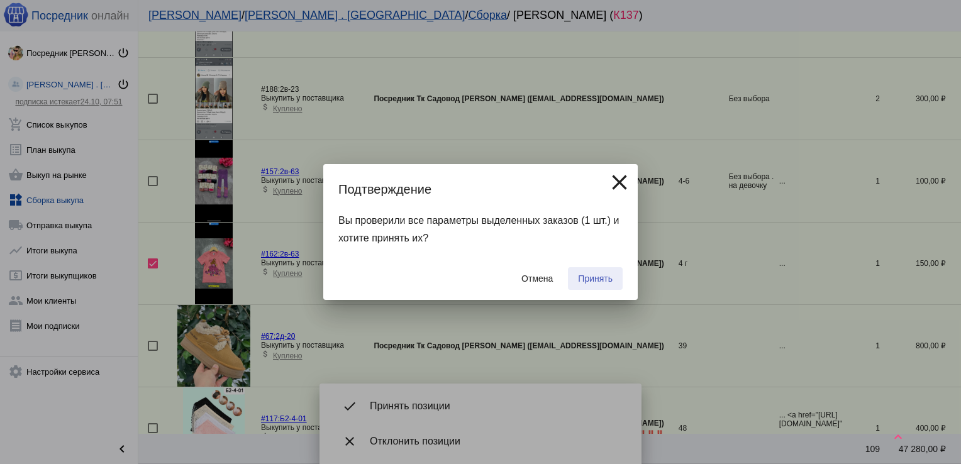
click at [581, 274] on span "Принять" at bounding box center [595, 279] width 35 height 10
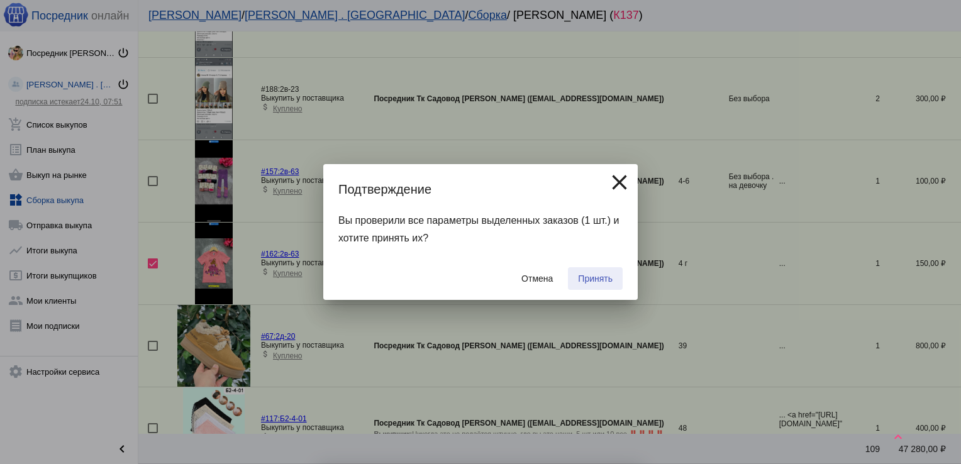
checkbox input "false"
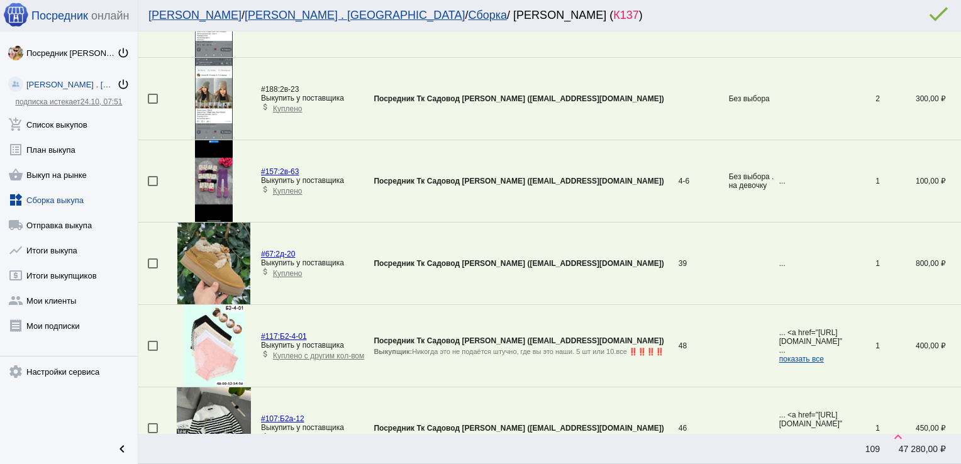
scroll to position [3253, 0]
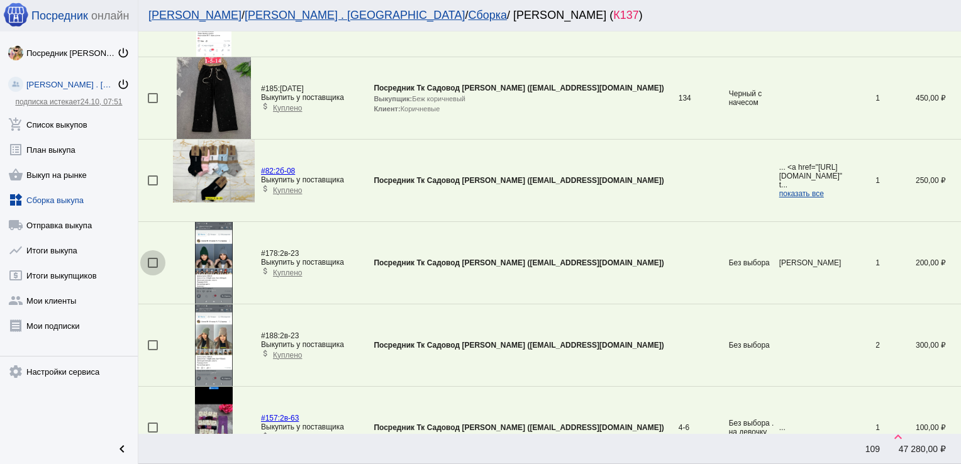
click at [151, 258] on div at bounding box center [153, 263] width 10 height 10
click at [152, 268] on input "checkbox" at bounding box center [152, 268] width 1 height 1
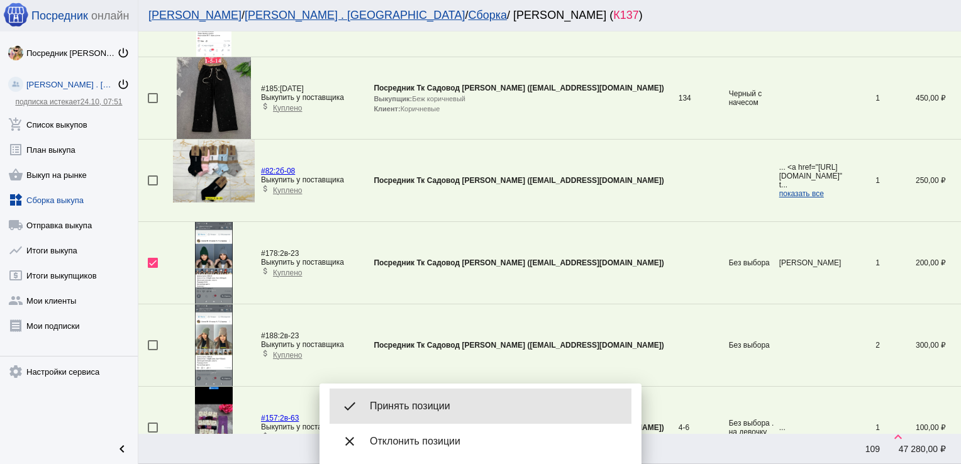
click at [435, 396] on div "done Принять позиции" at bounding box center [481, 406] width 302 height 35
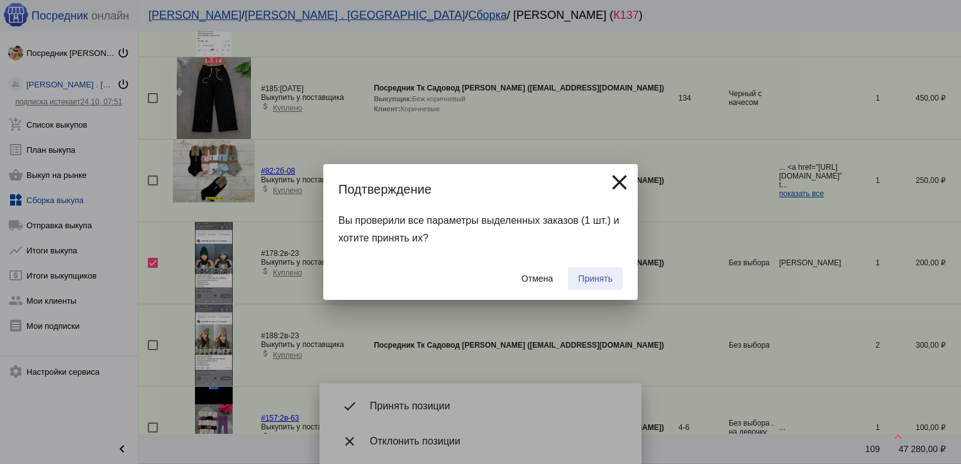
click at [596, 282] on span "Принять" at bounding box center [595, 279] width 35 height 10
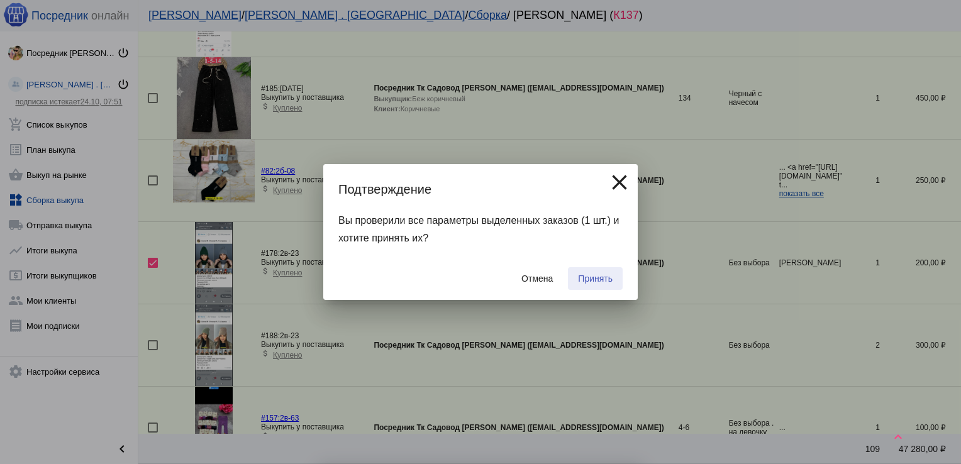
checkbox input "false"
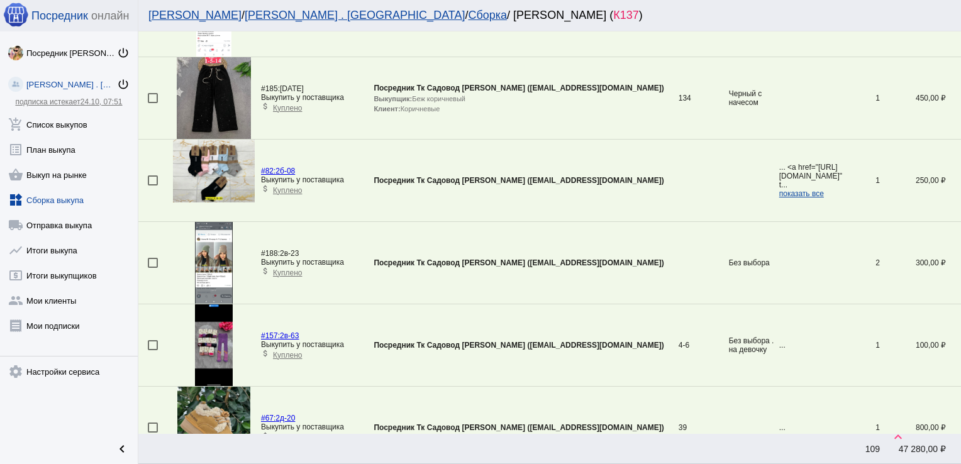
click at [148, 175] on div at bounding box center [153, 180] width 10 height 10
click at [152, 186] on input "checkbox" at bounding box center [152, 186] width 1 height 1
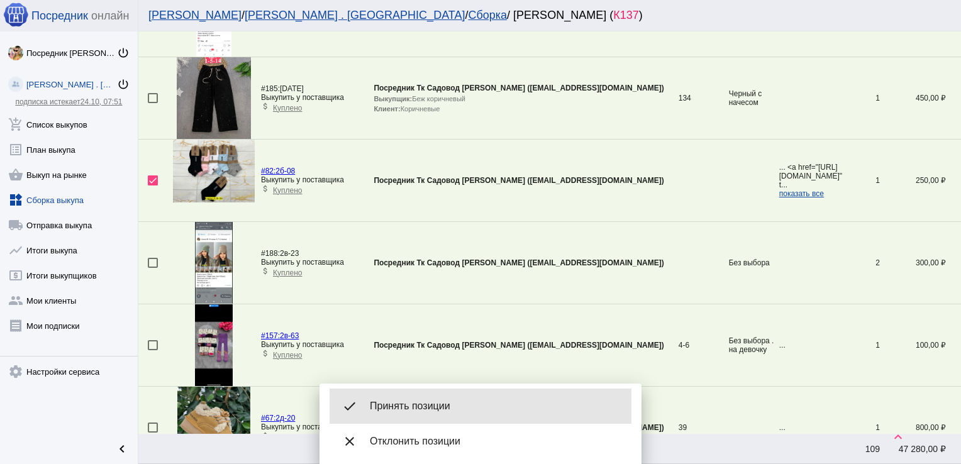
click at [406, 408] on span "Принять позиции" at bounding box center [496, 406] width 252 height 13
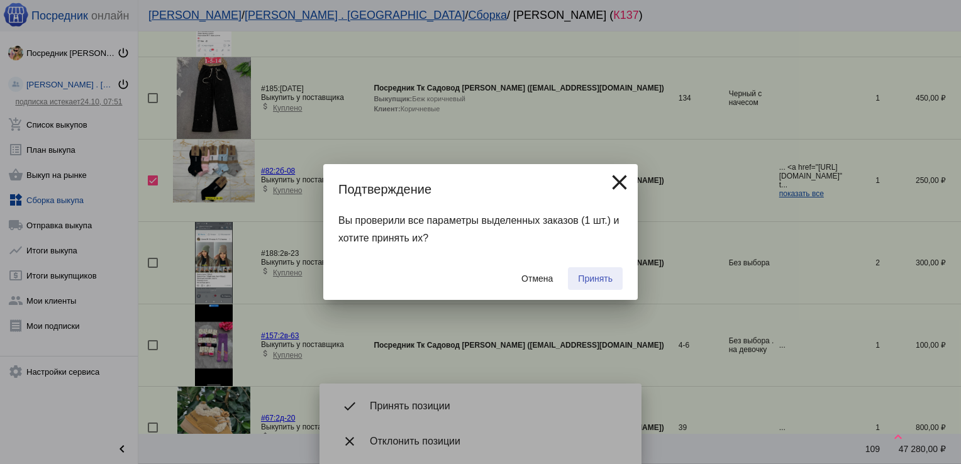
click at [586, 280] on span "Принять" at bounding box center [595, 279] width 35 height 10
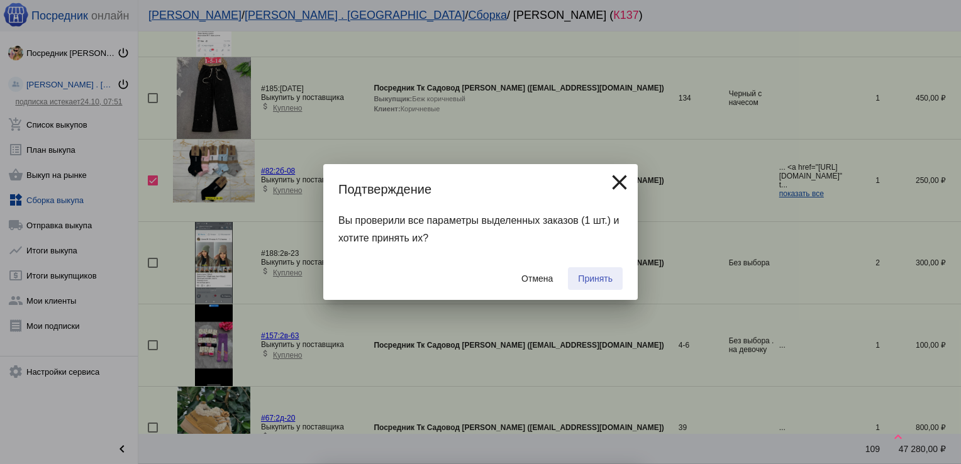
checkbox input "false"
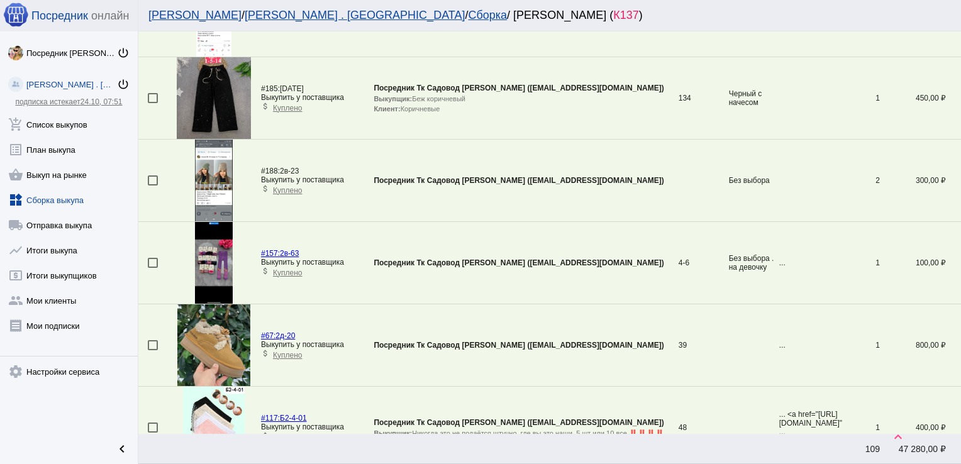
scroll to position [2923, 0]
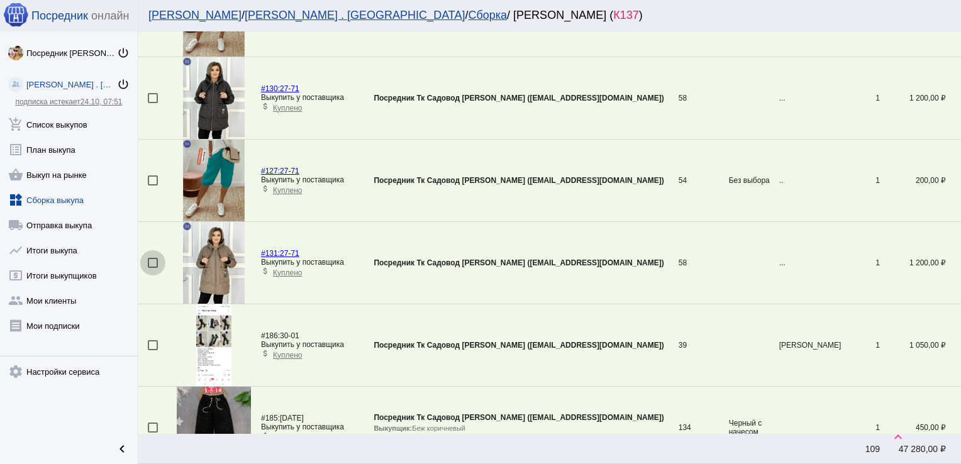
click at [156, 258] on div at bounding box center [153, 263] width 10 height 10
click at [153, 268] on input "checkbox" at bounding box center [152, 268] width 1 height 1
checkbox input "true"
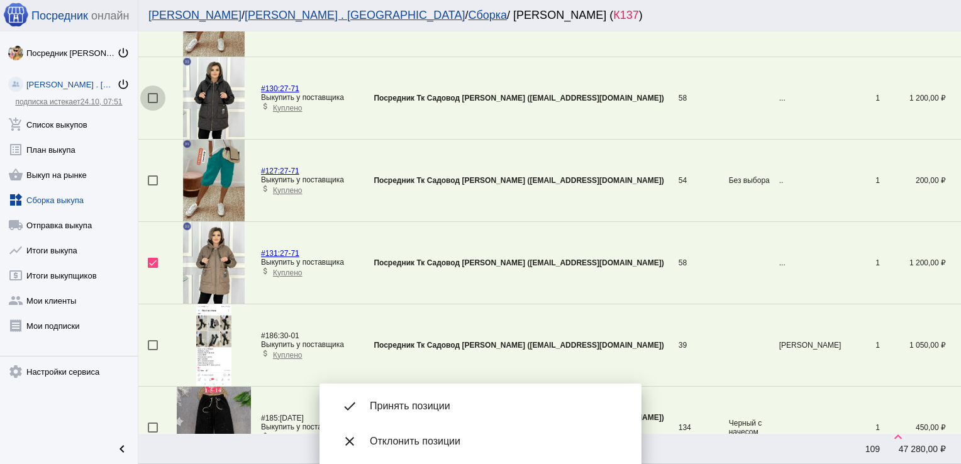
click at [152, 93] on div at bounding box center [153, 98] width 10 height 10
click at [152, 103] on input "checkbox" at bounding box center [152, 103] width 1 height 1
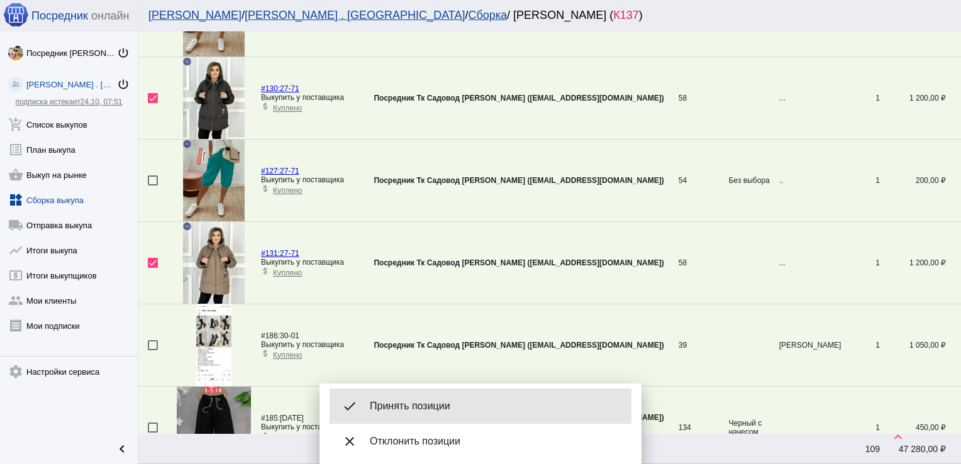
click at [406, 411] on span "Принять позиции" at bounding box center [496, 406] width 252 height 13
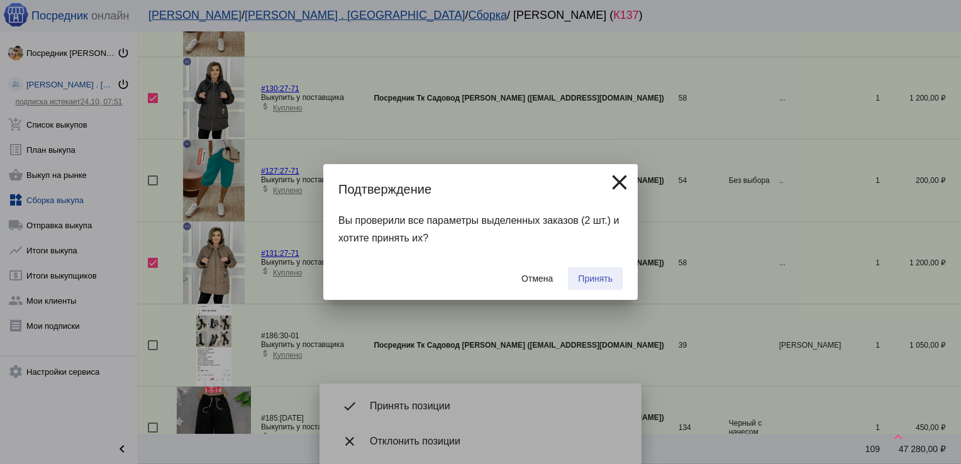
click at [612, 275] on span "Принять" at bounding box center [595, 279] width 35 height 10
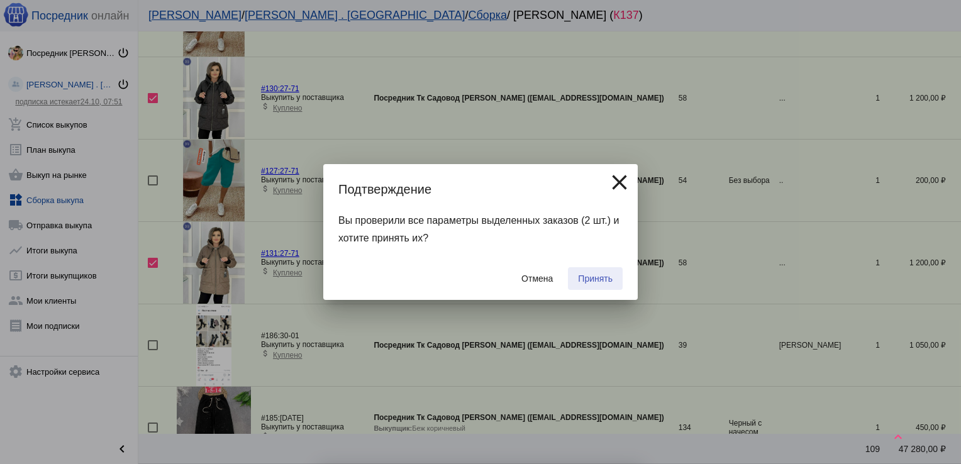
checkbox input "false"
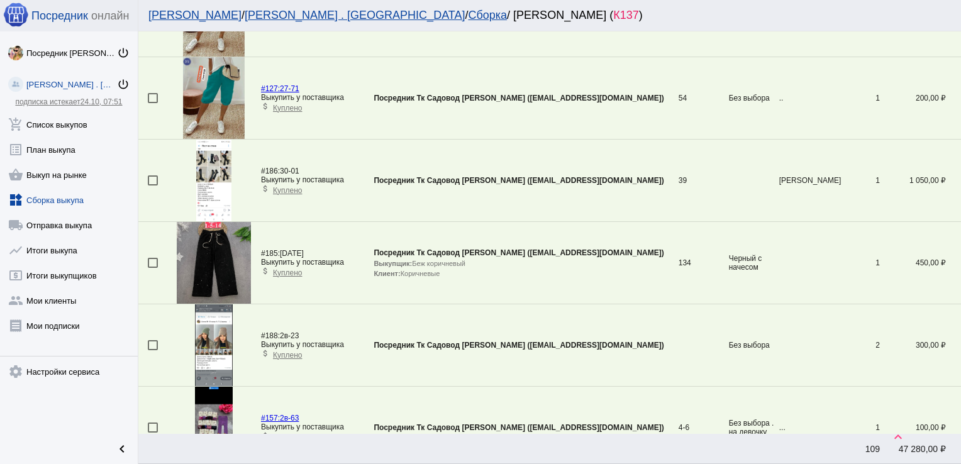
scroll to position [3871, 0]
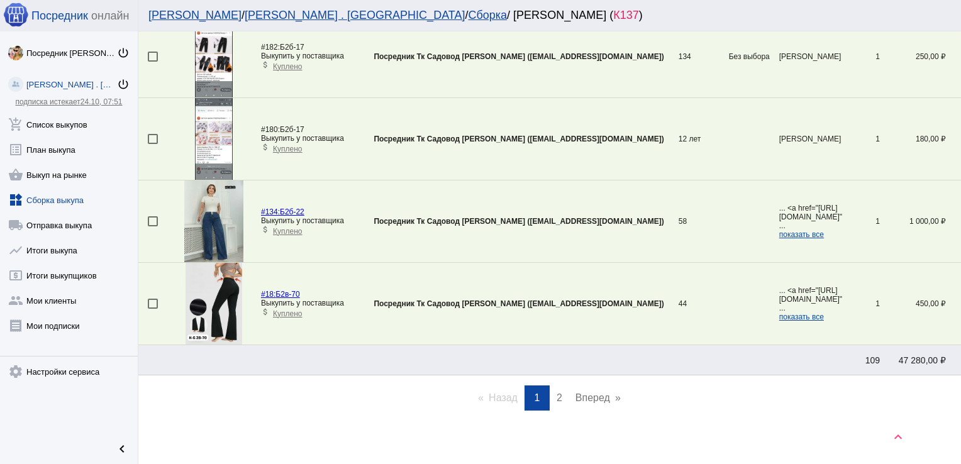
click at [557, 392] on span "2" at bounding box center [560, 397] width 6 height 11
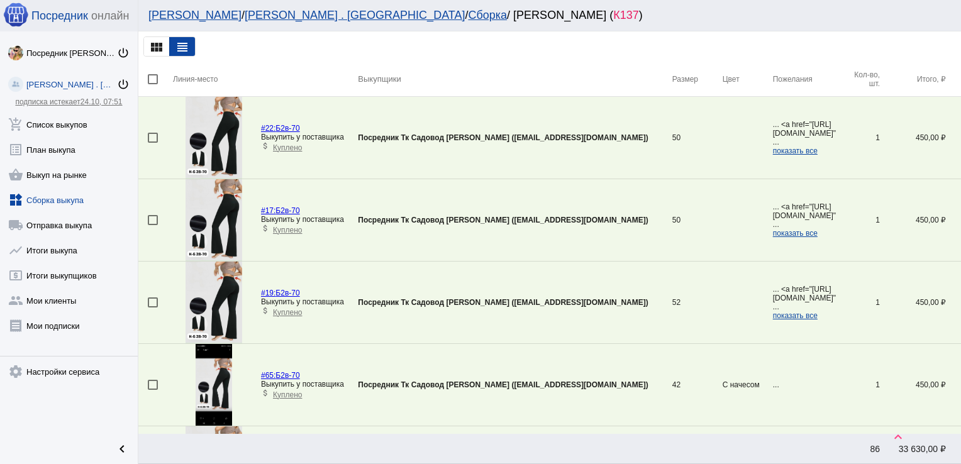
scroll to position [538, 0]
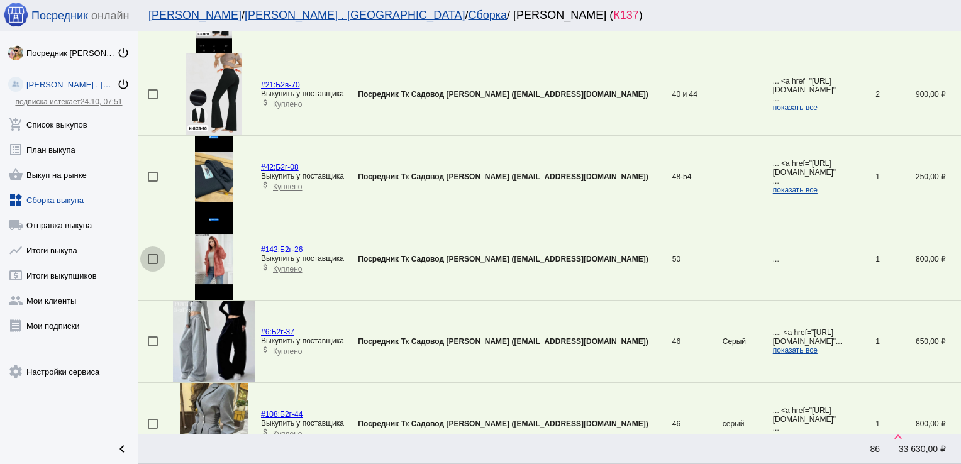
click at [151, 258] on div at bounding box center [153, 259] width 10 height 10
click at [152, 264] on input "checkbox" at bounding box center [152, 264] width 1 height 1
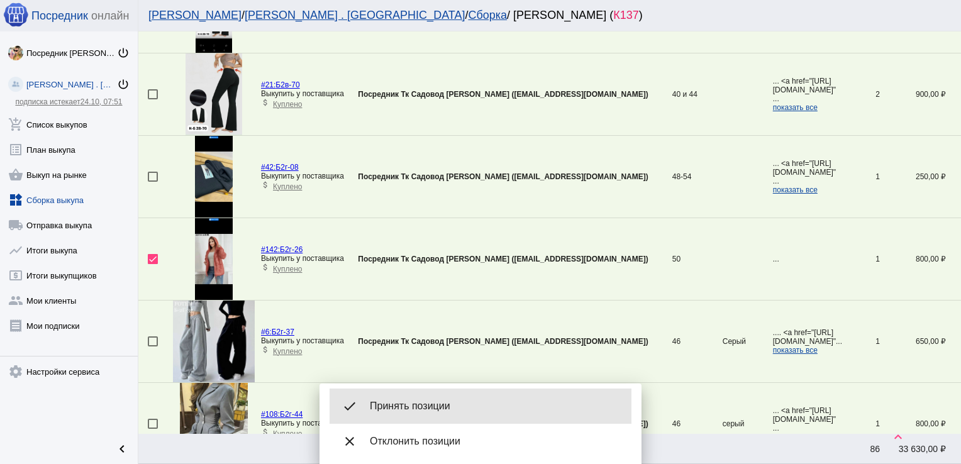
click at [438, 403] on span "Принять позиции" at bounding box center [496, 406] width 252 height 13
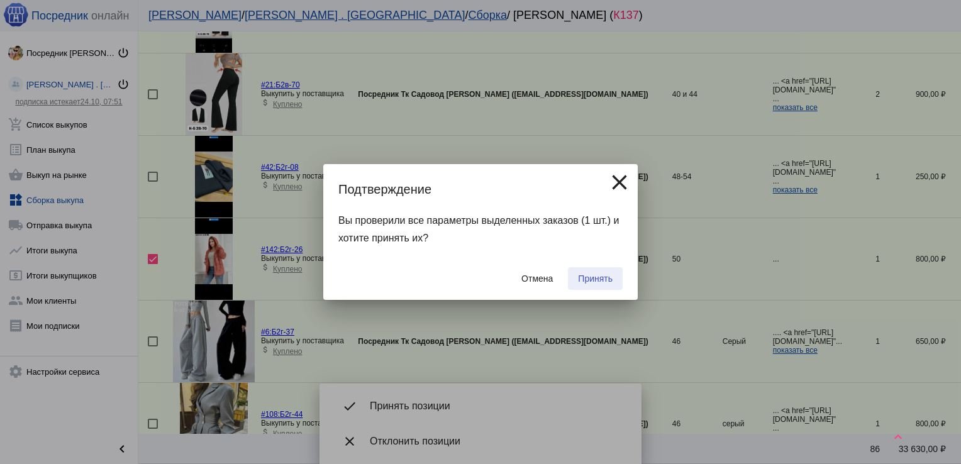
click at [597, 281] on span "Принять" at bounding box center [595, 279] width 35 height 10
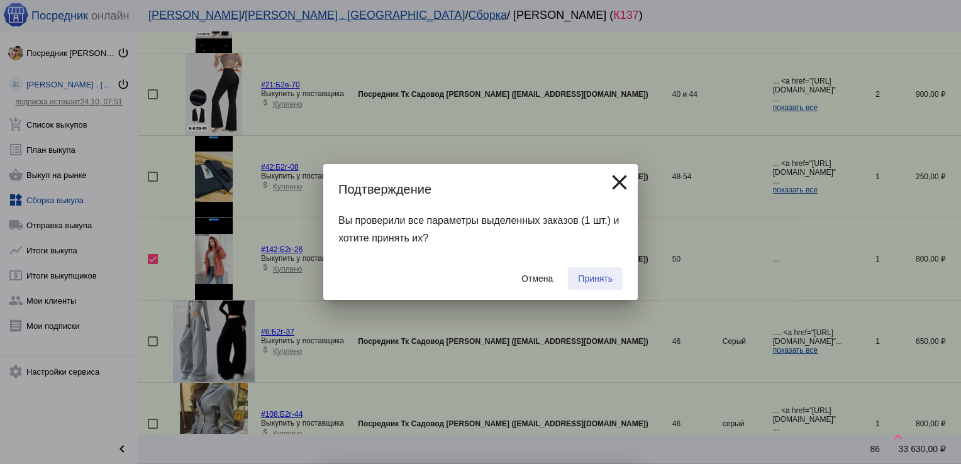
checkbox input "false"
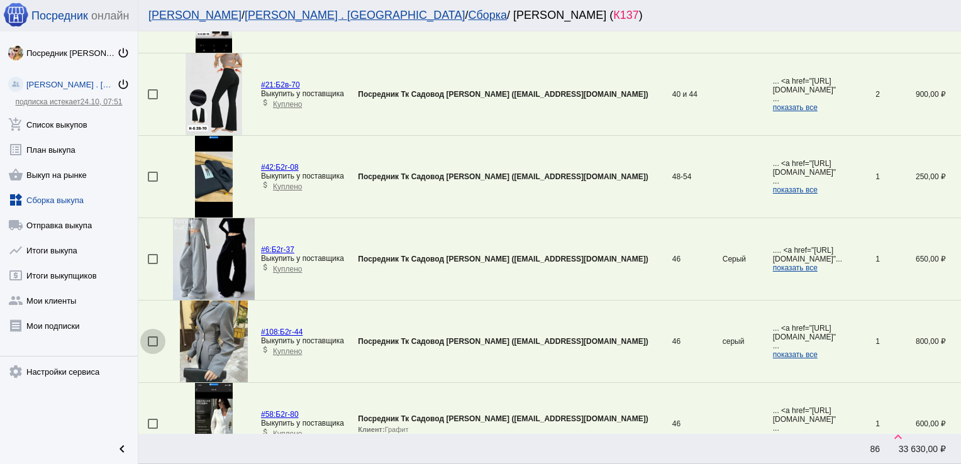
click at [155, 339] on div at bounding box center [153, 341] width 10 height 10
click at [153, 347] on input "checkbox" at bounding box center [152, 347] width 1 height 1
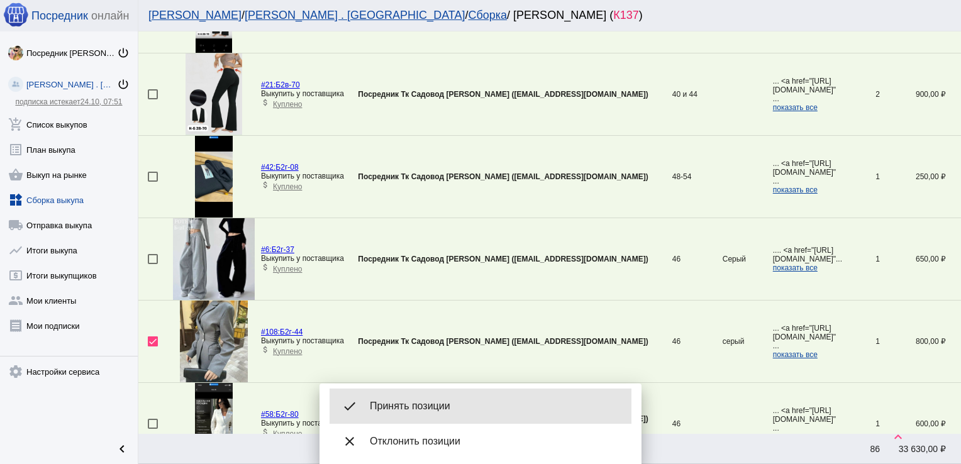
click at [443, 397] on div "done Принять позиции" at bounding box center [481, 406] width 302 height 35
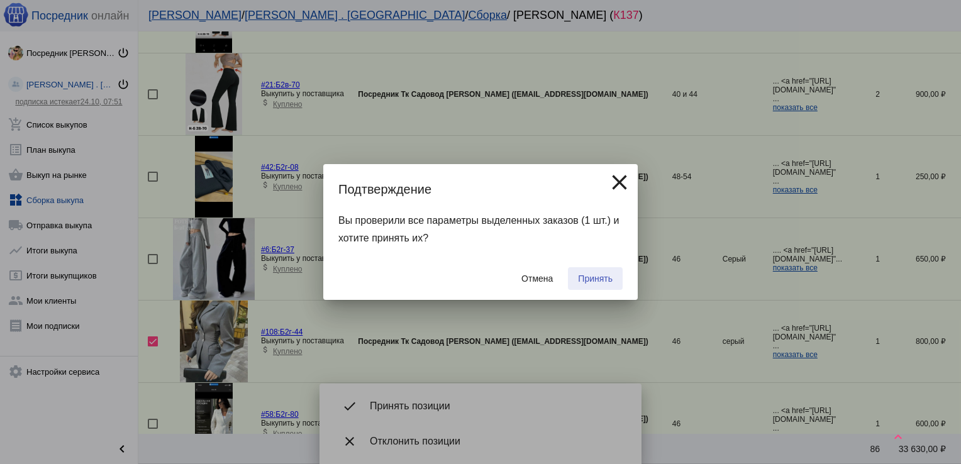
click at [605, 275] on span "Принять" at bounding box center [595, 279] width 35 height 10
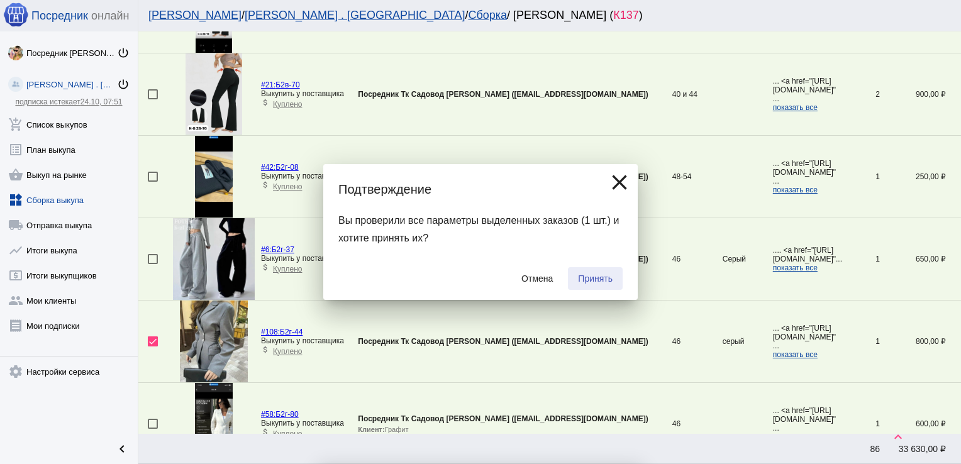
checkbox input "false"
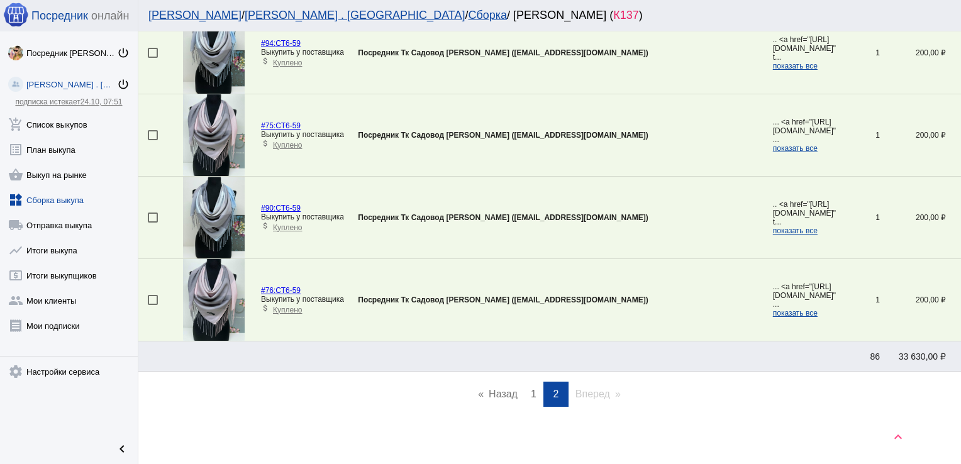
scroll to position [880, 0]
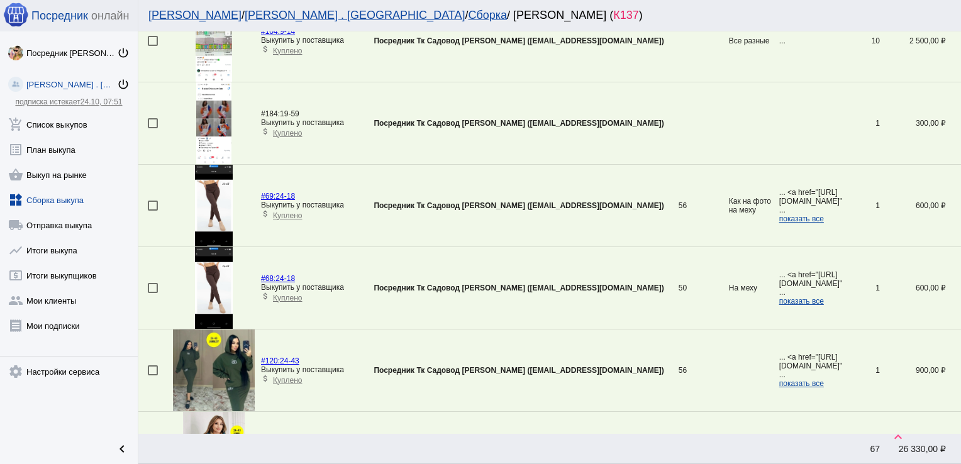
scroll to position [233, 0]
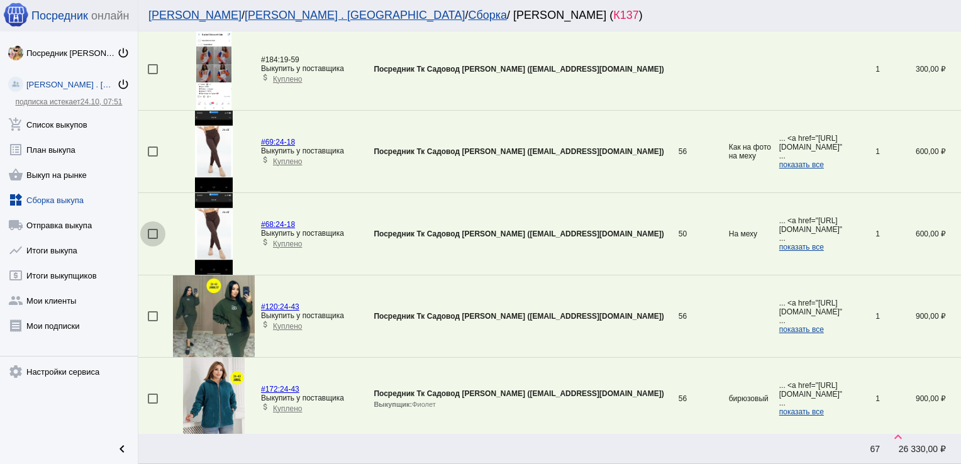
click at [152, 229] on div at bounding box center [153, 234] width 10 height 10
click at [152, 239] on input "checkbox" at bounding box center [152, 239] width 1 height 1
checkbox input "true"
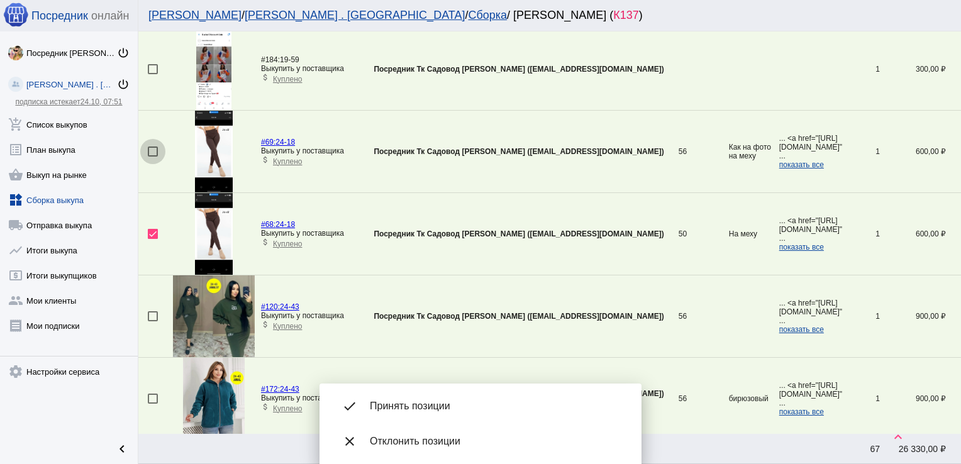
click at [151, 152] on div at bounding box center [153, 152] width 10 height 10
click at [152, 157] on input "checkbox" at bounding box center [152, 157] width 1 height 1
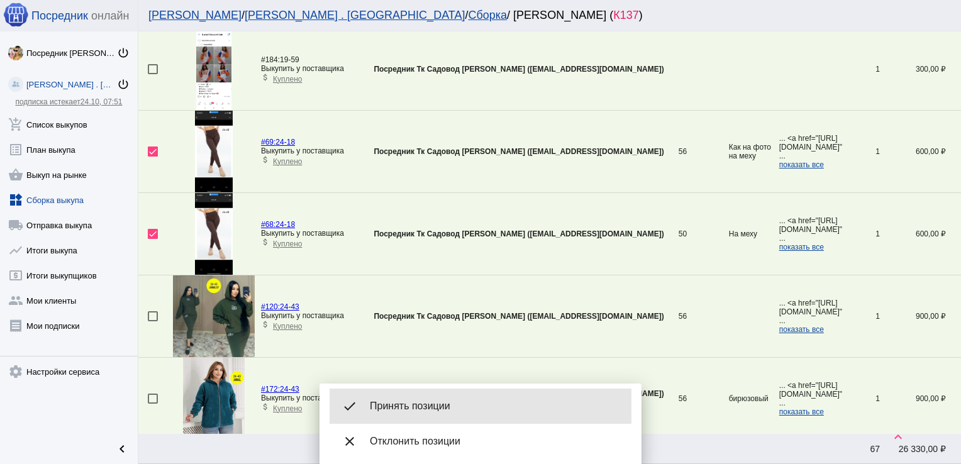
click at [447, 401] on span "Принять позиции" at bounding box center [496, 406] width 252 height 13
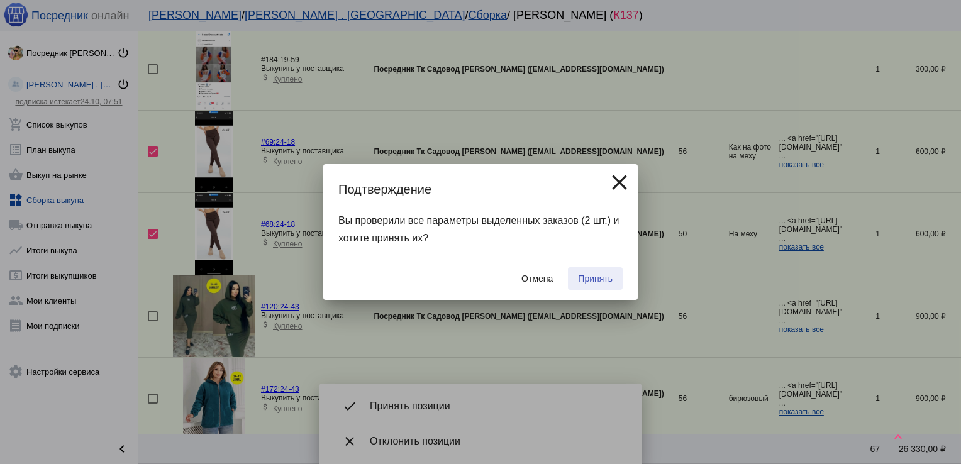
click at [579, 275] on span "Принять" at bounding box center [595, 279] width 35 height 10
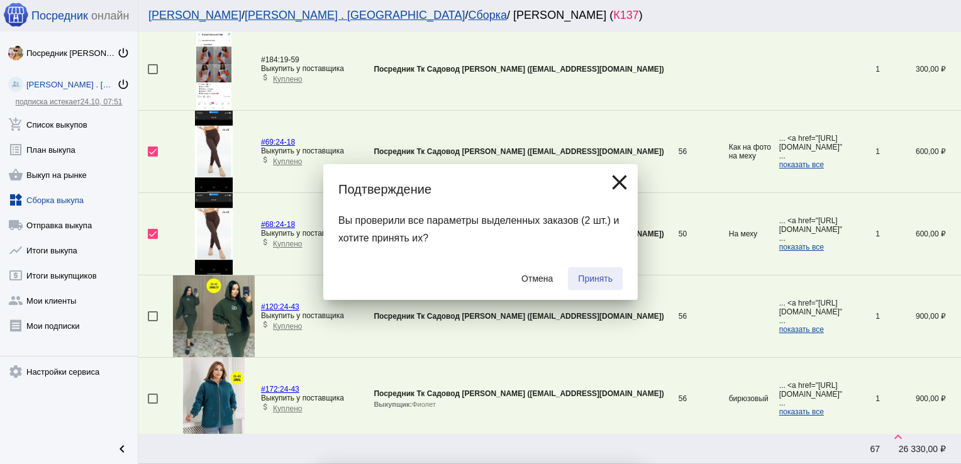
checkbox input "false"
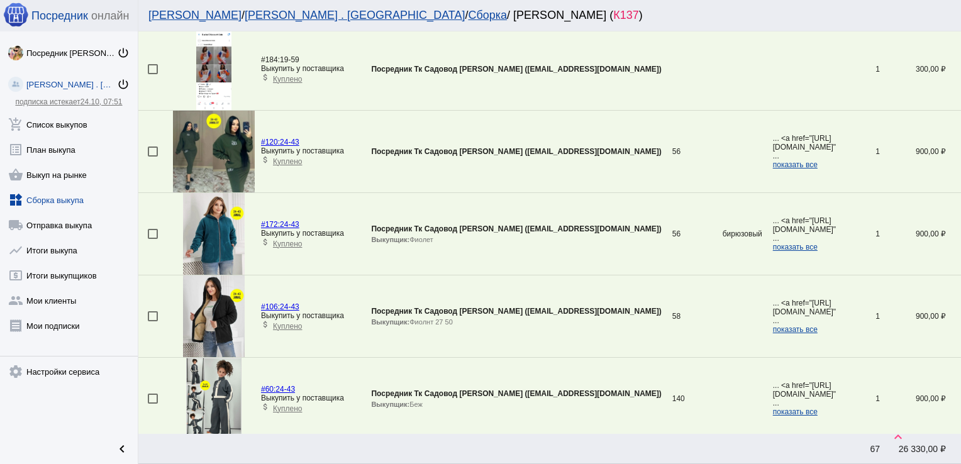
scroll to position [3253, 0]
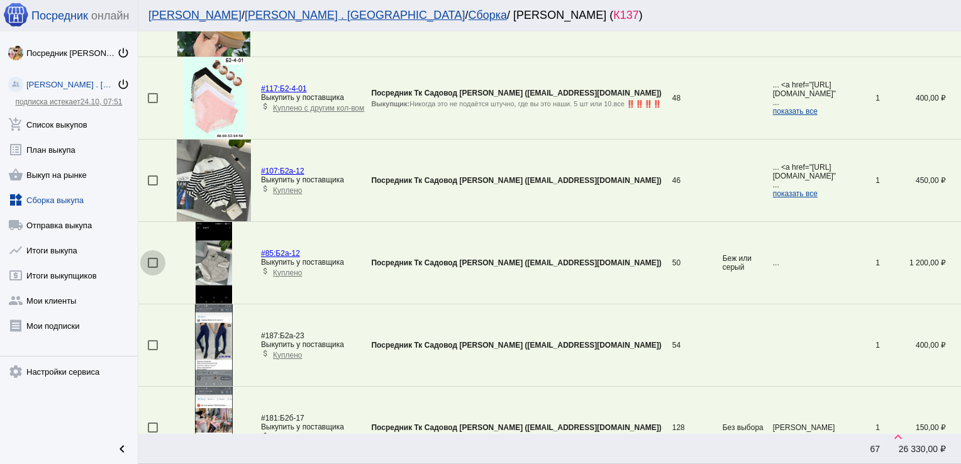
click at [152, 258] on div at bounding box center [153, 263] width 10 height 10
click at [152, 268] on input "checkbox" at bounding box center [152, 268] width 1 height 1
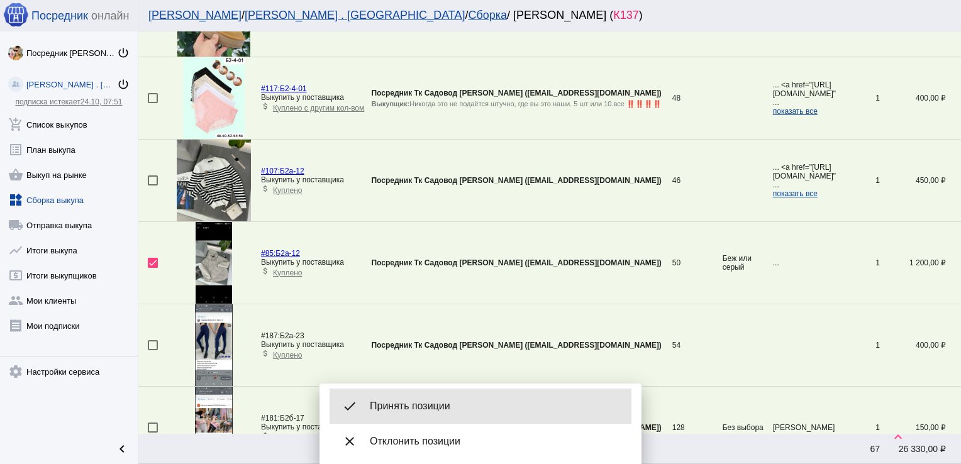
click at [425, 398] on div "done Принять позиции" at bounding box center [481, 406] width 302 height 35
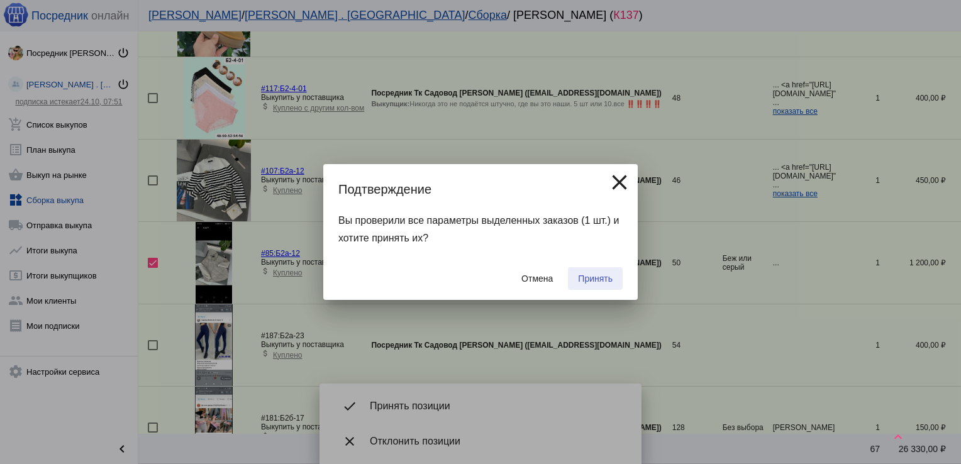
click at [604, 277] on span "Принять" at bounding box center [595, 279] width 35 height 10
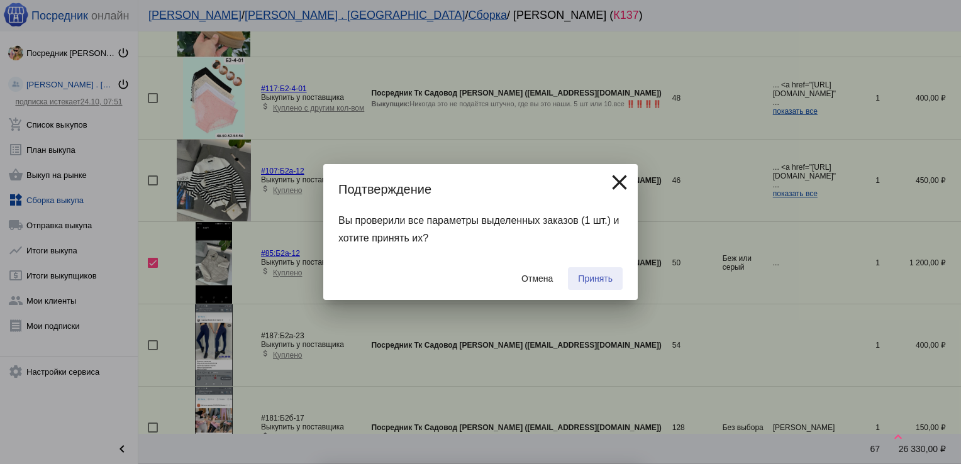
checkbox input "false"
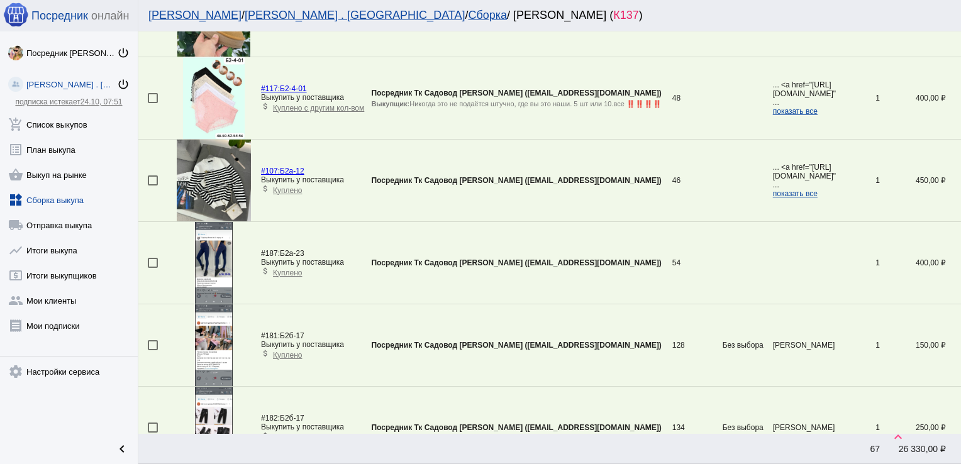
scroll to position [538, 0]
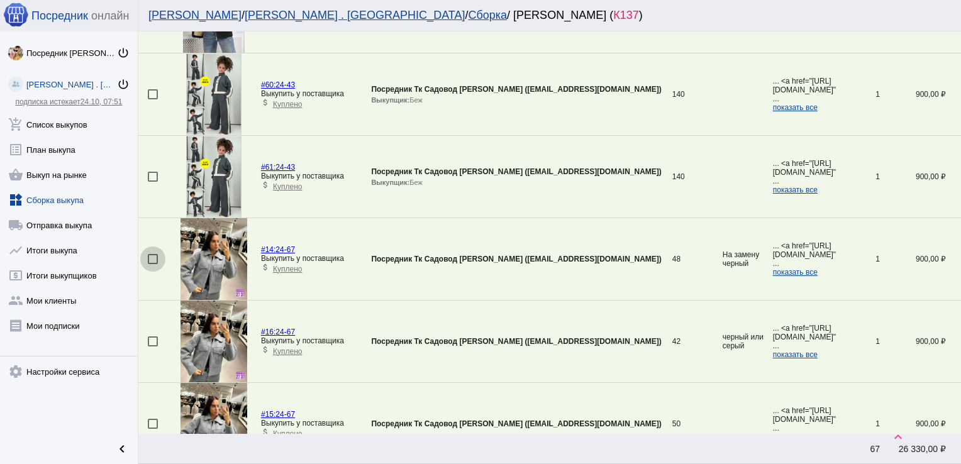
click at [154, 258] on div at bounding box center [153, 259] width 10 height 10
click at [153, 264] on input "checkbox" at bounding box center [152, 264] width 1 height 1
checkbox input "true"
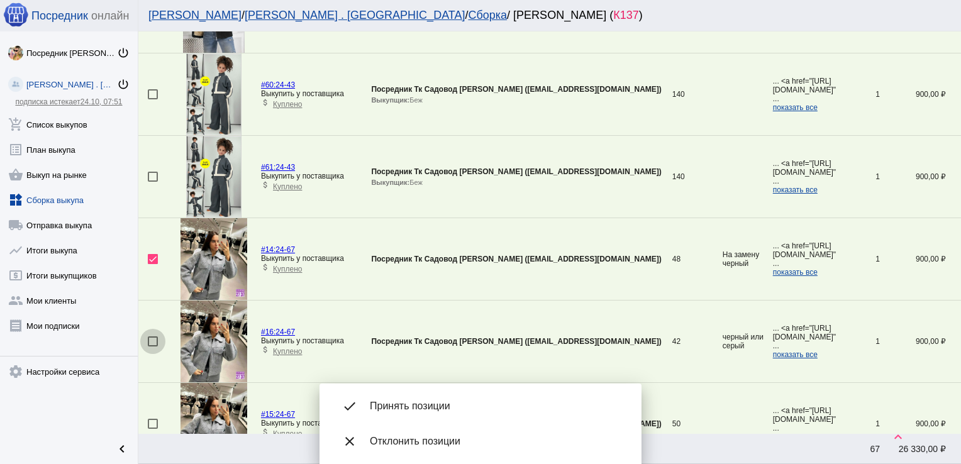
click at [153, 336] on div at bounding box center [153, 341] width 10 height 10
click at [153, 347] on input "checkbox" at bounding box center [152, 347] width 1 height 1
checkbox input "true"
click at [153, 422] on div at bounding box center [153, 424] width 10 height 10
click at [153, 429] on input "checkbox" at bounding box center [152, 429] width 1 height 1
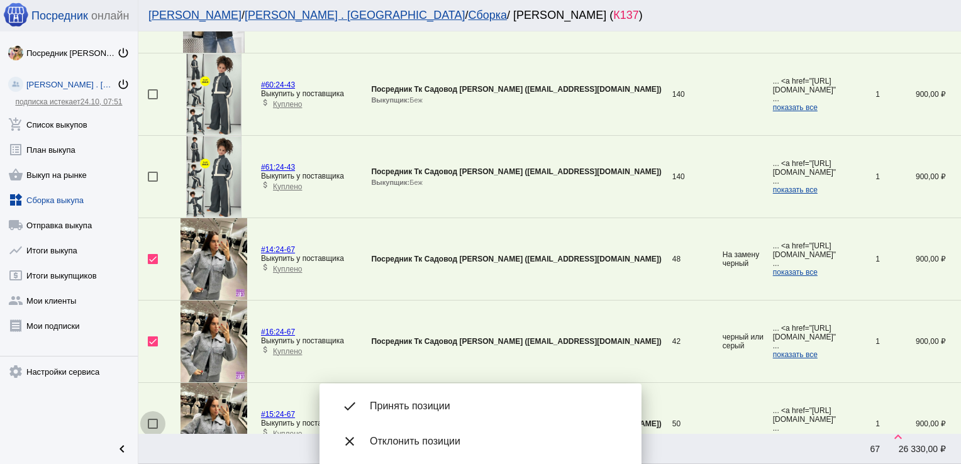
checkbox input "true"
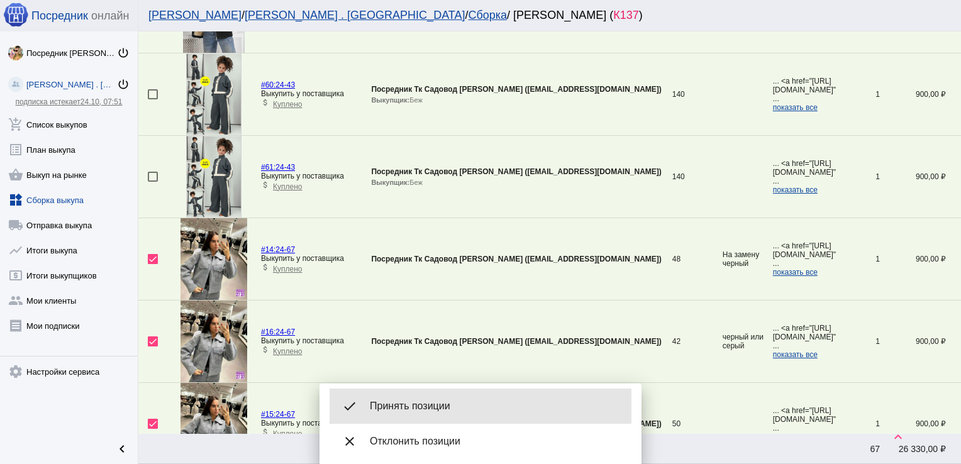
click at [438, 406] on span "Принять позиции" at bounding box center [496, 406] width 252 height 13
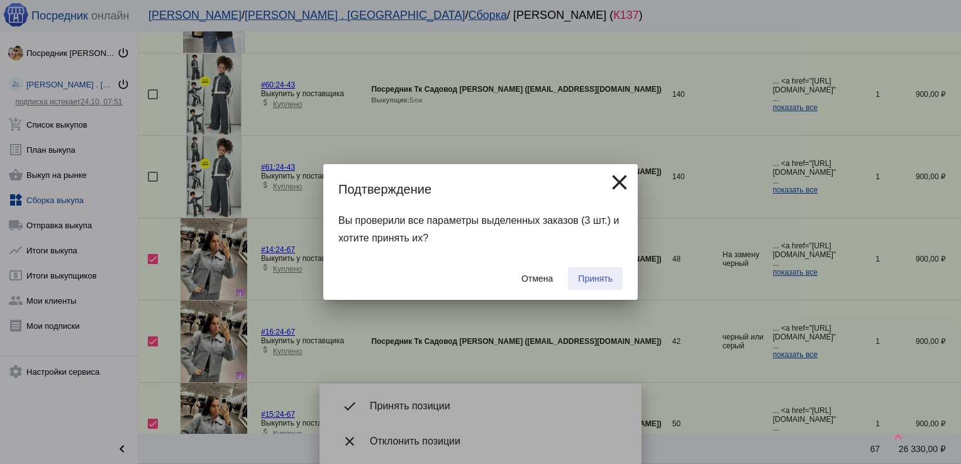
click at [590, 286] on button "Принять" at bounding box center [595, 278] width 55 height 23
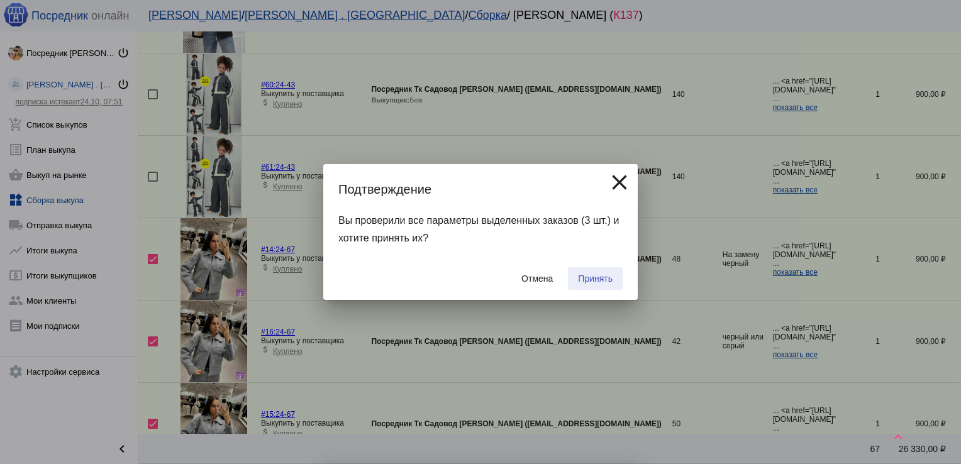
checkbox input "false"
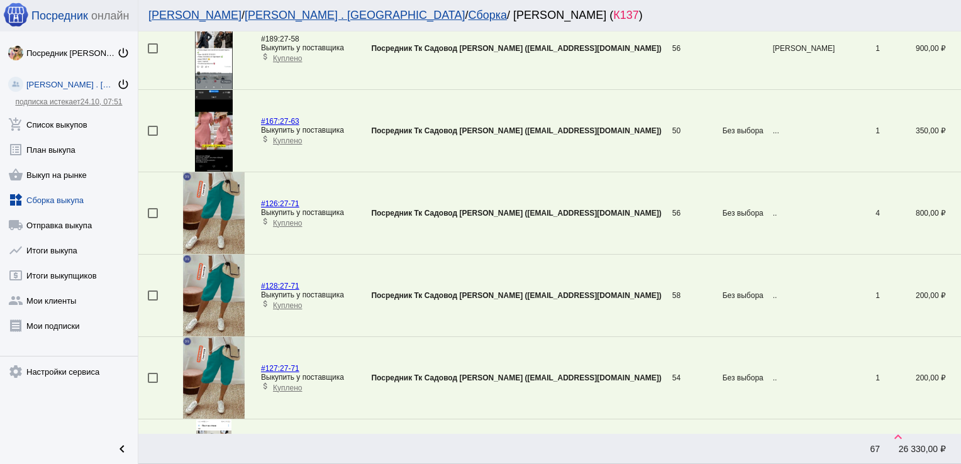
scroll to position [2226, 0]
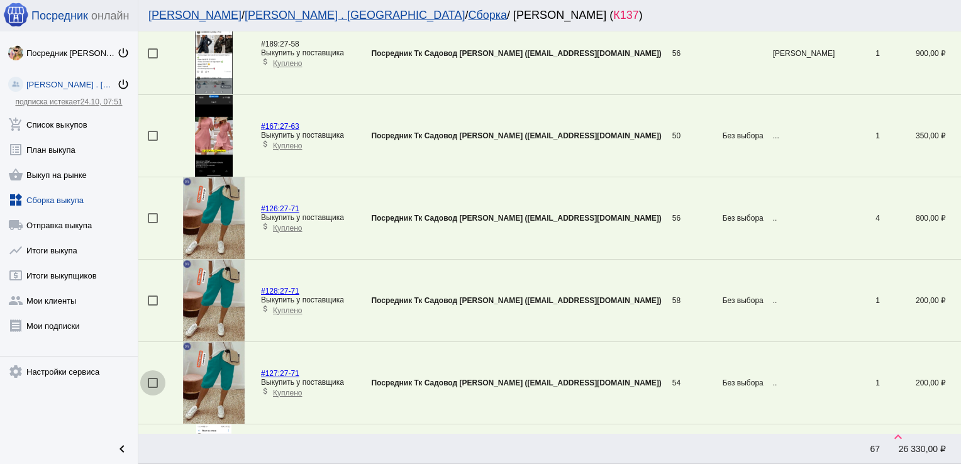
click at [153, 379] on div at bounding box center [153, 383] width 10 height 10
click at [153, 388] on input "checkbox" at bounding box center [152, 388] width 1 height 1
checkbox input "true"
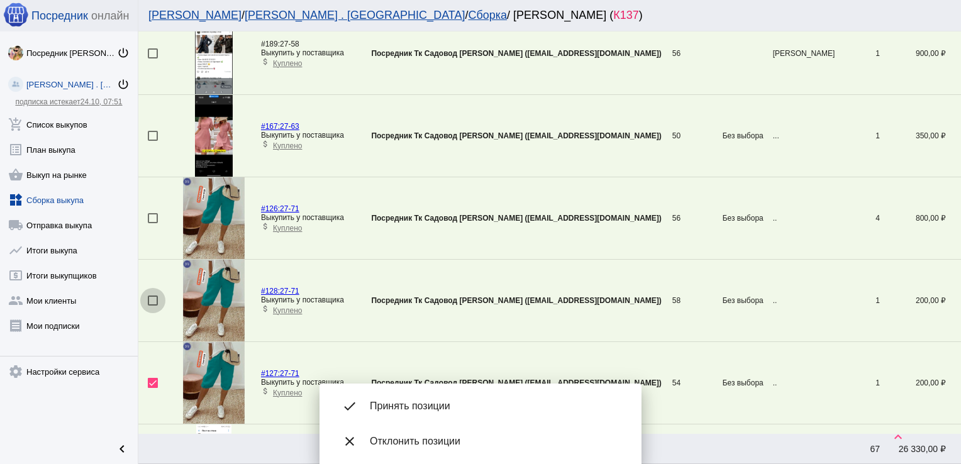
click at [153, 296] on div at bounding box center [153, 301] width 10 height 10
click at [153, 306] on input "checkbox" at bounding box center [152, 306] width 1 height 1
checkbox input "true"
click at [152, 215] on div at bounding box center [153, 218] width 10 height 10
click at [152, 223] on input "checkbox" at bounding box center [152, 223] width 1 height 1
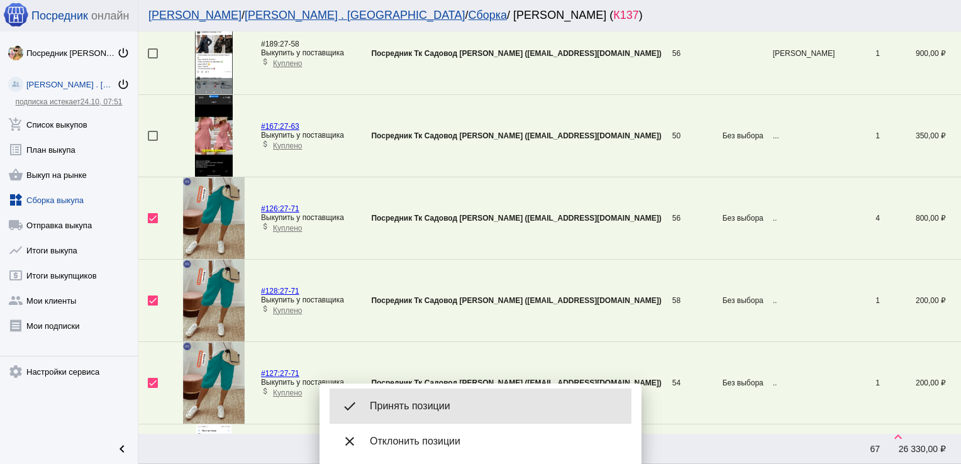
click at [425, 402] on span "Принять позиции" at bounding box center [496, 406] width 252 height 13
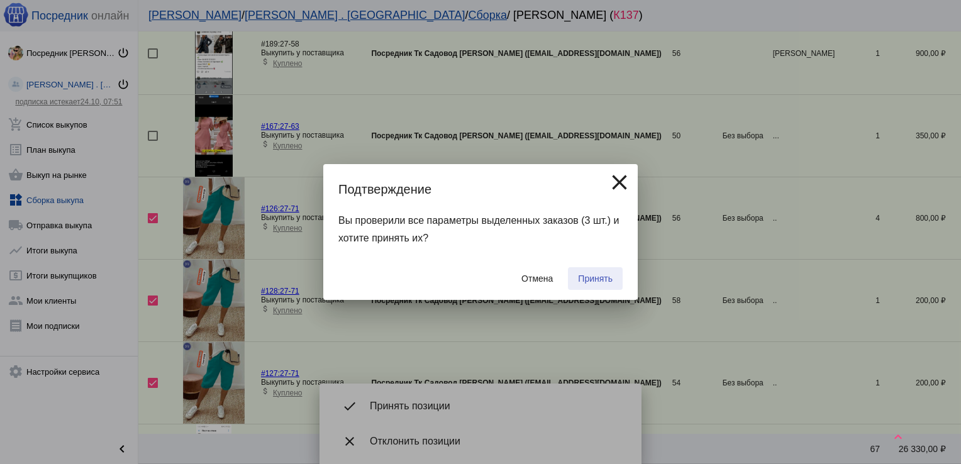
click at [584, 275] on span "Принять" at bounding box center [595, 279] width 35 height 10
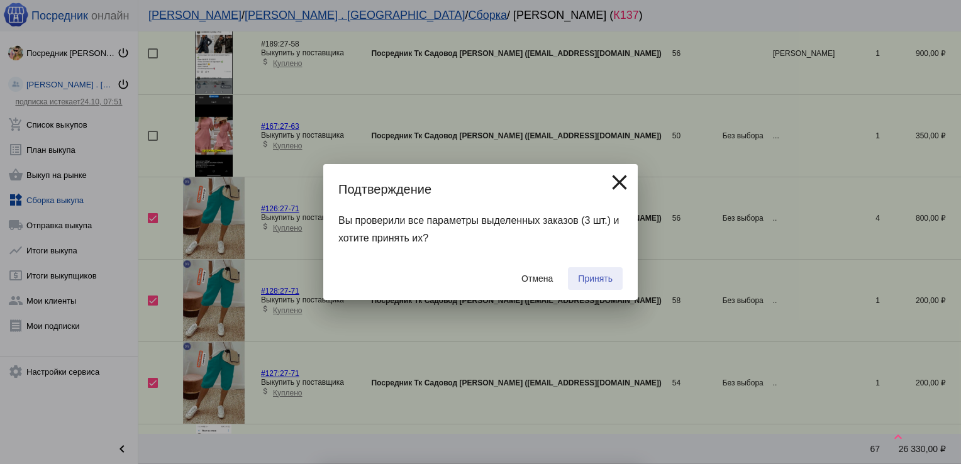
checkbox input "false"
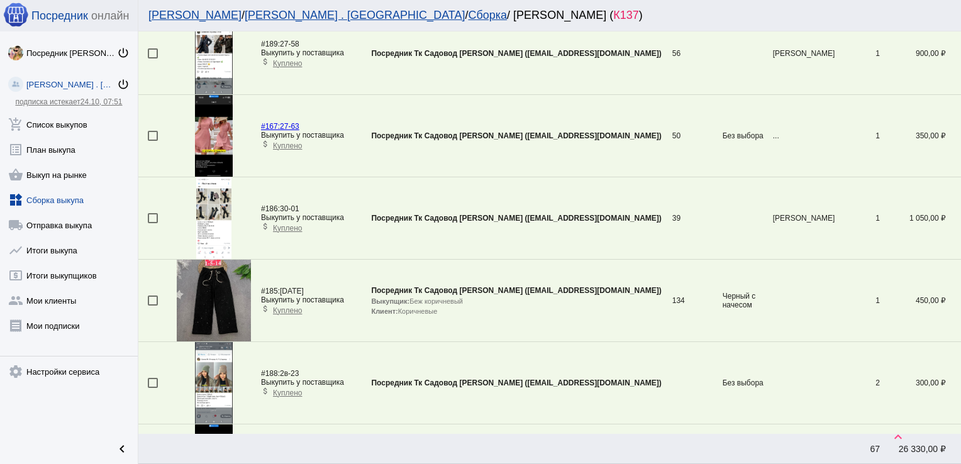
scroll to position [126, 0]
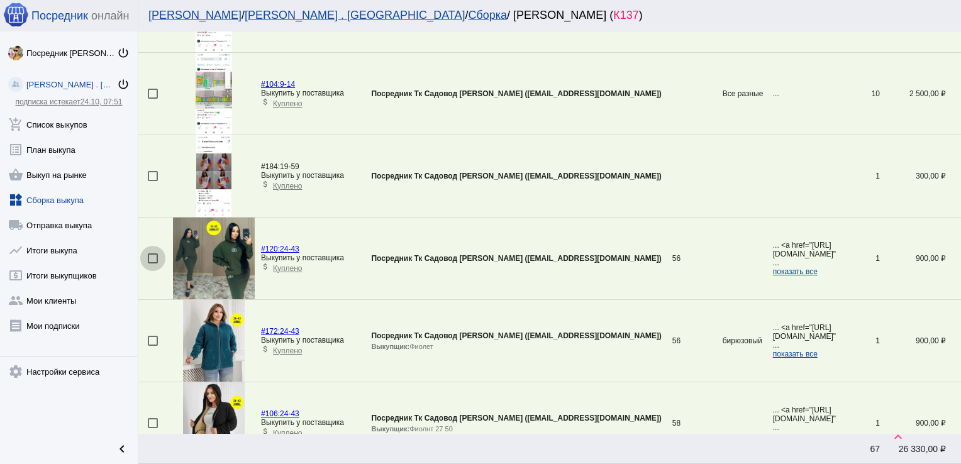
click at [152, 262] on div at bounding box center [153, 258] width 10 height 10
click at [152, 264] on input "checkbox" at bounding box center [152, 264] width 1 height 1
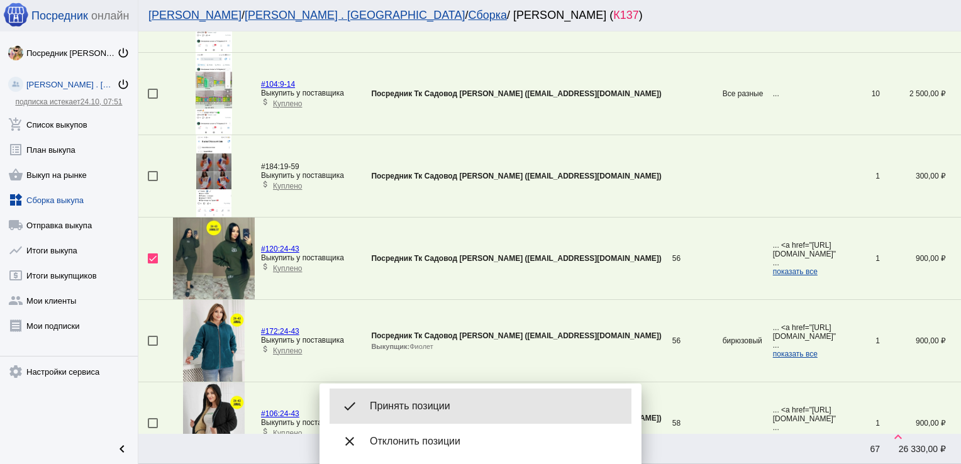
click at [431, 399] on div "done Принять позиции" at bounding box center [481, 406] width 302 height 35
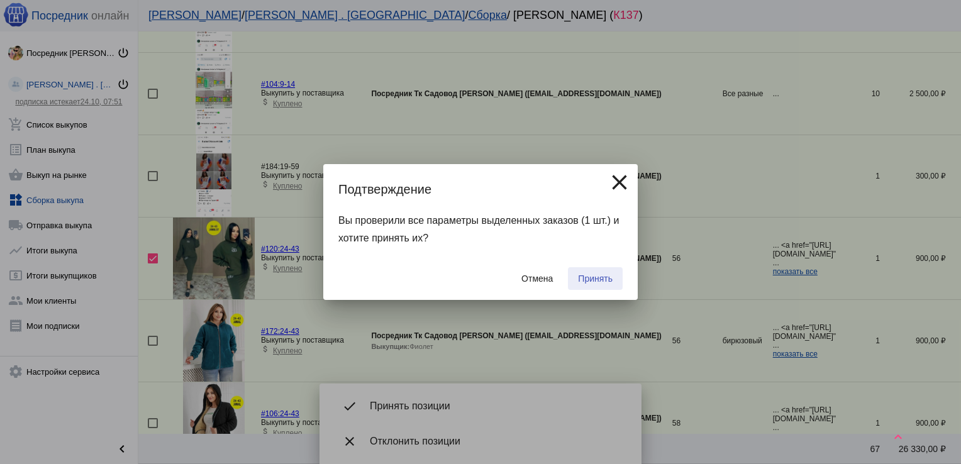
click at [598, 278] on span "Принять" at bounding box center [595, 279] width 35 height 10
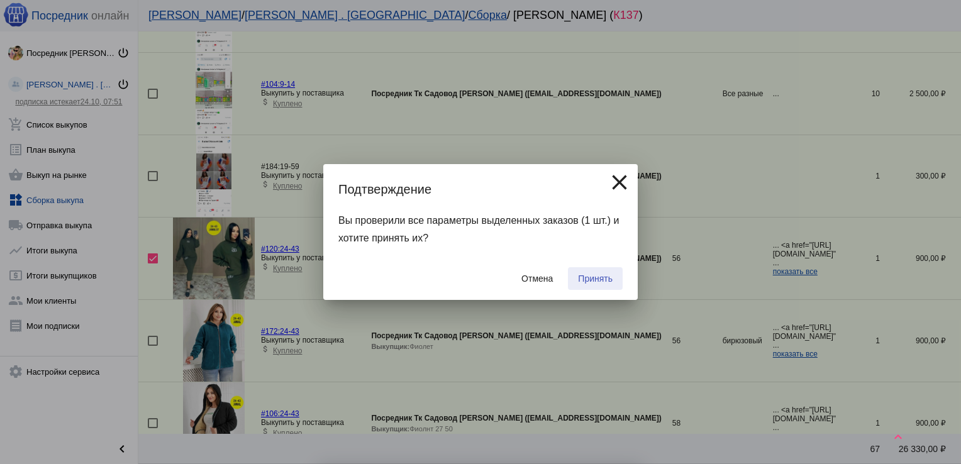
checkbox input "false"
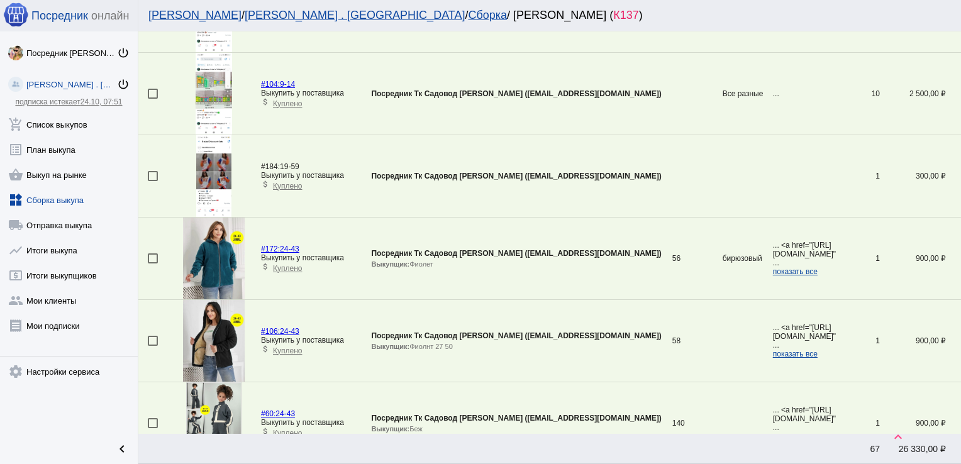
scroll to position [2018, 0]
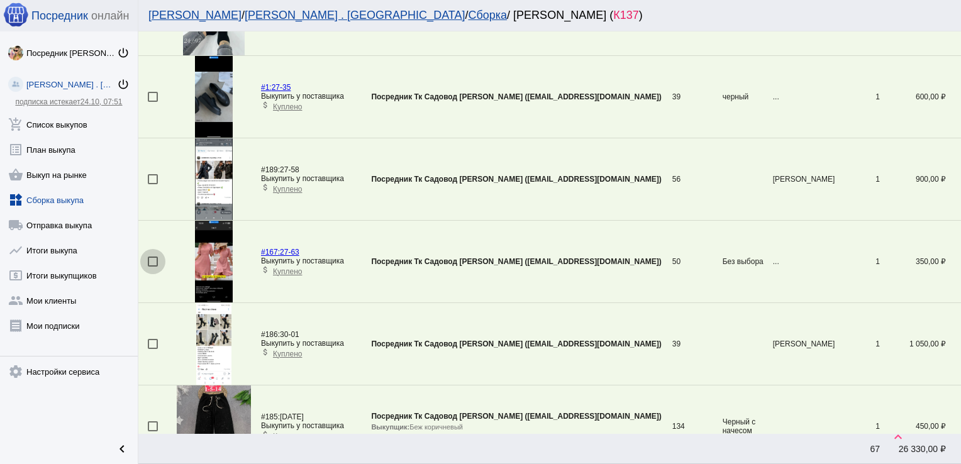
click at [151, 257] on div at bounding box center [153, 262] width 10 height 10
click at [152, 267] on input "checkbox" at bounding box center [152, 267] width 1 height 1
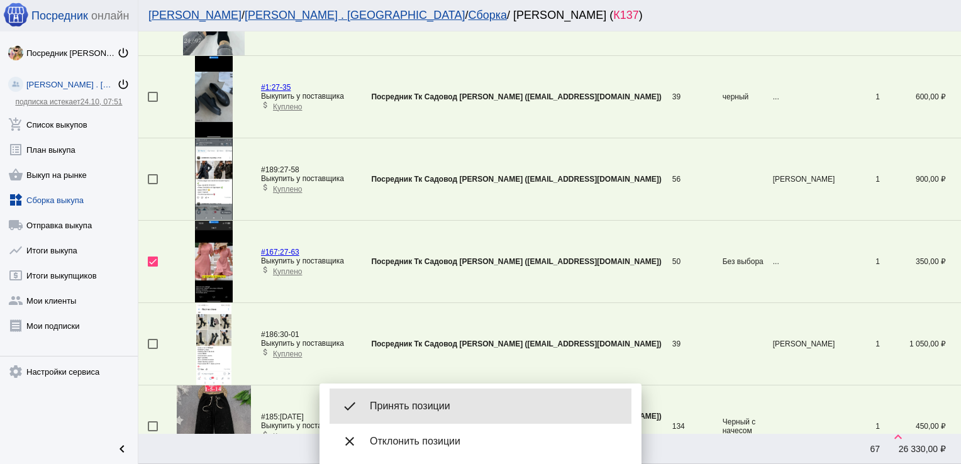
click at [502, 408] on span "Принять позиции" at bounding box center [496, 406] width 252 height 13
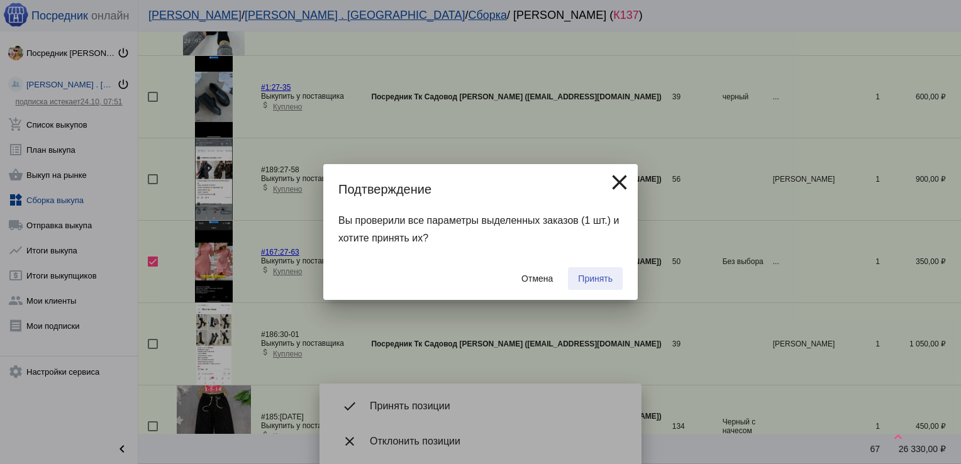
click at [592, 272] on button "Принять" at bounding box center [595, 278] width 55 height 23
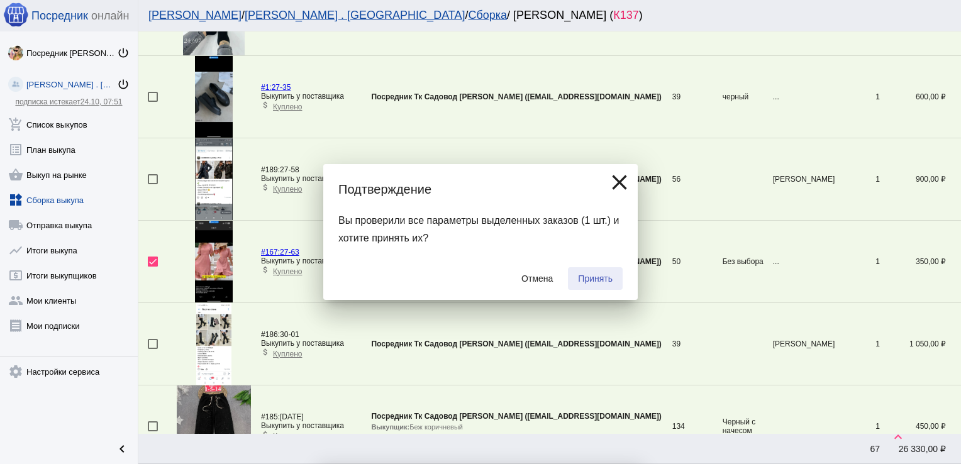
checkbox input "false"
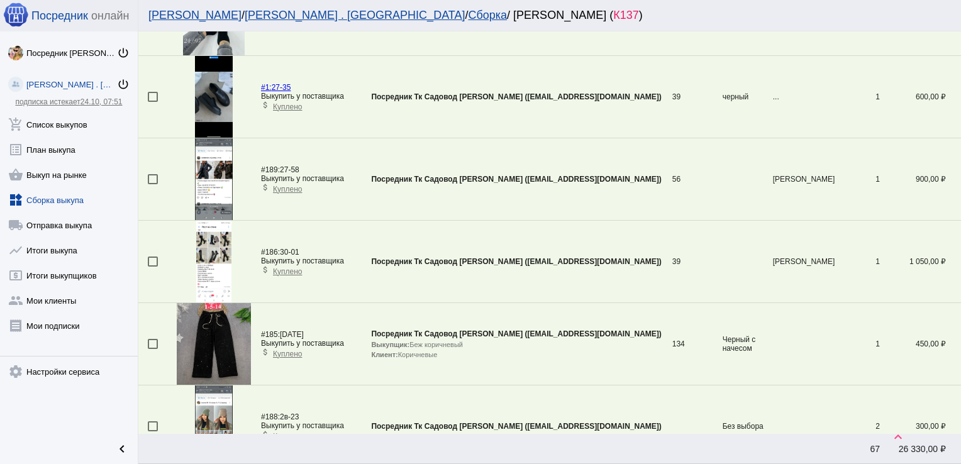
scroll to position [2923, 0]
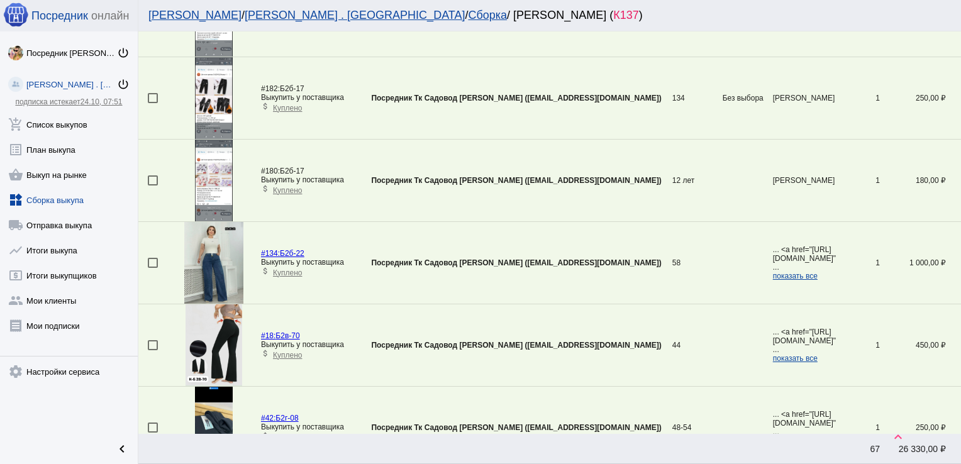
click at [150, 258] on div at bounding box center [153, 263] width 10 height 10
click at [152, 268] on input "checkbox" at bounding box center [152, 268] width 1 height 1
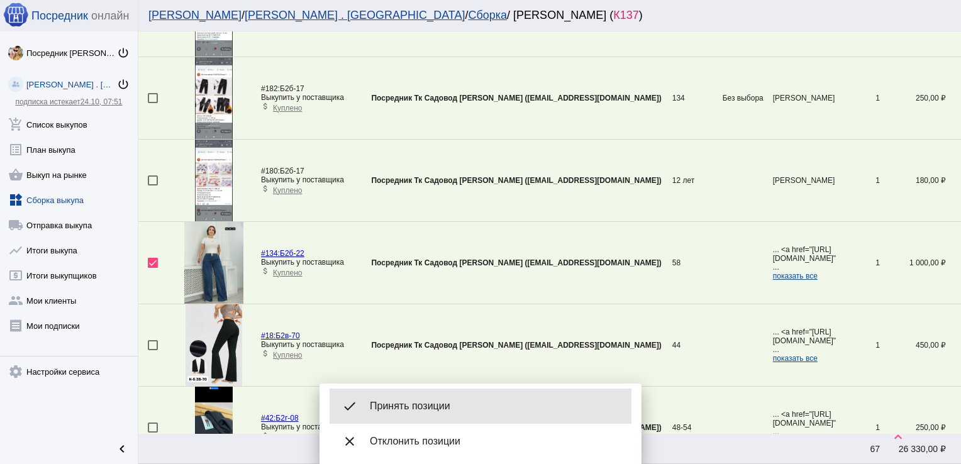
click at [409, 396] on div "done Принять позиции" at bounding box center [481, 406] width 302 height 35
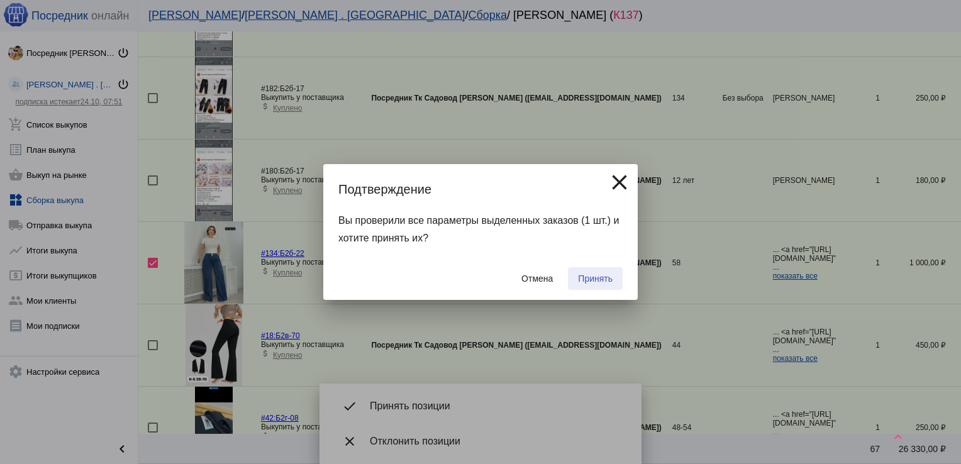
click at [603, 270] on button "Принять" at bounding box center [595, 278] width 55 height 23
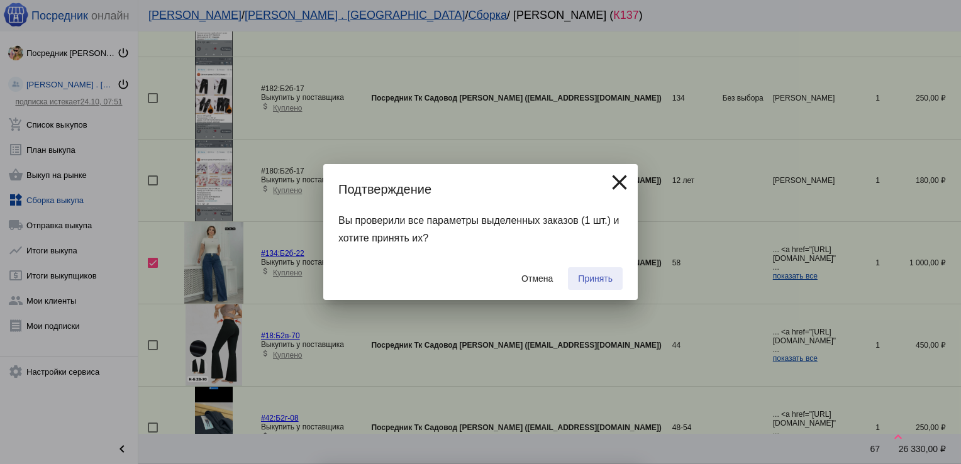
checkbox input "false"
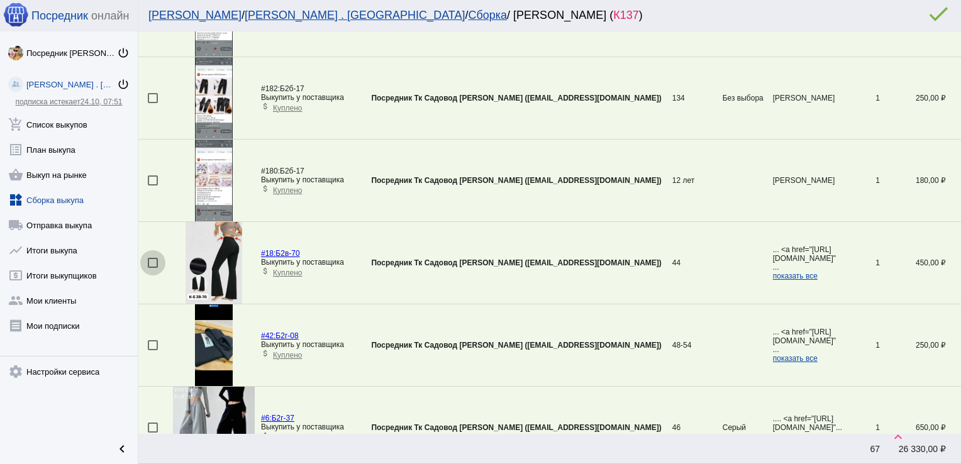
click at [153, 258] on div at bounding box center [153, 263] width 10 height 10
click at [153, 268] on input "checkbox" at bounding box center [152, 268] width 1 height 1
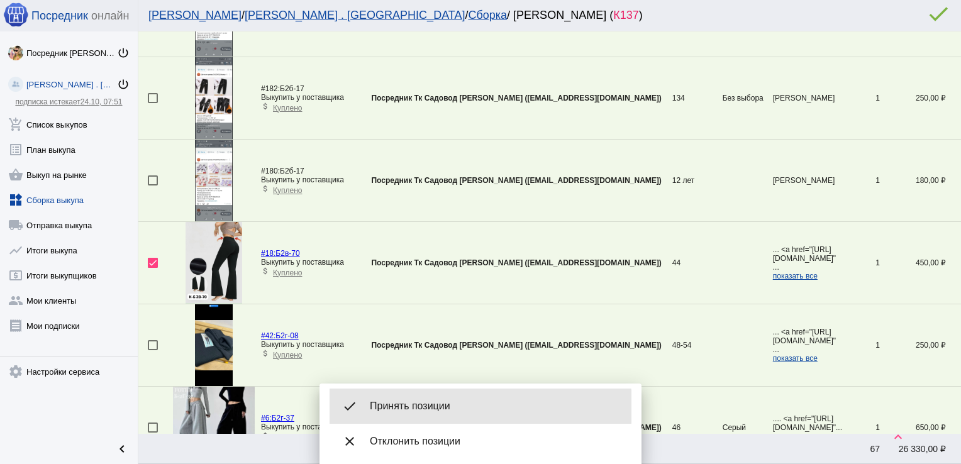
click at [433, 407] on span "Принять позиции" at bounding box center [496, 406] width 252 height 13
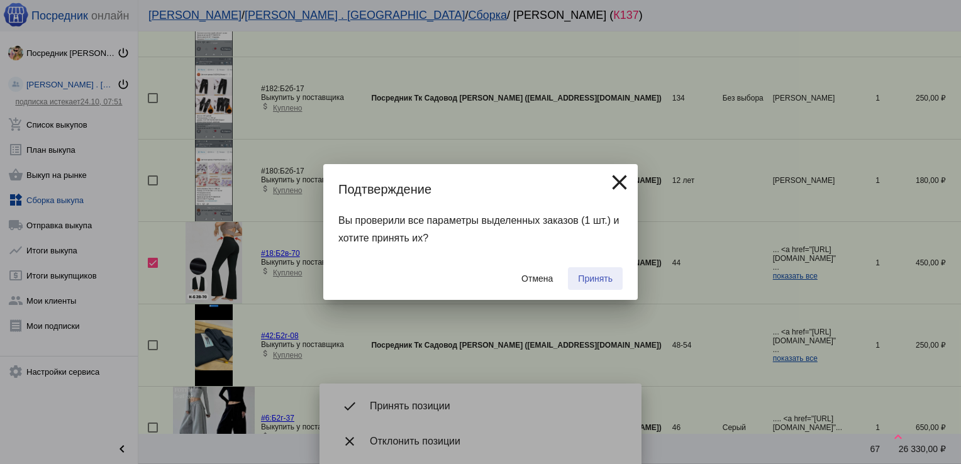
click at [589, 281] on span "Принять" at bounding box center [595, 279] width 35 height 10
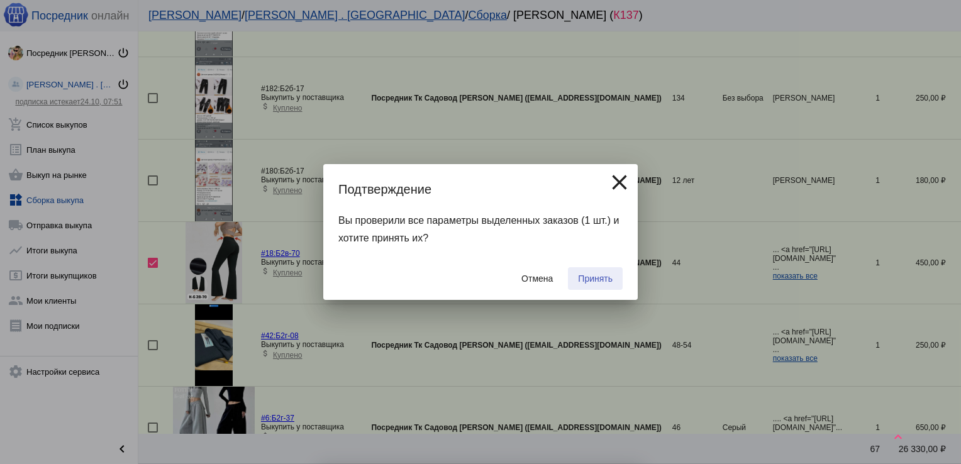
checkbox input "false"
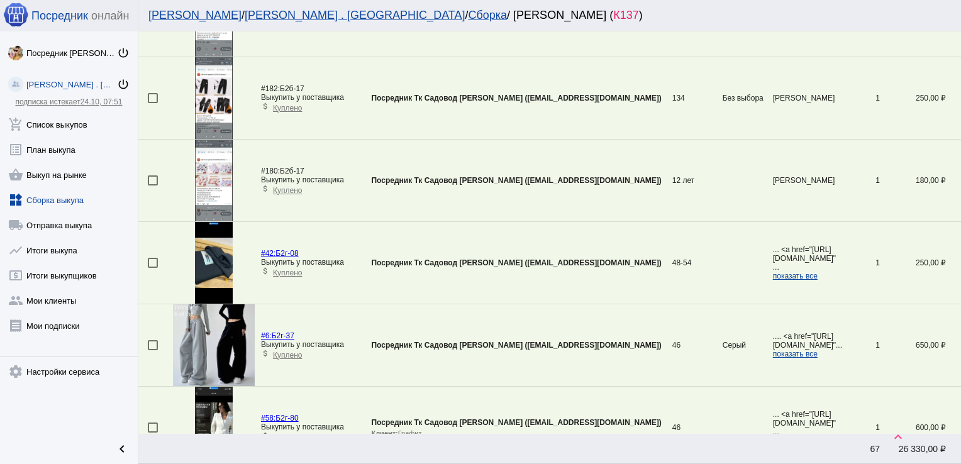
scroll to position [2512, 0]
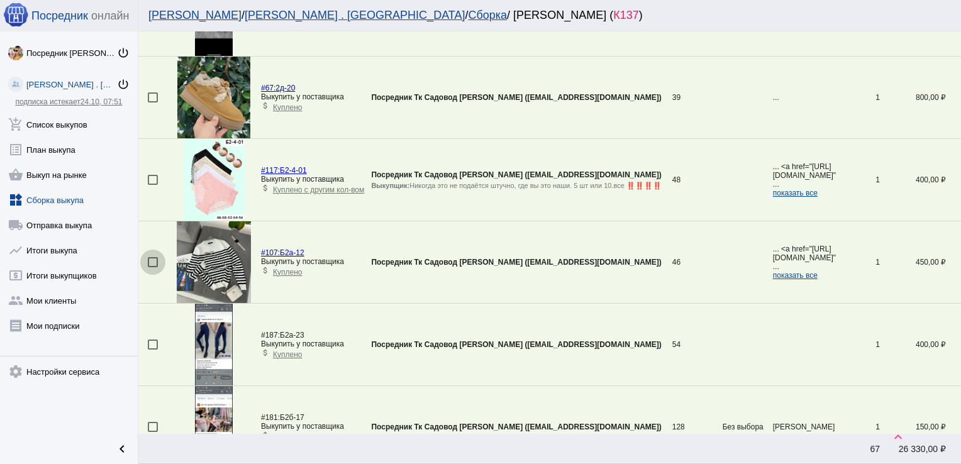
click at [151, 257] on div at bounding box center [153, 262] width 10 height 10
click at [152, 267] on input "checkbox" at bounding box center [152, 267] width 1 height 1
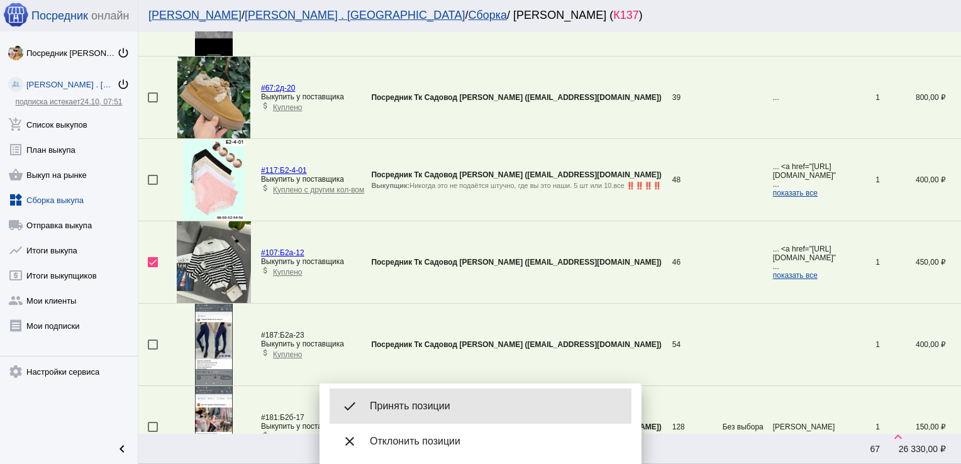
click at [428, 405] on span "Принять позиции" at bounding box center [496, 406] width 252 height 13
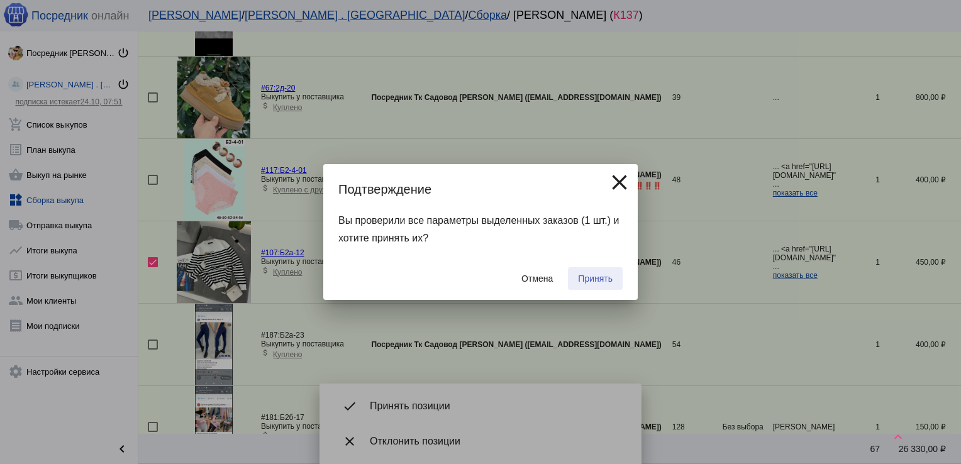
click at [592, 275] on span "Принять" at bounding box center [595, 279] width 35 height 10
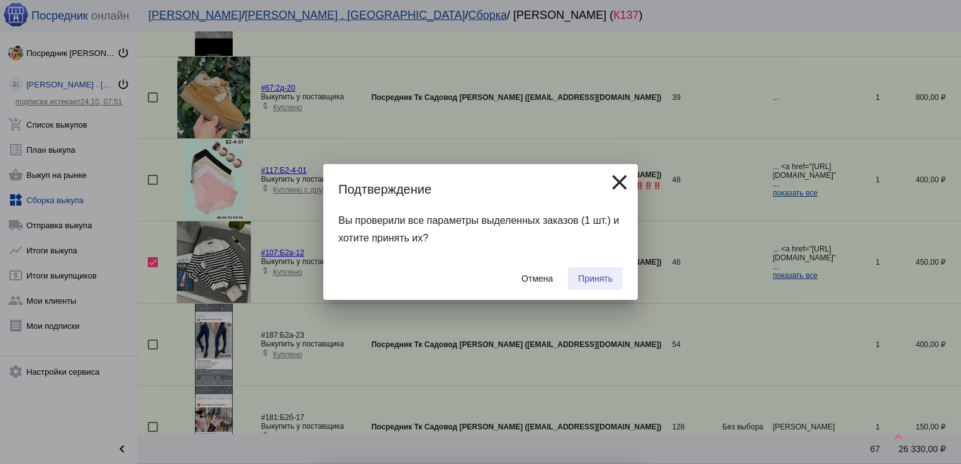
checkbox input "false"
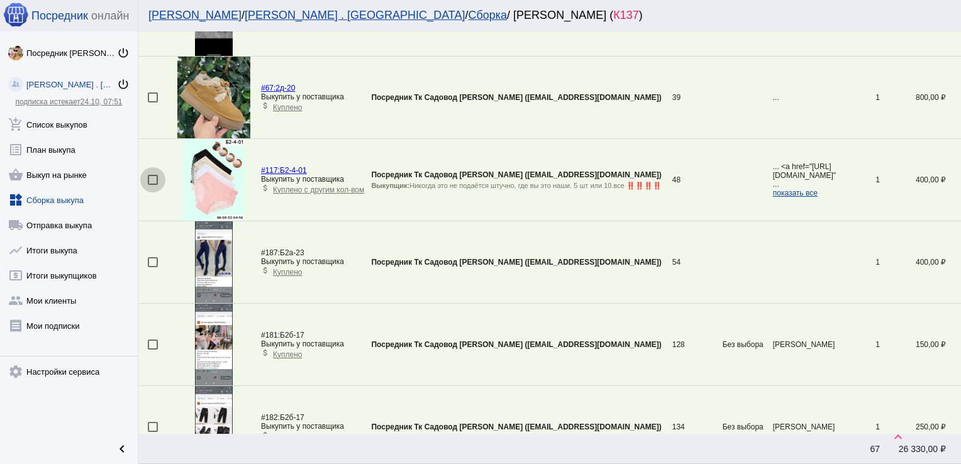
click at [155, 175] on div at bounding box center [153, 180] width 10 height 10
click at [153, 185] on input "checkbox" at bounding box center [152, 185] width 1 height 1
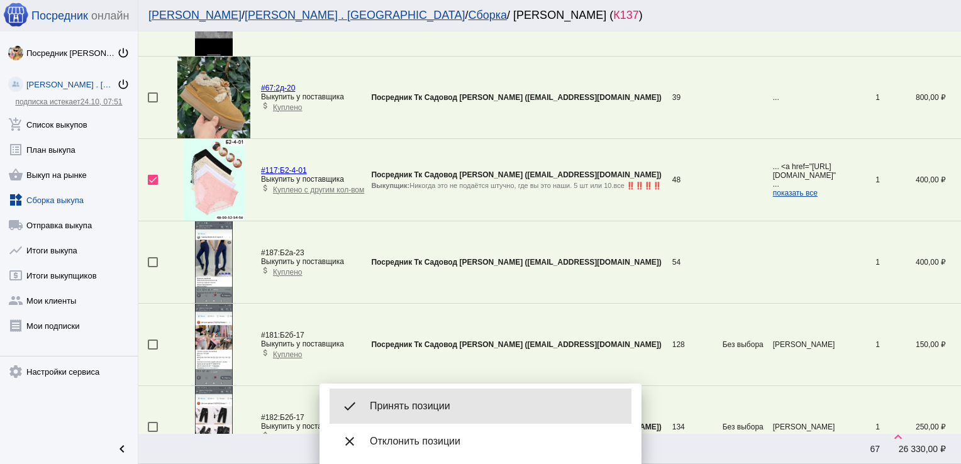
click at [449, 404] on span "Принять позиции" at bounding box center [496, 406] width 252 height 13
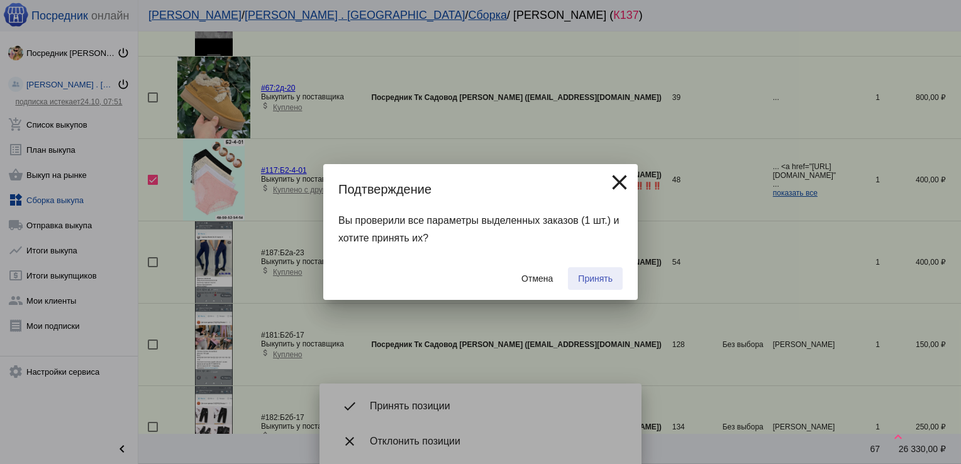
click at [592, 274] on span "Принять" at bounding box center [595, 279] width 35 height 10
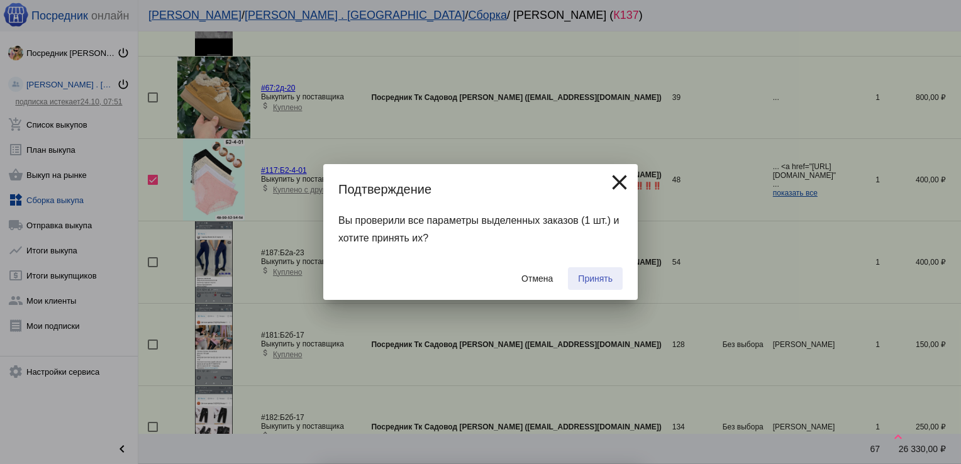
checkbox input "false"
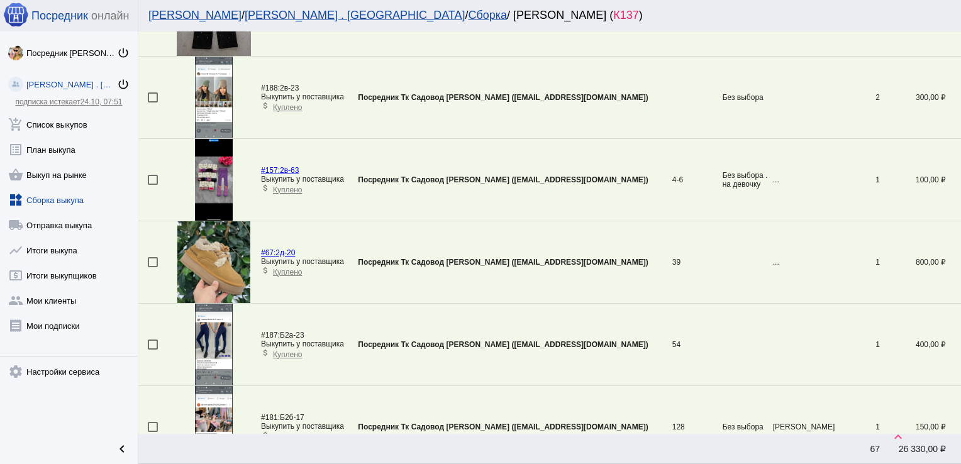
scroll to position [2841, 0]
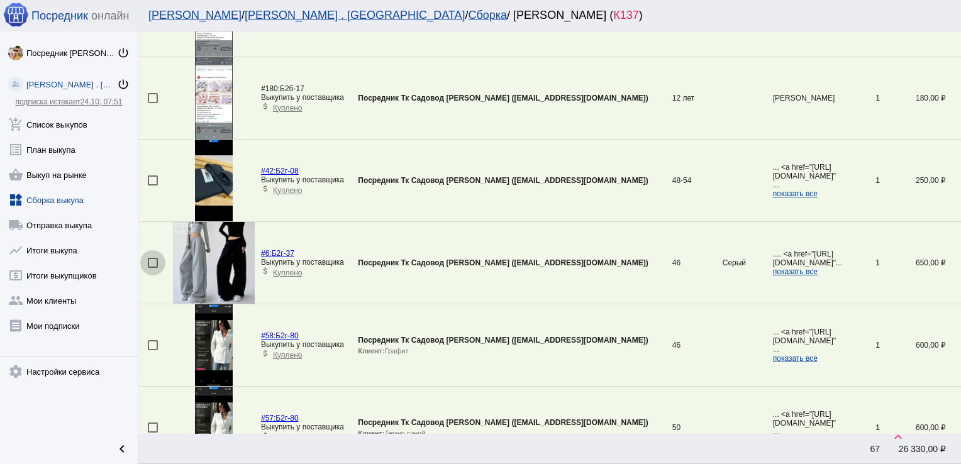
click at [151, 258] on div at bounding box center [153, 263] width 10 height 10
click at [152, 268] on input "checkbox" at bounding box center [152, 268] width 1 height 1
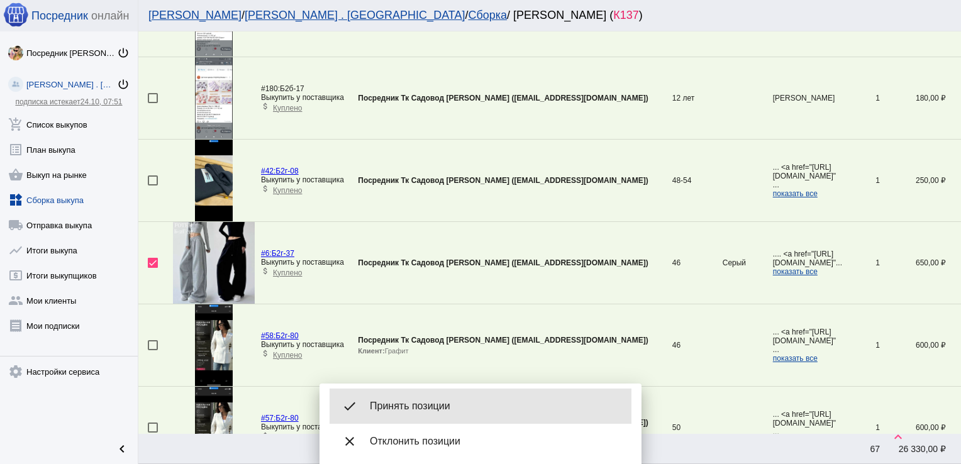
click at [401, 403] on span "Принять позиции" at bounding box center [496, 406] width 252 height 13
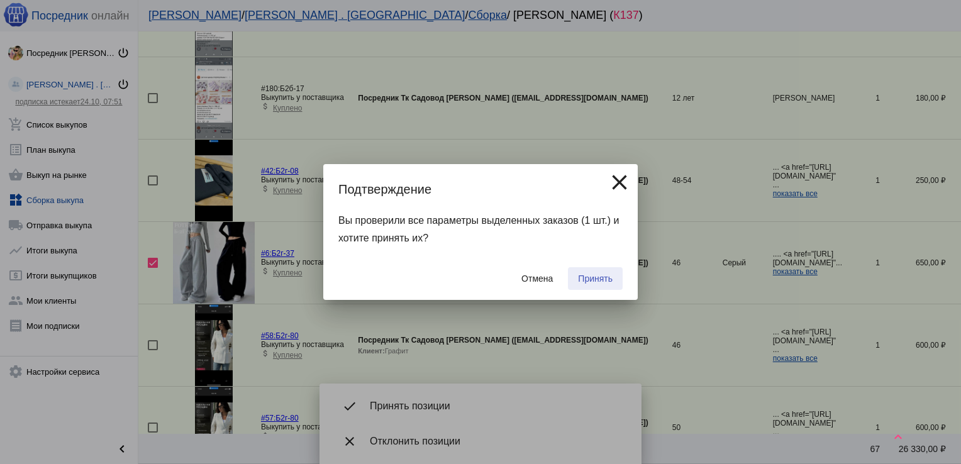
click at [597, 269] on button "Принять" at bounding box center [595, 278] width 55 height 23
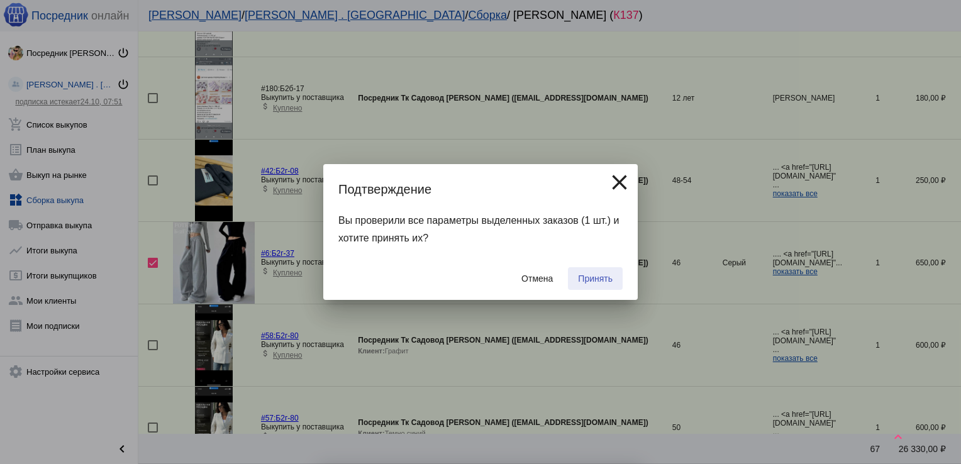
checkbox input "false"
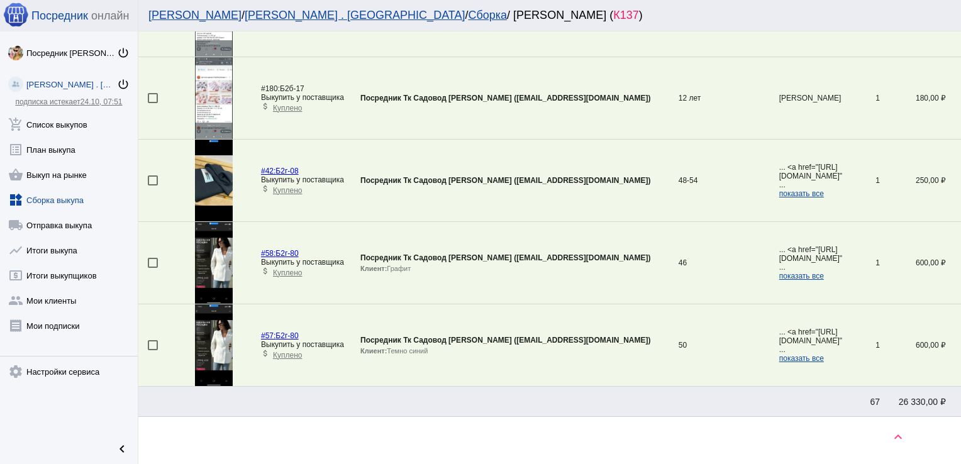
scroll to position [2265, 0]
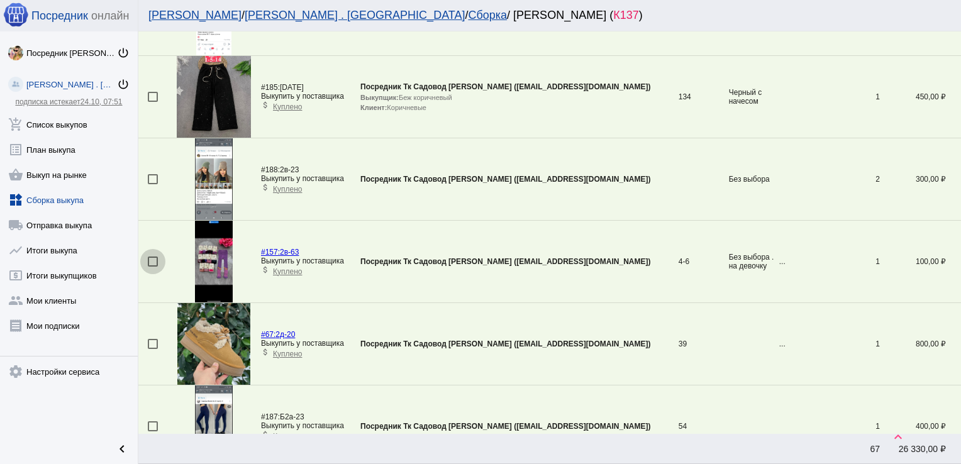
click at [156, 257] on div at bounding box center [153, 262] width 10 height 10
click at [153, 267] on input "checkbox" at bounding box center [152, 267] width 1 height 1
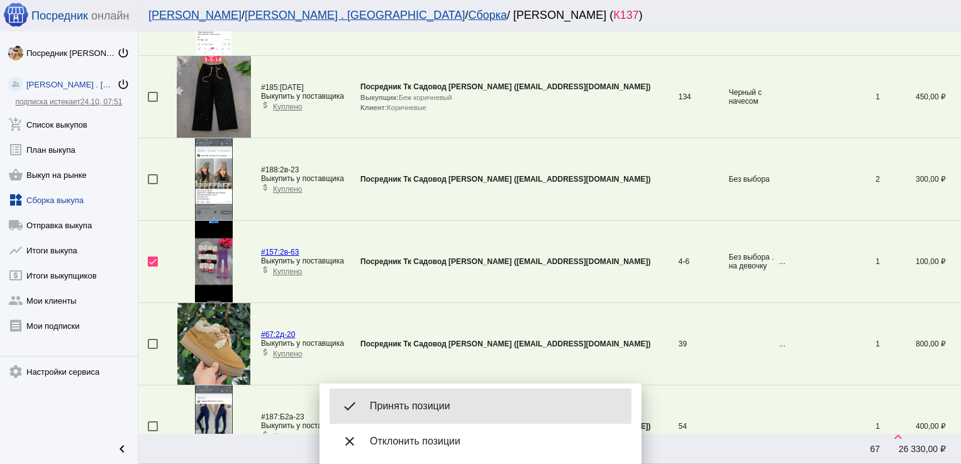
click at [495, 396] on div "done Принять позиции" at bounding box center [481, 406] width 302 height 35
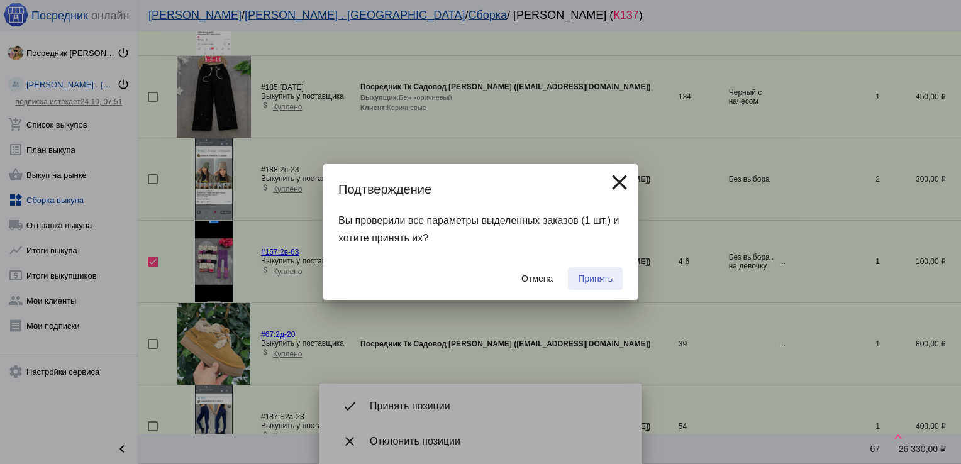
click at [602, 281] on span "Принять" at bounding box center [595, 279] width 35 height 10
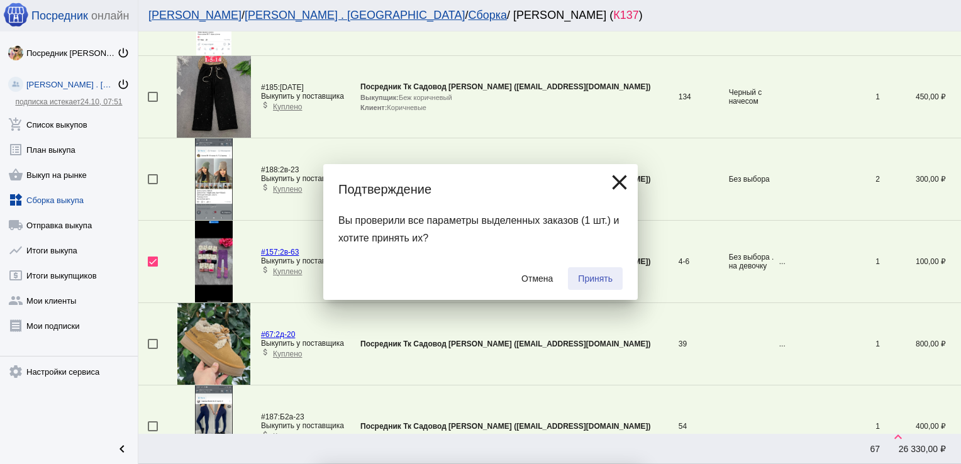
checkbox input "false"
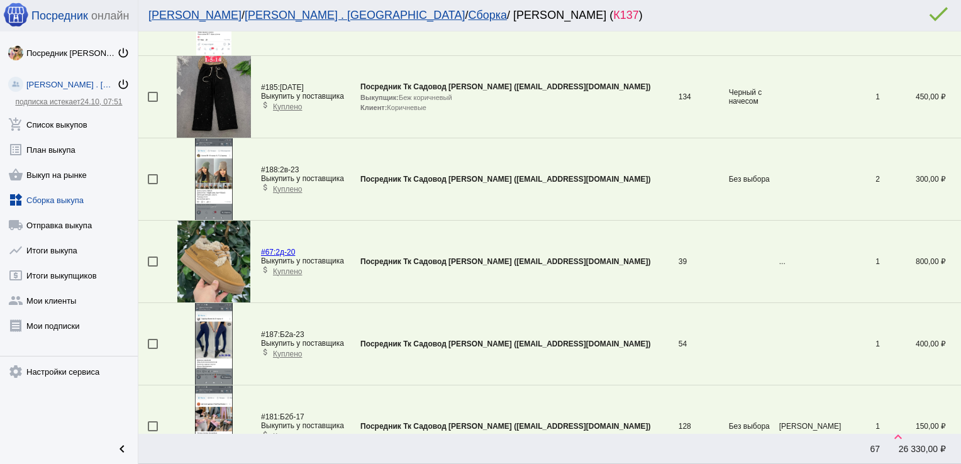
click at [284, 189] on span "Куплено" at bounding box center [287, 189] width 29 height 9
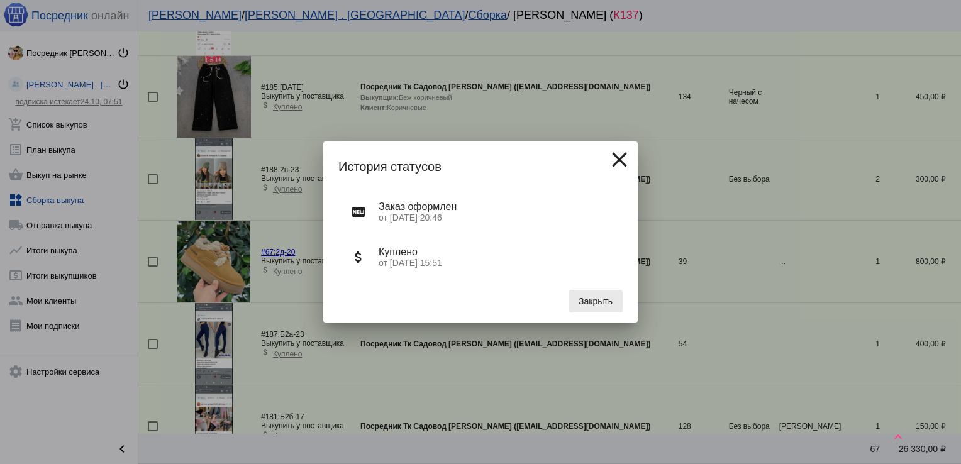
click at [604, 303] on span "Закрыть" at bounding box center [596, 301] width 34 height 10
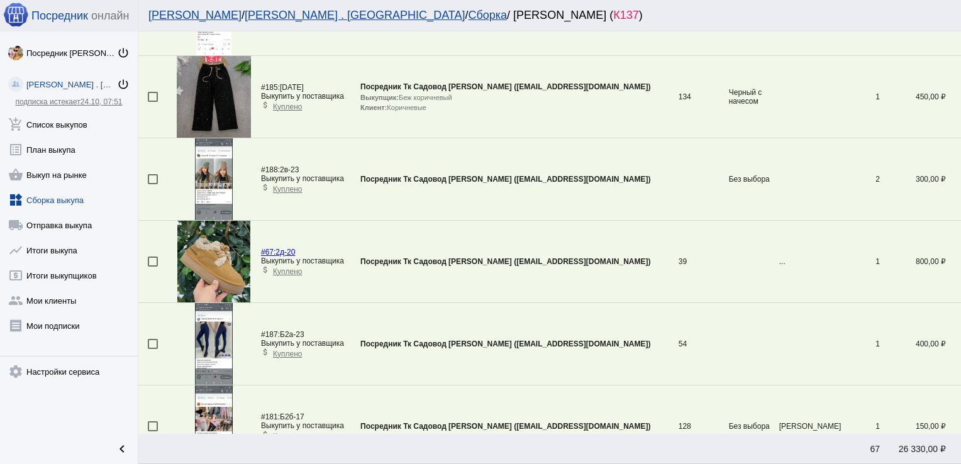
scroll to position [44, 0]
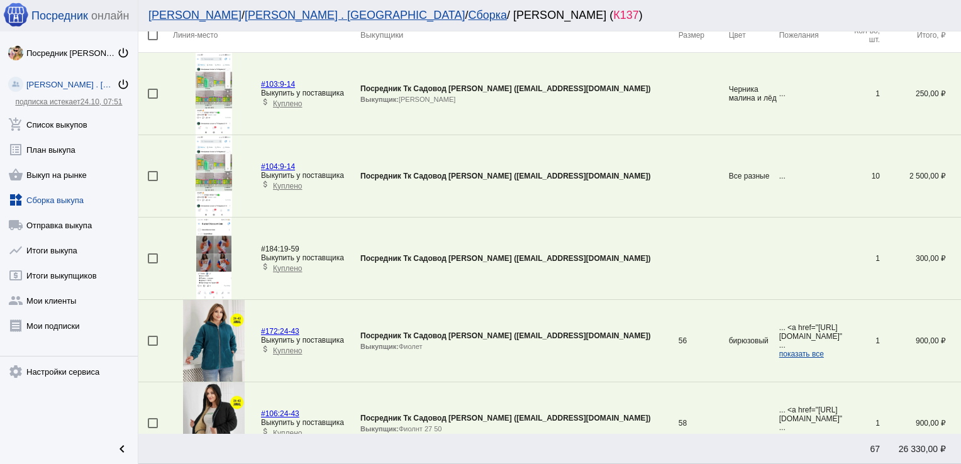
click at [153, 255] on div at bounding box center [153, 258] width 10 height 10
click at [153, 264] on input "checkbox" at bounding box center [152, 264] width 1 height 1
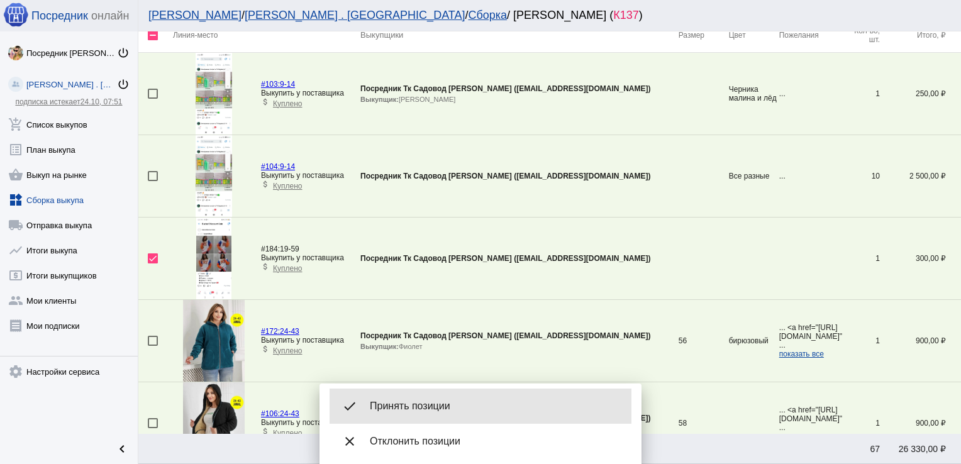
click at [419, 403] on span "Принять позиции" at bounding box center [496, 406] width 252 height 13
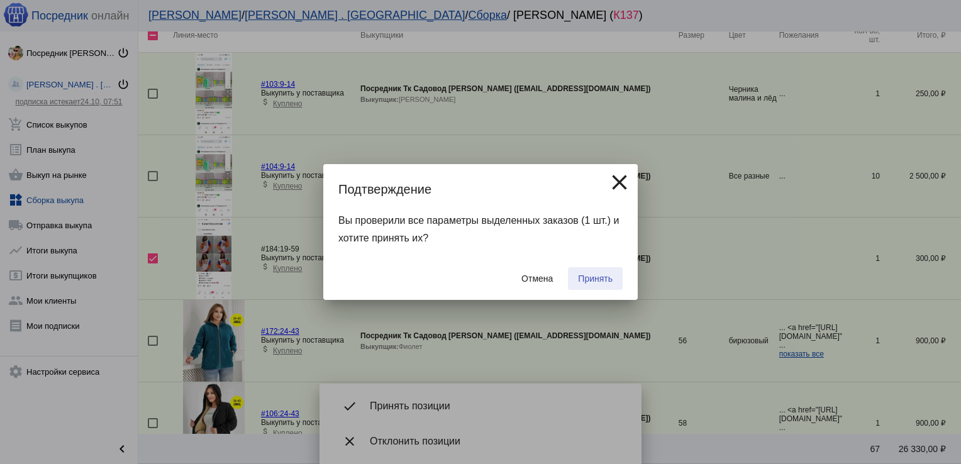
click at [599, 267] on button "Принять" at bounding box center [595, 278] width 55 height 23
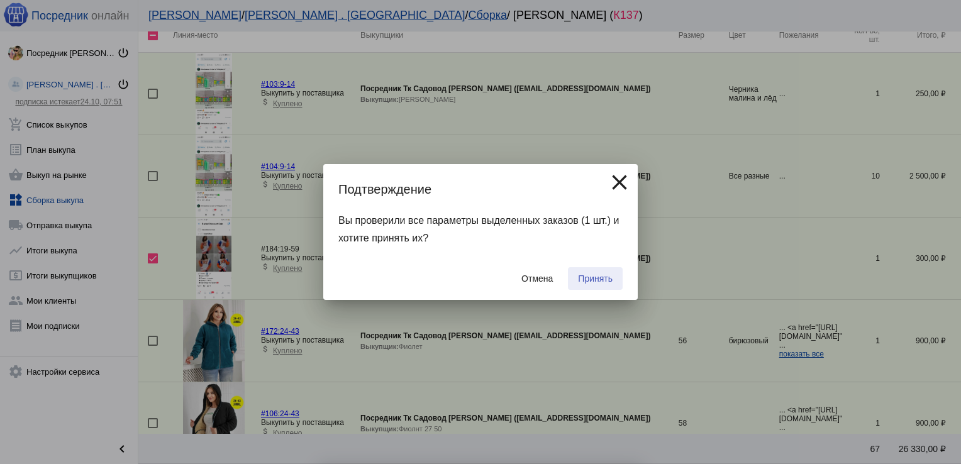
checkbox input "false"
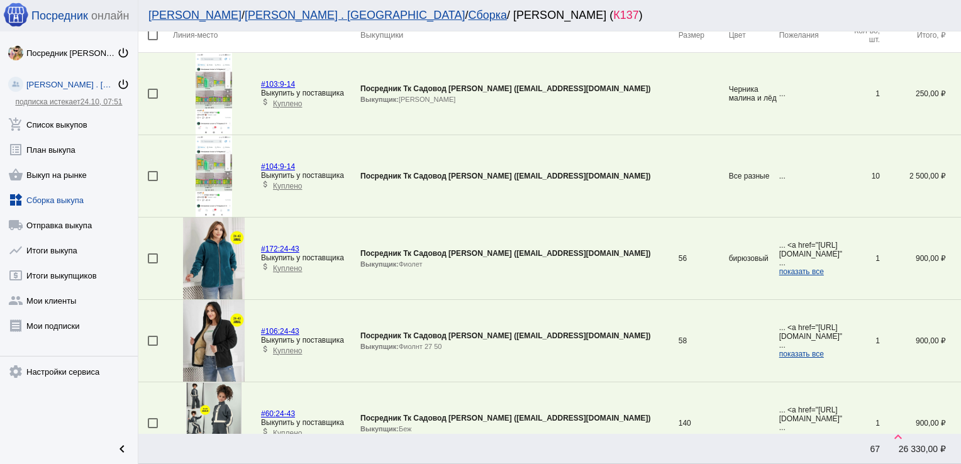
scroll to position [2183, 0]
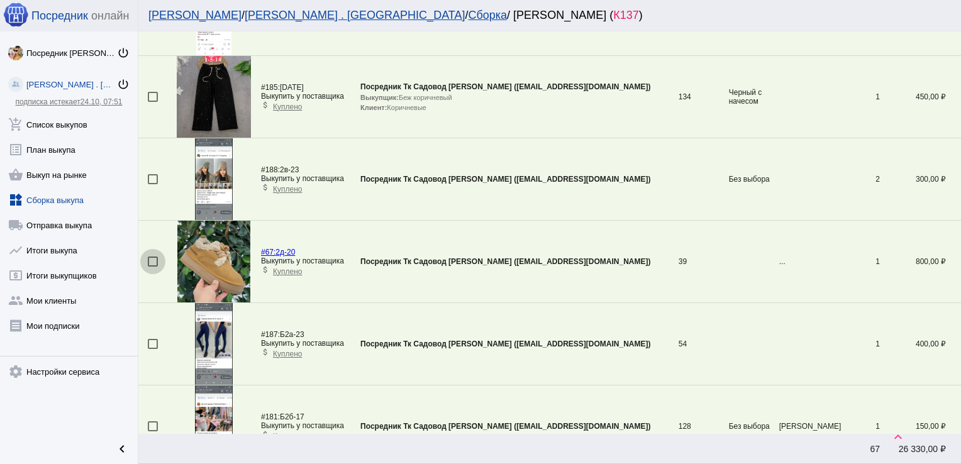
click at [153, 257] on div at bounding box center [153, 262] width 10 height 10
click at [153, 267] on input "checkbox" at bounding box center [152, 267] width 1 height 1
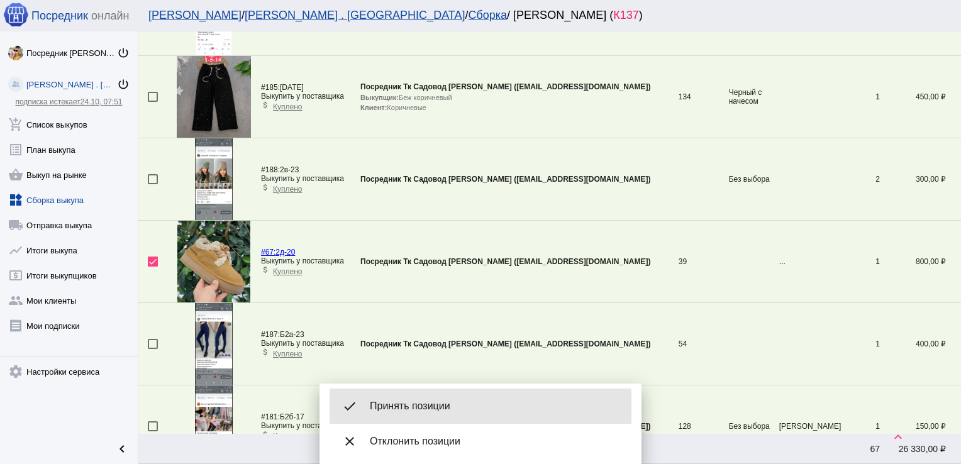
click at [400, 394] on div "done Принять позиции" at bounding box center [481, 406] width 302 height 35
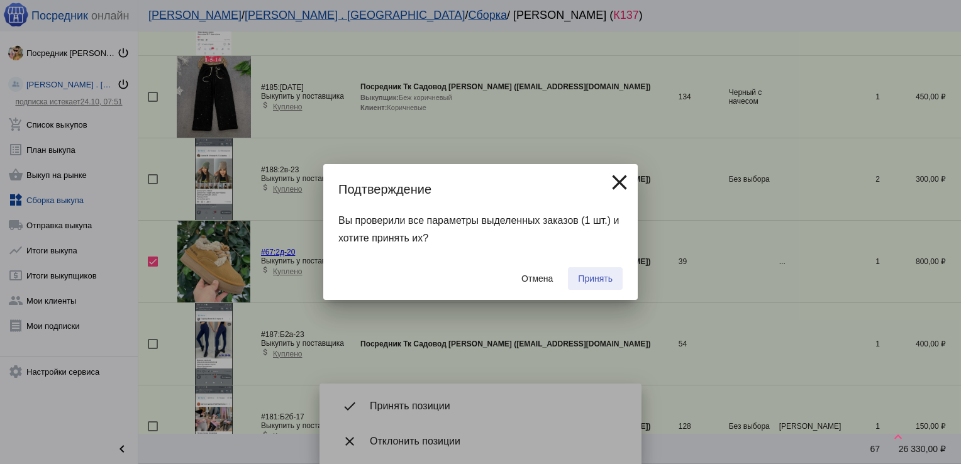
click at [601, 270] on button "Принять" at bounding box center [595, 278] width 55 height 23
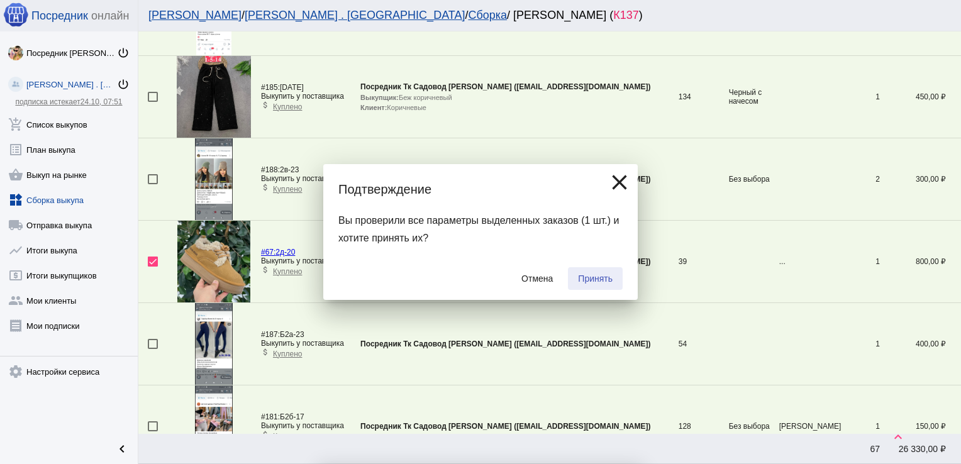
checkbox input "false"
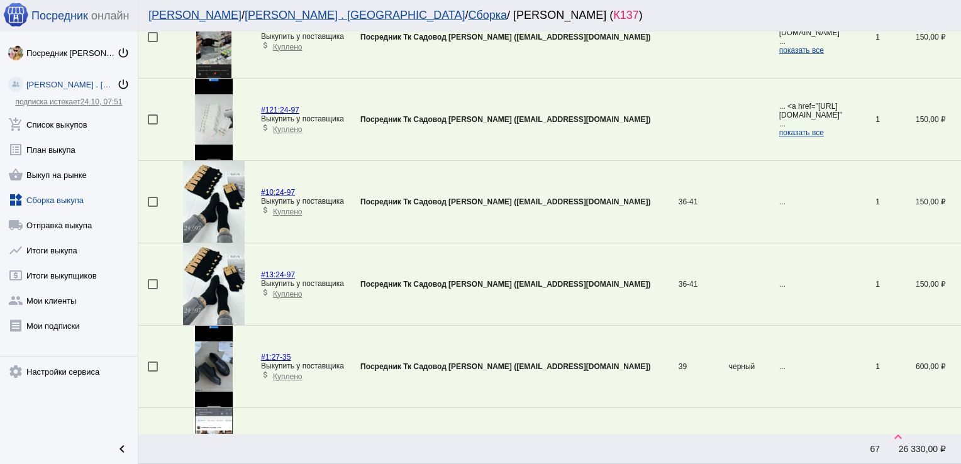
scroll to position [1658, 0]
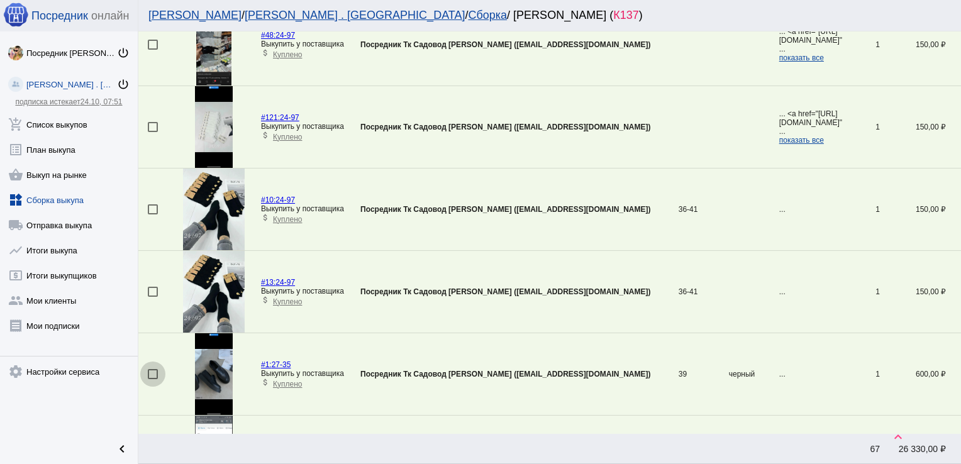
click at [148, 369] on div at bounding box center [153, 374] width 10 height 10
click at [152, 379] on input "checkbox" at bounding box center [152, 379] width 1 height 1
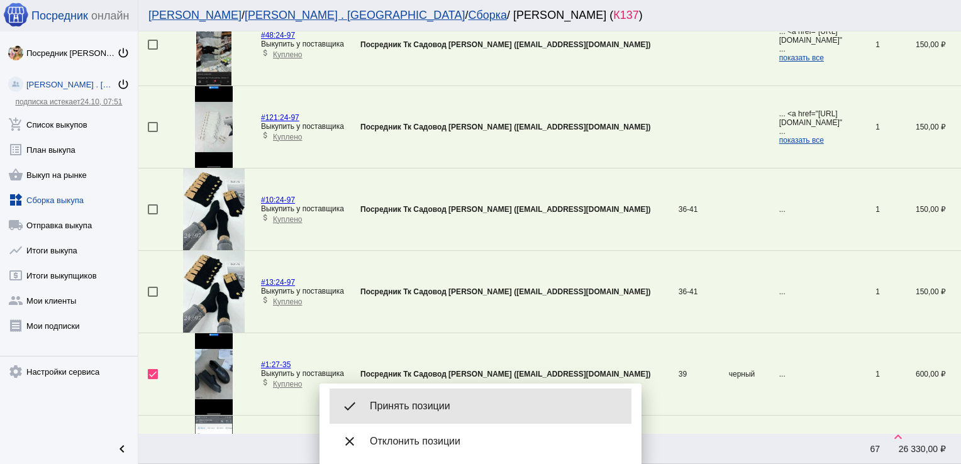
click at [414, 401] on span "Принять позиции" at bounding box center [496, 406] width 252 height 13
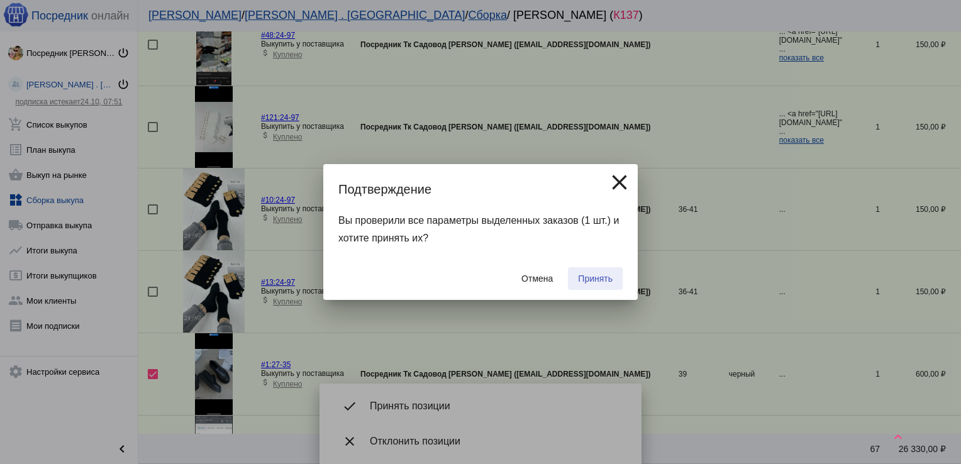
click at [609, 277] on span "Принять" at bounding box center [595, 279] width 35 height 10
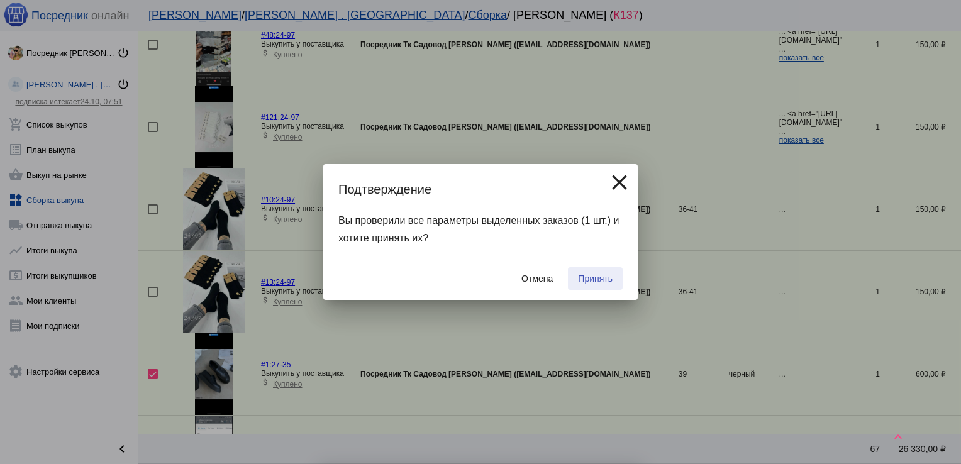
checkbox input "false"
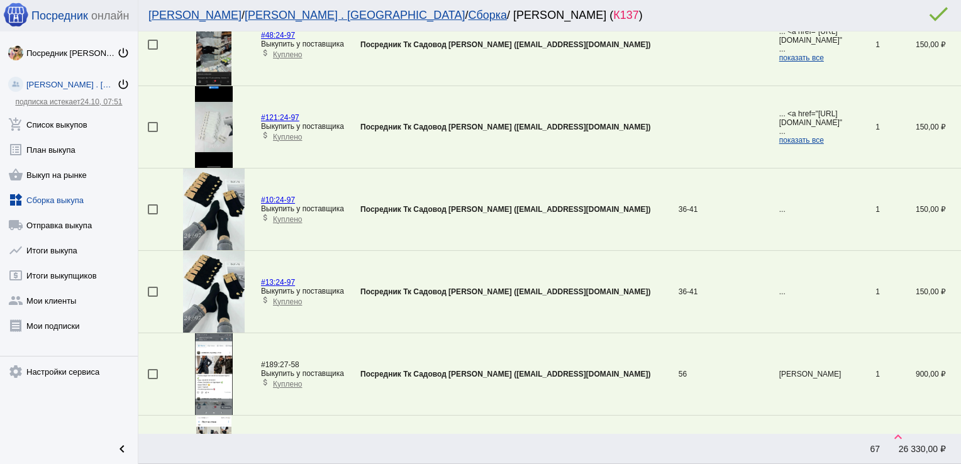
click at [153, 287] on div at bounding box center [153, 292] width 10 height 10
click at [153, 297] on input "checkbox" at bounding box center [152, 297] width 1 height 1
checkbox input "true"
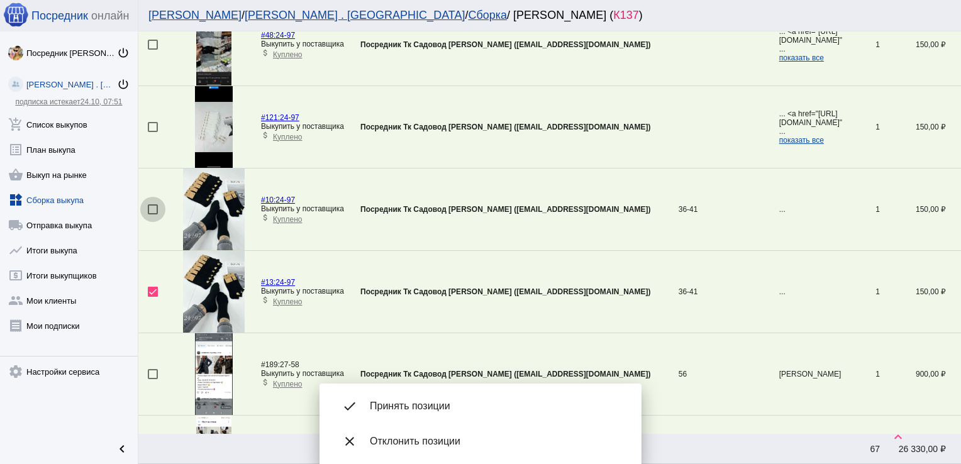
click at [151, 206] on div at bounding box center [153, 209] width 10 height 10
click at [152, 214] on input "checkbox" at bounding box center [152, 214] width 1 height 1
checkbox input "true"
click at [152, 122] on div at bounding box center [153, 127] width 10 height 10
click at [152, 132] on input "checkbox" at bounding box center [152, 132] width 1 height 1
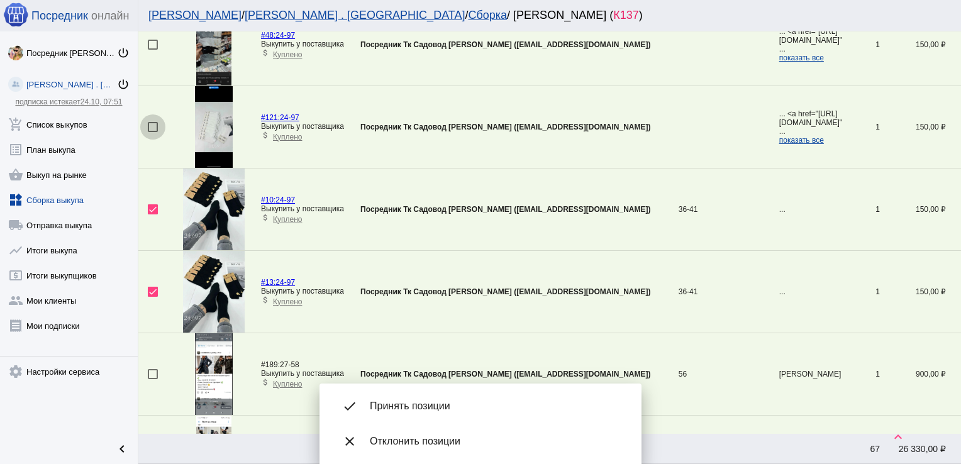
checkbox input "true"
click at [152, 42] on div at bounding box center [153, 45] width 10 height 10
click at [152, 50] on input "checkbox" at bounding box center [152, 50] width 1 height 1
checkbox input "true"
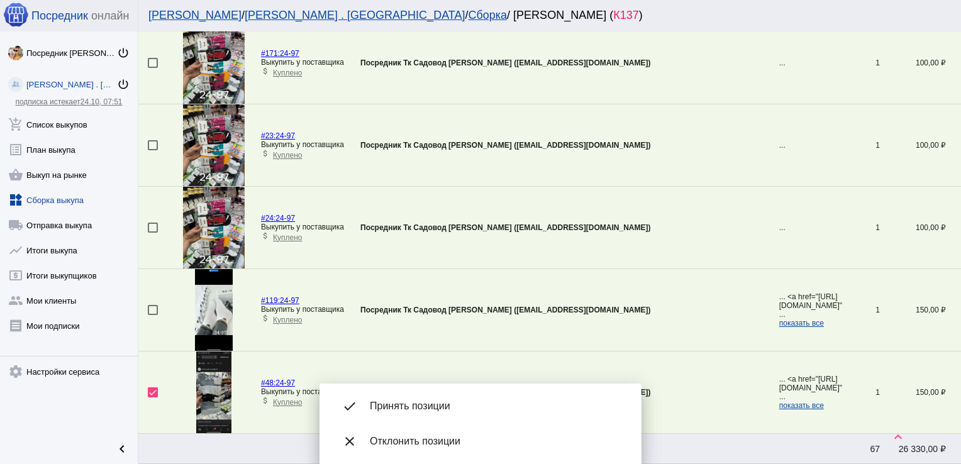
scroll to position [1307, 0]
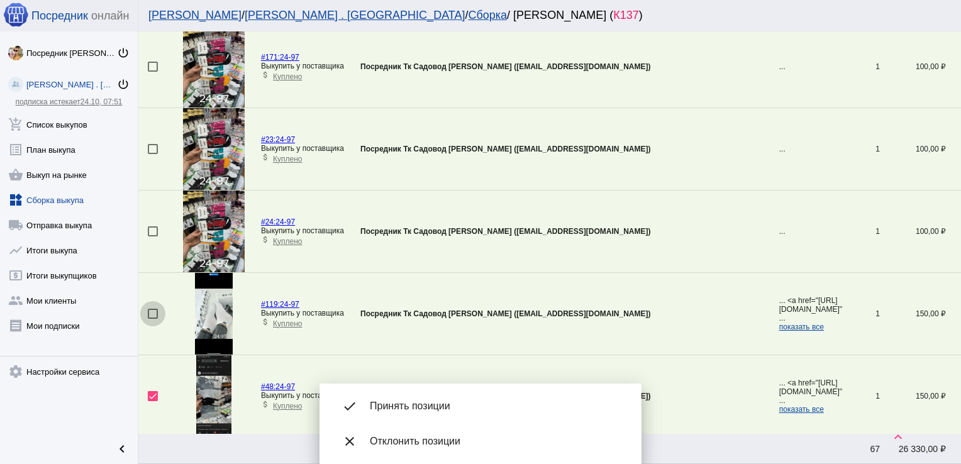
click at [152, 309] on div at bounding box center [153, 314] width 10 height 10
click at [152, 319] on input "checkbox" at bounding box center [152, 319] width 1 height 1
checkbox input "true"
click at [156, 227] on div at bounding box center [153, 231] width 10 height 10
click at [153, 236] on input "checkbox" at bounding box center [152, 236] width 1 height 1
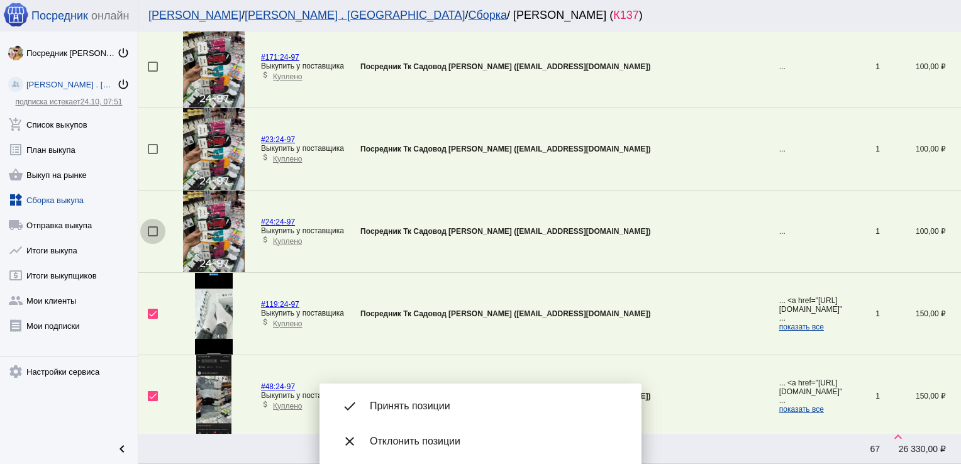
checkbox input "true"
click at [153, 144] on div at bounding box center [153, 149] width 10 height 10
click at [153, 154] on input "checkbox" at bounding box center [152, 154] width 1 height 1
checkbox input "true"
click at [153, 62] on div at bounding box center [153, 67] width 10 height 10
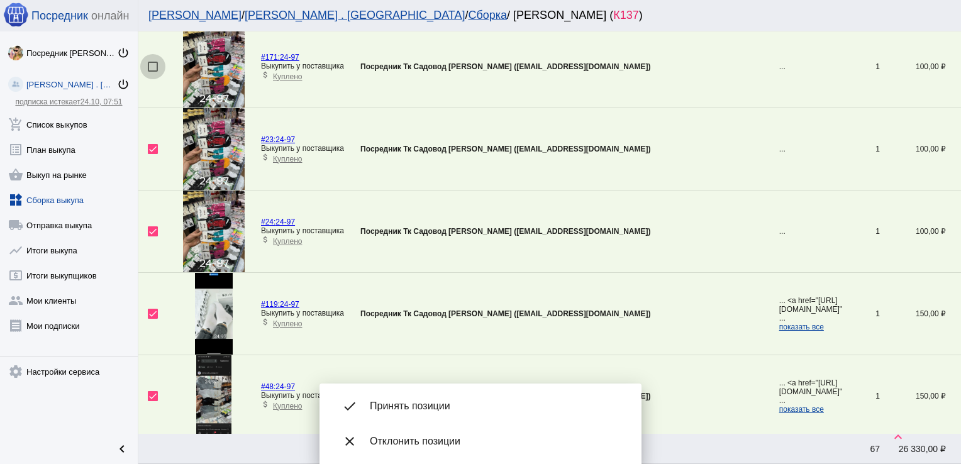
click at [153, 72] on input "checkbox" at bounding box center [152, 72] width 1 height 1
checkbox input "true"
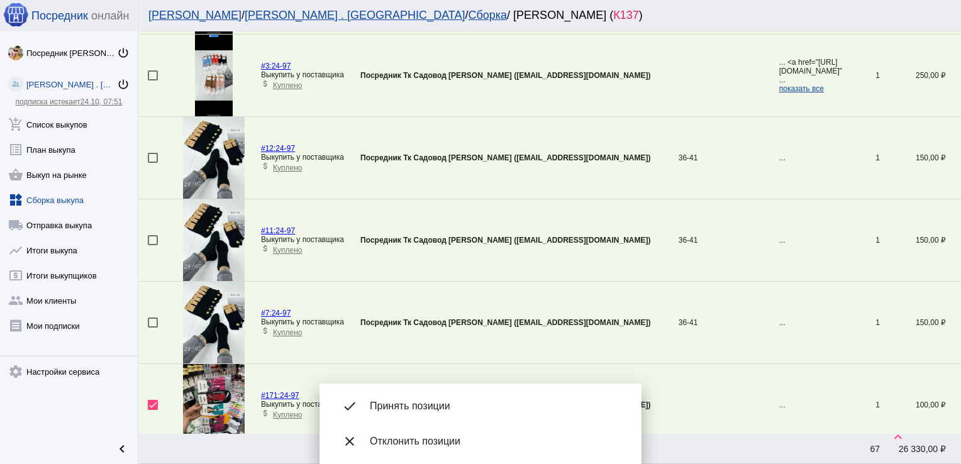
scroll to position [960, 0]
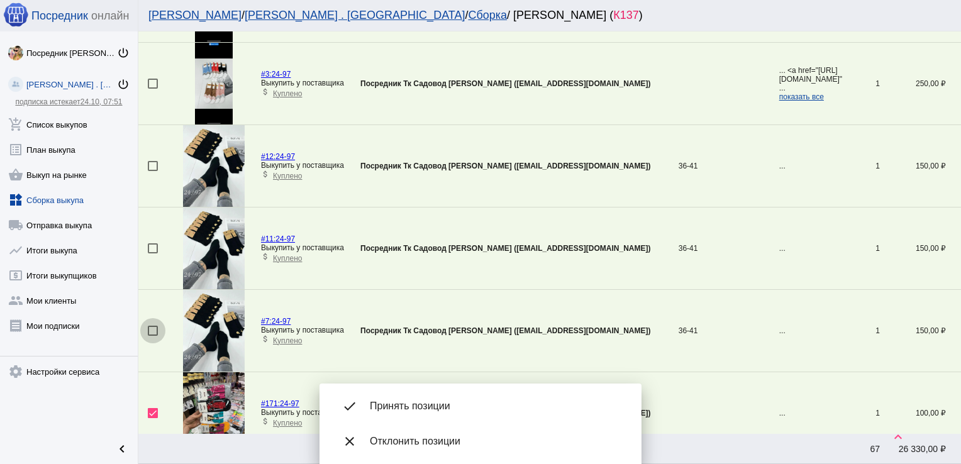
click at [153, 326] on div at bounding box center [153, 331] width 10 height 10
click at [153, 336] on input "checkbox" at bounding box center [152, 336] width 1 height 1
checkbox input "true"
click at [153, 245] on div at bounding box center [153, 248] width 10 height 10
click at [153, 253] on input "checkbox" at bounding box center [152, 253] width 1 height 1
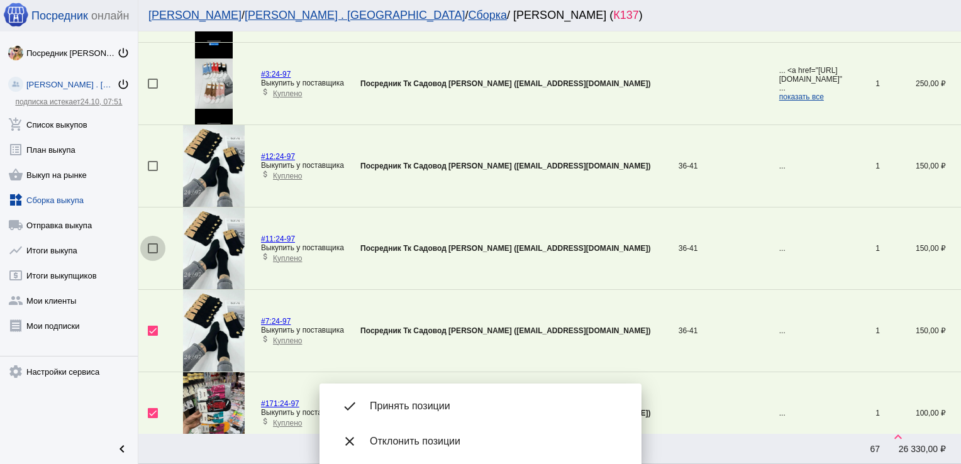
checkbox input "true"
click at [153, 165] on div at bounding box center [153, 166] width 10 height 10
click at [153, 171] on input "checkbox" at bounding box center [152, 171] width 1 height 1
checkbox input "true"
click at [152, 83] on div at bounding box center [153, 84] width 10 height 10
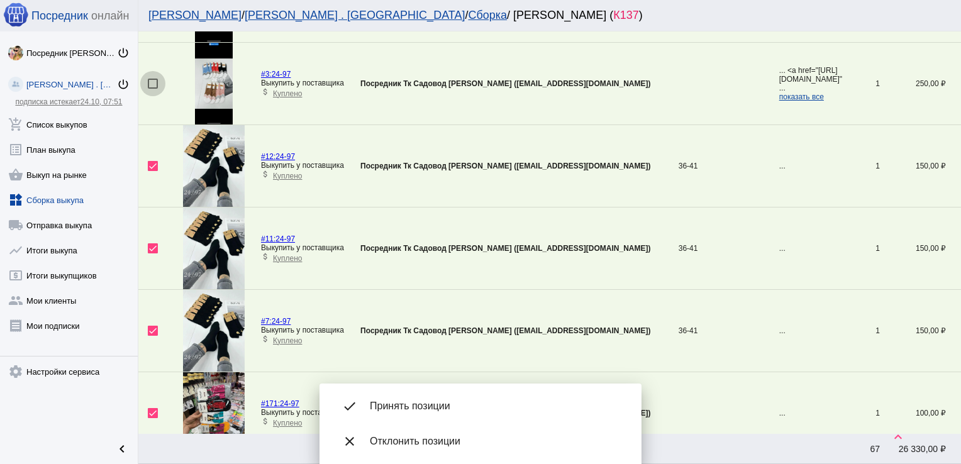
click at [152, 89] on input "checkbox" at bounding box center [152, 89] width 1 height 1
checkbox input "true"
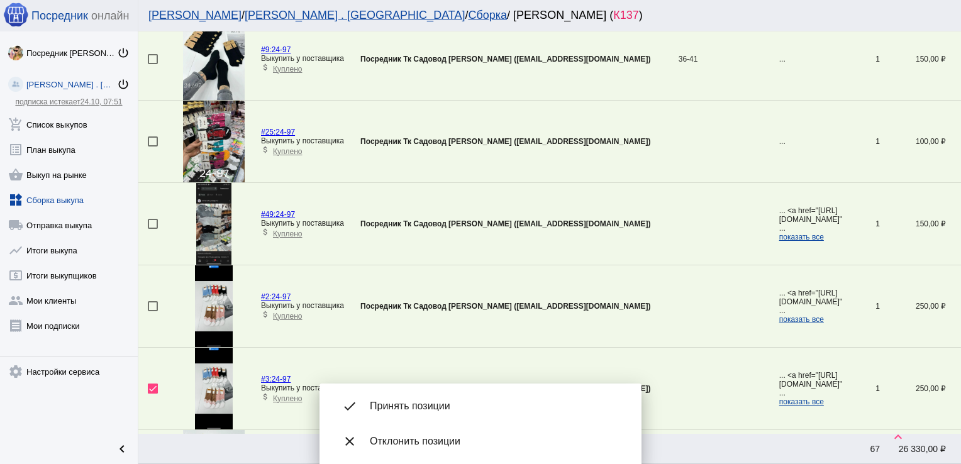
scroll to position [644, 0]
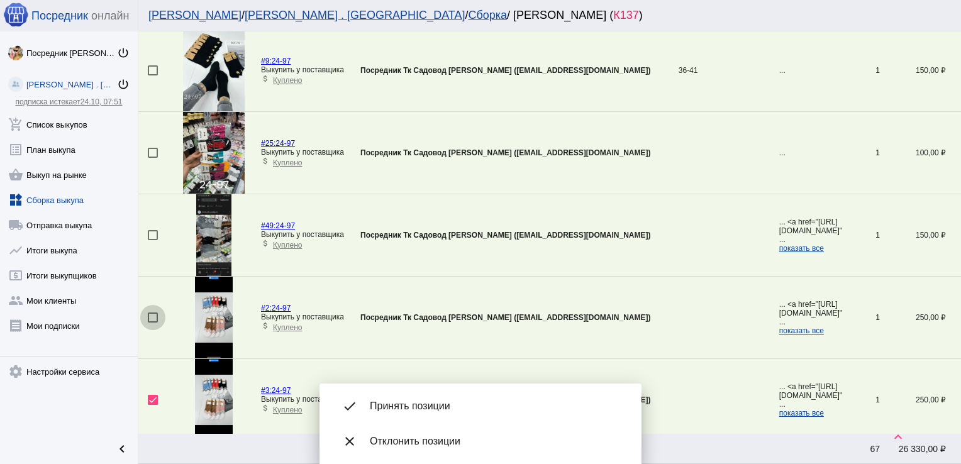
click at [151, 314] on div at bounding box center [153, 318] width 10 height 10
click at [152, 323] on input "checkbox" at bounding box center [152, 323] width 1 height 1
checkbox input "true"
click at [150, 233] on div at bounding box center [153, 235] width 10 height 10
click at [152, 240] on input "checkbox" at bounding box center [152, 240] width 1 height 1
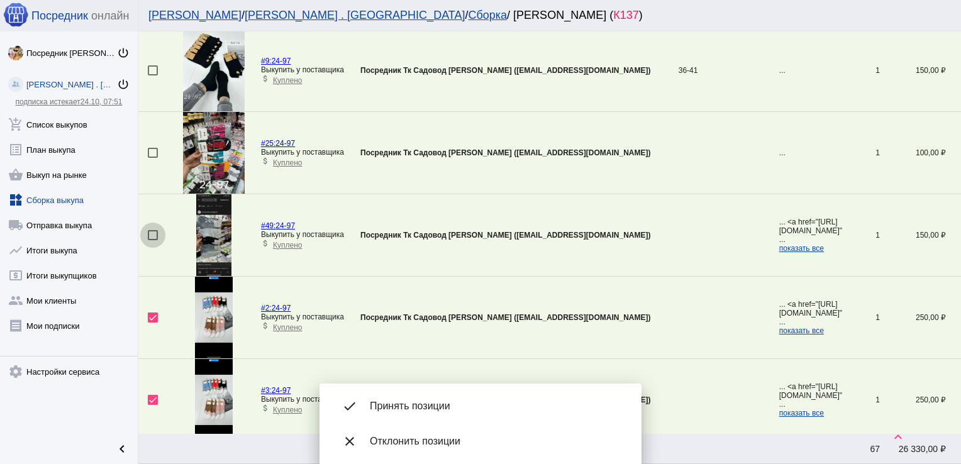
checkbox input "true"
click at [155, 152] on div at bounding box center [153, 153] width 10 height 10
click at [153, 158] on input "checkbox" at bounding box center [152, 158] width 1 height 1
checkbox input "true"
click at [154, 71] on div at bounding box center [153, 70] width 10 height 10
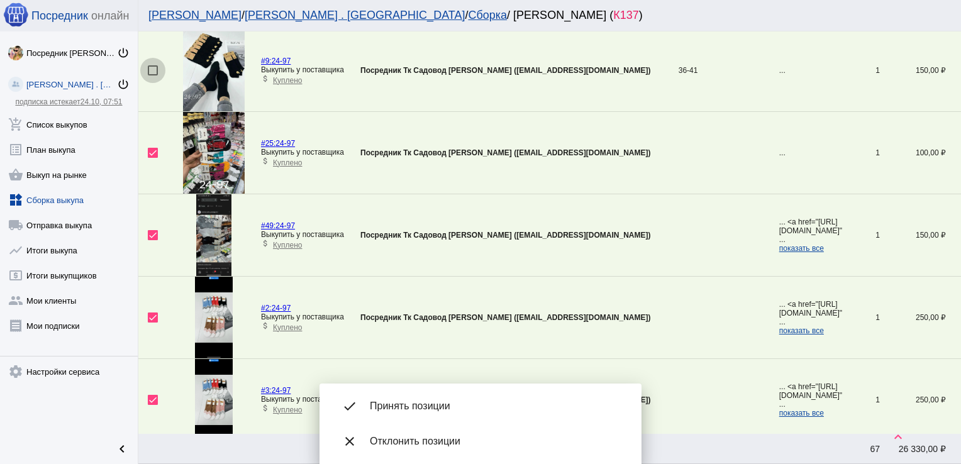
click at [153, 75] on input "checkbox" at bounding box center [152, 75] width 1 height 1
checkbox input "true"
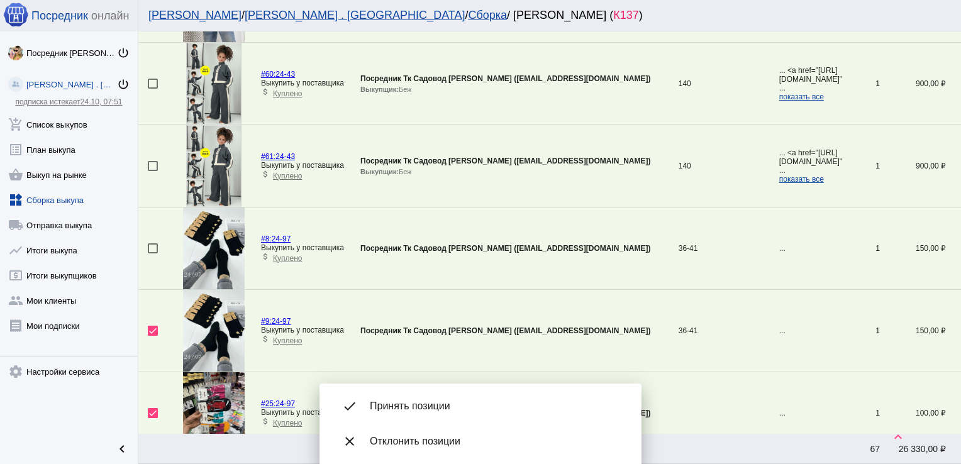
scroll to position [372, 0]
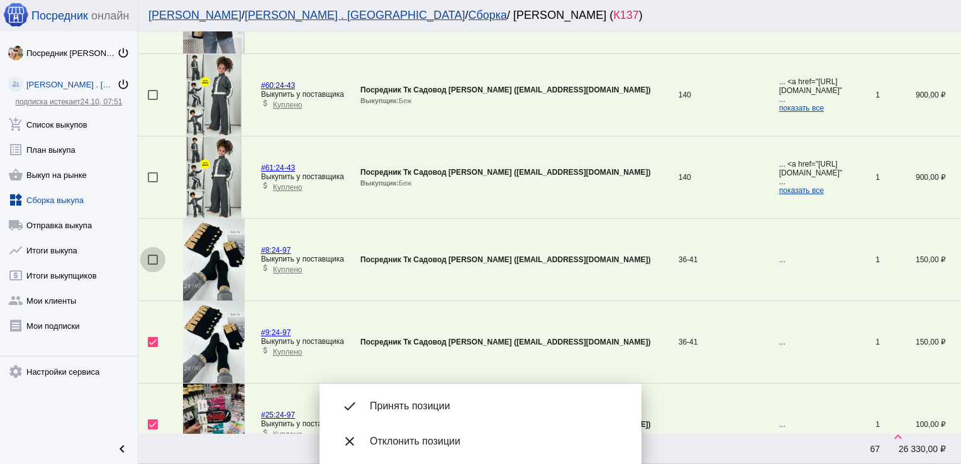
click at [150, 258] on div at bounding box center [153, 260] width 10 height 10
click at [152, 265] on input "checkbox" at bounding box center [152, 265] width 1 height 1
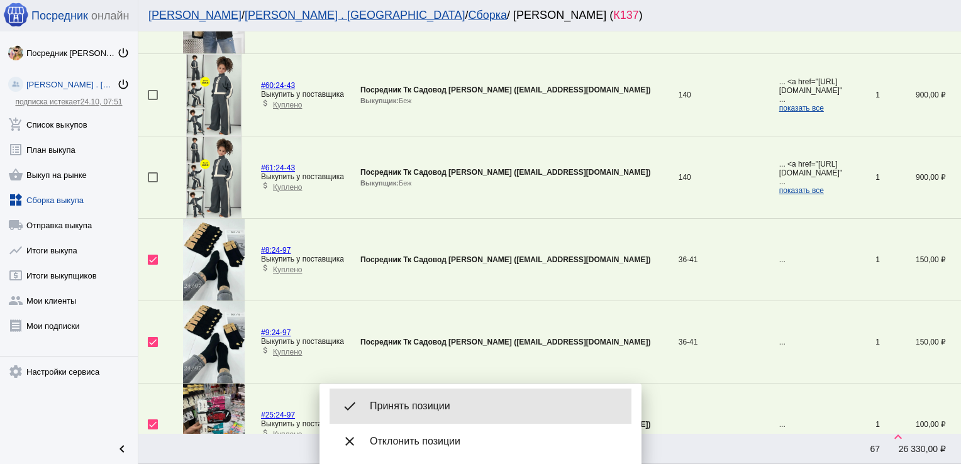
click at [413, 401] on span "Принять позиции" at bounding box center [496, 406] width 252 height 13
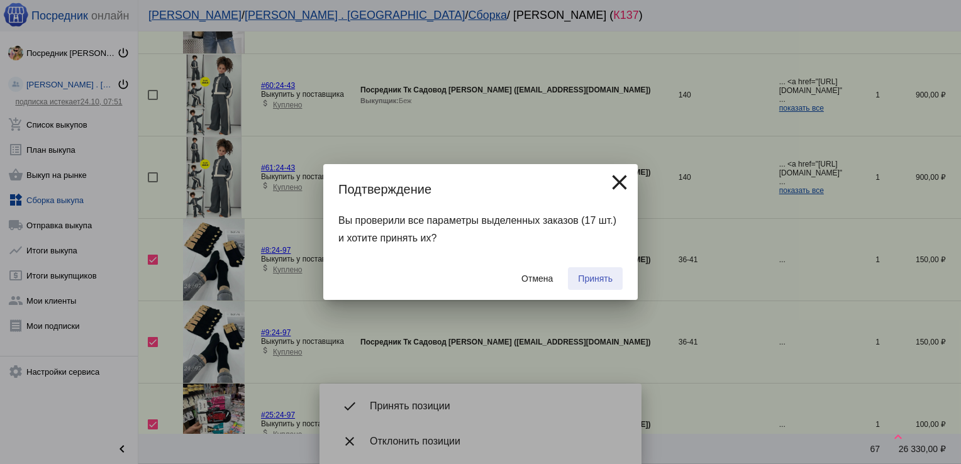
click at [605, 274] on span "Принять" at bounding box center [595, 279] width 35 height 10
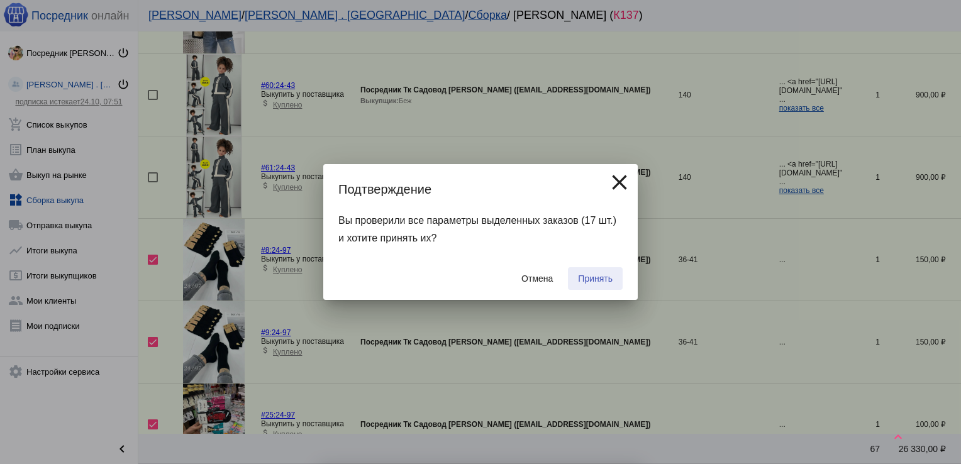
checkbox input "false"
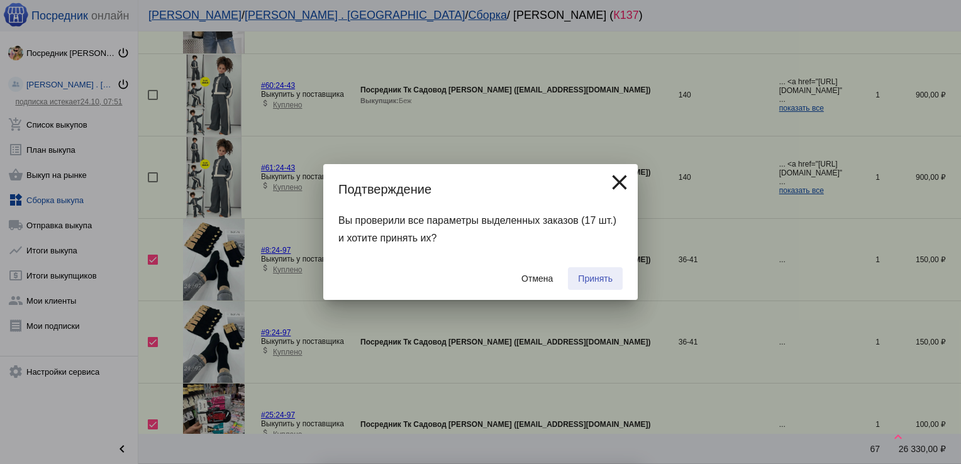
checkbox input "false"
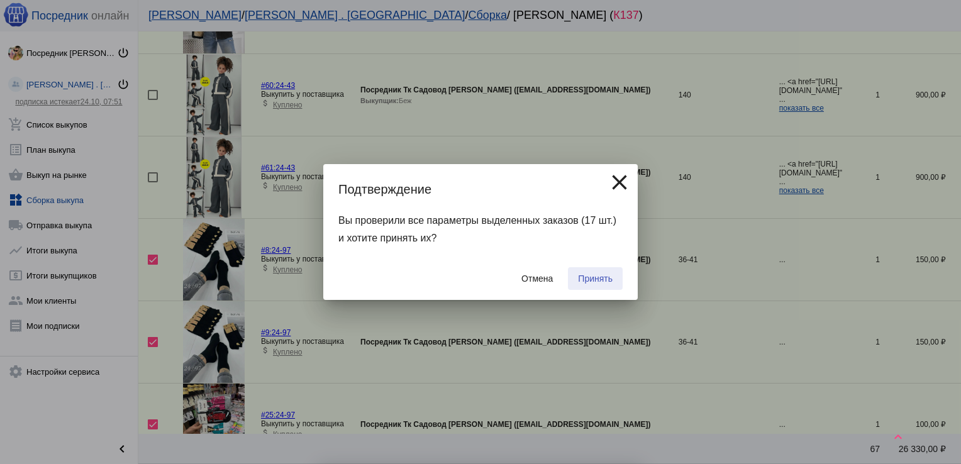
checkbox input "false"
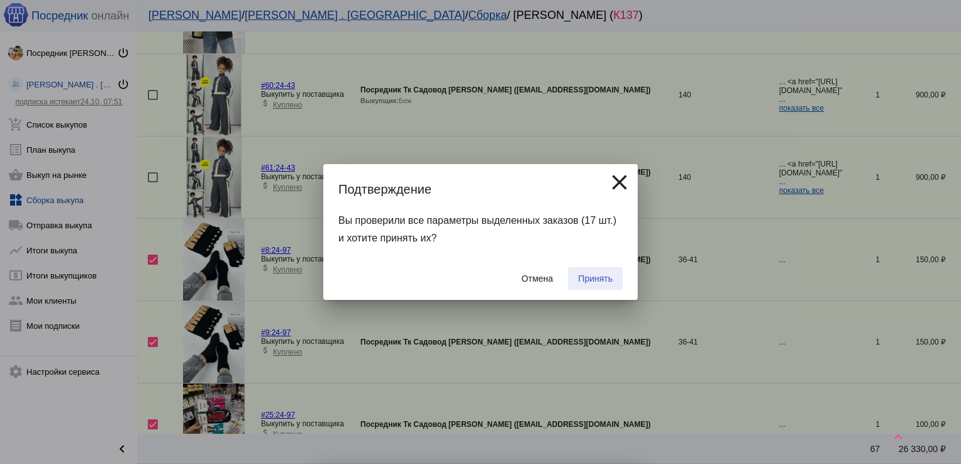
checkbox input "false"
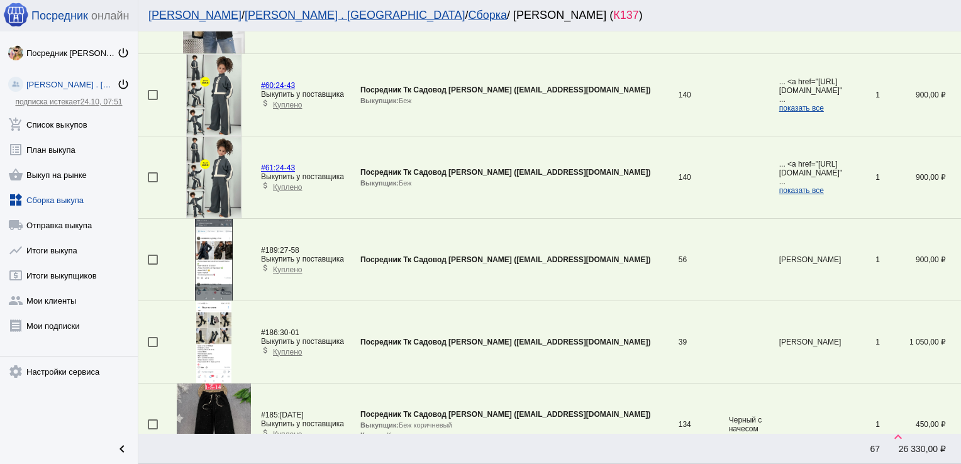
scroll to position [0, 0]
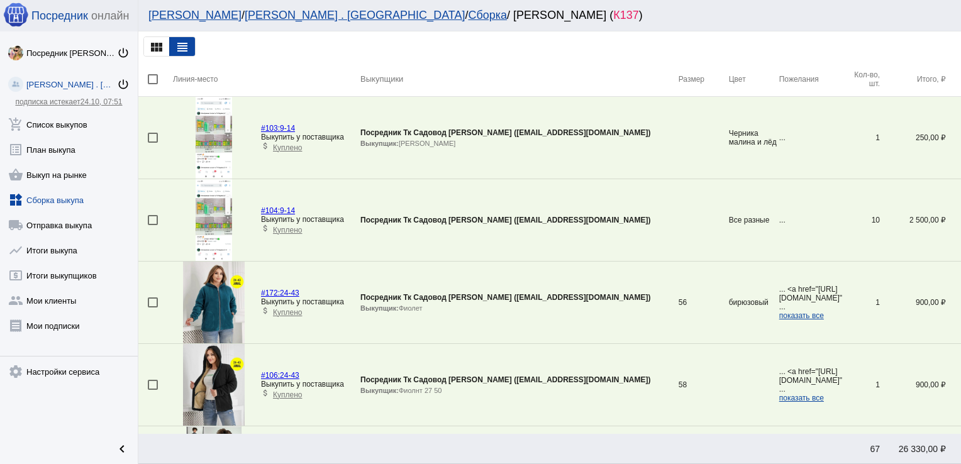
click at [155, 136] on div at bounding box center [153, 138] width 10 height 10
click at [153, 143] on input "checkbox" at bounding box center [152, 143] width 1 height 1
checkbox input "true"
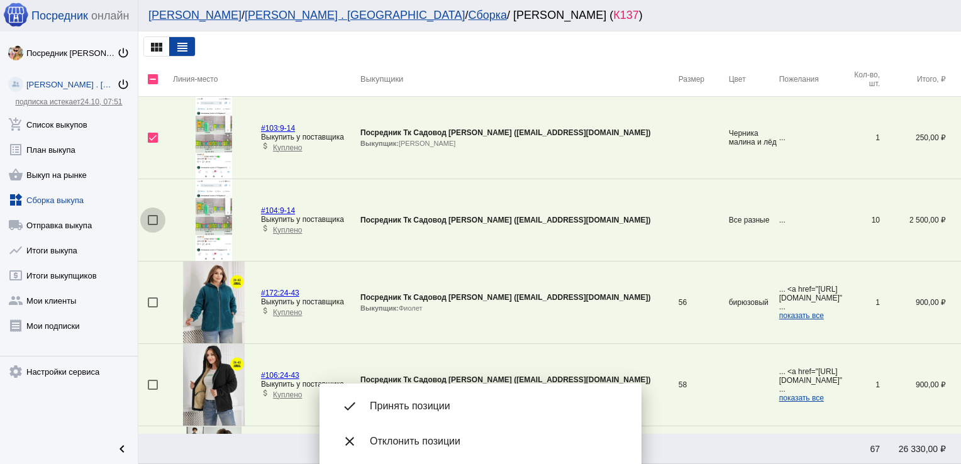
click at [156, 222] on div at bounding box center [153, 220] width 10 height 10
click at [153, 225] on input "checkbox" at bounding box center [152, 225] width 1 height 1
checkbox input "true"
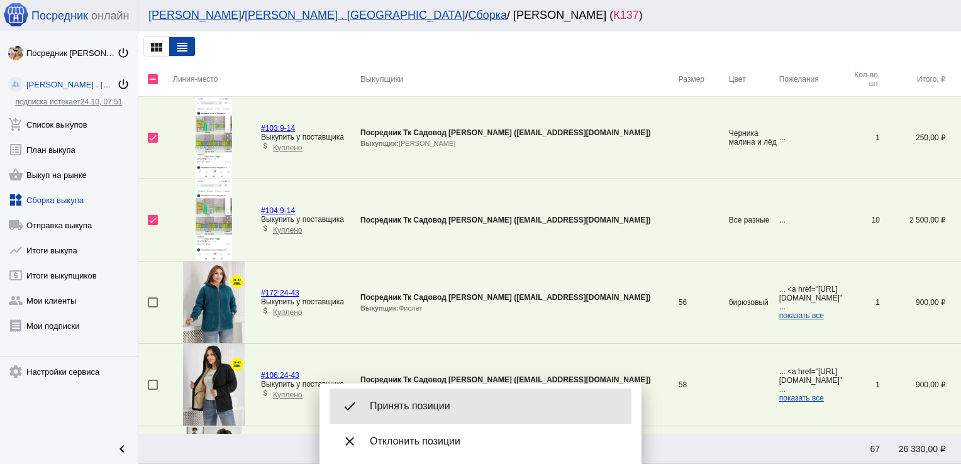
click at [467, 399] on div "done Принять позиции" at bounding box center [481, 406] width 302 height 35
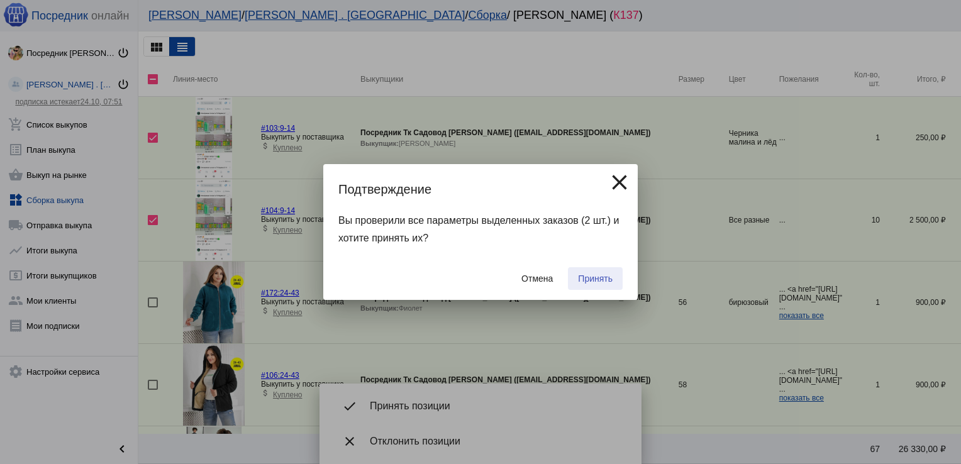
click at [616, 279] on button "Принять" at bounding box center [595, 278] width 55 height 23
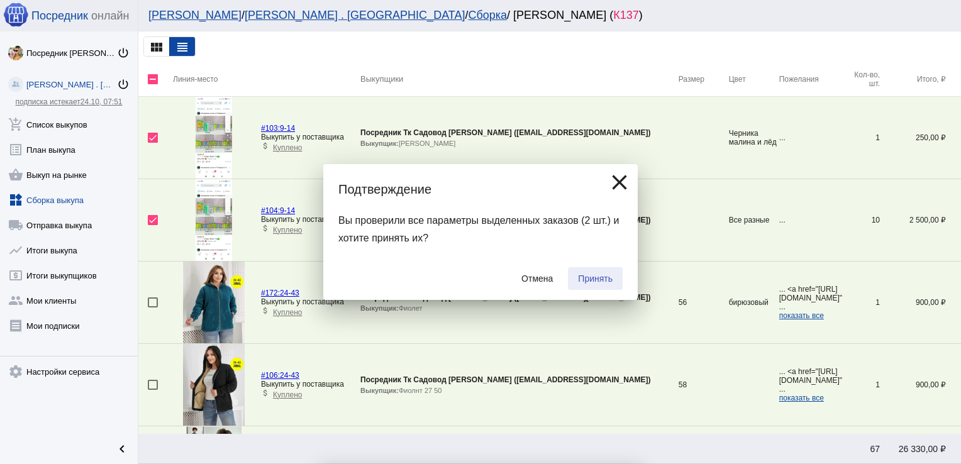
checkbox input "false"
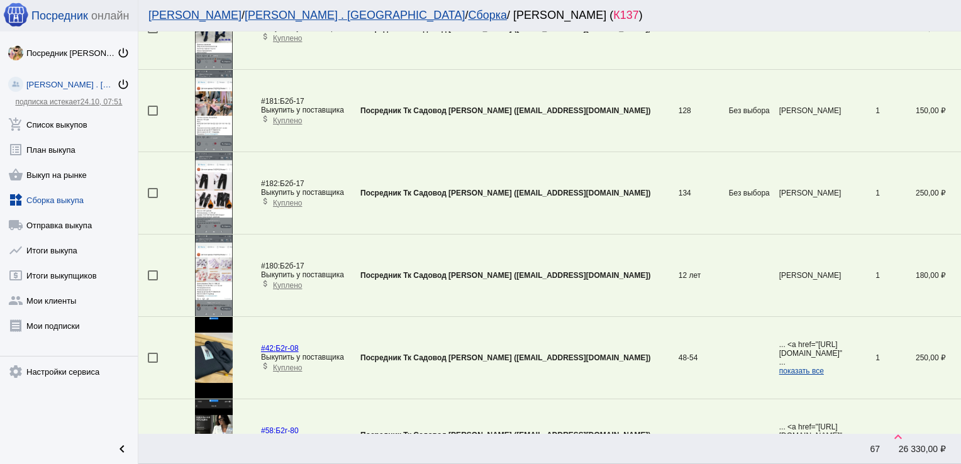
scroll to position [772, 0]
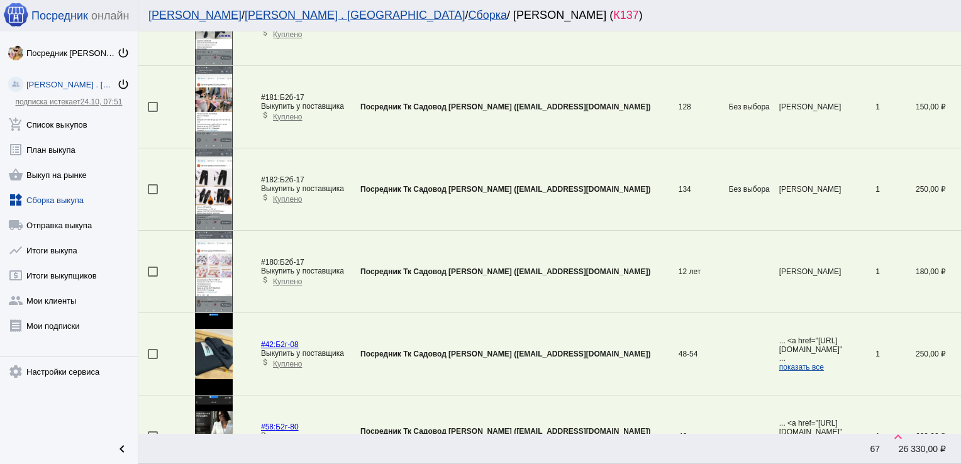
click at [285, 116] on span "Куплено" at bounding box center [287, 117] width 29 height 9
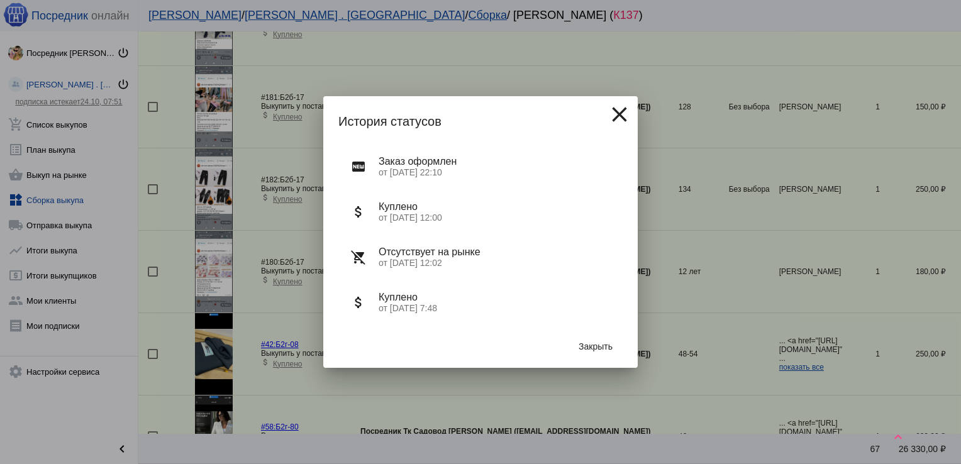
click at [591, 347] on span "Закрыть" at bounding box center [596, 347] width 34 height 10
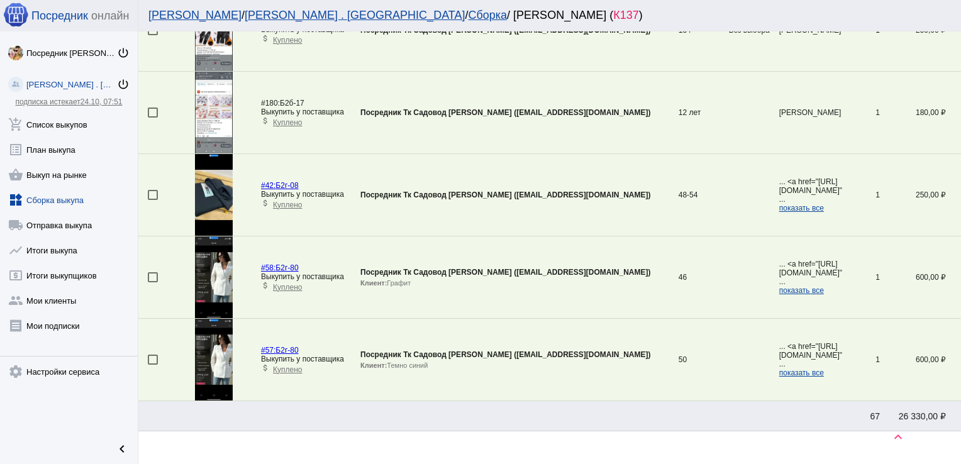
scroll to position [933, 0]
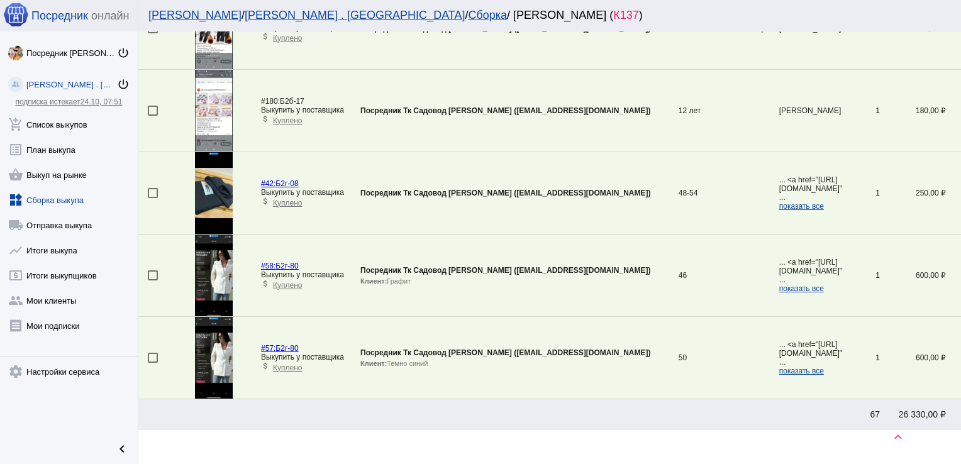
click at [290, 200] on span "Куплено" at bounding box center [287, 203] width 29 height 9
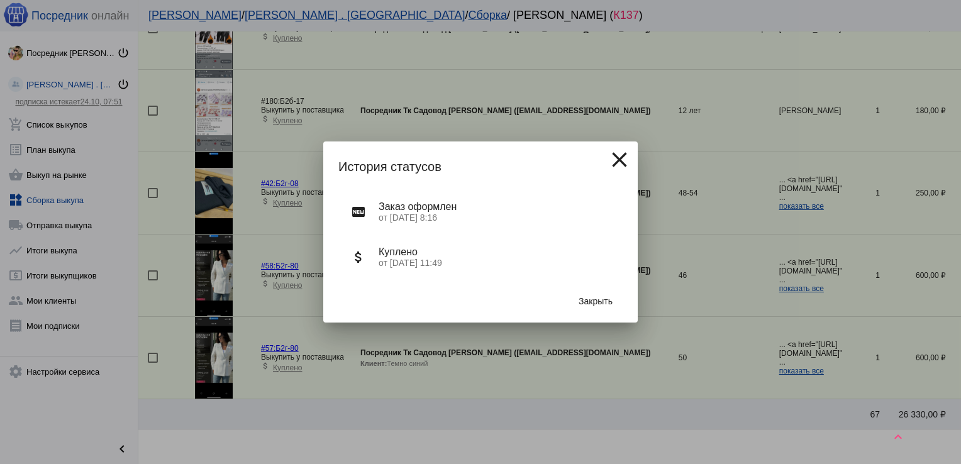
click at [606, 297] on span "Закрыть" at bounding box center [596, 301] width 34 height 10
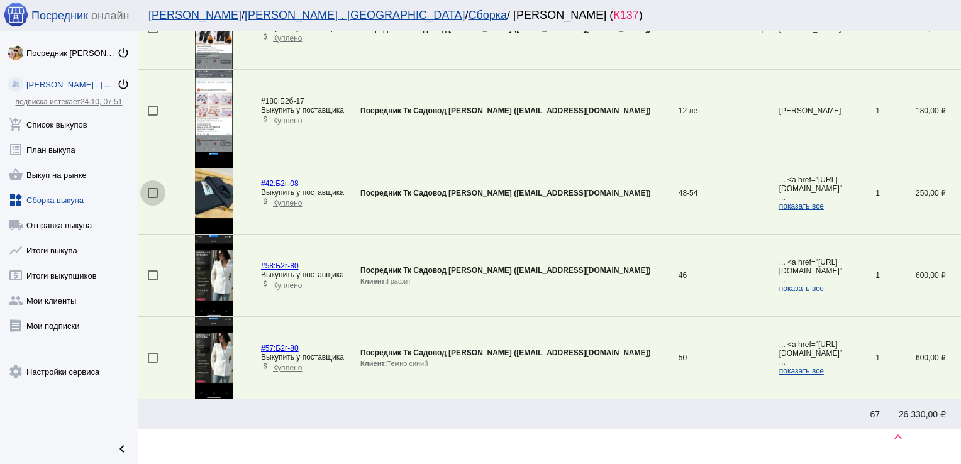
click at [151, 192] on div at bounding box center [153, 193] width 10 height 10
click at [152, 198] on input "checkbox" at bounding box center [152, 198] width 1 height 1
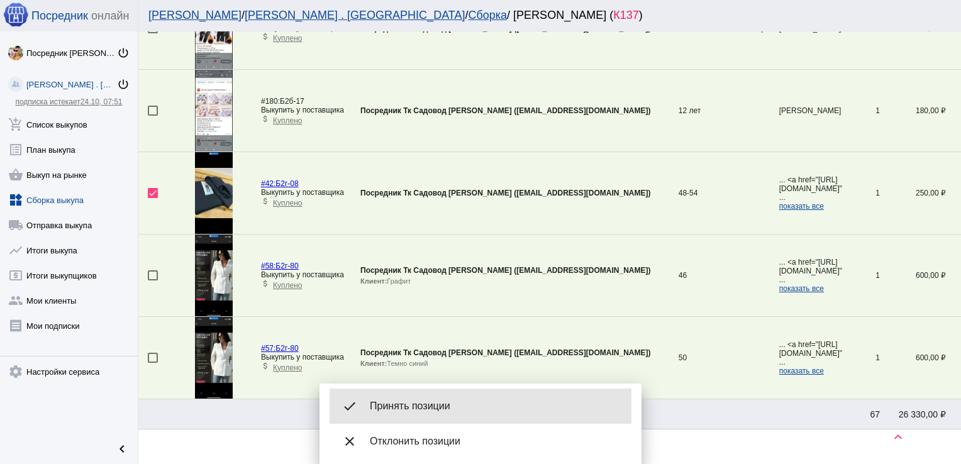
click at [422, 413] on div "done Принять позиции" at bounding box center [481, 406] width 302 height 35
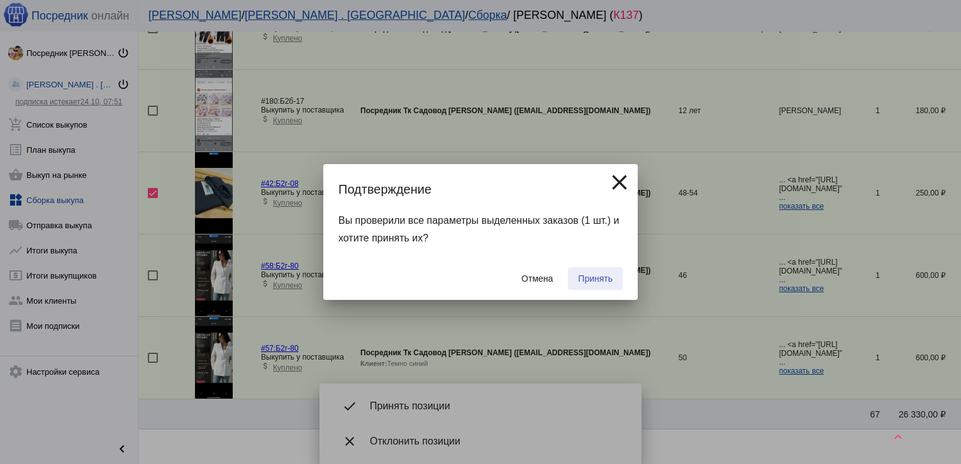
click at [588, 277] on span "Принять" at bounding box center [595, 279] width 35 height 10
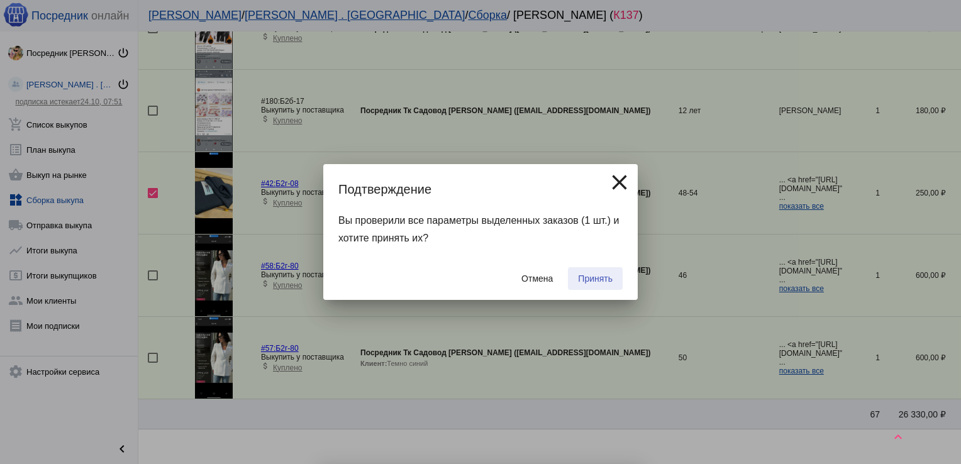
checkbox input "false"
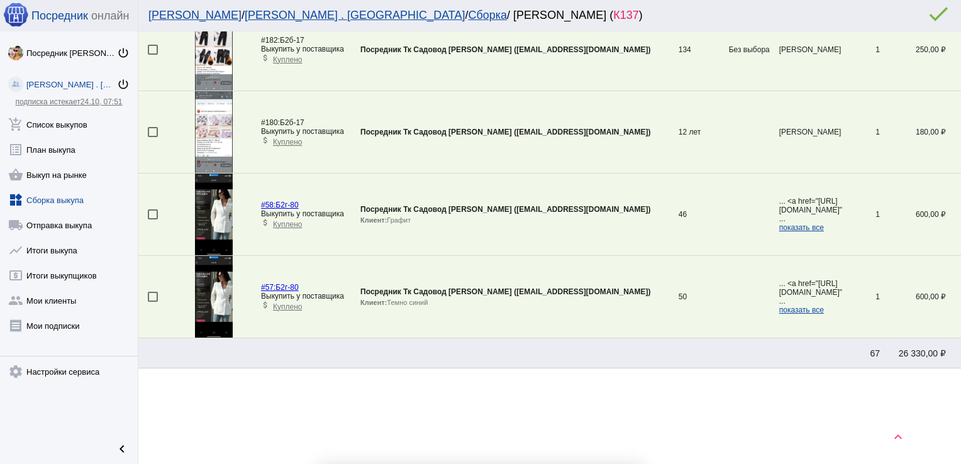
scroll to position [909, 0]
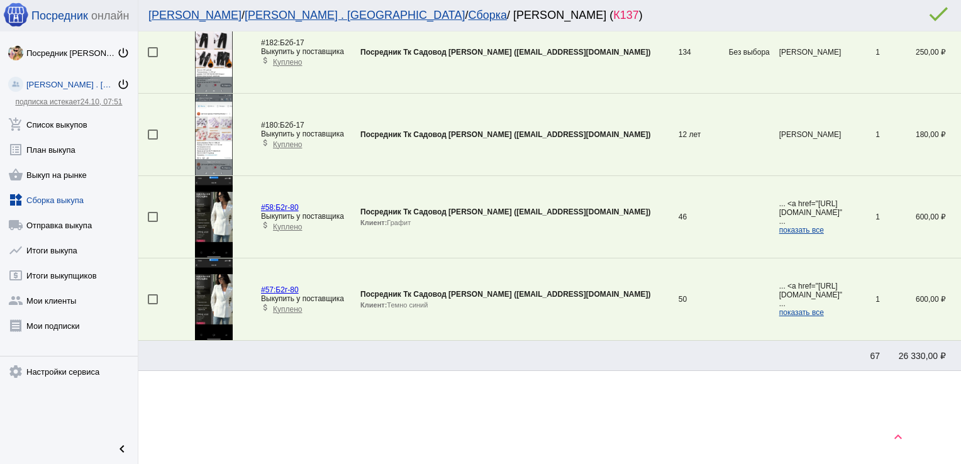
click at [50, 198] on link "widgets Сборка выкупа" at bounding box center [69, 197] width 138 height 25
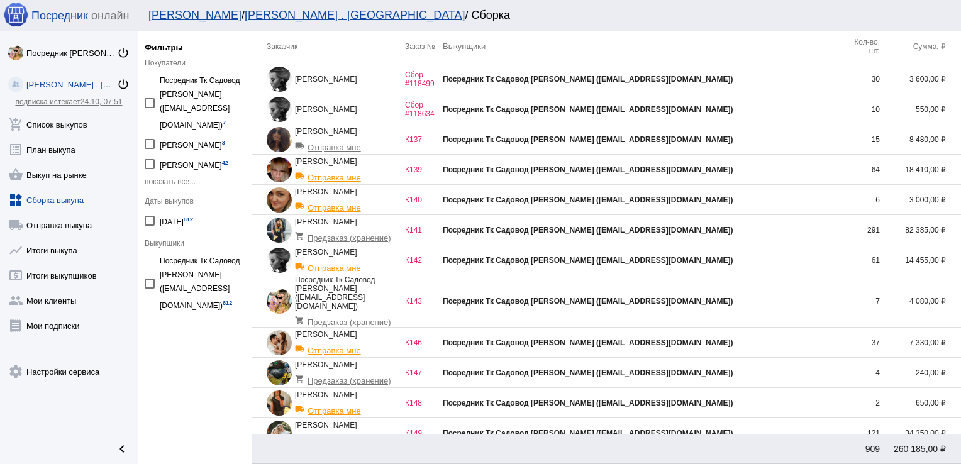
scroll to position [38, 0]
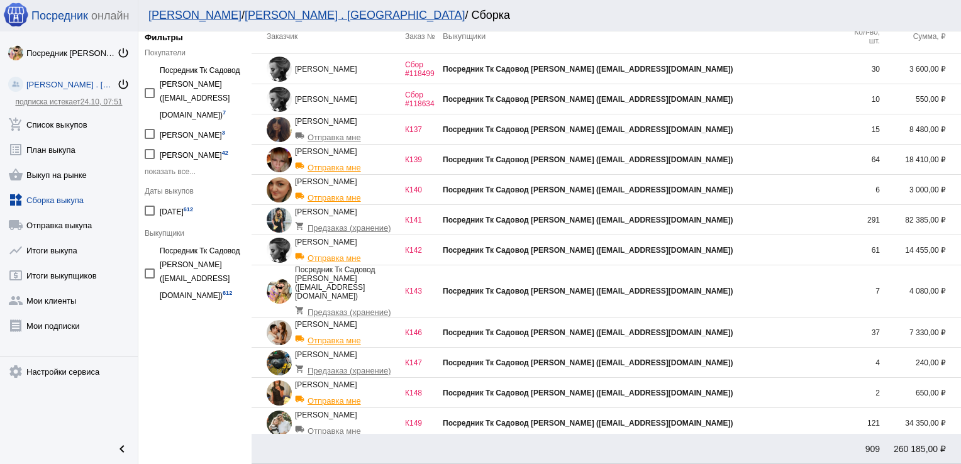
click at [761, 358] on div "Посредник Тк Садовод [PERSON_NAME] ([EMAIL_ADDRESS][DOMAIN_NAME])" at bounding box center [642, 362] width 399 height 9
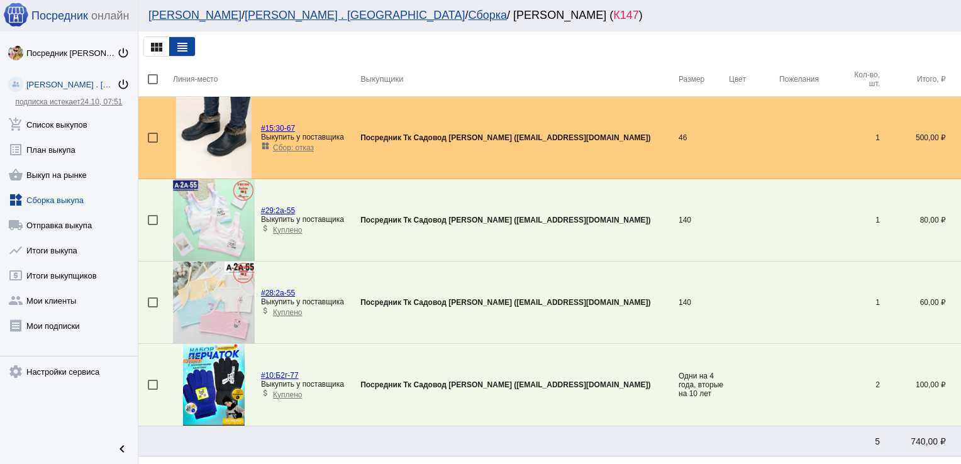
click at [57, 198] on link "widgets Сборка выкупа" at bounding box center [69, 197] width 138 height 25
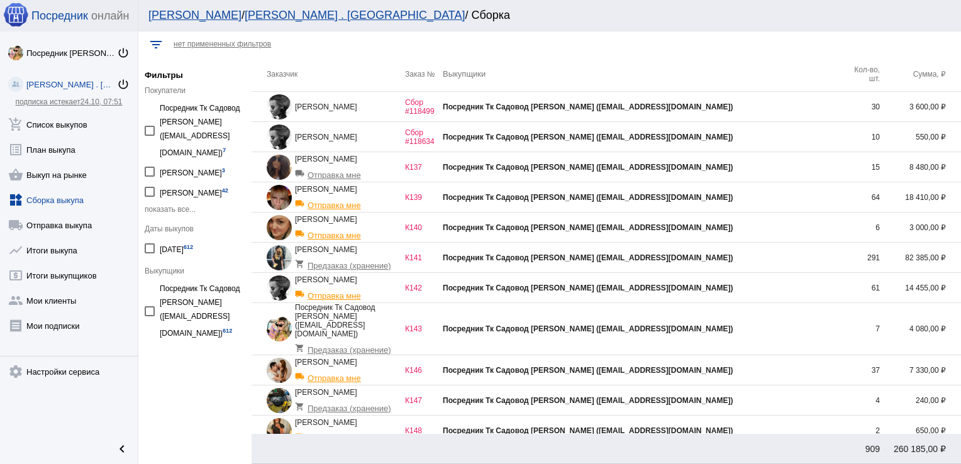
click at [729, 292] on td "Посредник Тк Садовод [PERSON_NAME] ([EMAIL_ADDRESS][DOMAIN_NAME])" at bounding box center [642, 288] width 399 height 30
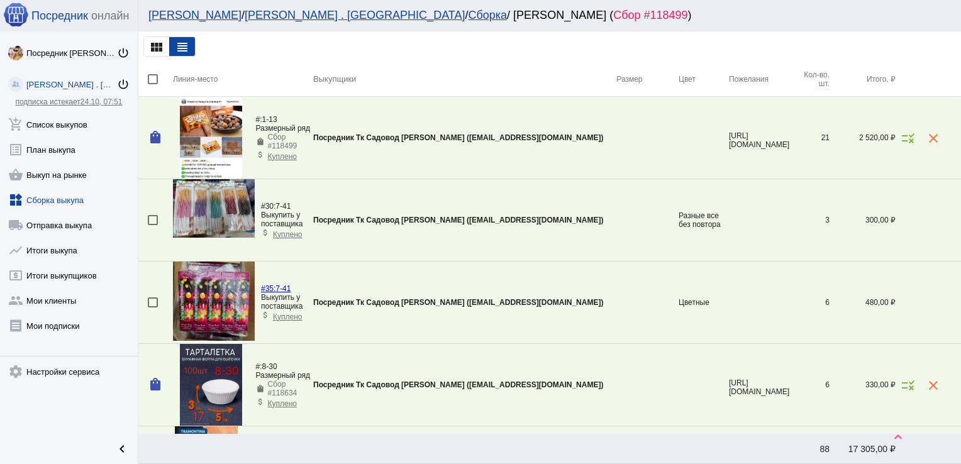
scroll to position [2014, 0]
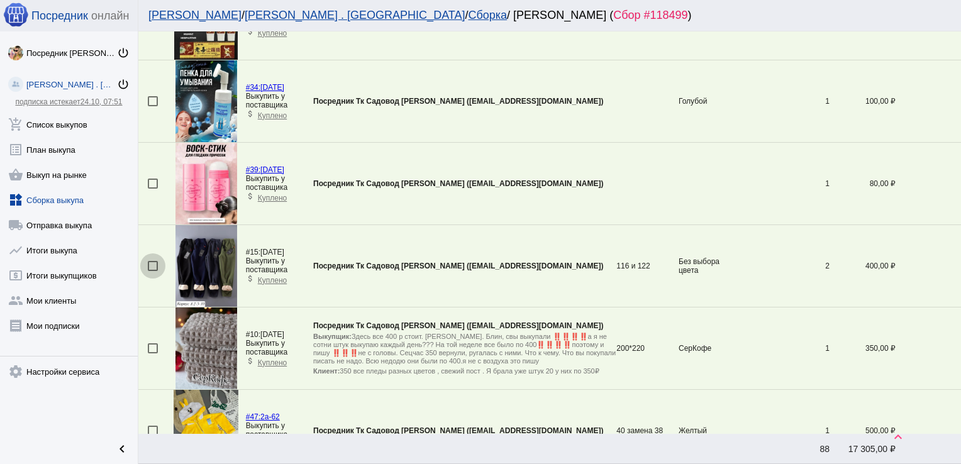
click at [151, 262] on div at bounding box center [153, 266] width 10 height 10
click at [152, 271] on input "checkbox" at bounding box center [152, 271] width 1 height 1
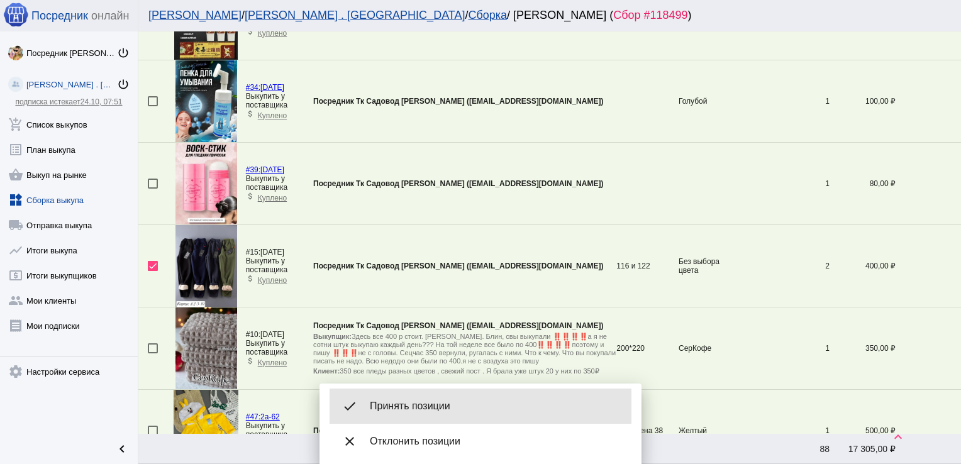
click at [415, 406] on span "Принять позиции" at bounding box center [496, 406] width 252 height 13
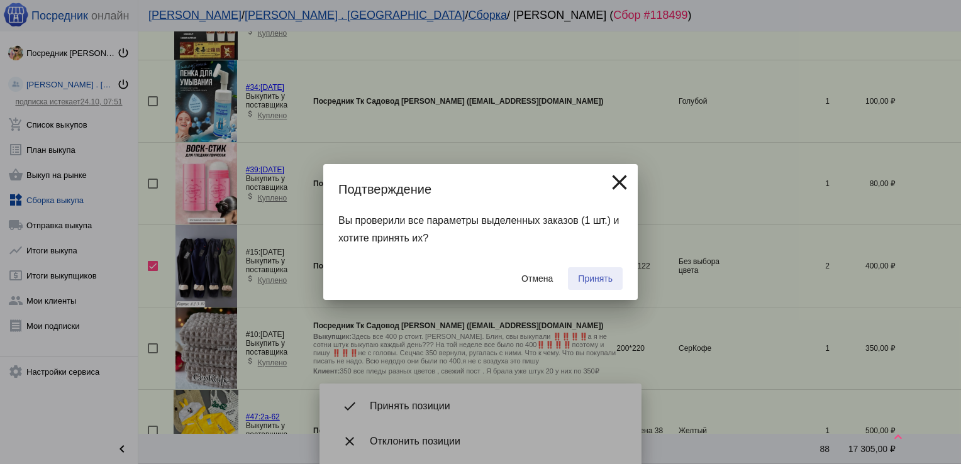
click at [591, 281] on span "Принять" at bounding box center [595, 279] width 35 height 10
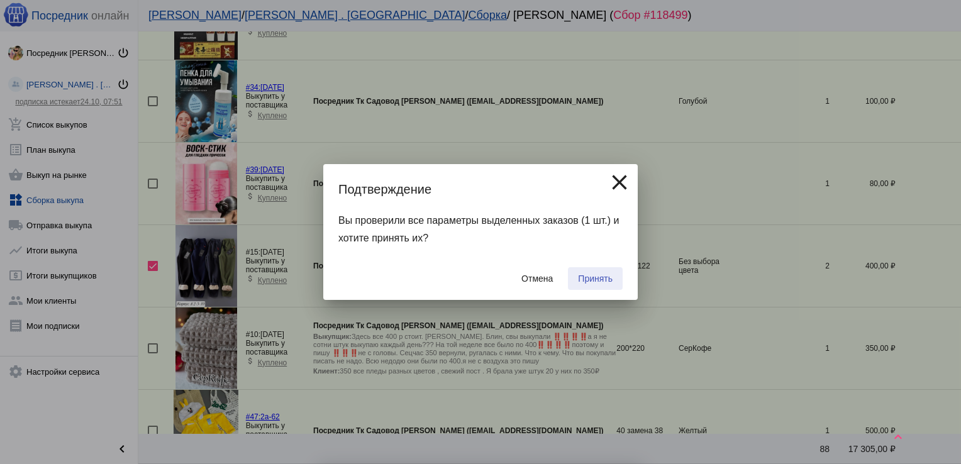
checkbox input "false"
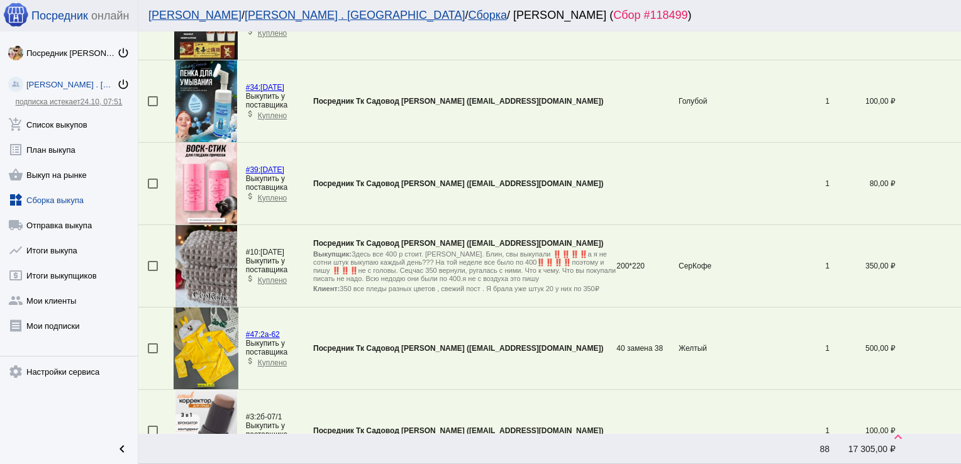
click at [155, 261] on div at bounding box center [153, 266] width 10 height 10
click at [153, 271] on input "checkbox" at bounding box center [152, 271] width 1 height 1
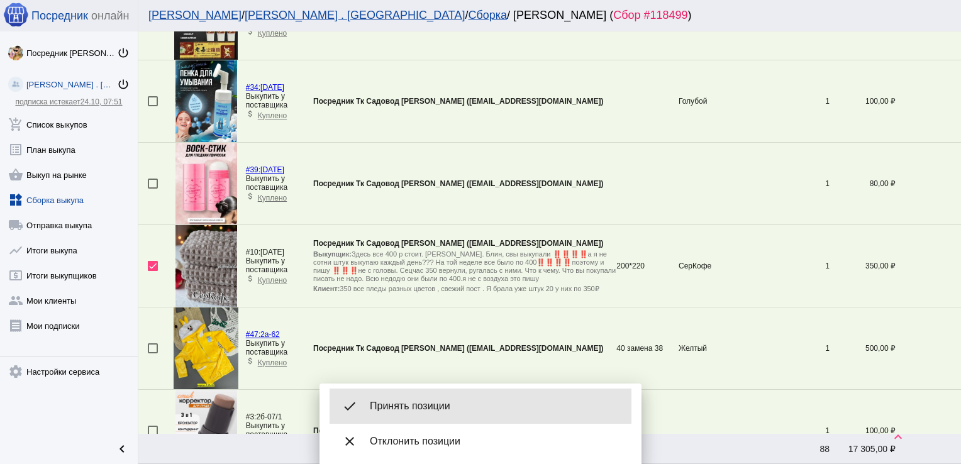
click at [421, 410] on span "Принять позиции" at bounding box center [496, 406] width 252 height 13
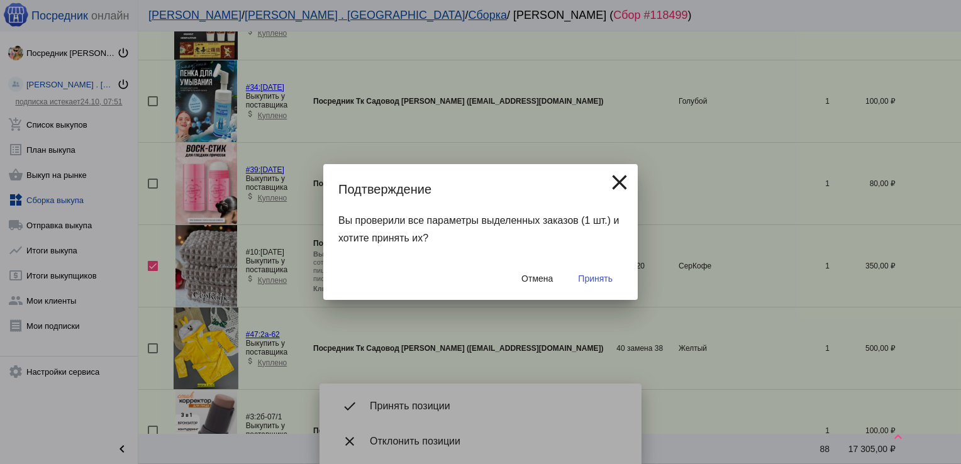
click at [597, 281] on span "Принять" at bounding box center [595, 279] width 35 height 10
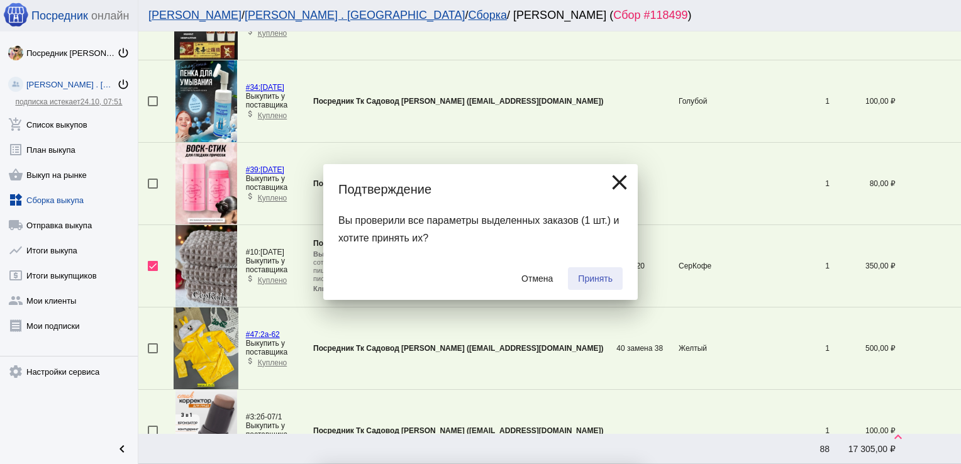
checkbox input "false"
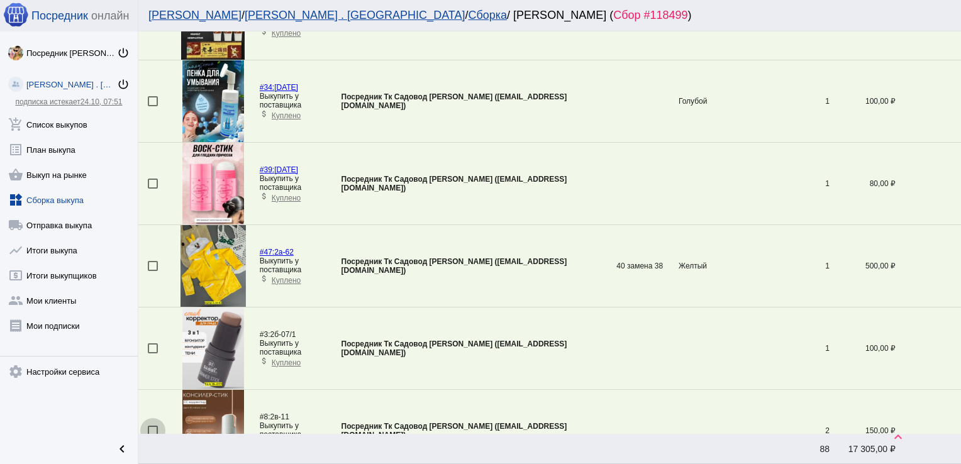
click at [156, 426] on div at bounding box center [153, 431] width 10 height 10
click at [153, 436] on input "checkbox" at bounding box center [152, 436] width 1 height 1
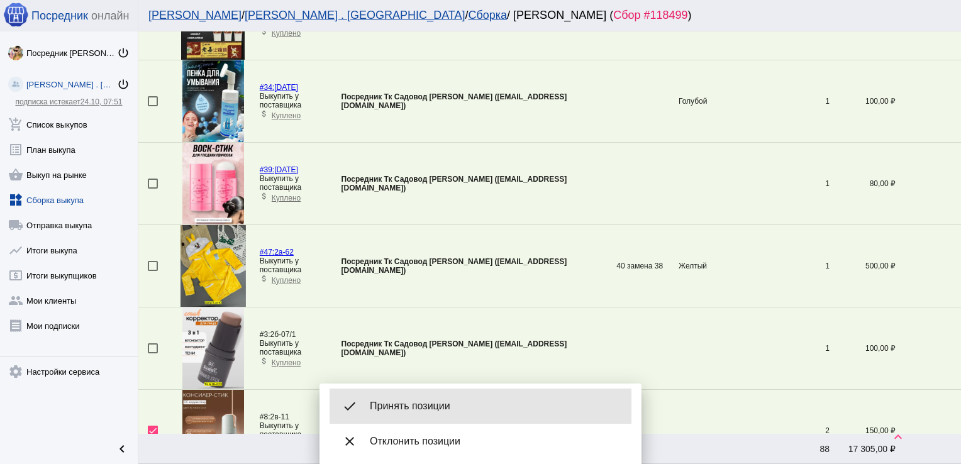
click at [435, 413] on div "done Принять позиции" at bounding box center [481, 406] width 302 height 35
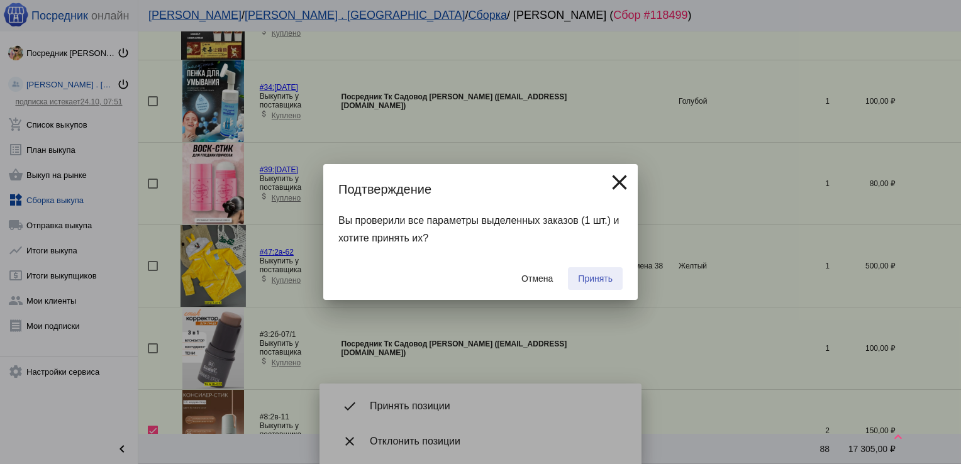
click at [596, 285] on button "Принять" at bounding box center [595, 278] width 55 height 23
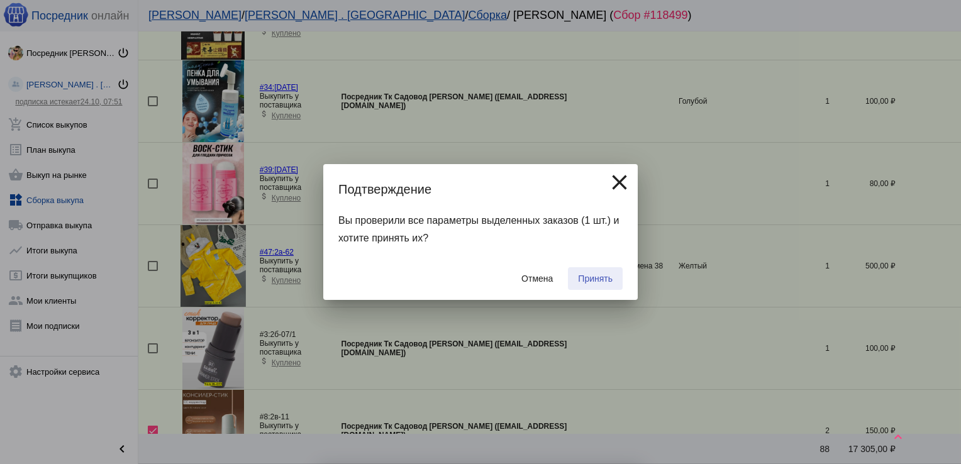
checkbox input "false"
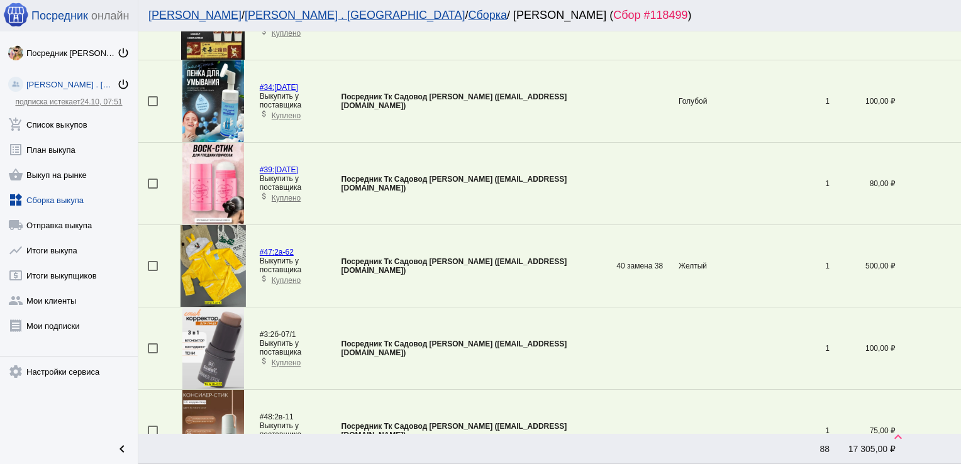
scroll to position [1525, 0]
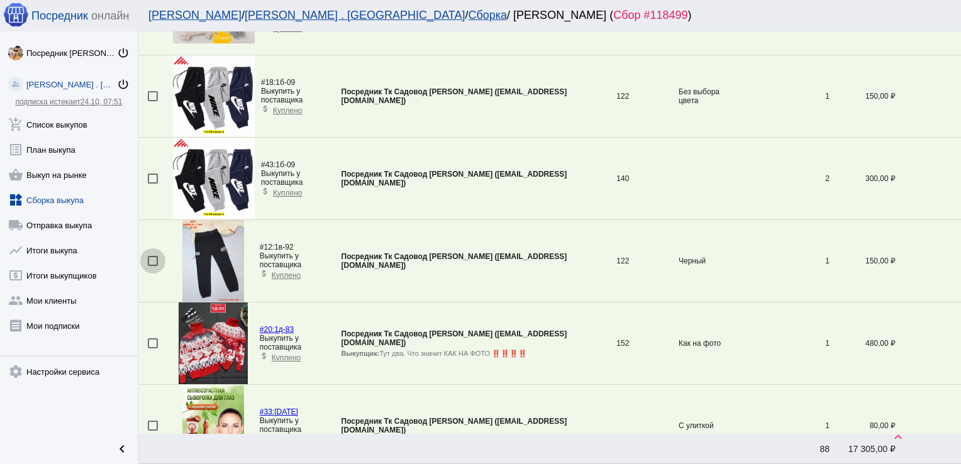
click at [151, 258] on div at bounding box center [153, 261] width 10 height 10
click at [152, 266] on input "checkbox" at bounding box center [152, 266] width 1 height 1
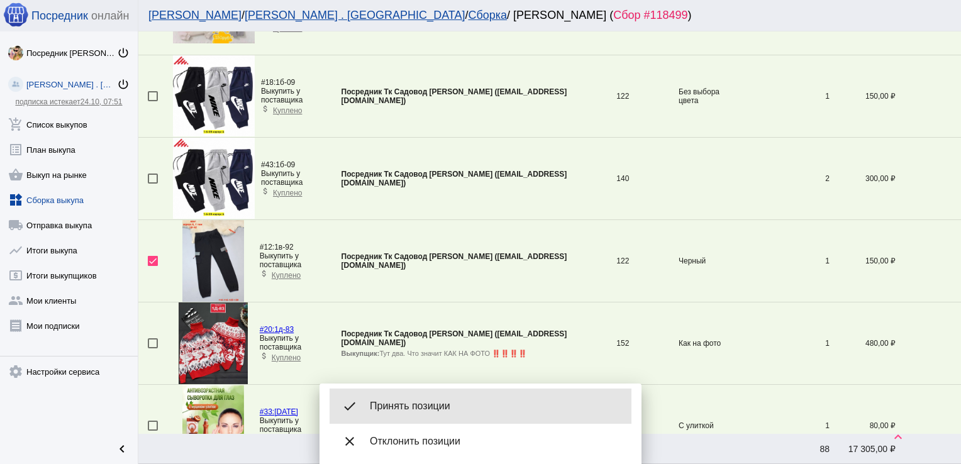
click at [444, 420] on div "done Принять позиции" at bounding box center [481, 406] width 302 height 35
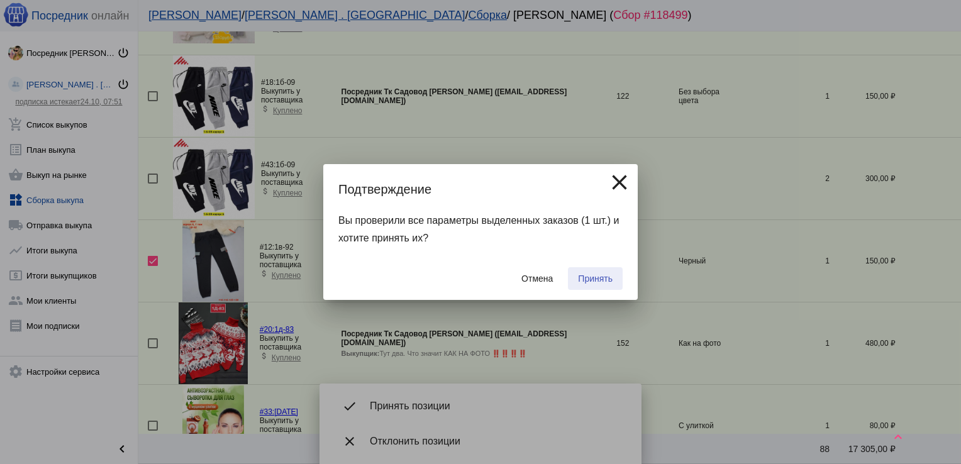
click at [594, 274] on span "Принять" at bounding box center [595, 279] width 35 height 10
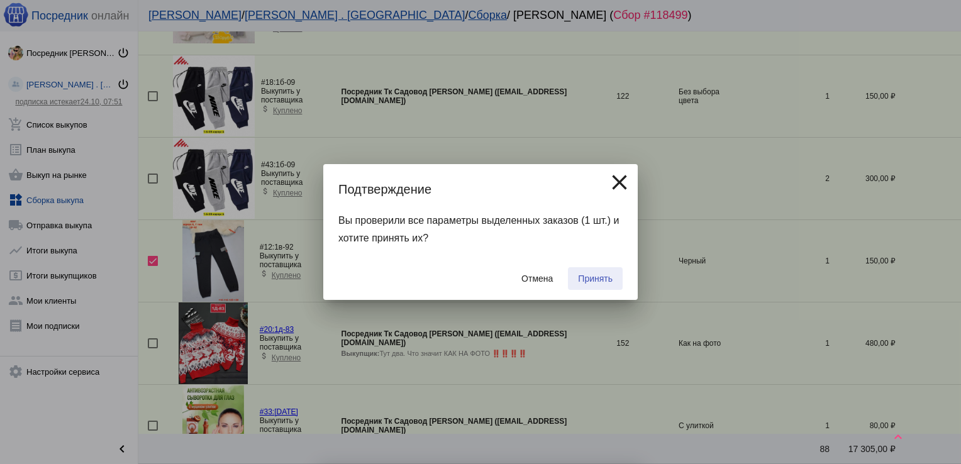
checkbox input "false"
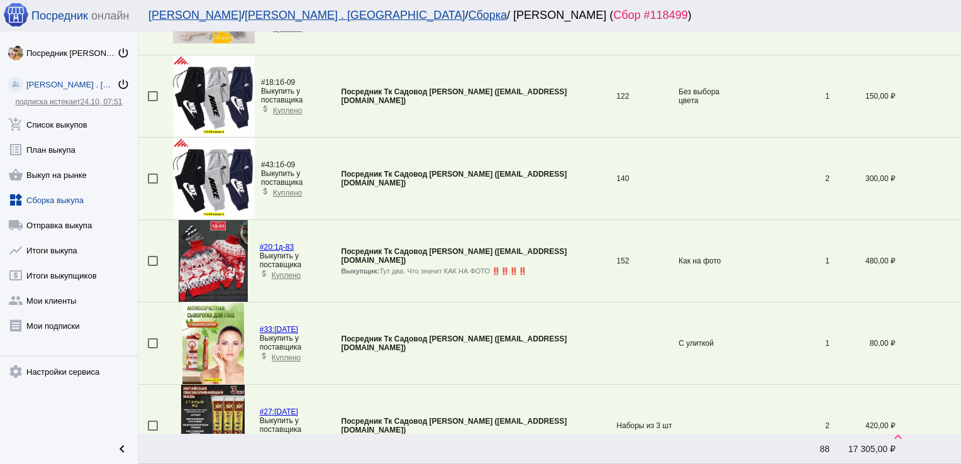
scroll to position [2347, 0]
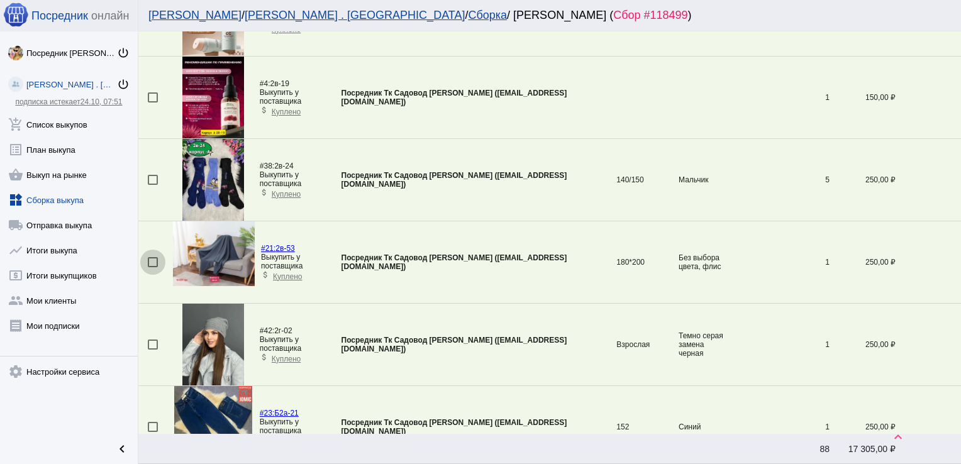
click at [153, 257] on div at bounding box center [153, 262] width 10 height 10
click at [153, 267] on input "checkbox" at bounding box center [152, 267] width 1 height 1
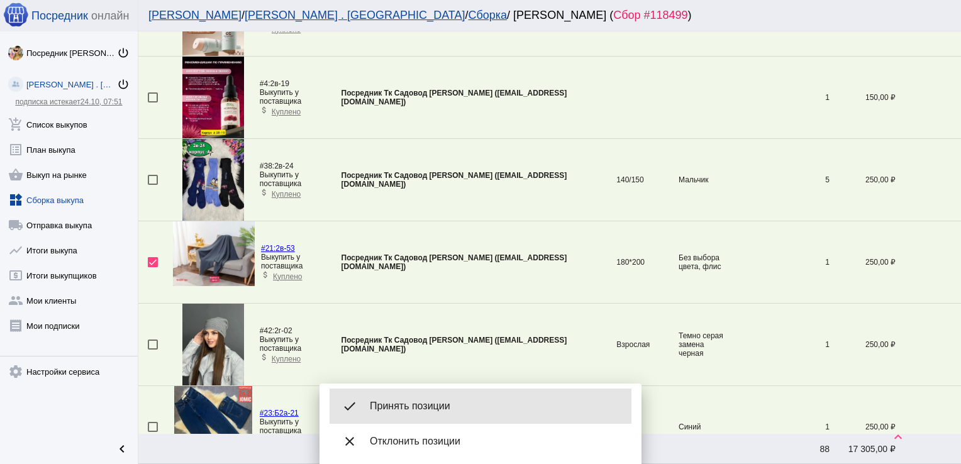
click at [418, 399] on div "done Принять позиции" at bounding box center [481, 406] width 302 height 35
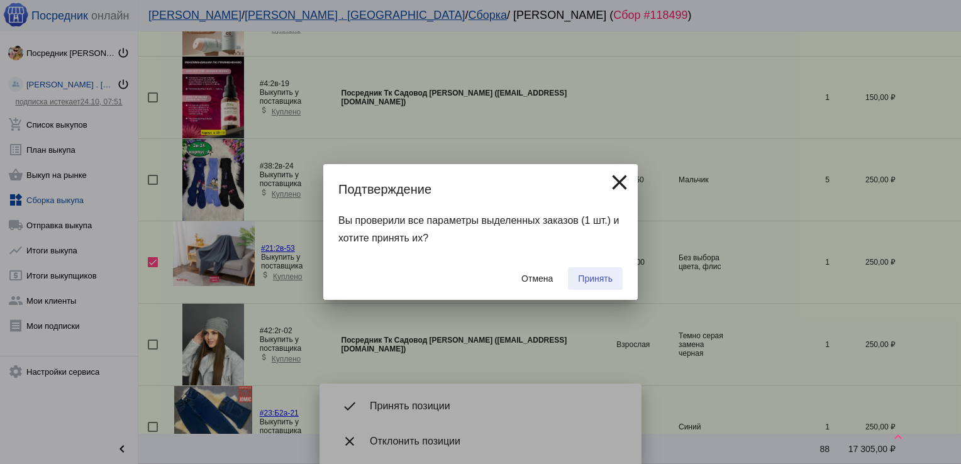
click at [606, 274] on span "Принять" at bounding box center [595, 279] width 35 height 10
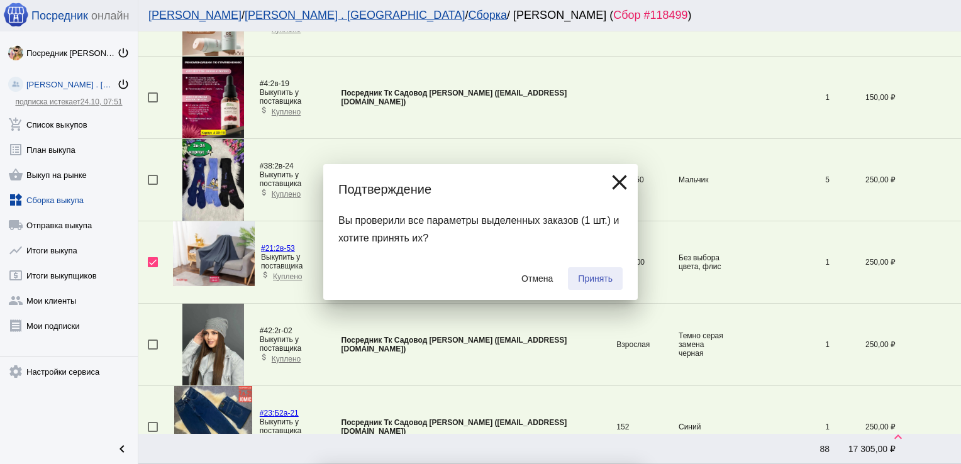
checkbox input "false"
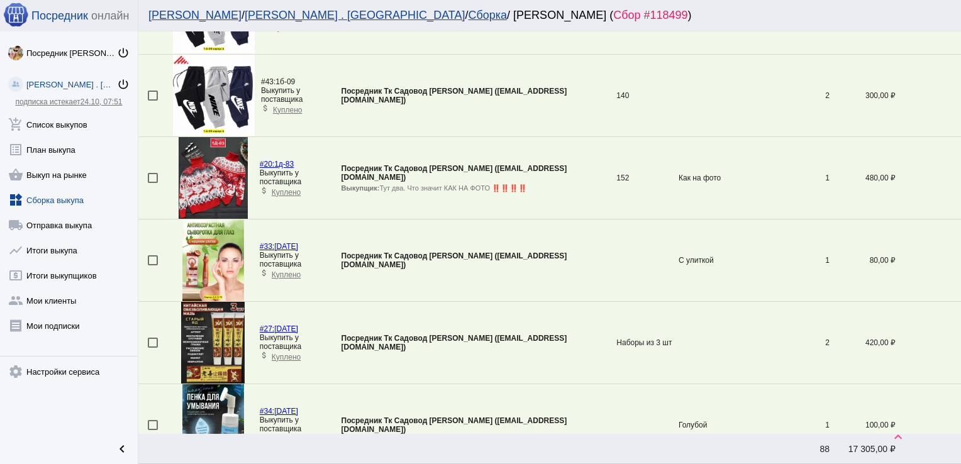
scroll to position [1854, 0]
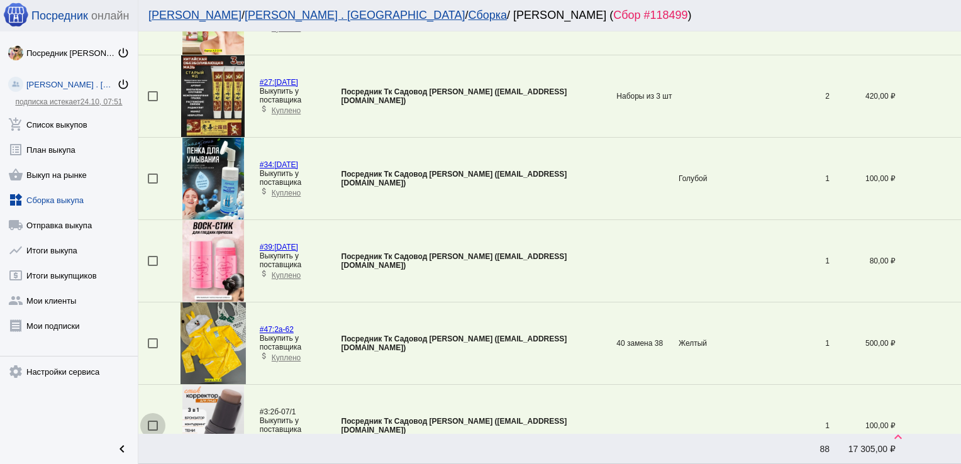
click at [152, 421] on div at bounding box center [153, 426] width 10 height 10
click at [152, 431] on input "checkbox" at bounding box center [152, 431] width 1 height 1
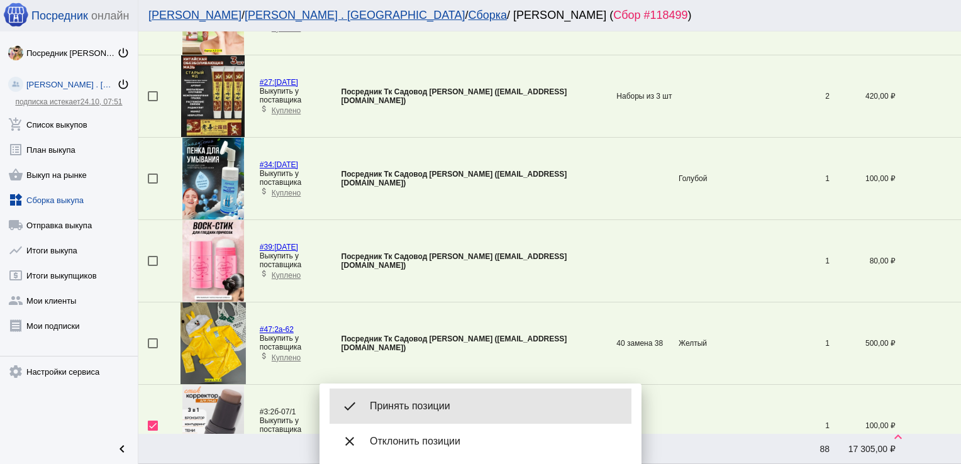
click at [435, 392] on div "done Принять позиции" at bounding box center [481, 406] width 302 height 35
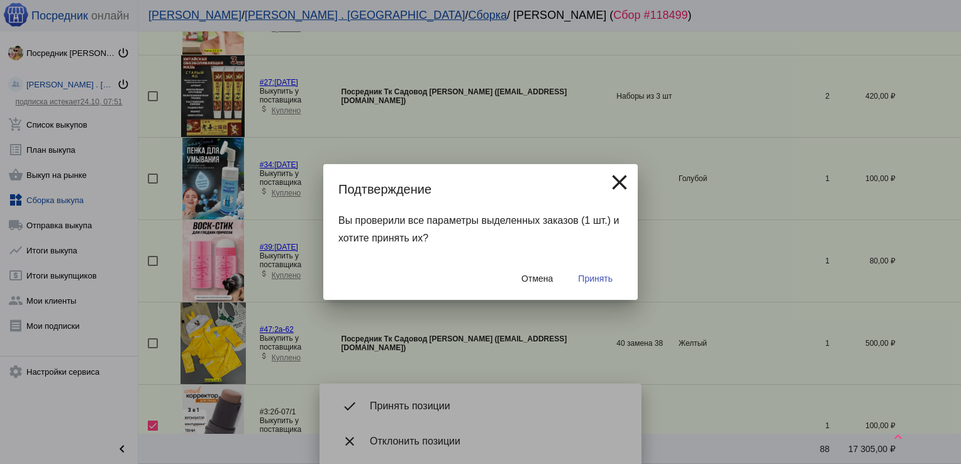
click at [614, 265] on div "Отмена Принять" at bounding box center [480, 278] width 284 height 43
click at [599, 275] on span "Принять" at bounding box center [595, 279] width 35 height 10
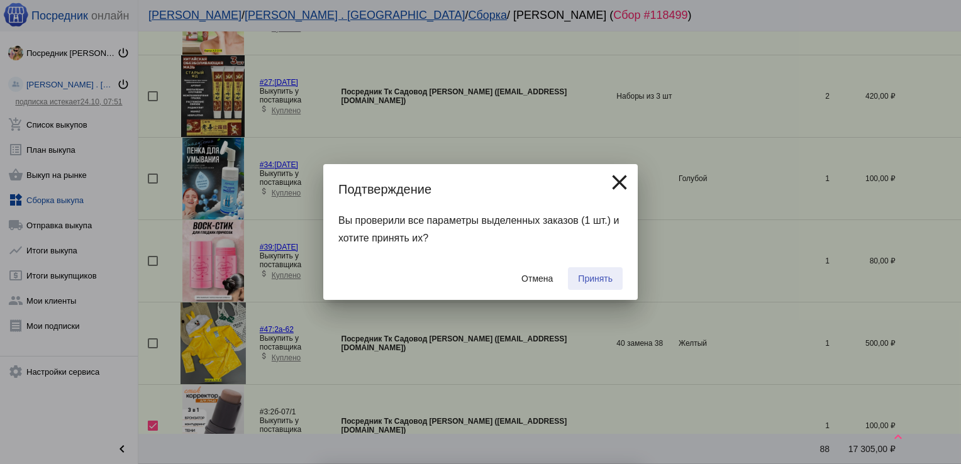
checkbox input "false"
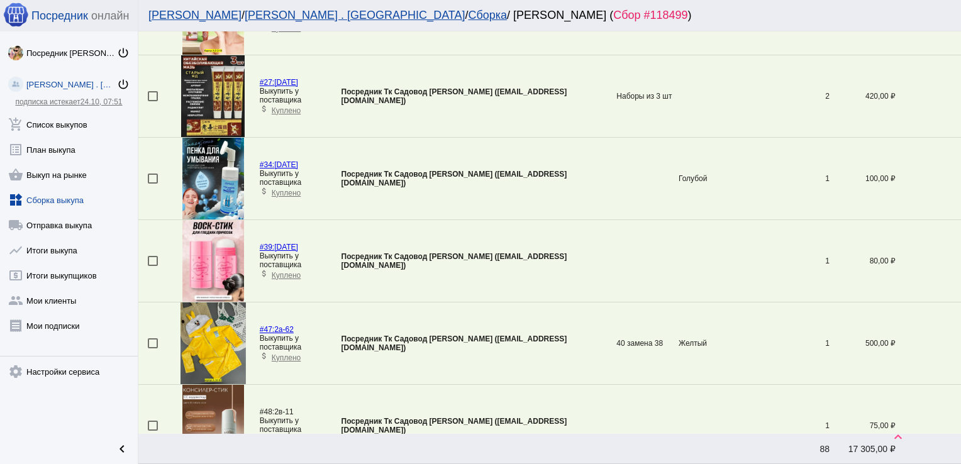
scroll to position [2347, 0]
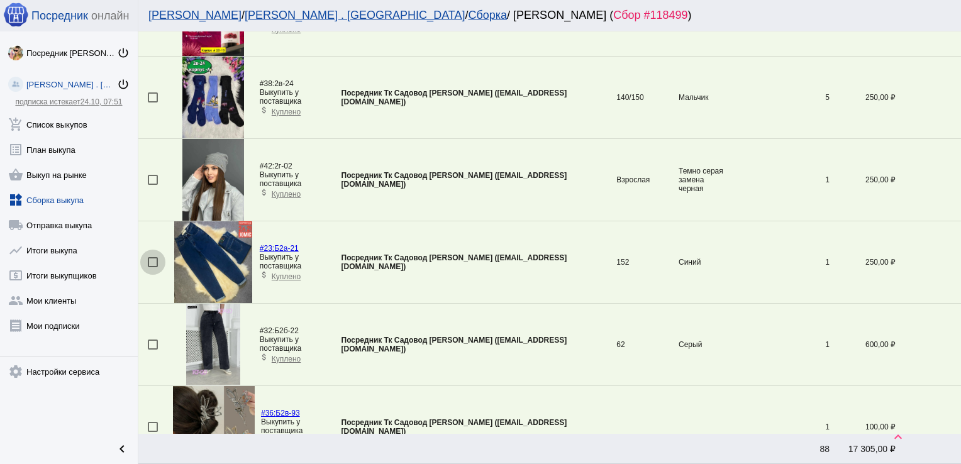
click at [155, 257] on div at bounding box center [153, 262] width 10 height 10
click at [153, 267] on input "checkbox" at bounding box center [152, 267] width 1 height 1
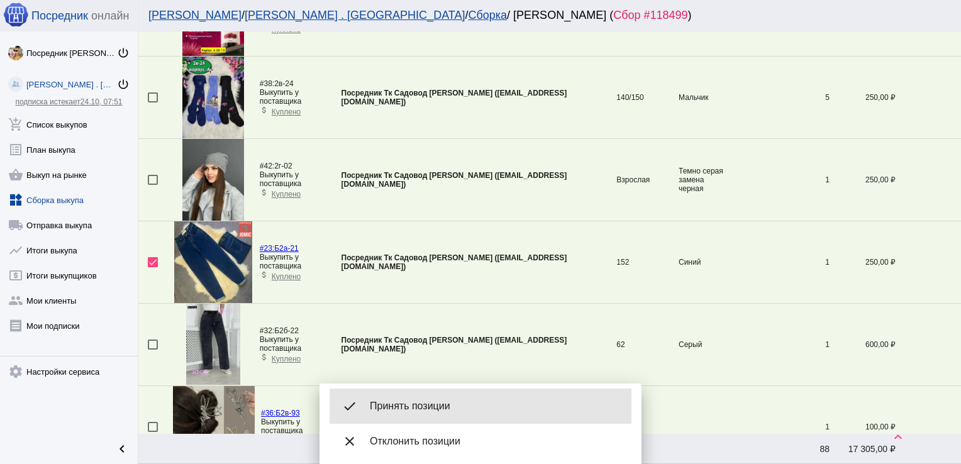
click at [456, 392] on div "done Принять позиции" at bounding box center [481, 406] width 302 height 35
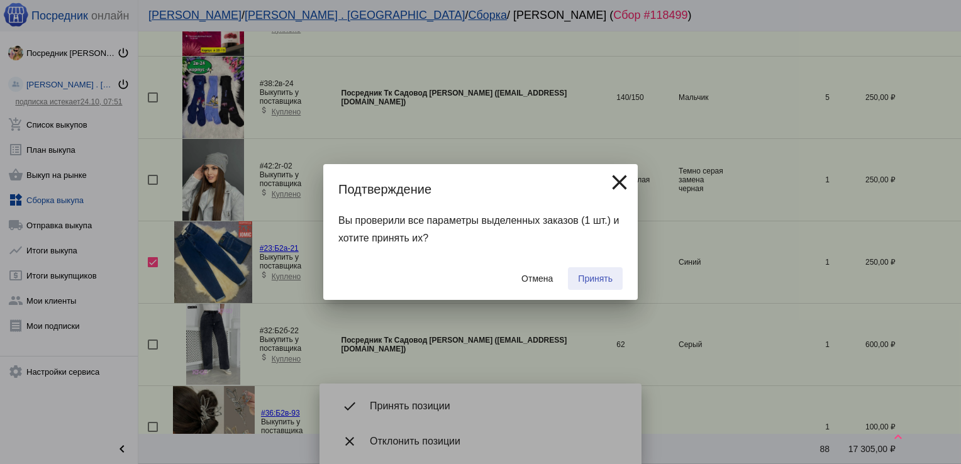
click at [605, 279] on span "Принять" at bounding box center [595, 279] width 35 height 10
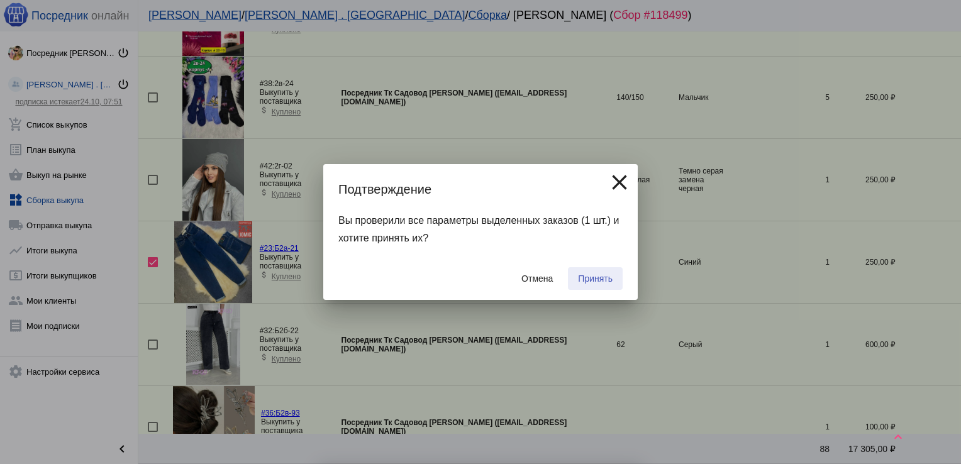
checkbox input "false"
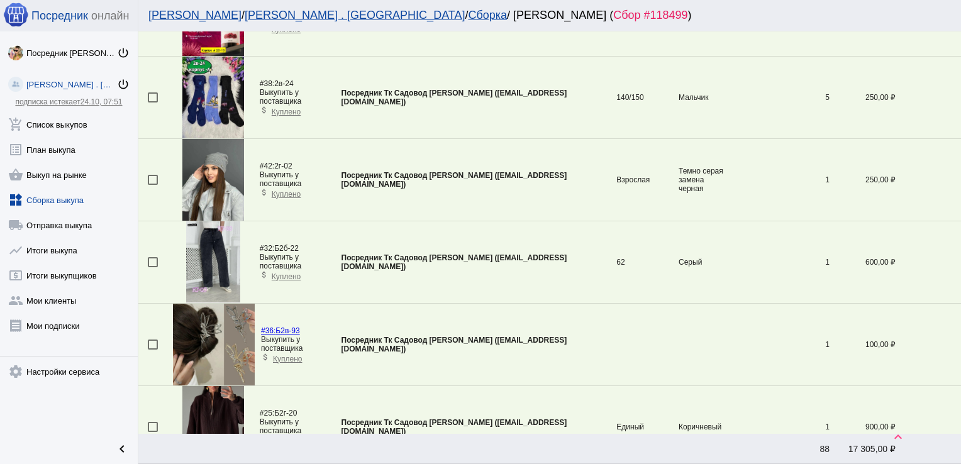
scroll to position [1196, 0]
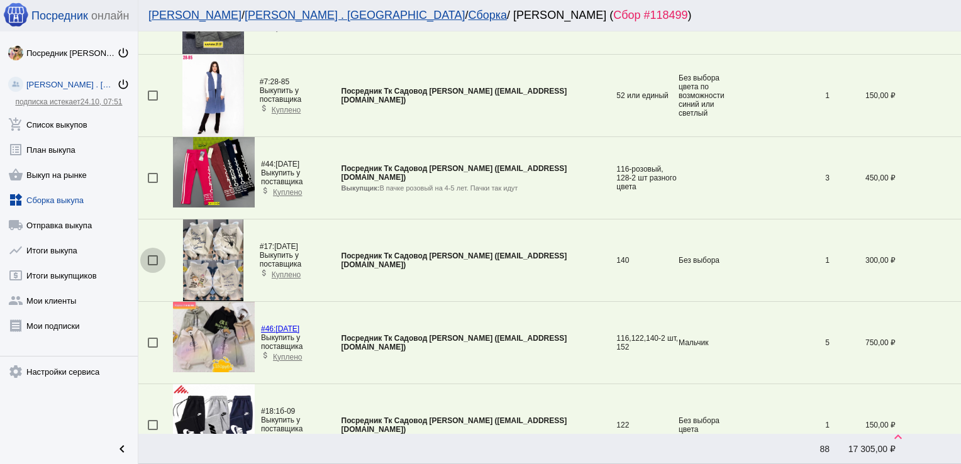
click at [154, 255] on div at bounding box center [153, 260] width 10 height 10
click at [153, 265] on input "checkbox" at bounding box center [152, 265] width 1 height 1
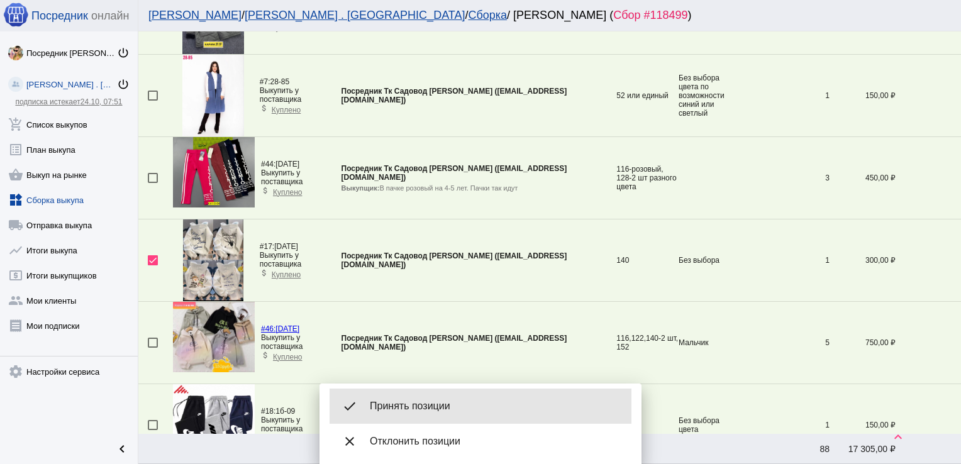
click at [433, 397] on div "done Принять позиции" at bounding box center [481, 406] width 302 height 35
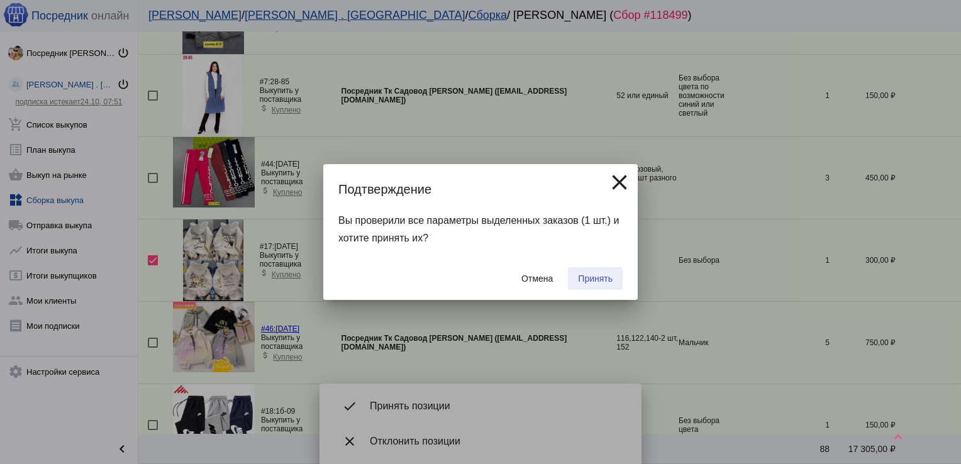
click at [594, 279] on span "Принять" at bounding box center [595, 279] width 35 height 10
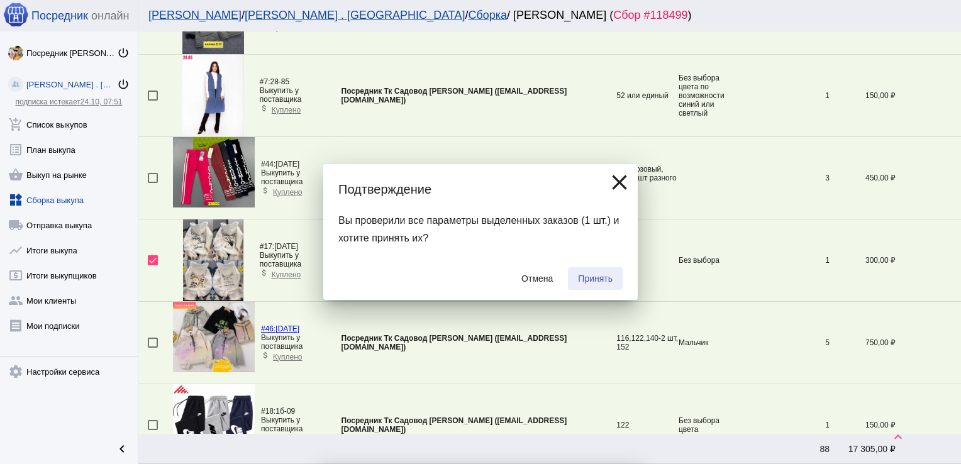
checkbox input "false"
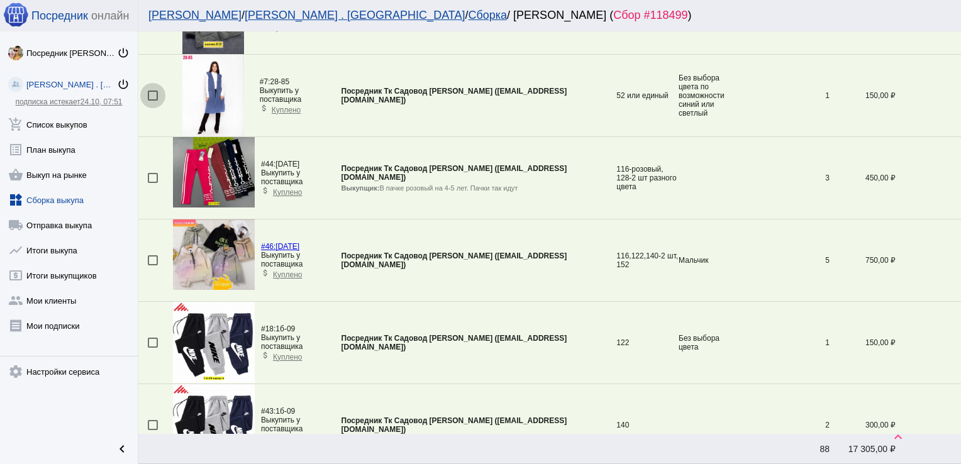
click at [150, 92] on div at bounding box center [153, 96] width 10 height 10
click at [152, 101] on input "checkbox" at bounding box center [152, 101] width 1 height 1
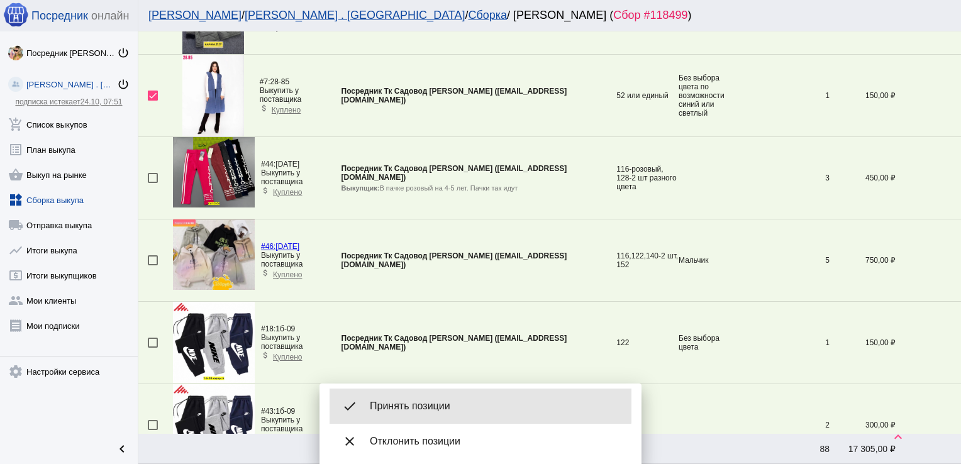
click at [430, 400] on span "Принять позиции" at bounding box center [496, 406] width 252 height 13
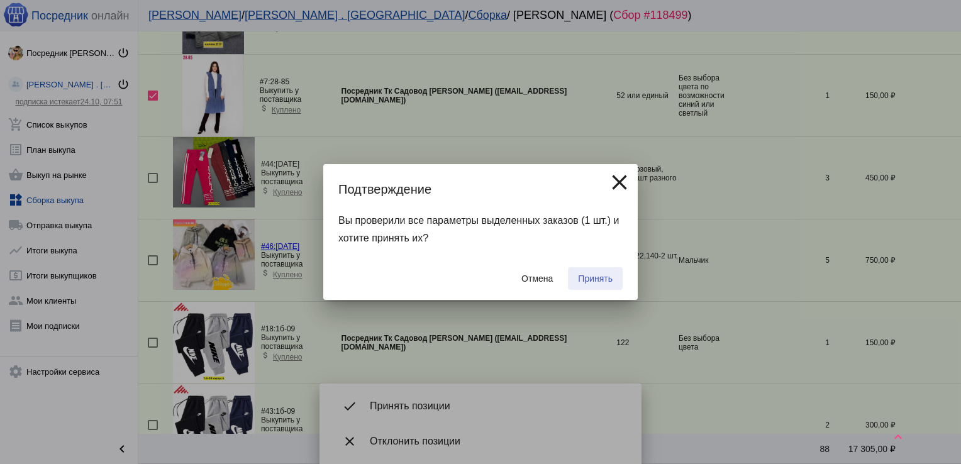
click at [606, 270] on button "Принять" at bounding box center [595, 278] width 55 height 23
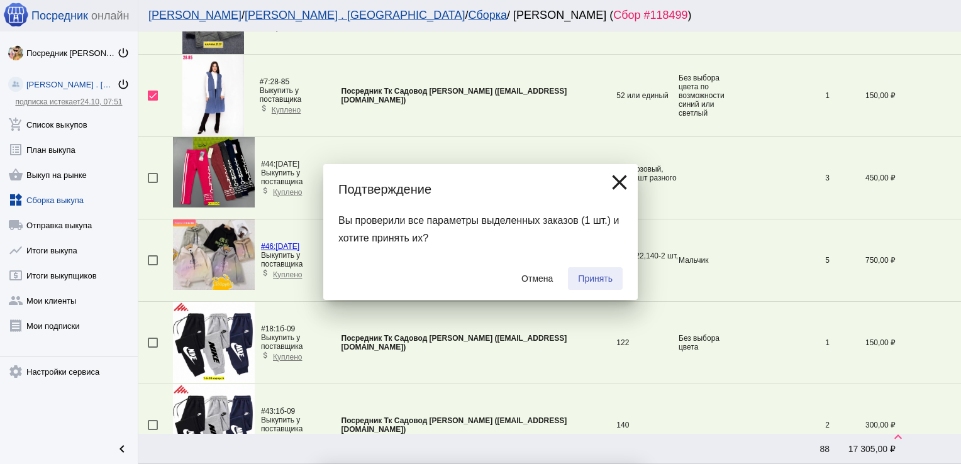
checkbox input "false"
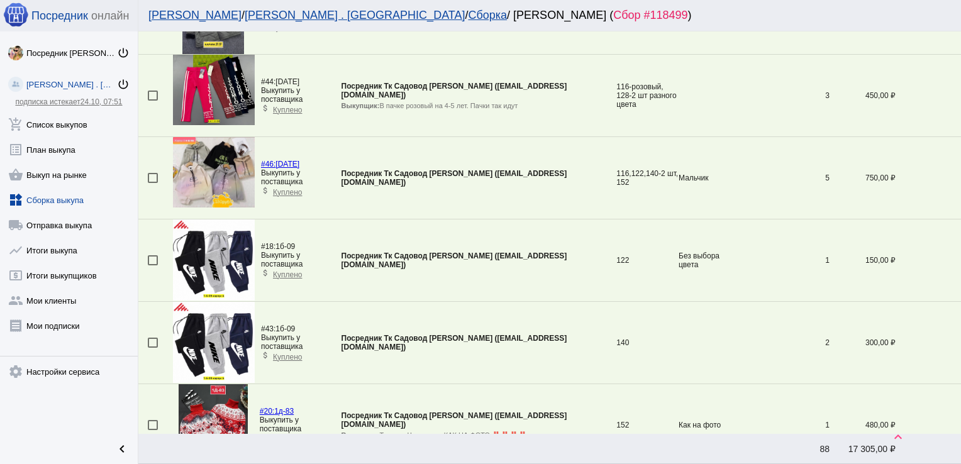
scroll to position [2347, 0]
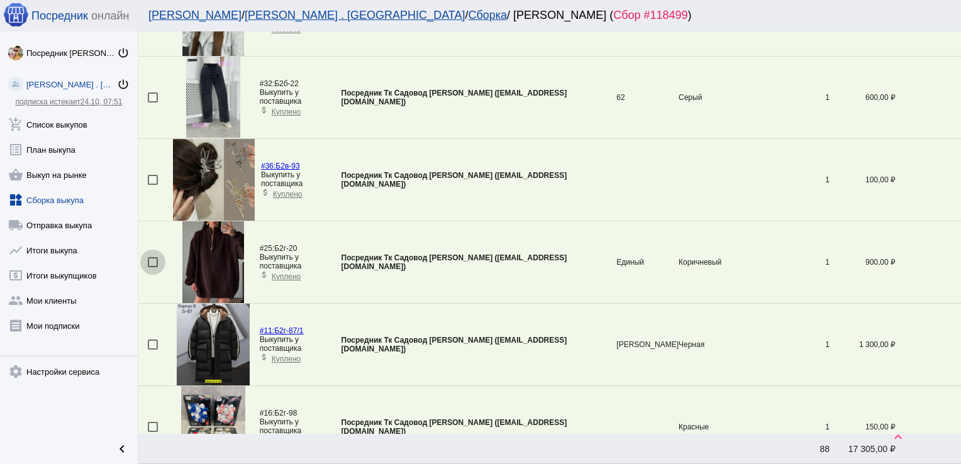
click at [153, 257] on div at bounding box center [153, 262] width 10 height 10
click at [153, 267] on input "checkbox" at bounding box center [152, 267] width 1 height 1
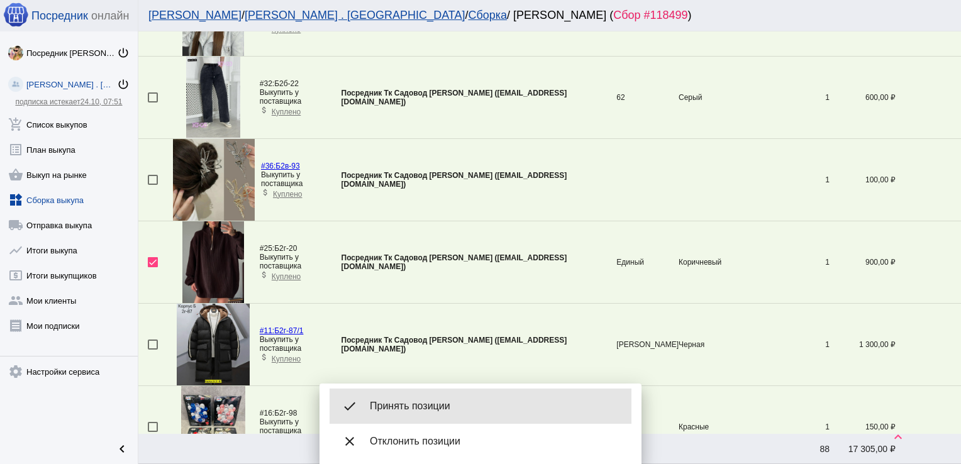
click at [468, 397] on div "done Принять позиции" at bounding box center [481, 406] width 302 height 35
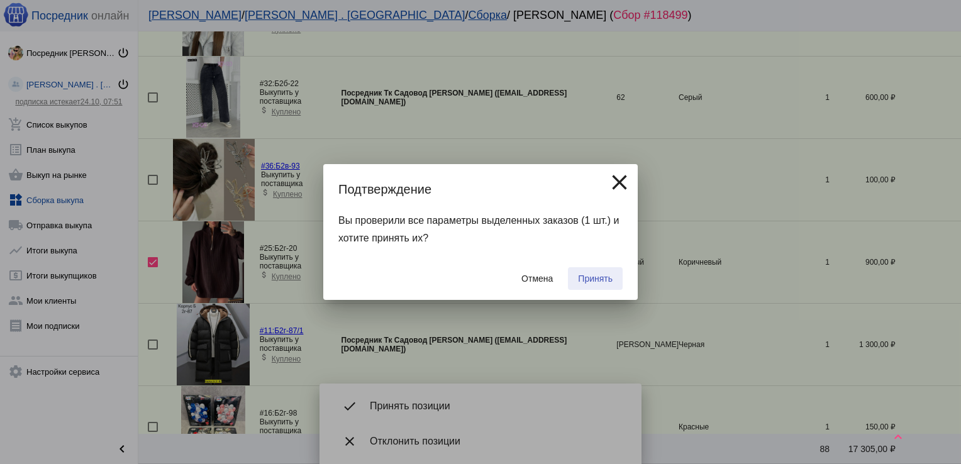
click at [586, 279] on span "Принять" at bounding box center [595, 279] width 35 height 10
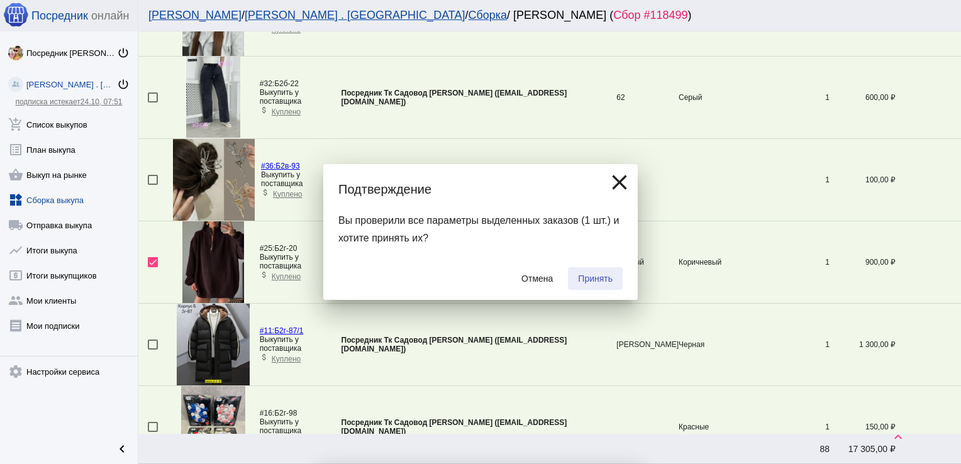
checkbox input "false"
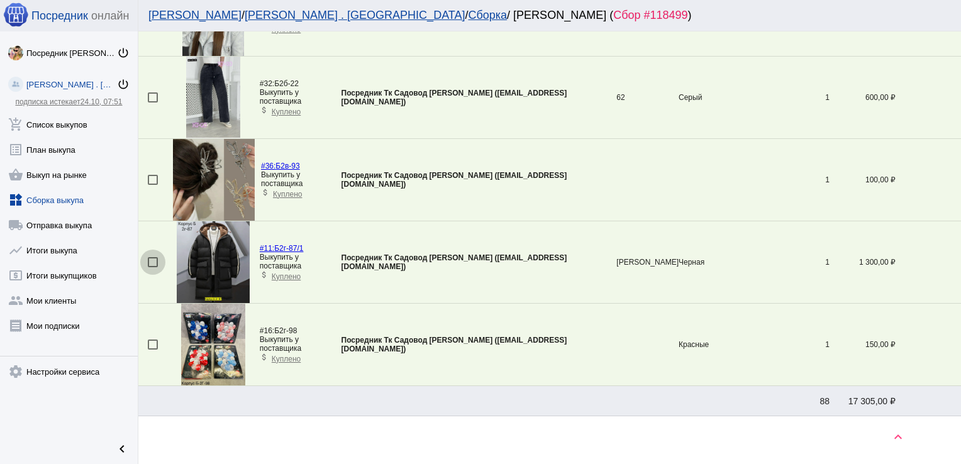
click at [154, 257] on div at bounding box center [153, 262] width 10 height 10
click at [153, 267] on input "checkbox" at bounding box center [152, 267] width 1 height 1
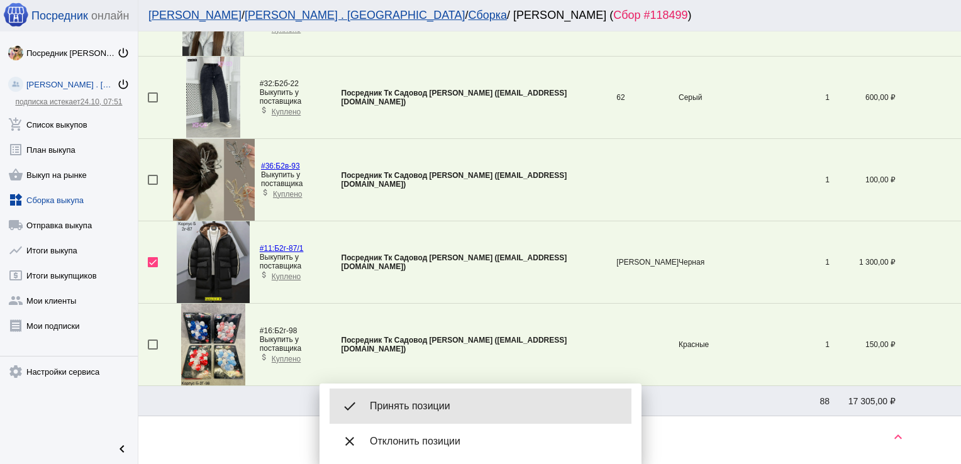
click at [430, 396] on div "done Принять позиции" at bounding box center [481, 406] width 302 height 35
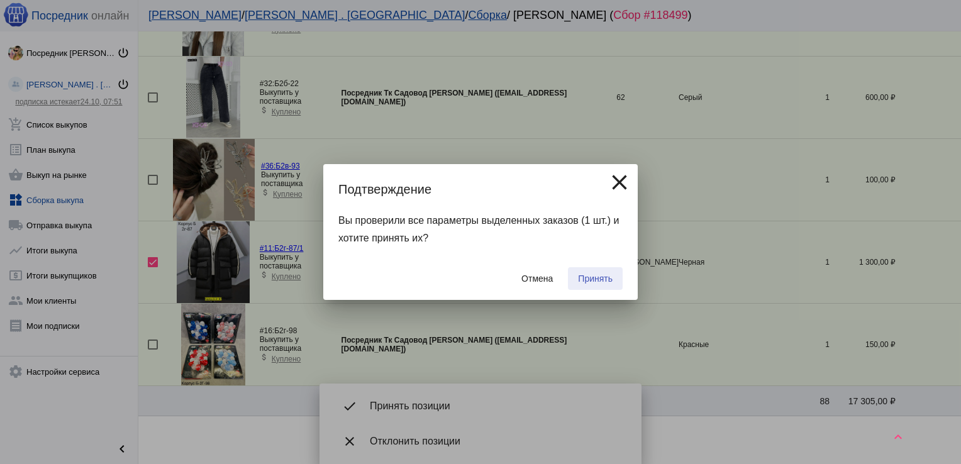
click at [594, 276] on span "Принять" at bounding box center [595, 279] width 35 height 10
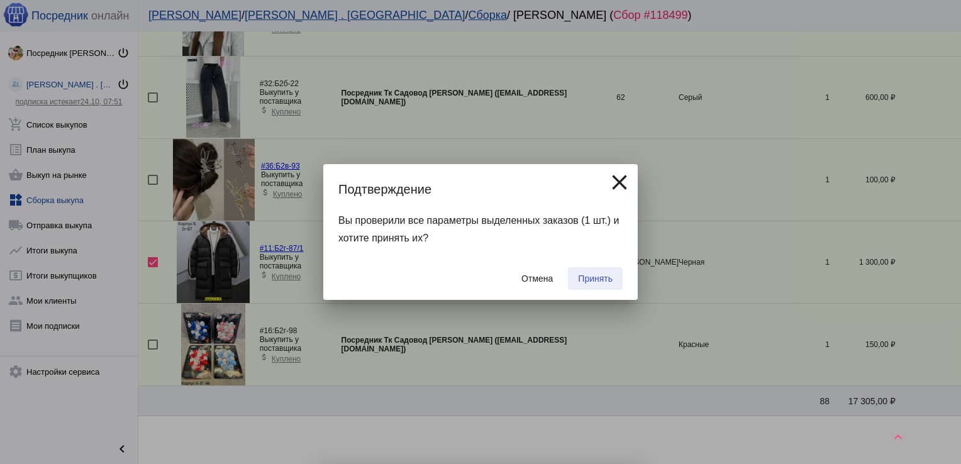
checkbox input "false"
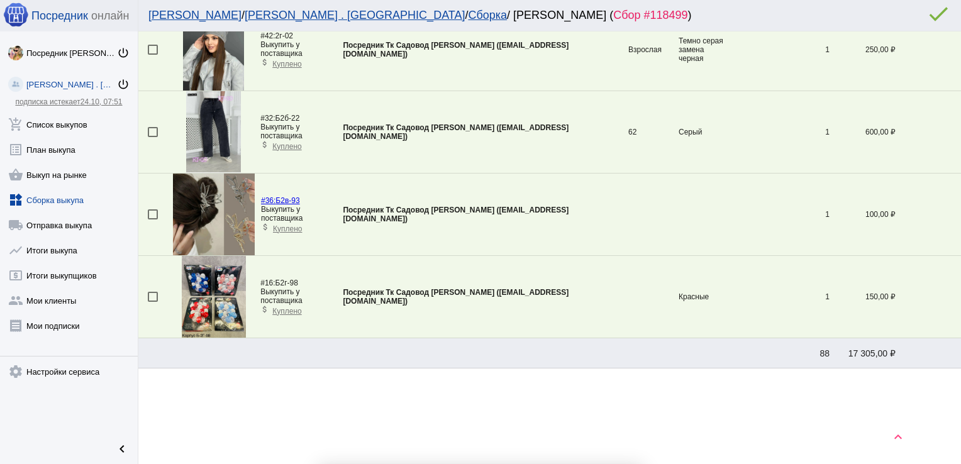
scroll to position [2308, 0]
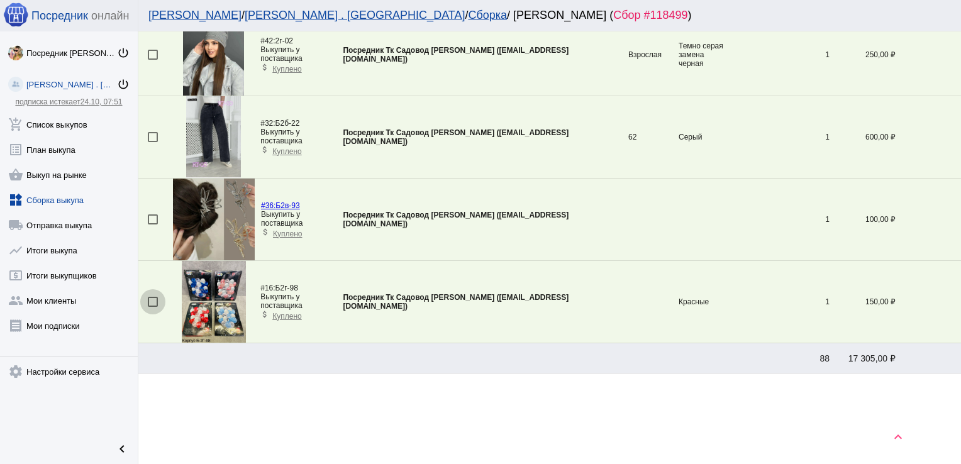
click at [151, 297] on div at bounding box center [153, 302] width 10 height 10
click at [152, 307] on input "checkbox" at bounding box center [152, 307] width 1 height 1
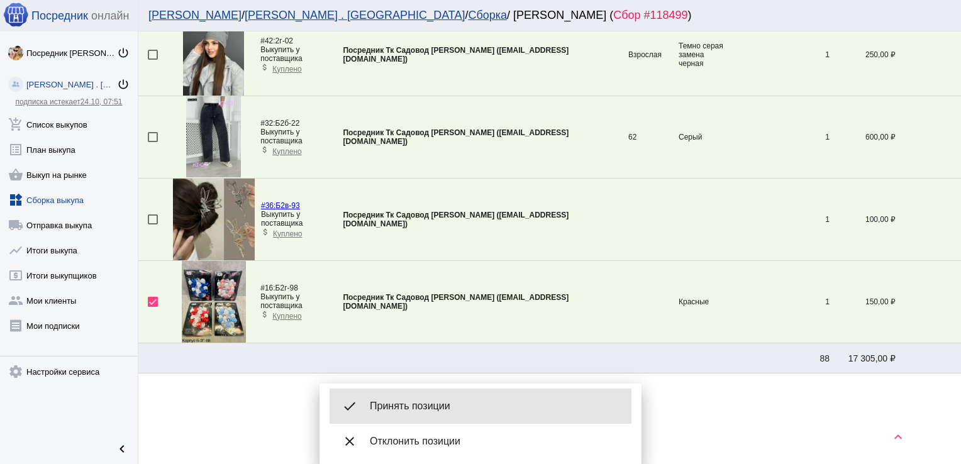
click at [430, 409] on span "Принять позиции" at bounding box center [496, 406] width 252 height 13
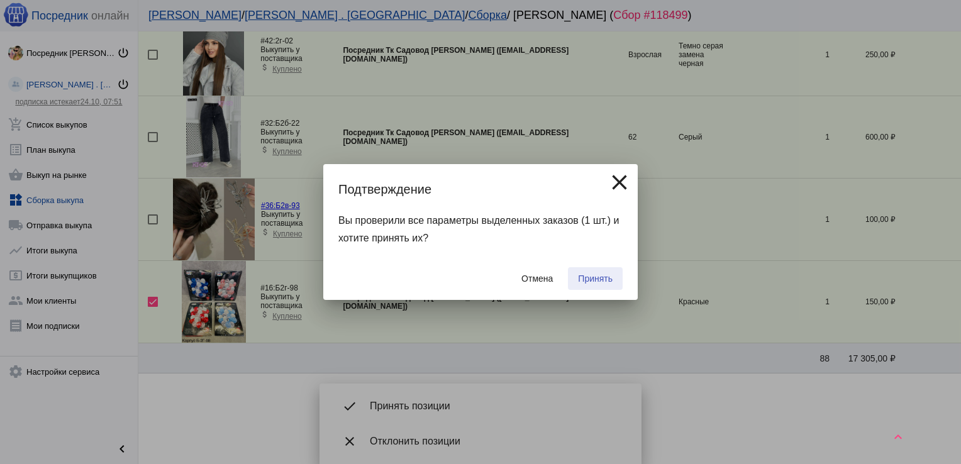
click at [588, 275] on span "Принять" at bounding box center [595, 279] width 35 height 10
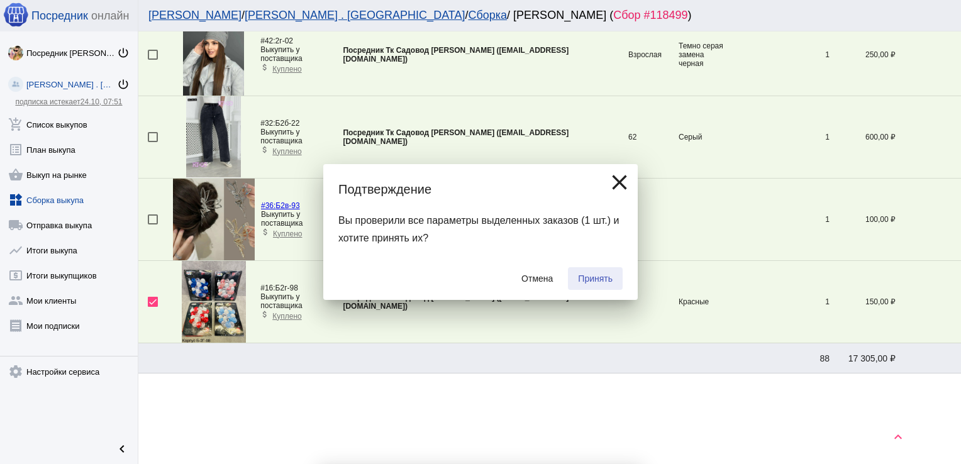
checkbox input "false"
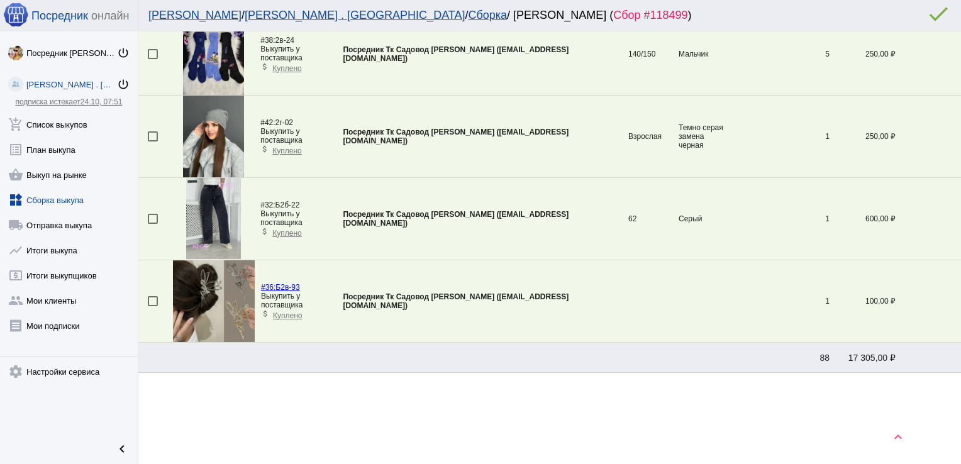
scroll to position [620, 0]
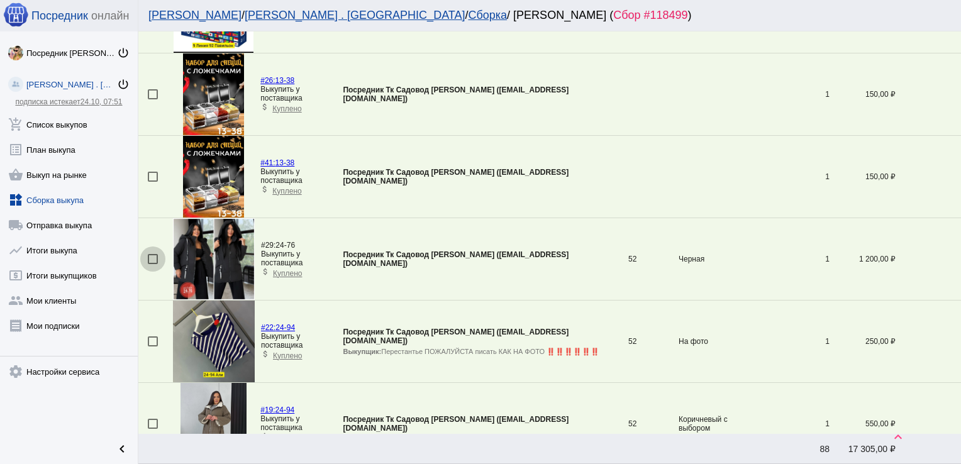
click at [153, 258] on div at bounding box center [153, 259] width 10 height 10
click at [153, 264] on input "checkbox" at bounding box center [152, 264] width 1 height 1
checkbox input "true"
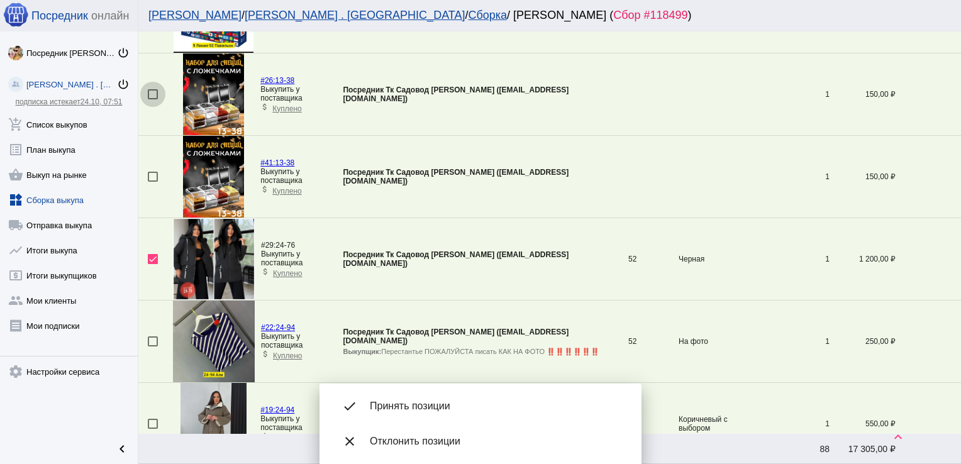
click at [148, 96] on div at bounding box center [153, 94] width 10 height 10
click at [152, 99] on input "checkbox" at bounding box center [152, 99] width 1 height 1
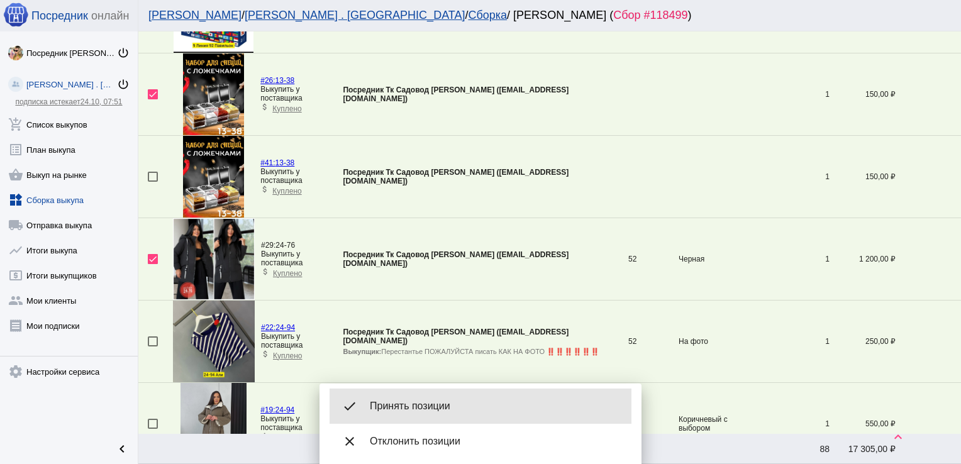
click at [484, 412] on span "Принять позиции" at bounding box center [496, 406] width 252 height 13
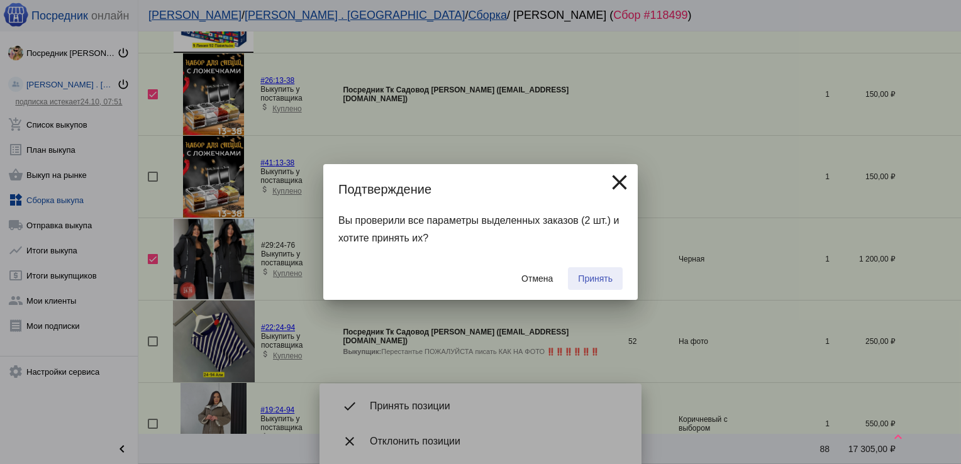
click at [599, 275] on span "Принять" at bounding box center [595, 279] width 35 height 10
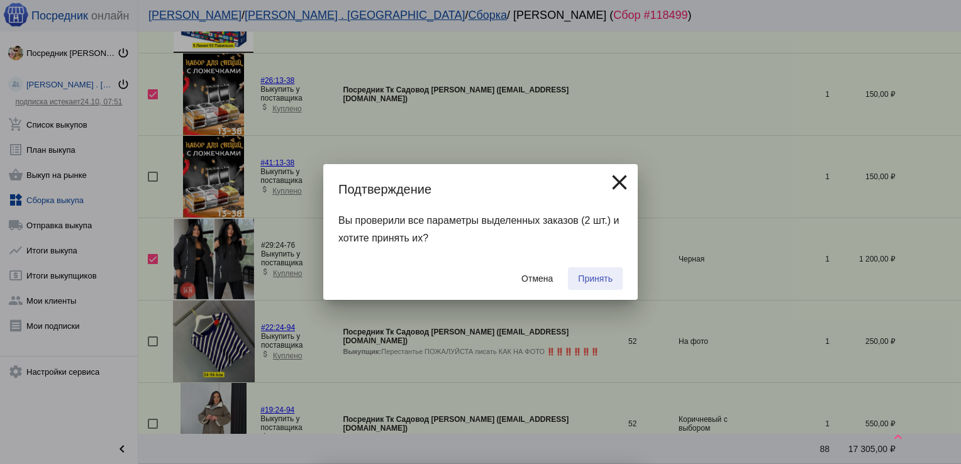
checkbox input "false"
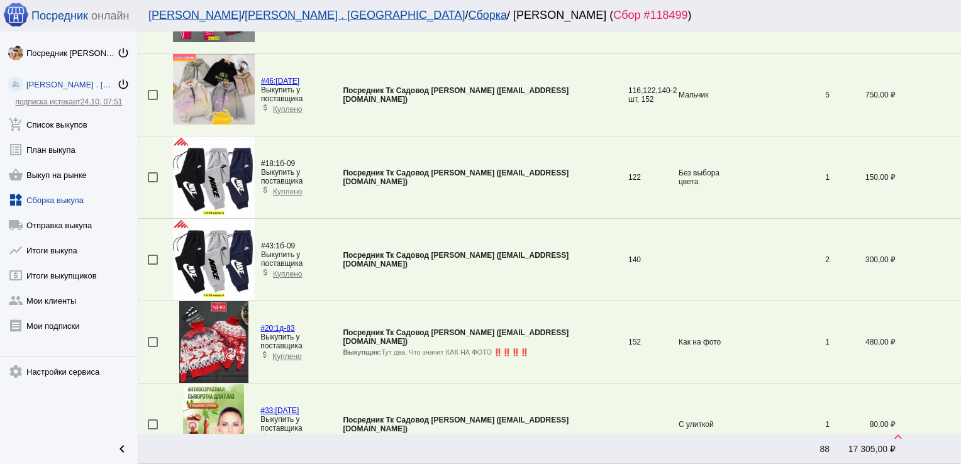
scroll to position [1608, 0]
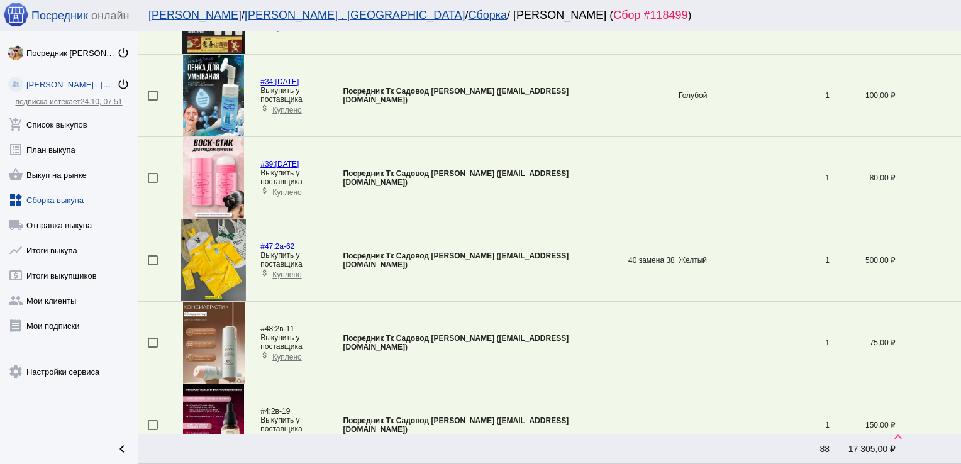
click at [153, 420] on div at bounding box center [153, 425] width 10 height 10
click at [153, 430] on input "checkbox" at bounding box center [152, 430] width 1 height 1
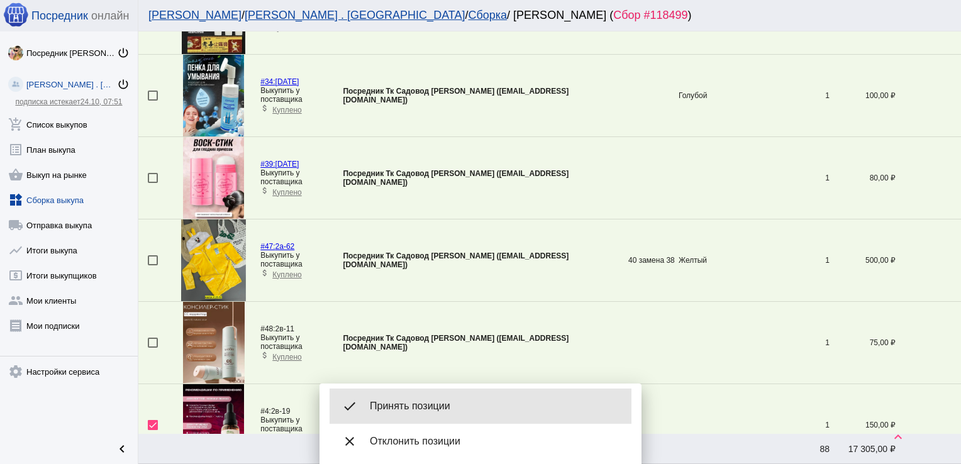
click at [409, 401] on span "Принять позиции" at bounding box center [496, 406] width 252 height 13
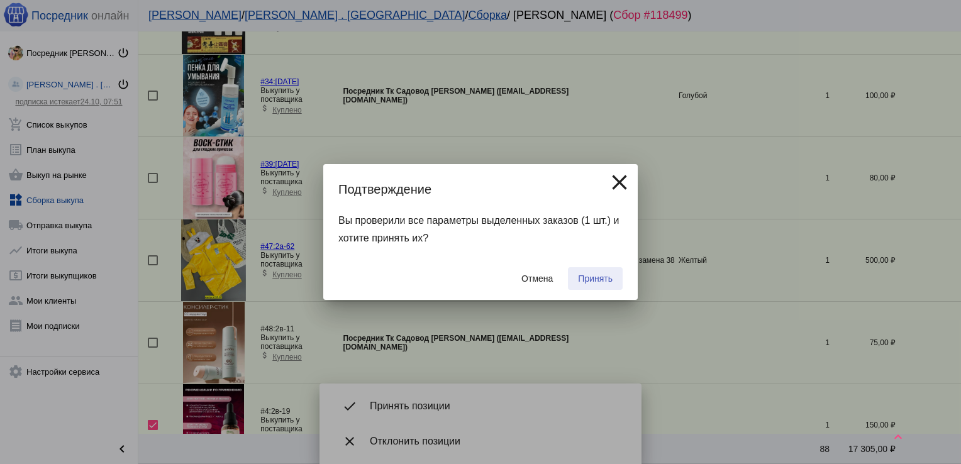
click at [595, 279] on span "Принять" at bounding box center [595, 279] width 35 height 10
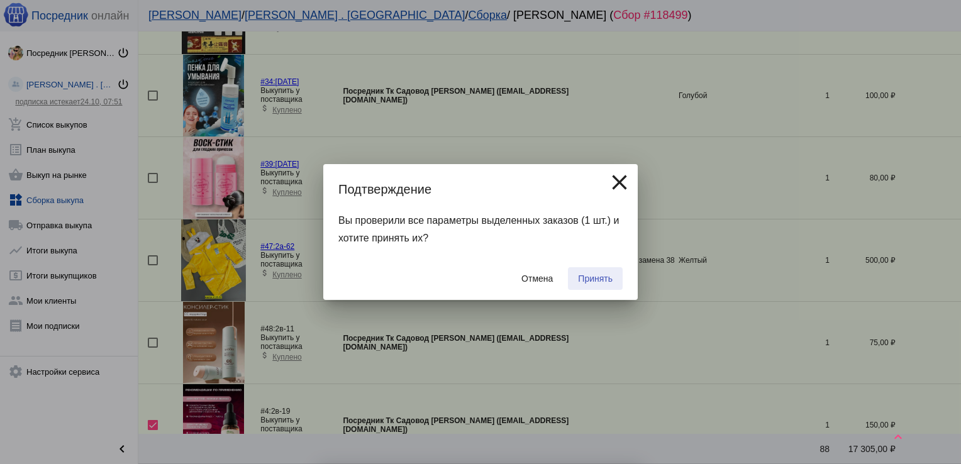
checkbox input "false"
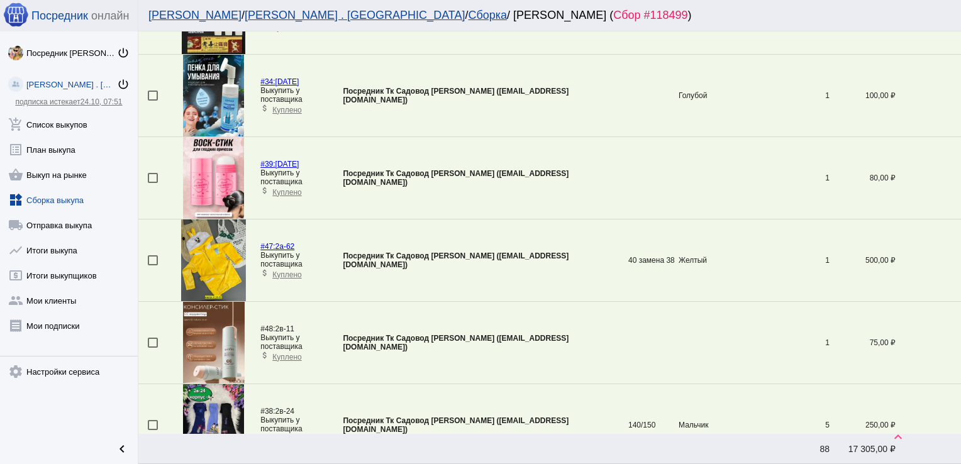
scroll to position [620, 0]
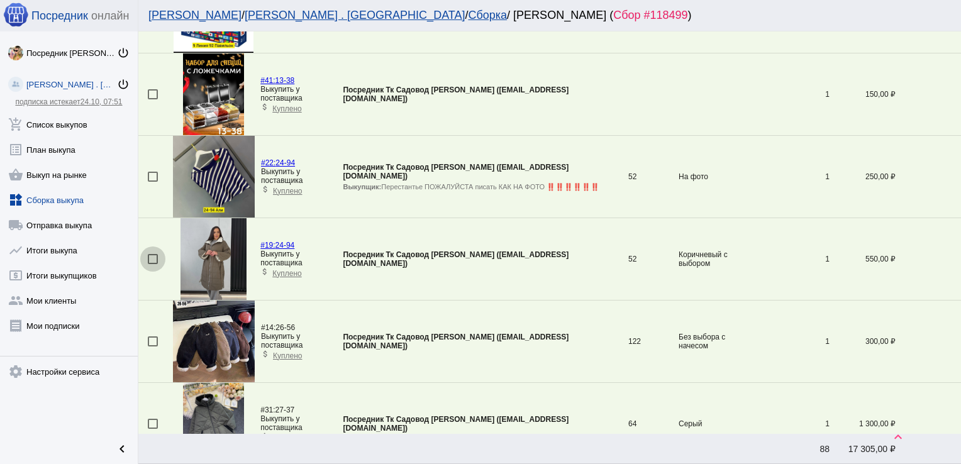
click at [155, 257] on div at bounding box center [153, 259] width 10 height 10
click at [153, 264] on input "checkbox" at bounding box center [152, 264] width 1 height 1
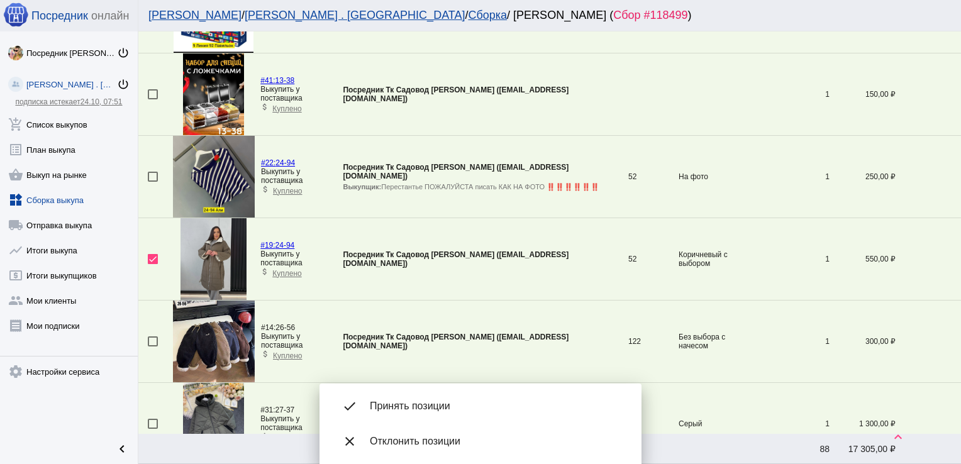
click at [217, 247] on img at bounding box center [213, 259] width 65 height 82
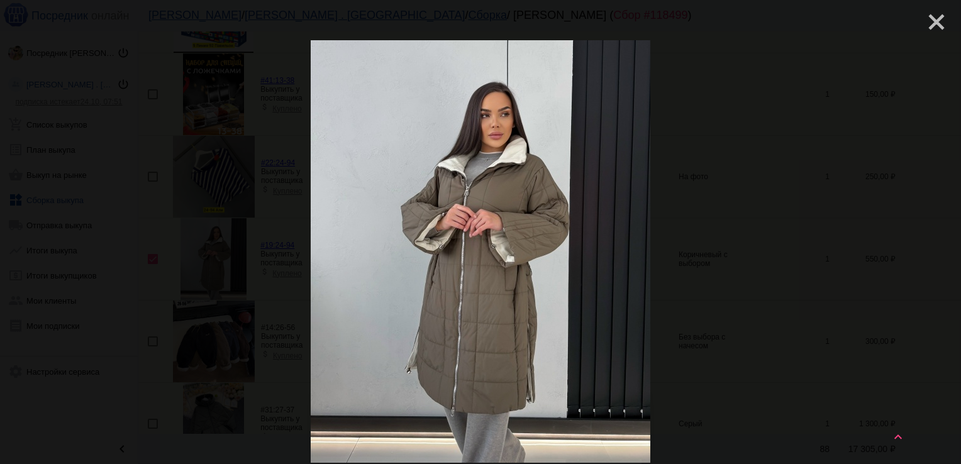
click at [928, 16] on mat-icon "close" at bounding box center [931, 16] width 15 height 15
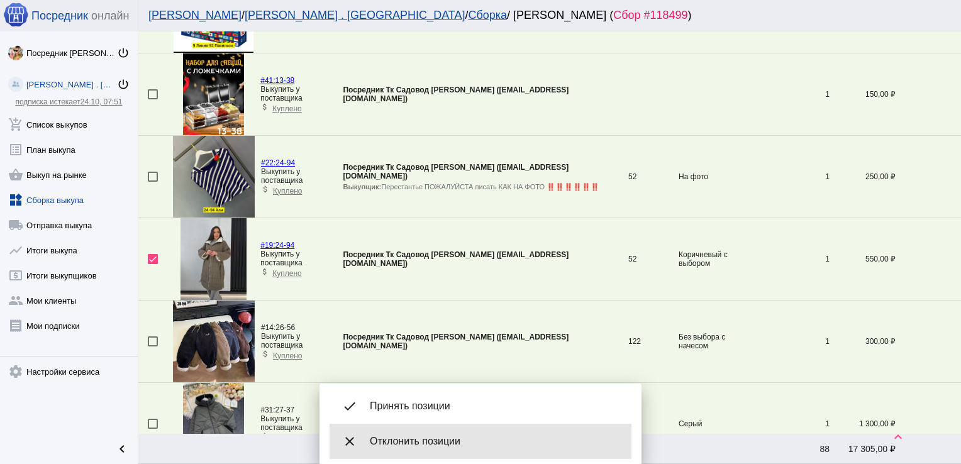
click at [413, 434] on div "close Отклонить позиции" at bounding box center [481, 441] width 302 height 35
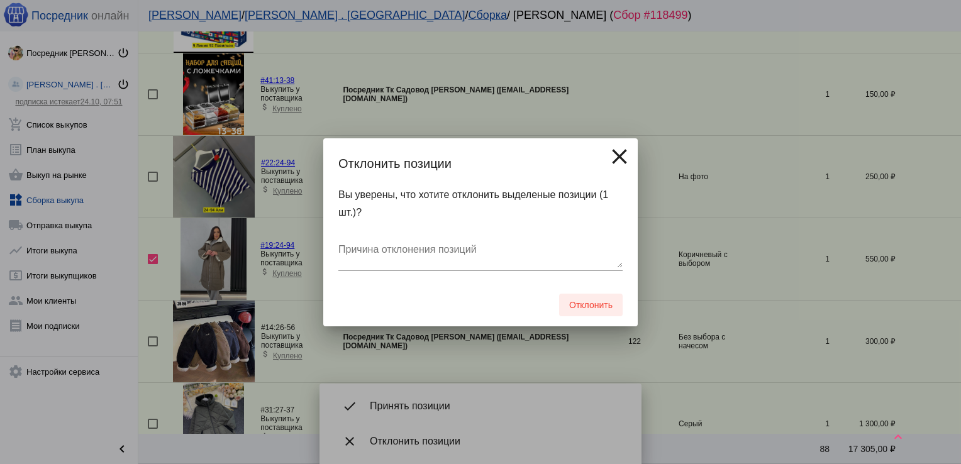
click at [590, 297] on button "Отклонить" at bounding box center [591, 305] width 64 height 23
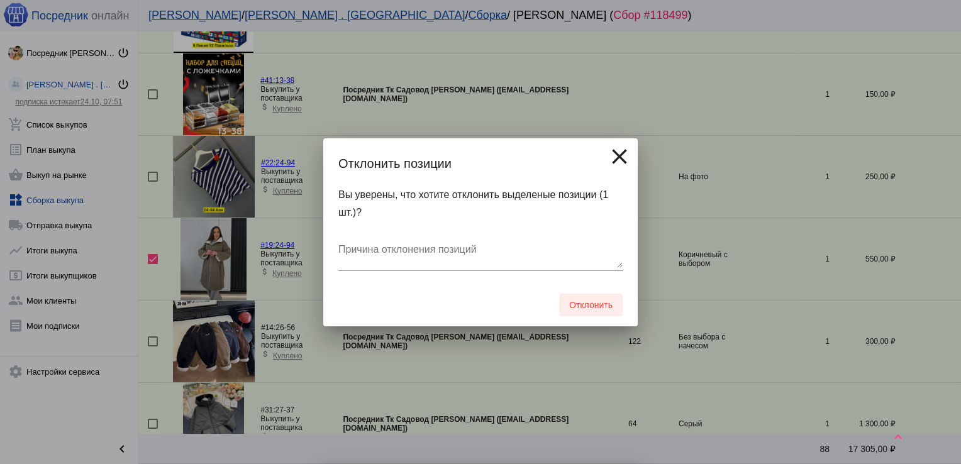
checkbox input "false"
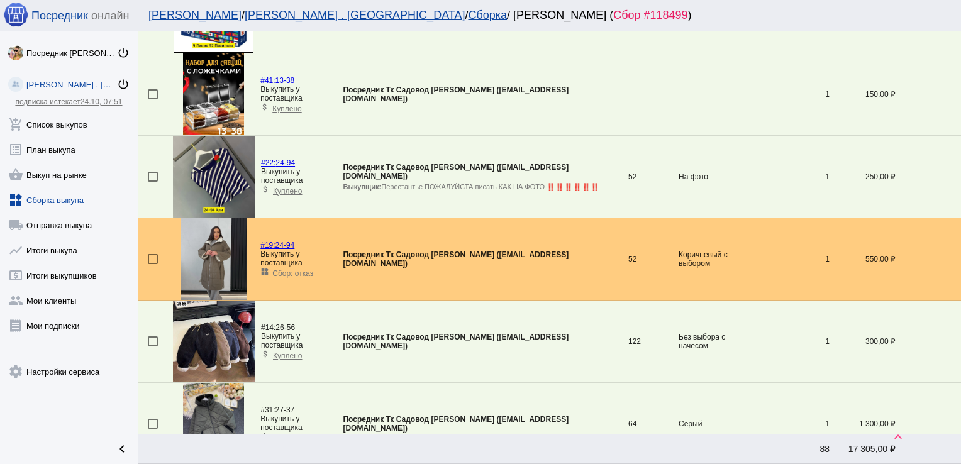
scroll to position [1196, 0]
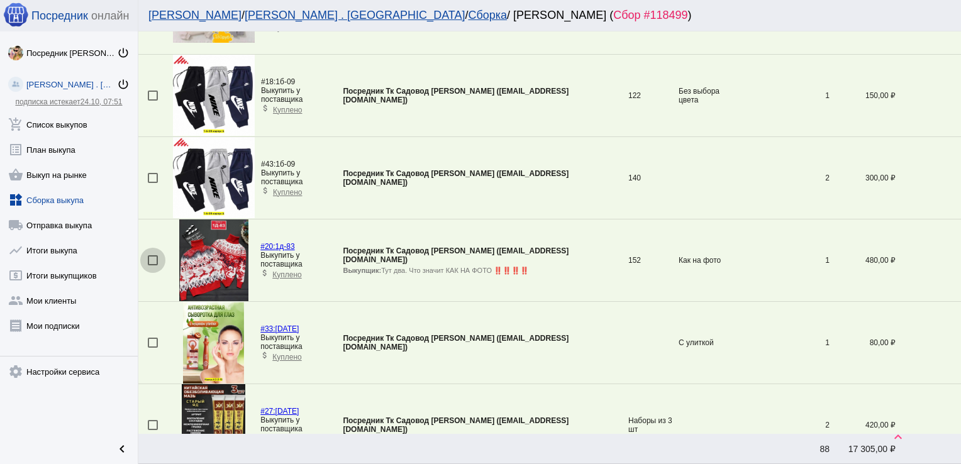
click at [148, 255] on div at bounding box center [153, 260] width 10 height 10
click at [152, 265] on input "checkbox" at bounding box center [152, 265] width 1 height 1
checkbox input "true"
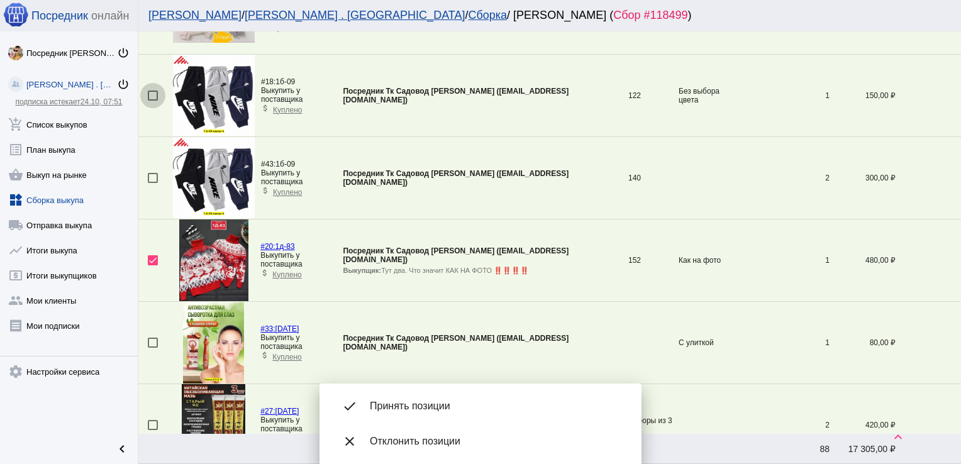
click at [153, 91] on div at bounding box center [153, 96] width 10 height 10
click at [153, 101] on input "checkbox" at bounding box center [152, 101] width 1 height 1
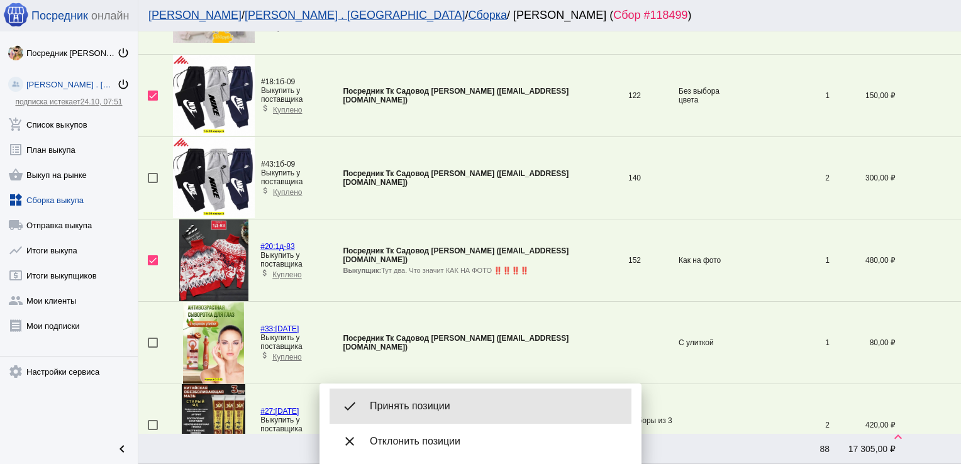
click at [441, 401] on span "Принять позиции" at bounding box center [496, 406] width 252 height 13
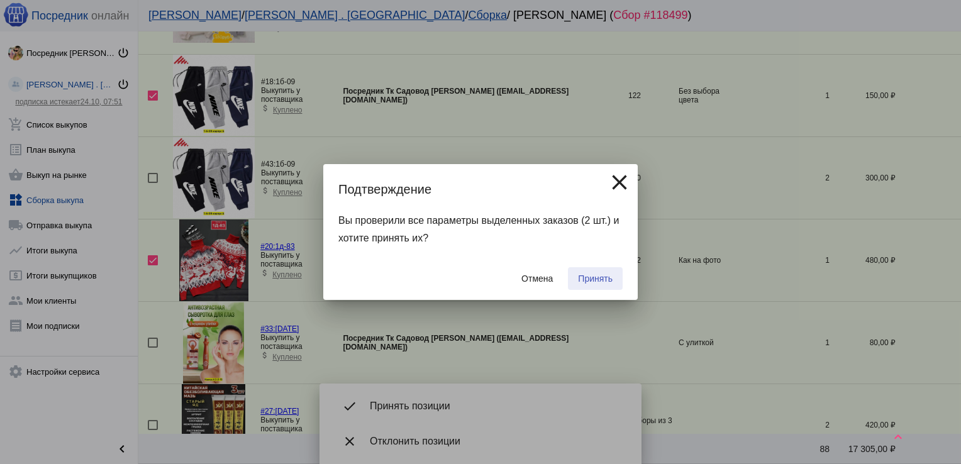
click at [587, 276] on span "Принять" at bounding box center [595, 279] width 35 height 10
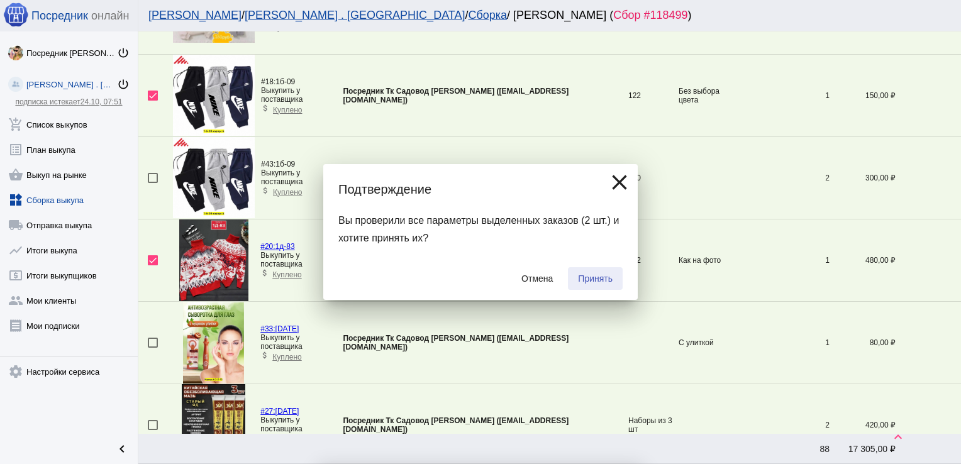
checkbox input "false"
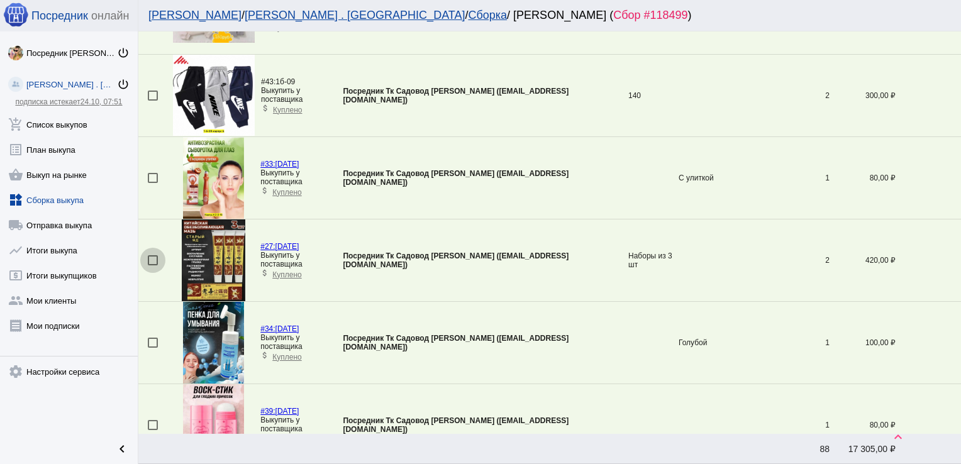
click at [153, 256] on div at bounding box center [153, 260] width 10 height 10
click at [153, 265] on input "checkbox" at bounding box center [152, 265] width 1 height 1
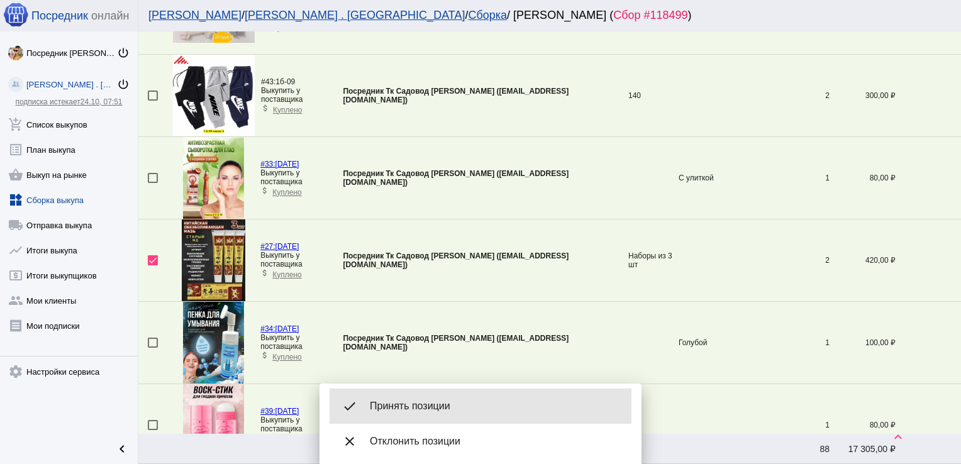
click at [424, 404] on span "Принять позиции" at bounding box center [496, 406] width 252 height 13
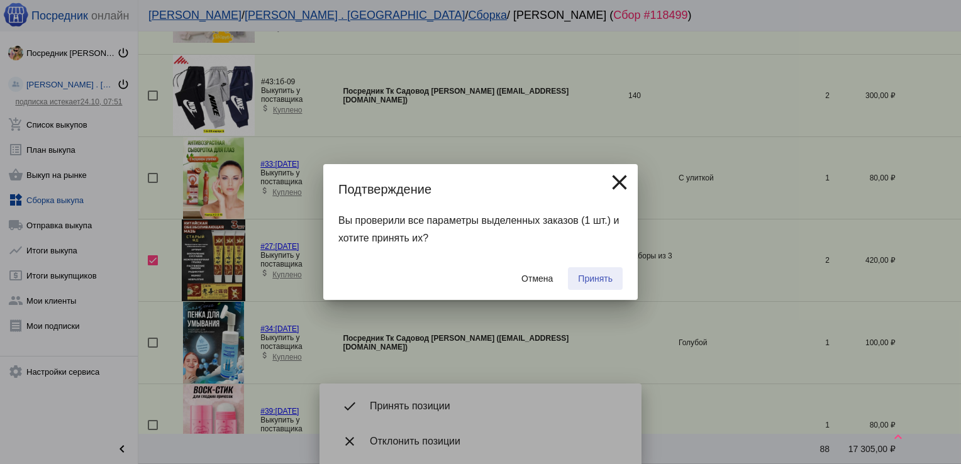
click at [606, 275] on span "Принять" at bounding box center [595, 279] width 35 height 10
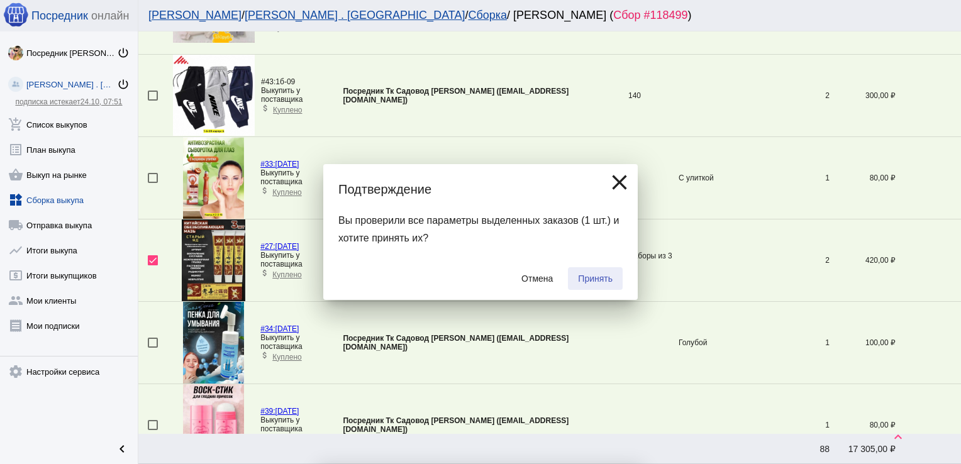
checkbox input "false"
